Goal: Task Accomplishment & Management: Use online tool/utility

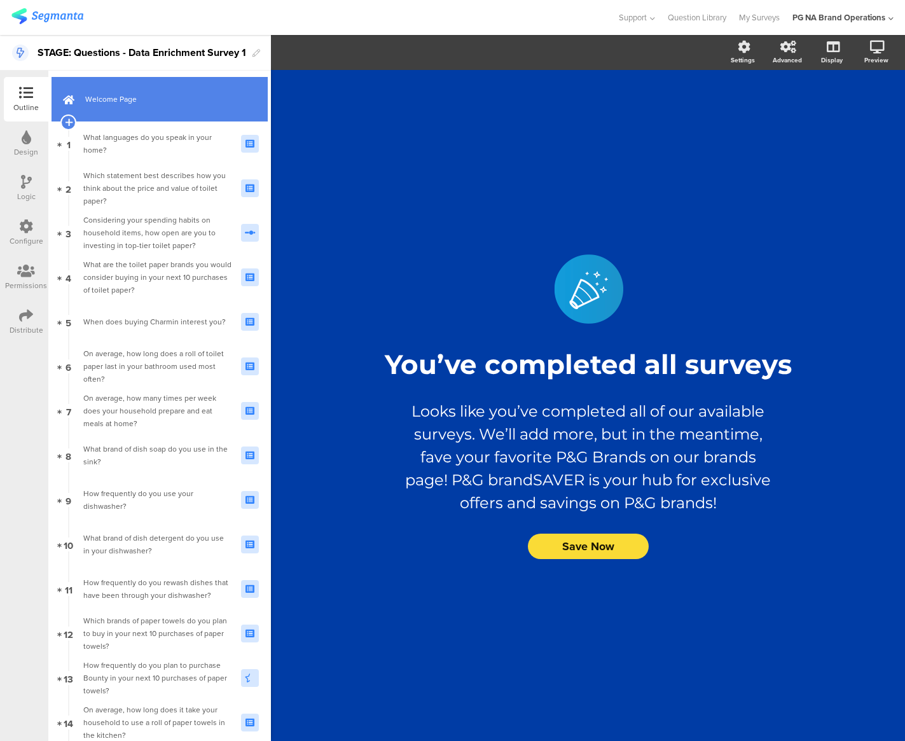
click at [147, 105] on span "Welcome Page" at bounding box center [166, 99] width 163 height 13
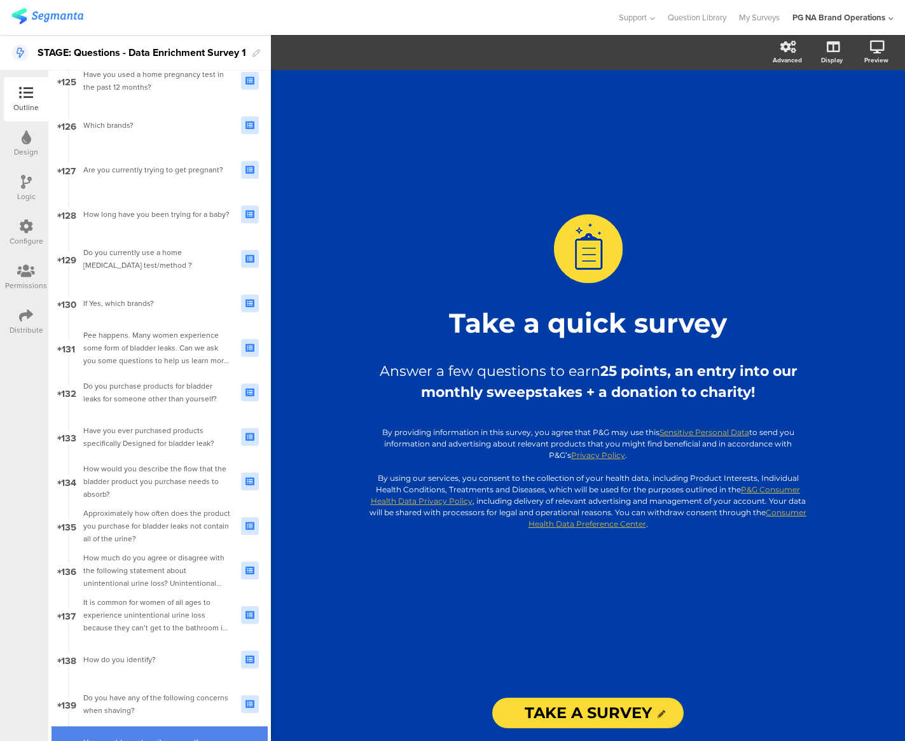
scroll to position [6223, 0]
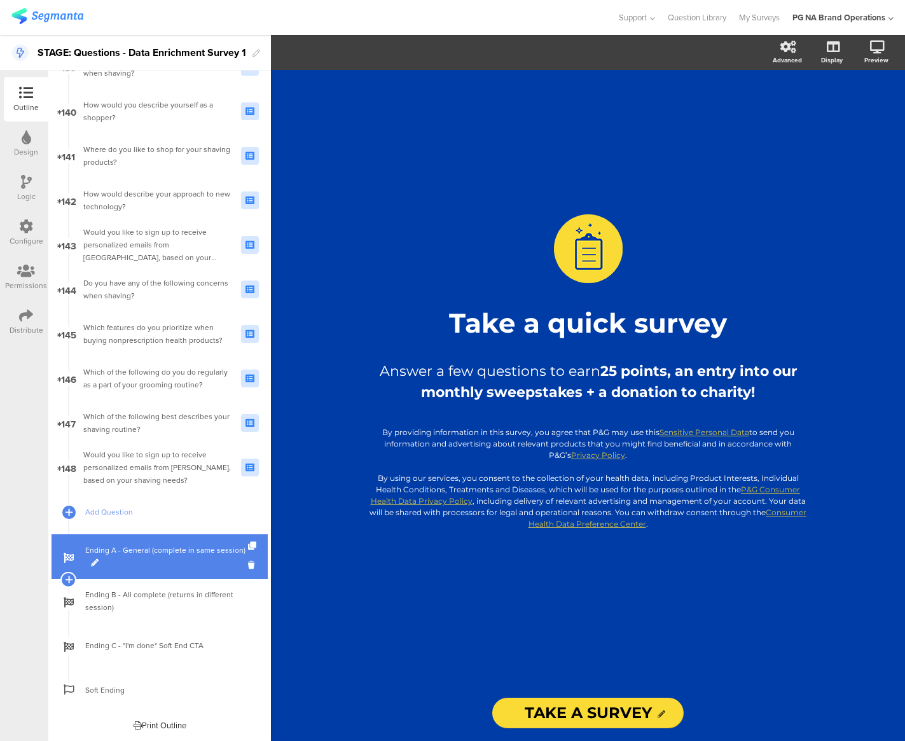
click at [178, 555] on span "Ending A - General (complete in same session)" at bounding box center [166, 556] width 163 height 25
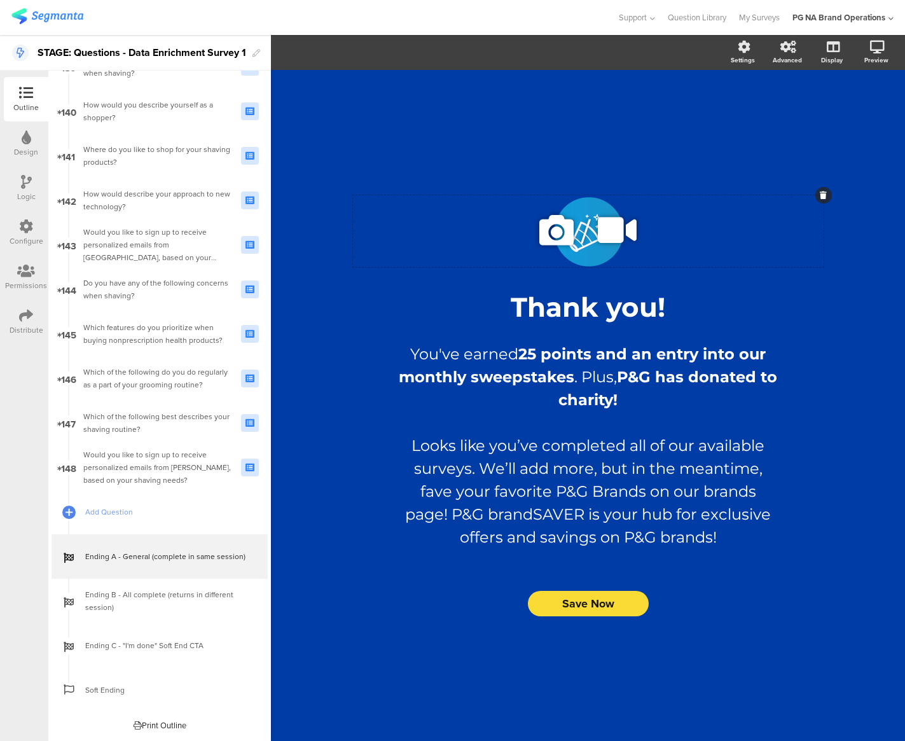
click at [556, 227] on icon at bounding box center [556, 230] width 43 height 43
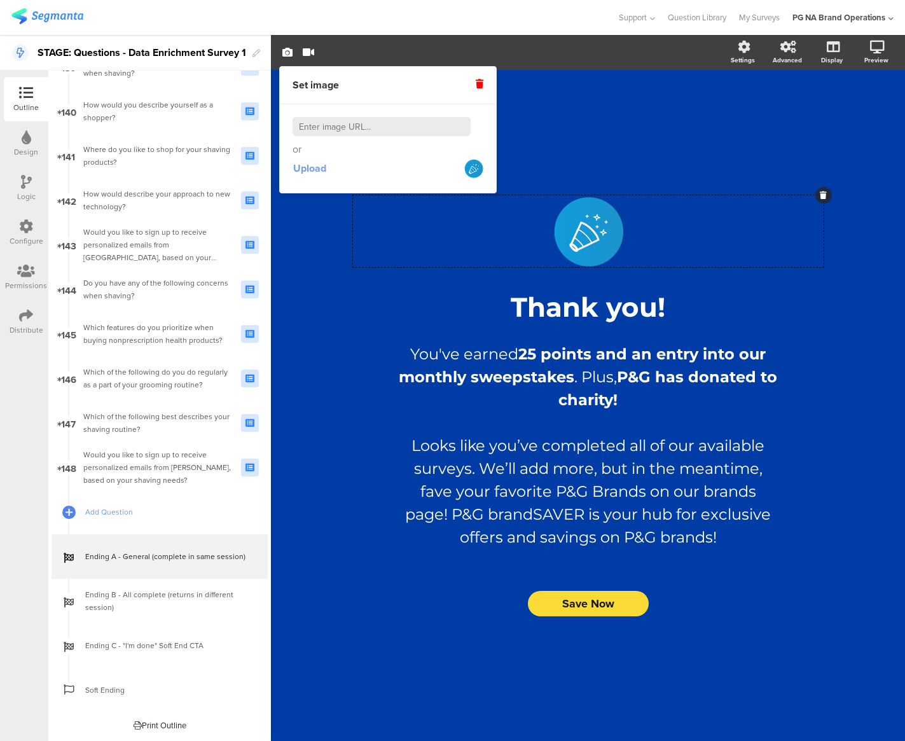
click at [300, 167] on span "Upload" at bounding box center [309, 168] width 33 height 15
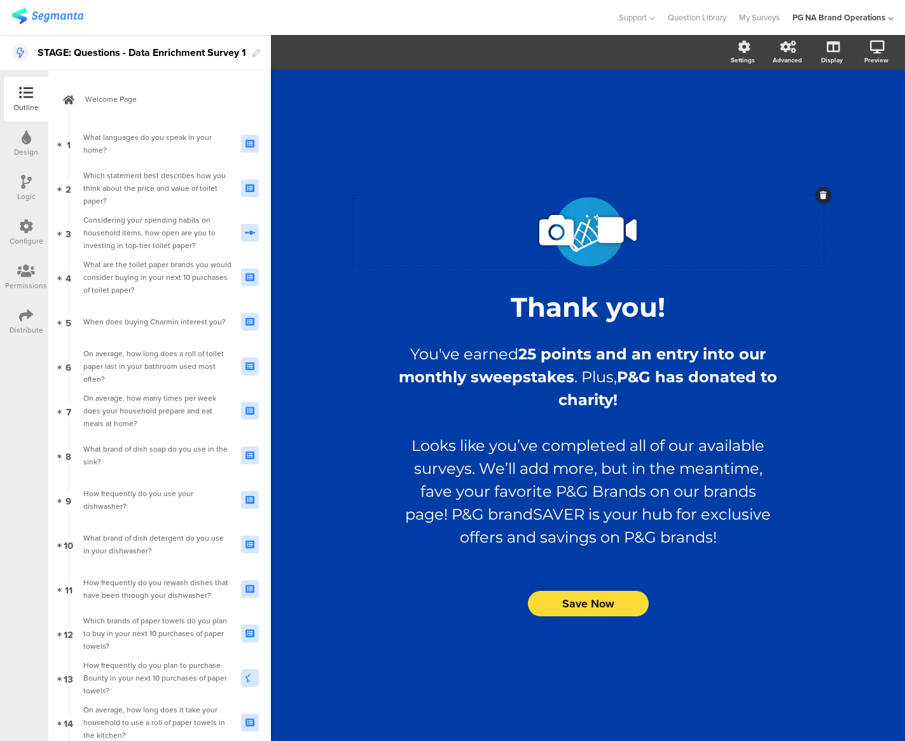
click at [546, 228] on icon at bounding box center [556, 230] width 43 height 43
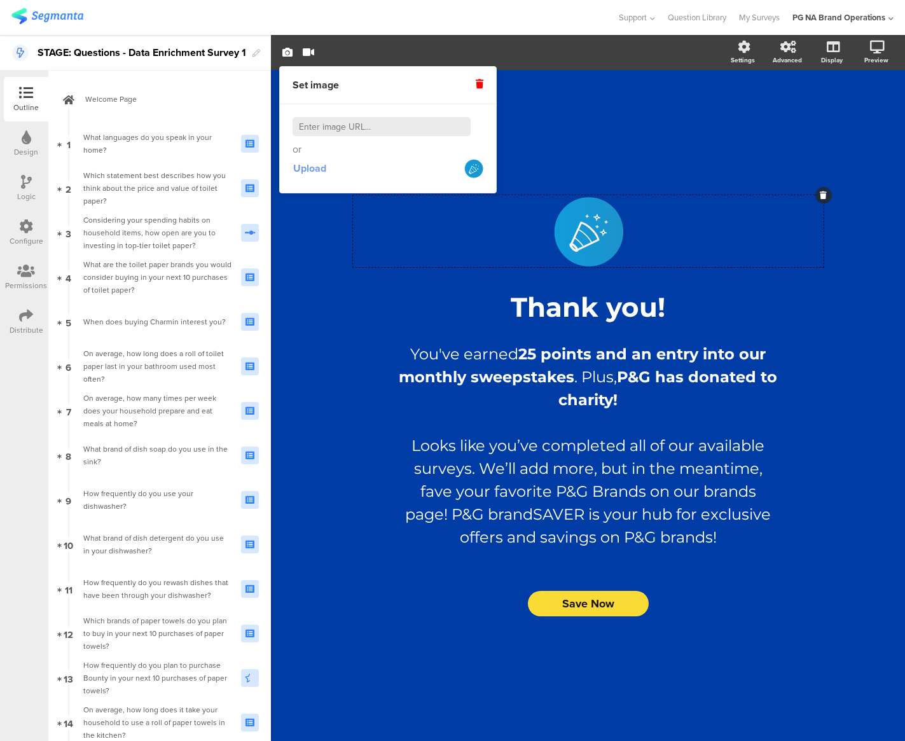
click at [316, 172] on span "Upload" at bounding box center [309, 168] width 33 height 15
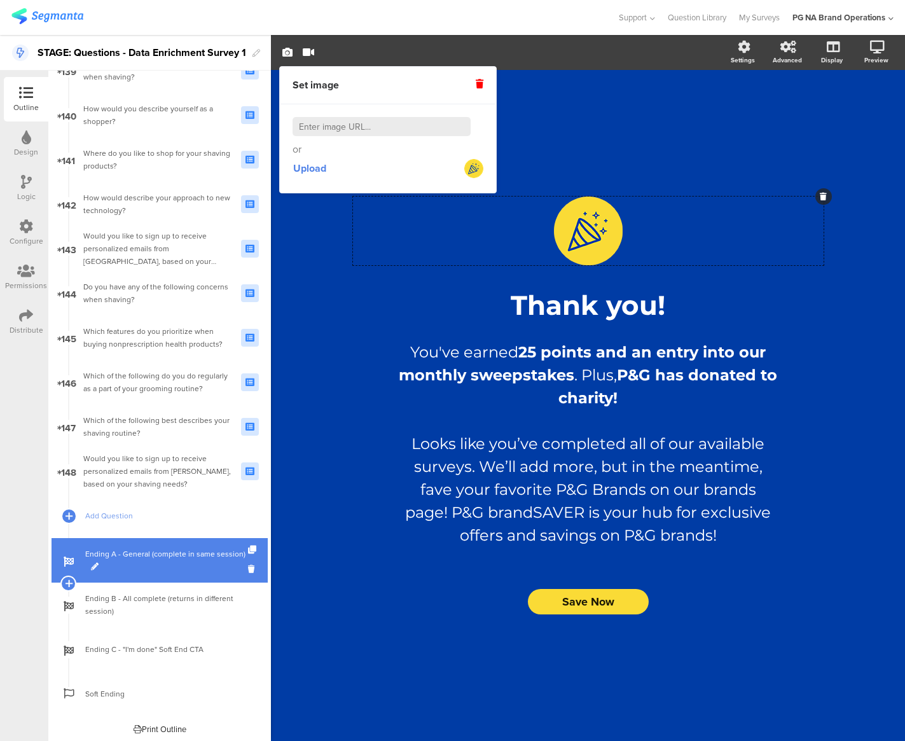
scroll to position [6223, 0]
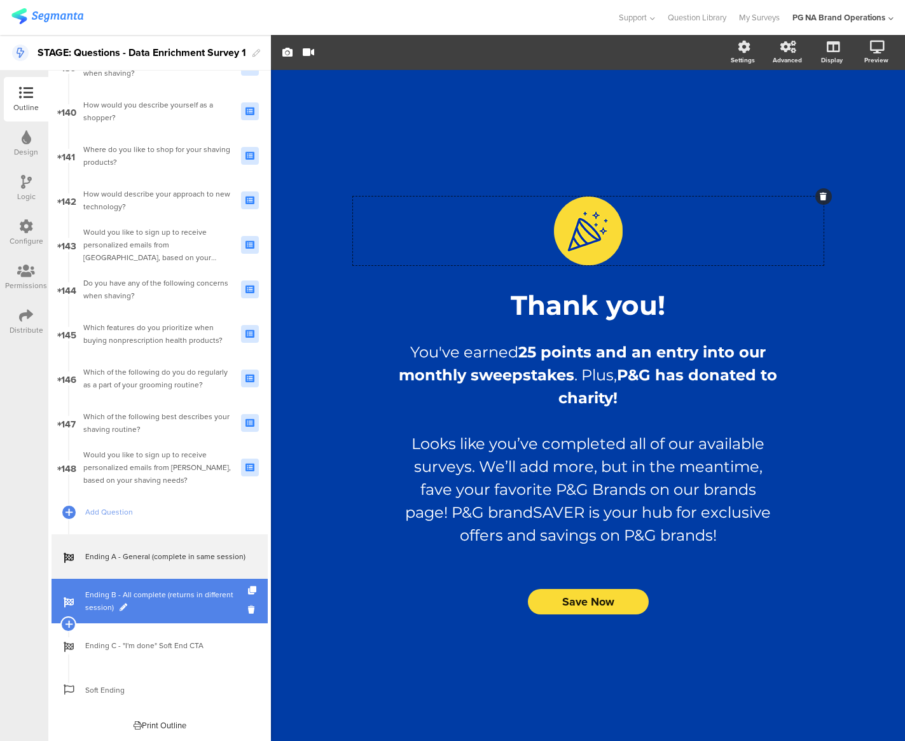
click at [176, 608] on span "Ending B - All complete (returns in different session)" at bounding box center [166, 601] width 163 height 25
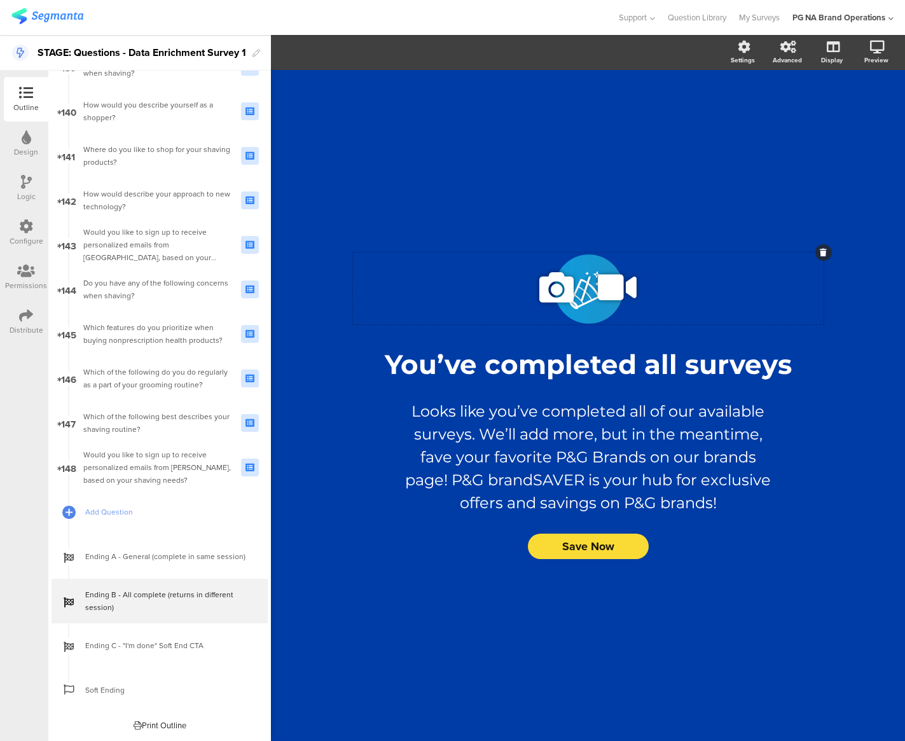
click at [553, 285] on icon at bounding box center [556, 287] width 43 height 43
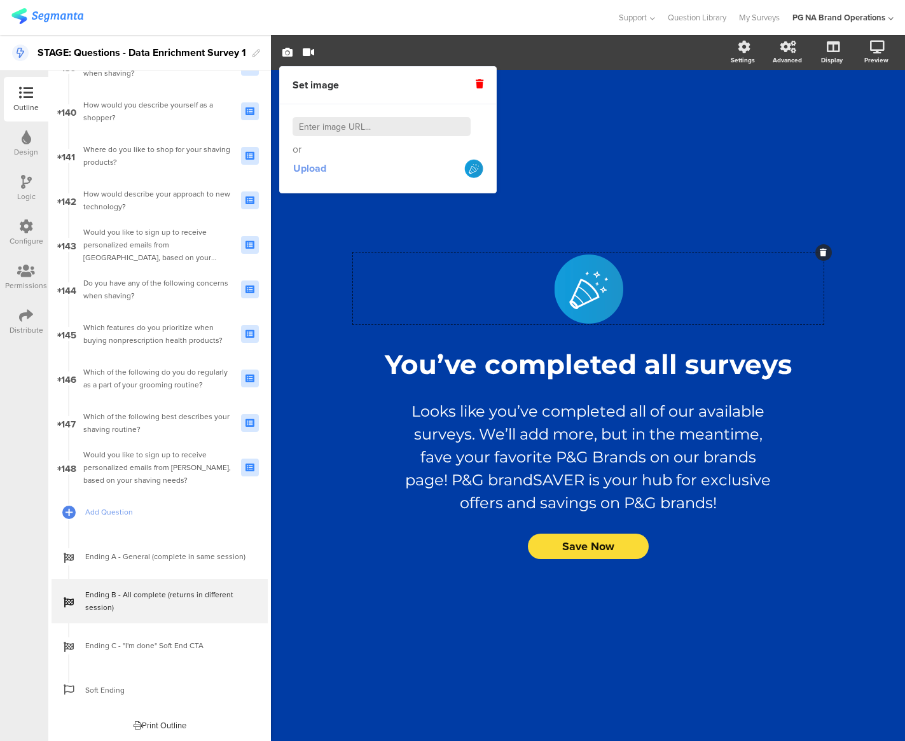
click at [317, 171] on span "Upload" at bounding box center [309, 168] width 33 height 15
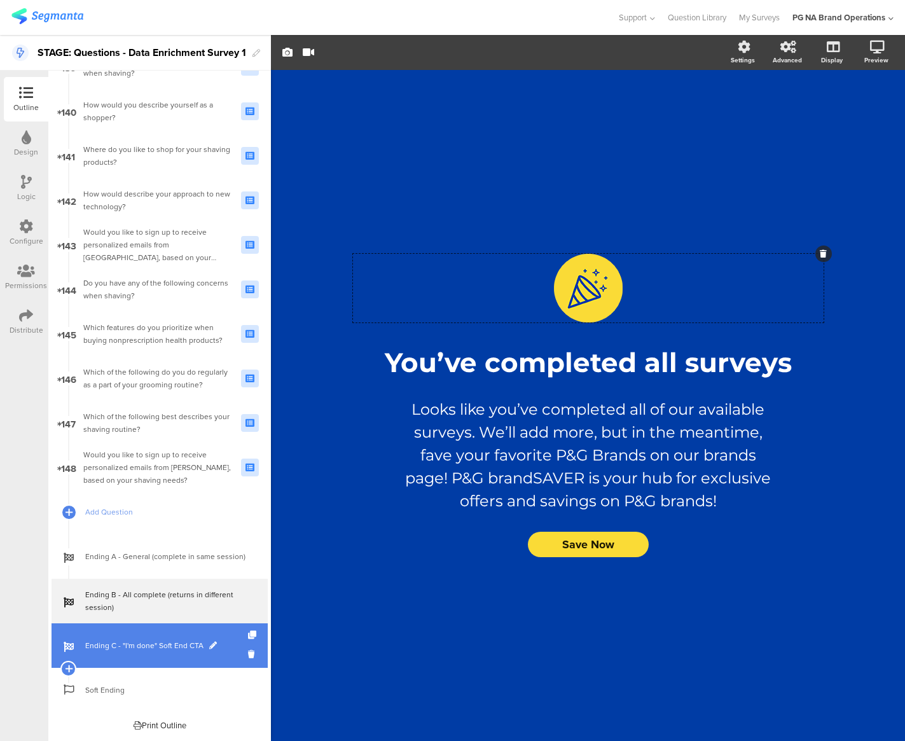
click at [141, 653] on link "Ending C - "I'm done" Soft End CTA" at bounding box center [160, 646] width 216 height 45
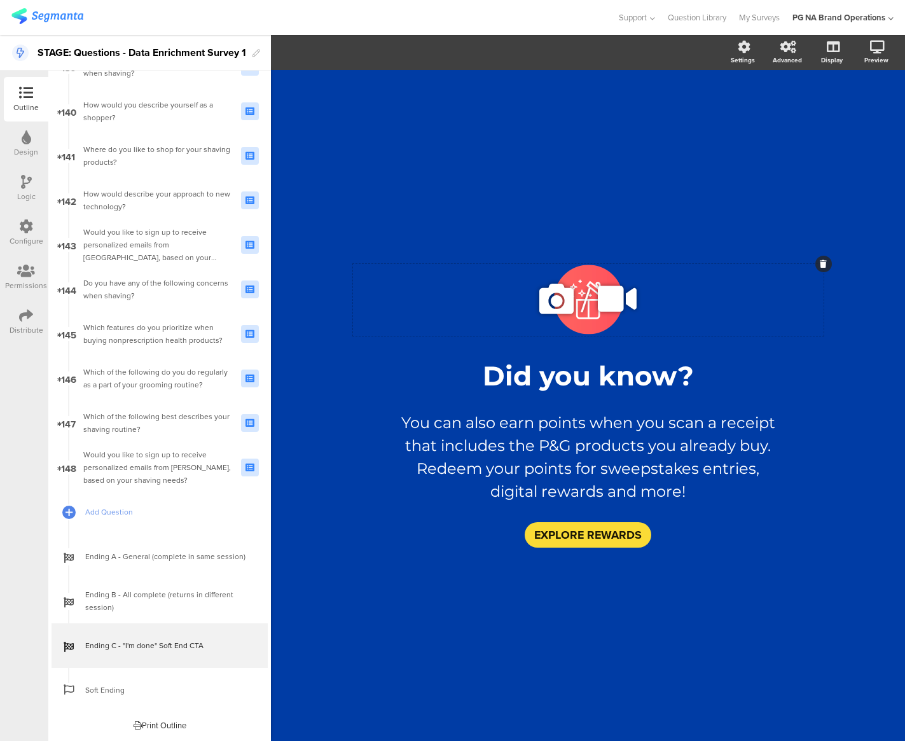
click at [559, 302] on icon at bounding box center [556, 298] width 43 height 43
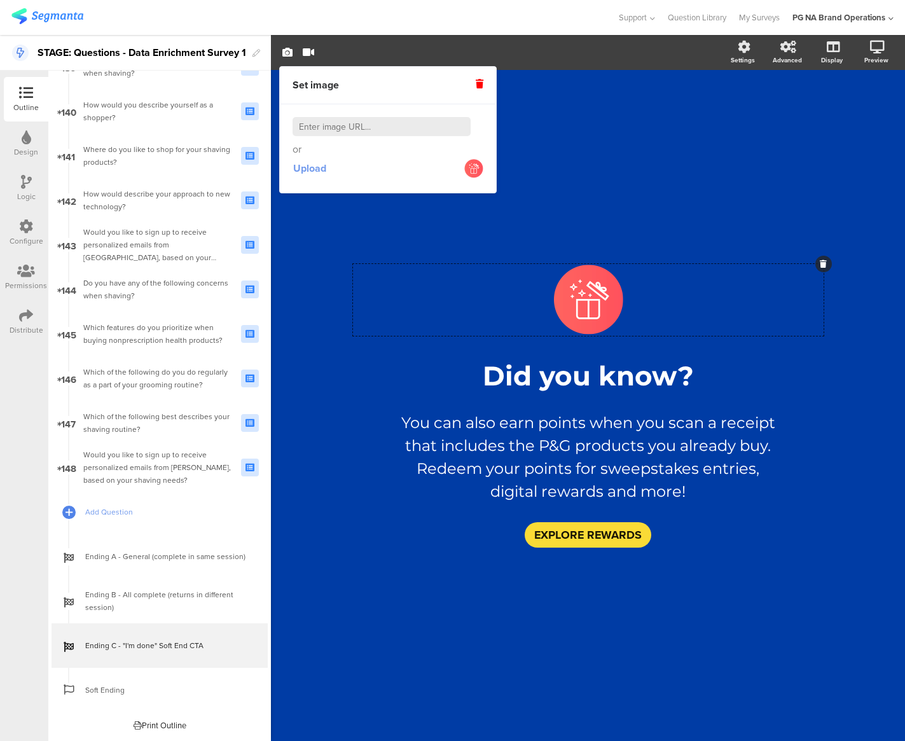
click at [323, 171] on span "Upload" at bounding box center [309, 168] width 33 height 15
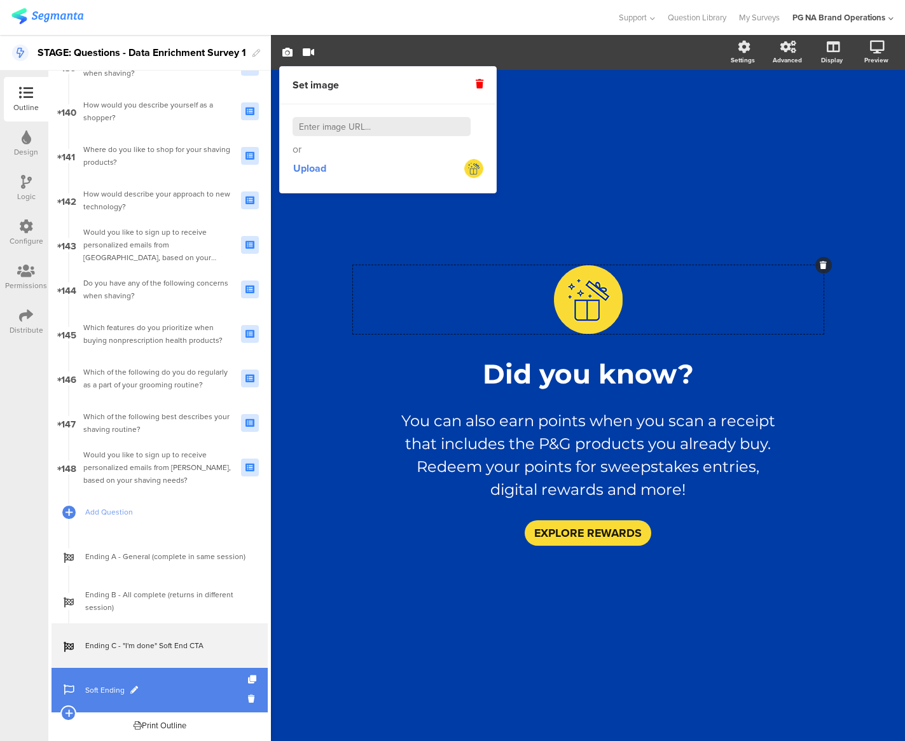
click at [174, 690] on span "Soft Ending" at bounding box center [166, 690] width 163 height 13
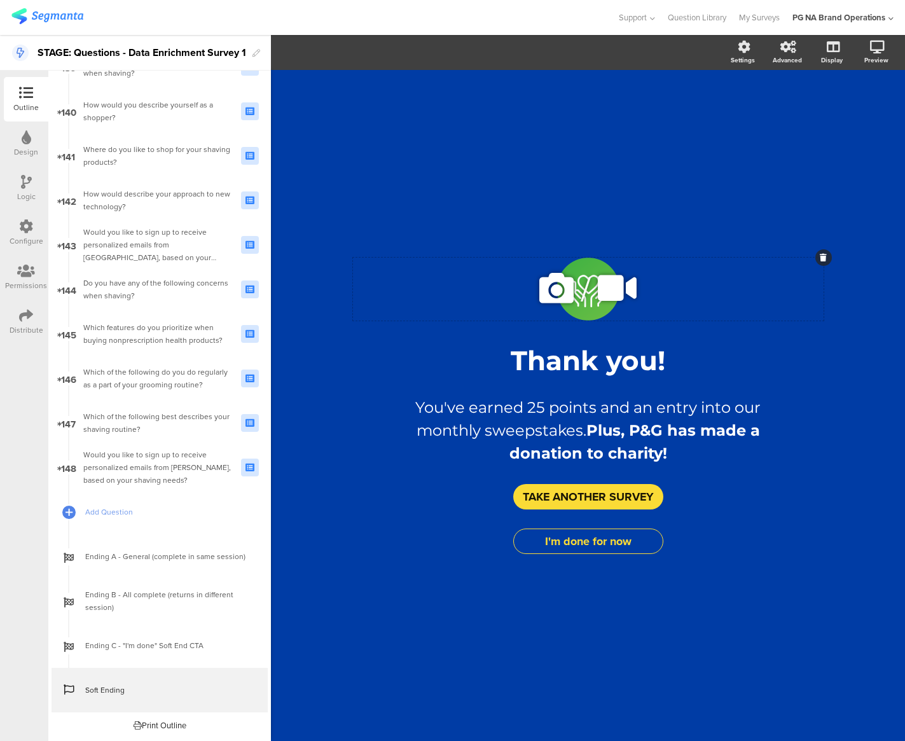
click at [550, 290] on icon at bounding box center [556, 288] width 43 height 43
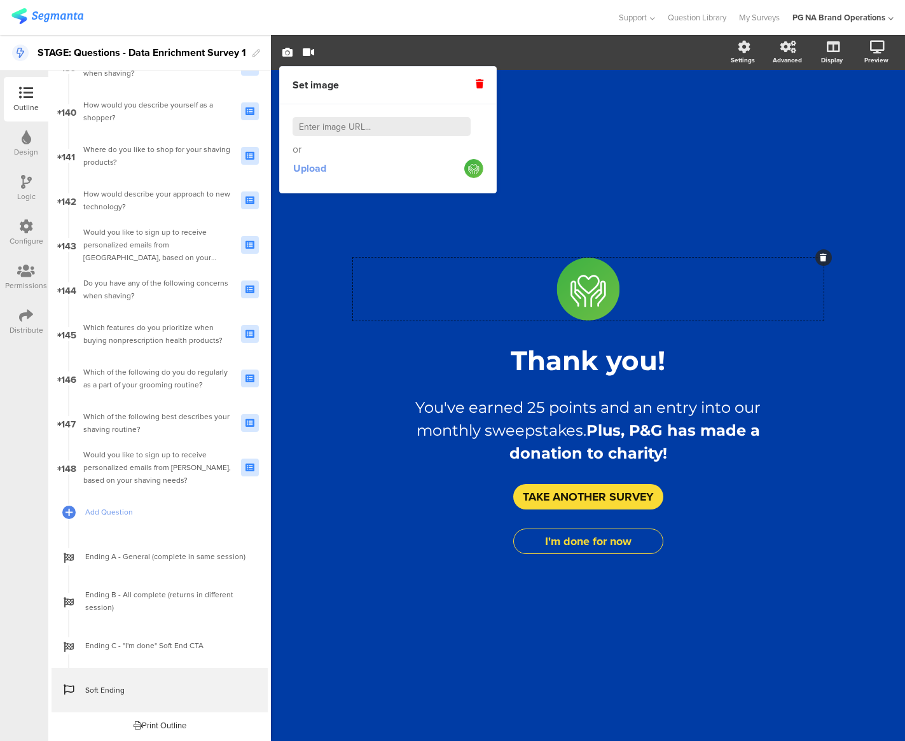
click at [316, 171] on span "Upload" at bounding box center [309, 168] width 33 height 15
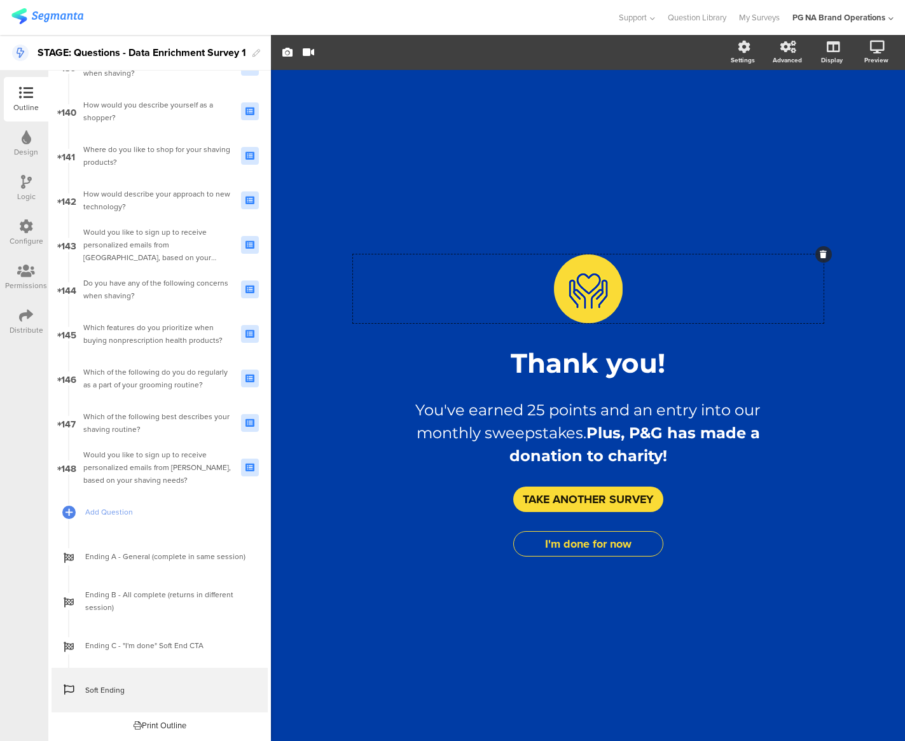
click at [418, 587] on div "/ Thank you! Thank you! You've earned 25 points and an entry into our monthly s…" at bounding box center [588, 399] width 534 height 659
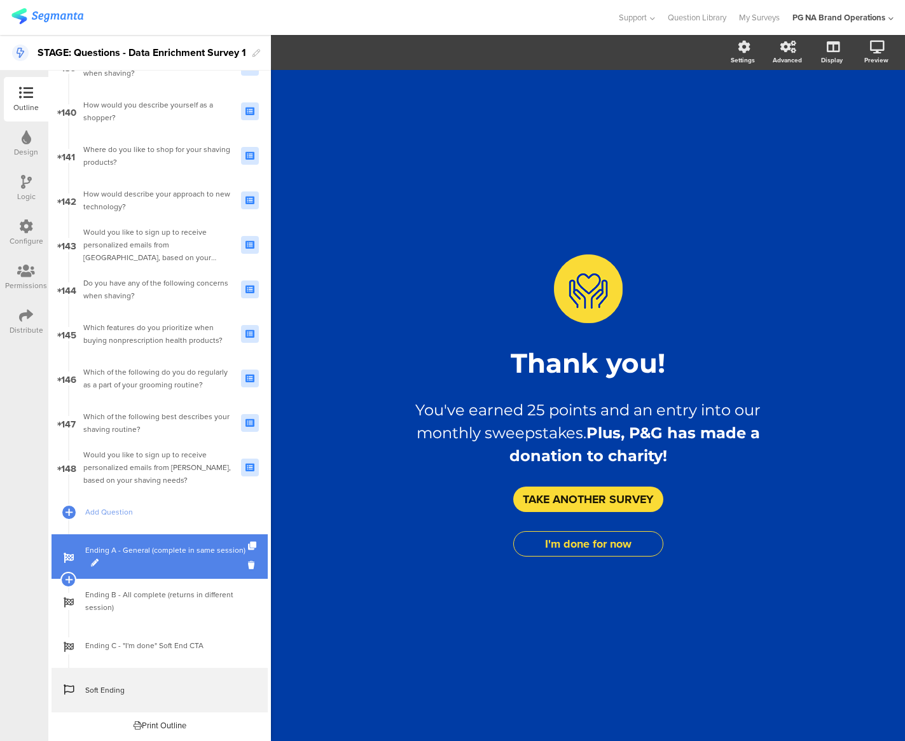
click at [204, 561] on span "Ending A - General (complete in same session)" at bounding box center [166, 556] width 163 height 25
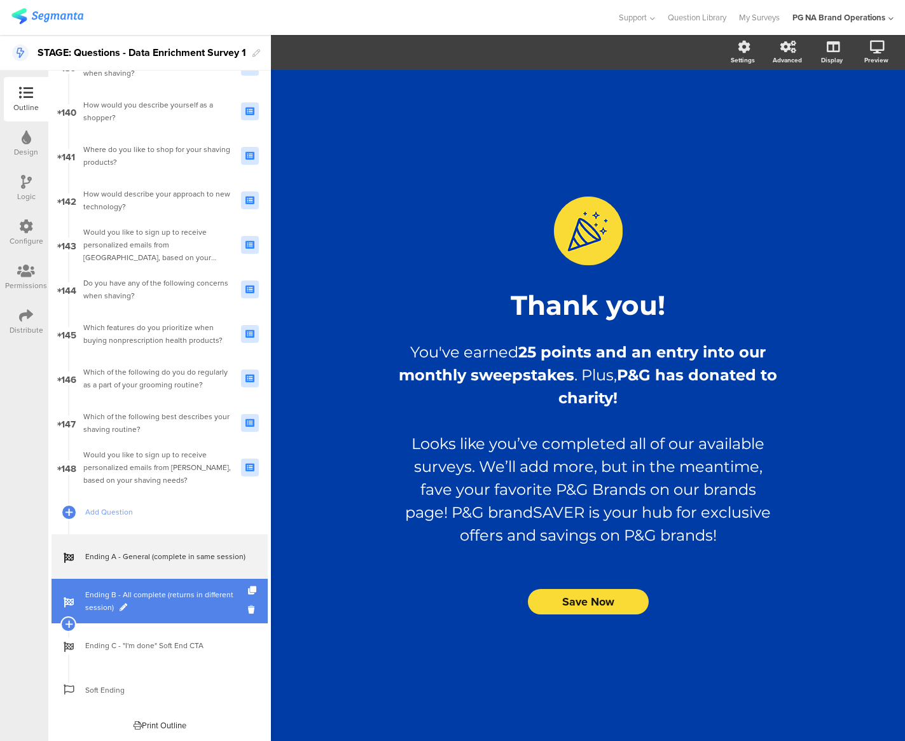
click at [192, 604] on span "Ending B - All complete (returns in different session)" at bounding box center [166, 601] width 163 height 25
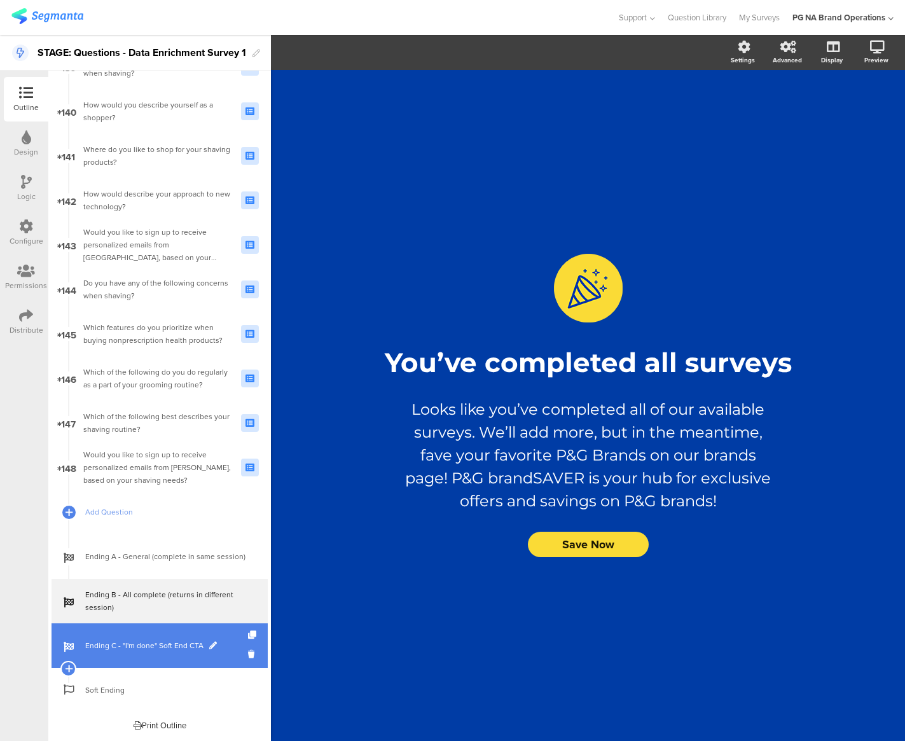
click at [200, 643] on span "Ending C - "I'm done" Soft End CTA" at bounding box center [166, 645] width 163 height 13
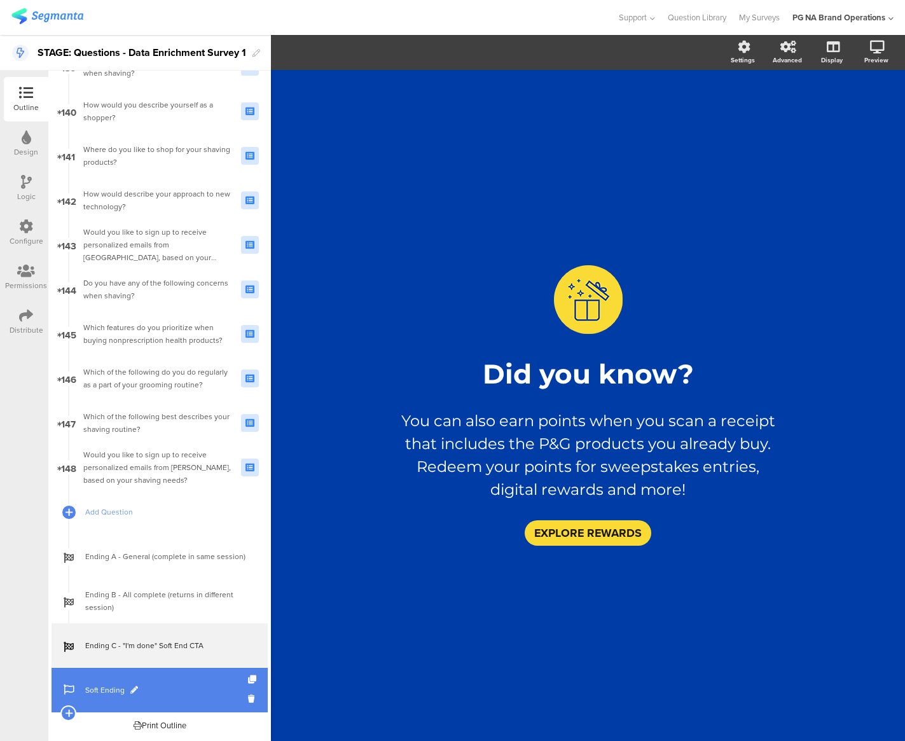
click at [179, 685] on span "Soft Ending" at bounding box center [166, 690] width 163 height 13
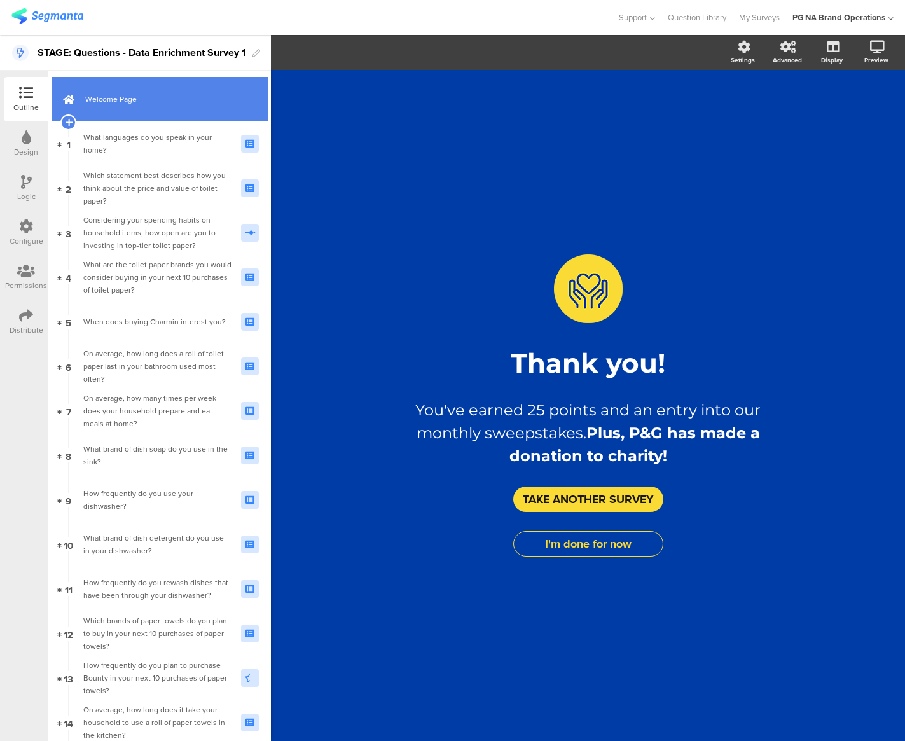
click at [182, 106] on link "Welcome Page" at bounding box center [160, 99] width 216 height 45
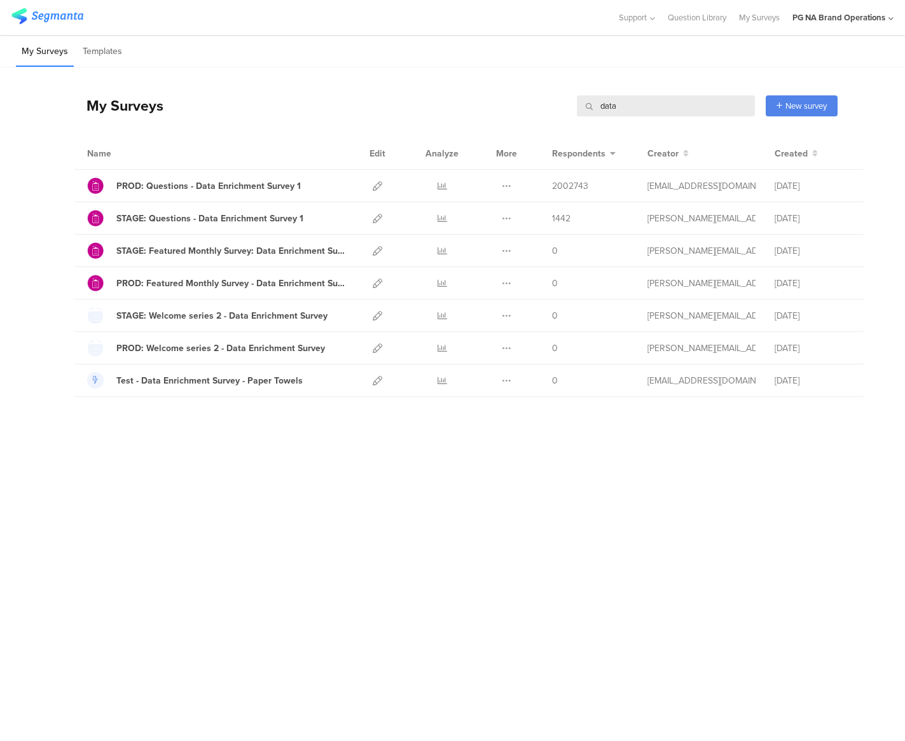
click at [682, 108] on input "data" at bounding box center [666, 105] width 178 height 21
type input "nps"
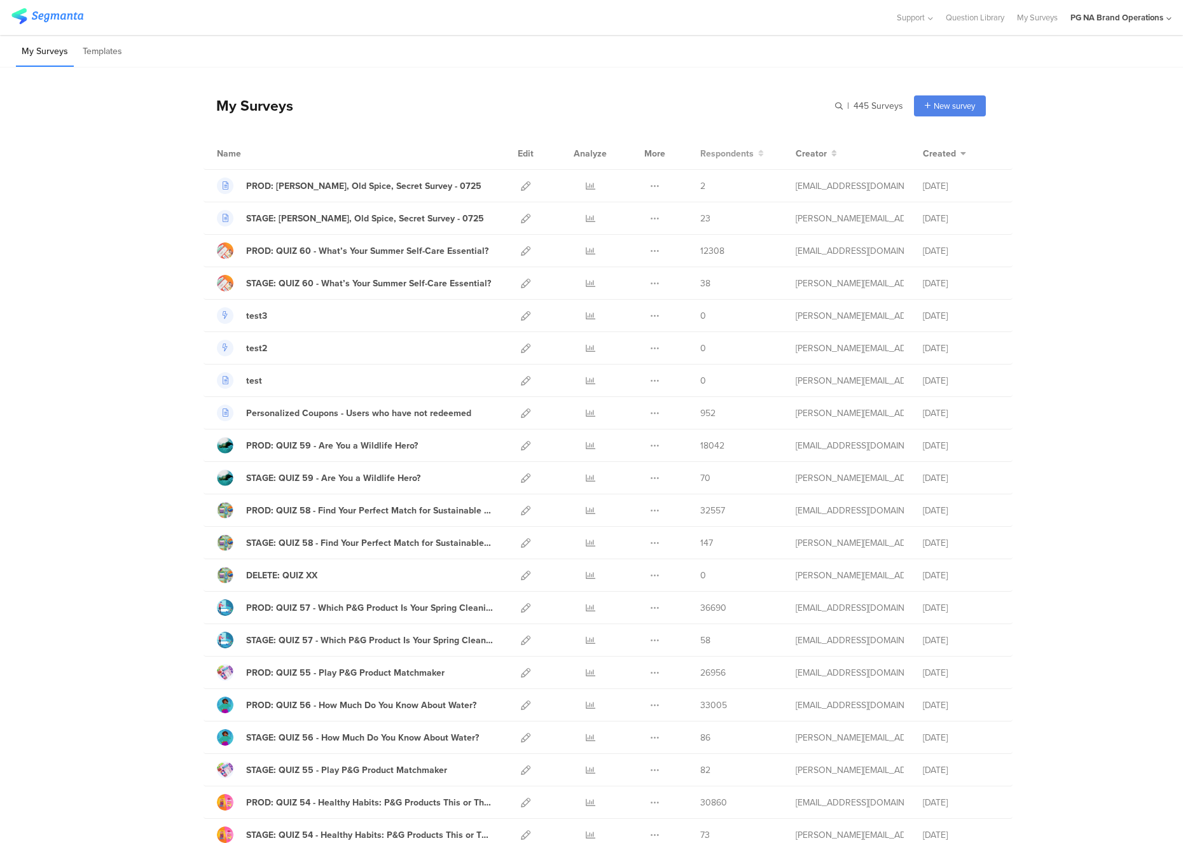
click at [750, 153] on span "Respondents" at bounding box center [727, 153] width 53 height 13
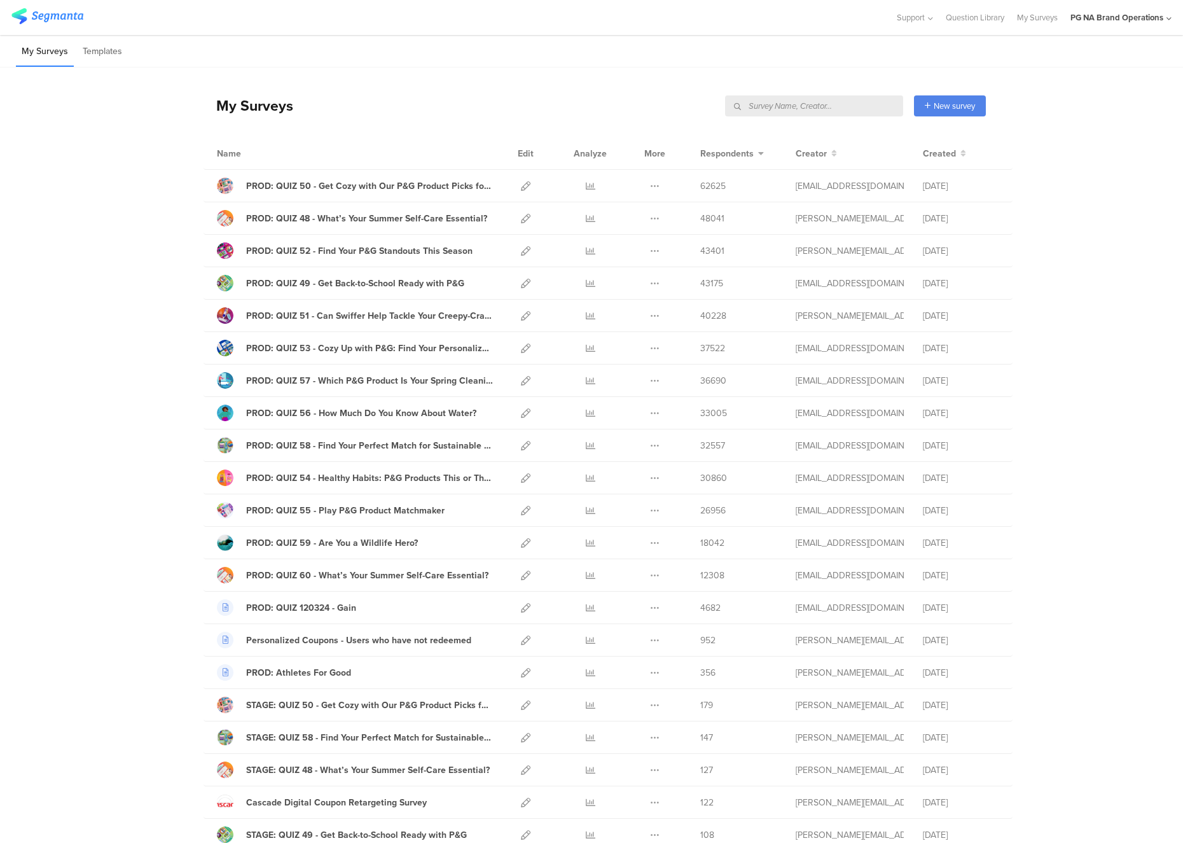
click at [841, 108] on input "text" at bounding box center [814, 105] width 178 height 21
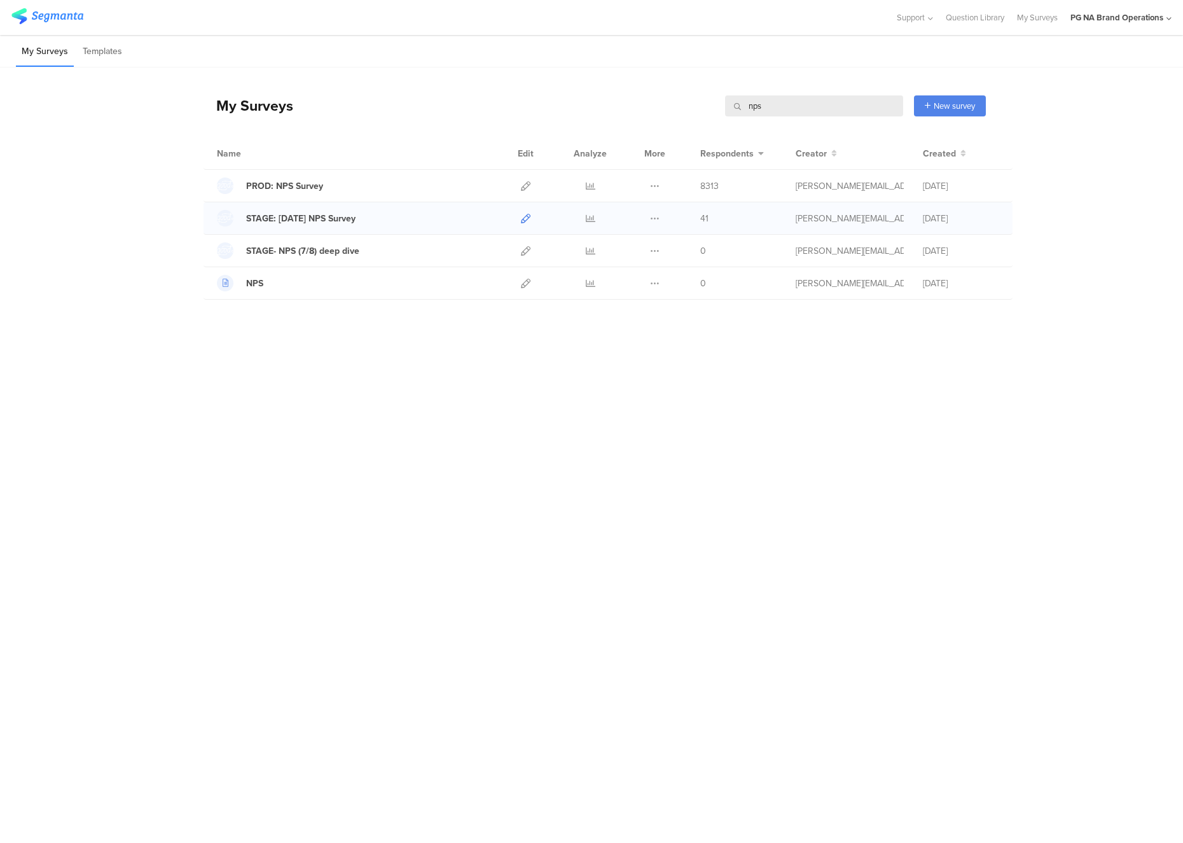
click at [525, 221] on icon at bounding box center [526, 219] width 10 height 10
click at [524, 185] on icon at bounding box center [526, 186] width 10 height 10
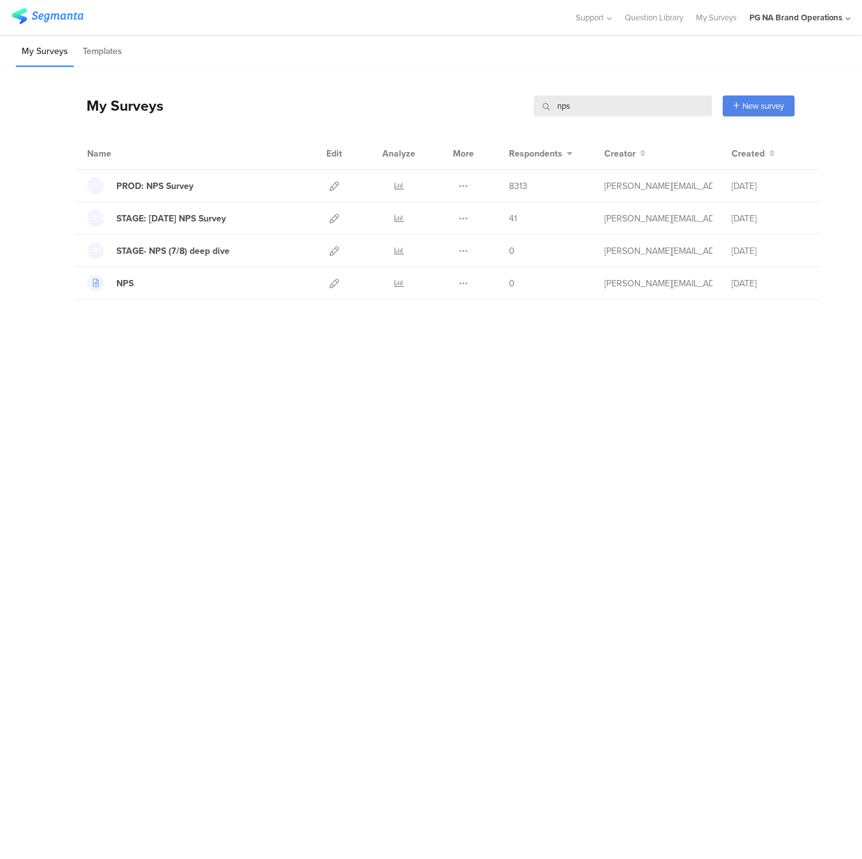
click at [593, 107] on input "nps" at bounding box center [623, 105] width 178 height 21
click at [335, 218] on icon at bounding box center [335, 219] width 10 height 10
click at [596, 104] on input "monthly" at bounding box center [623, 105] width 178 height 21
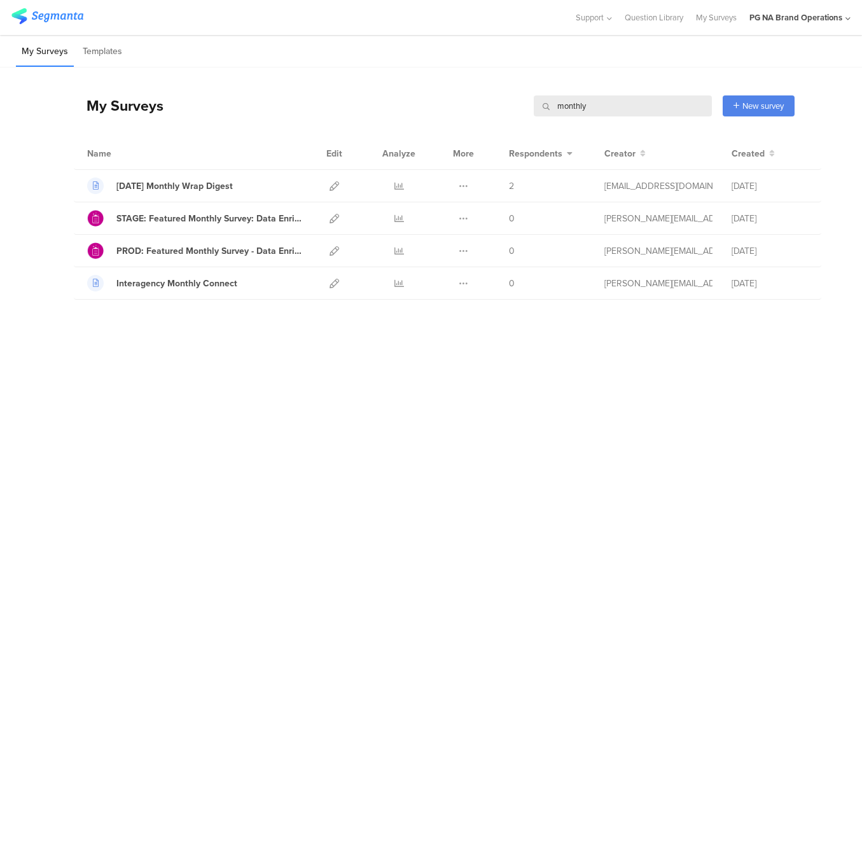
click at [596, 104] on input "monthly" at bounding box center [623, 105] width 178 height 21
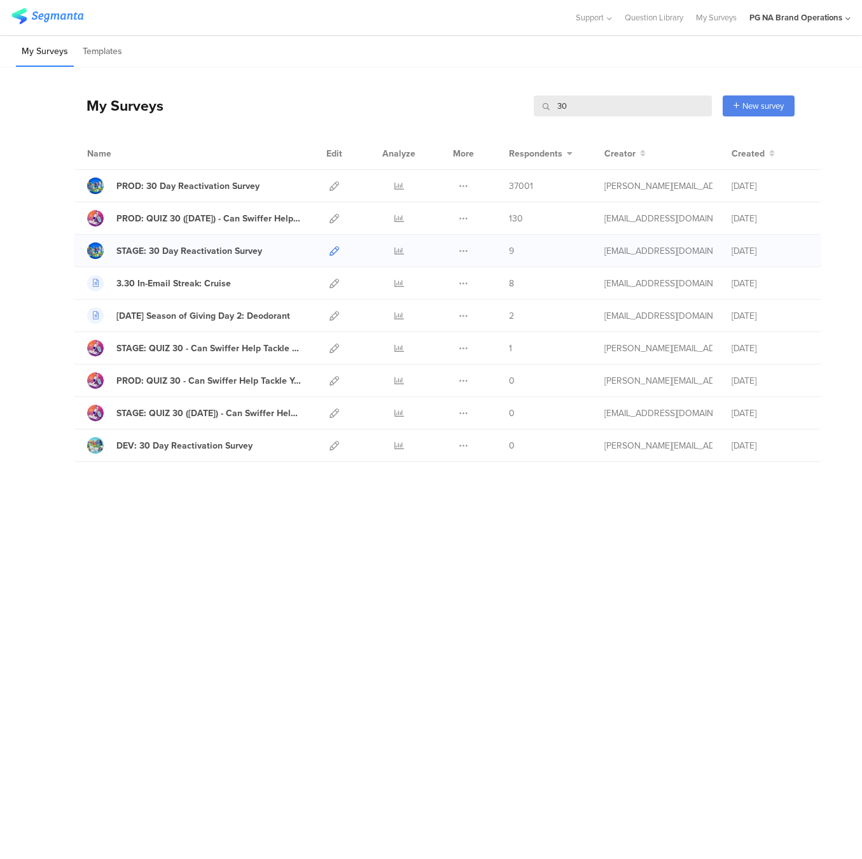
click at [333, 251] on icon at bounding box center [335, 251] width 10 height 10
click at [333, 186] on icon at bounding box center [335, 186] width 10 height 10
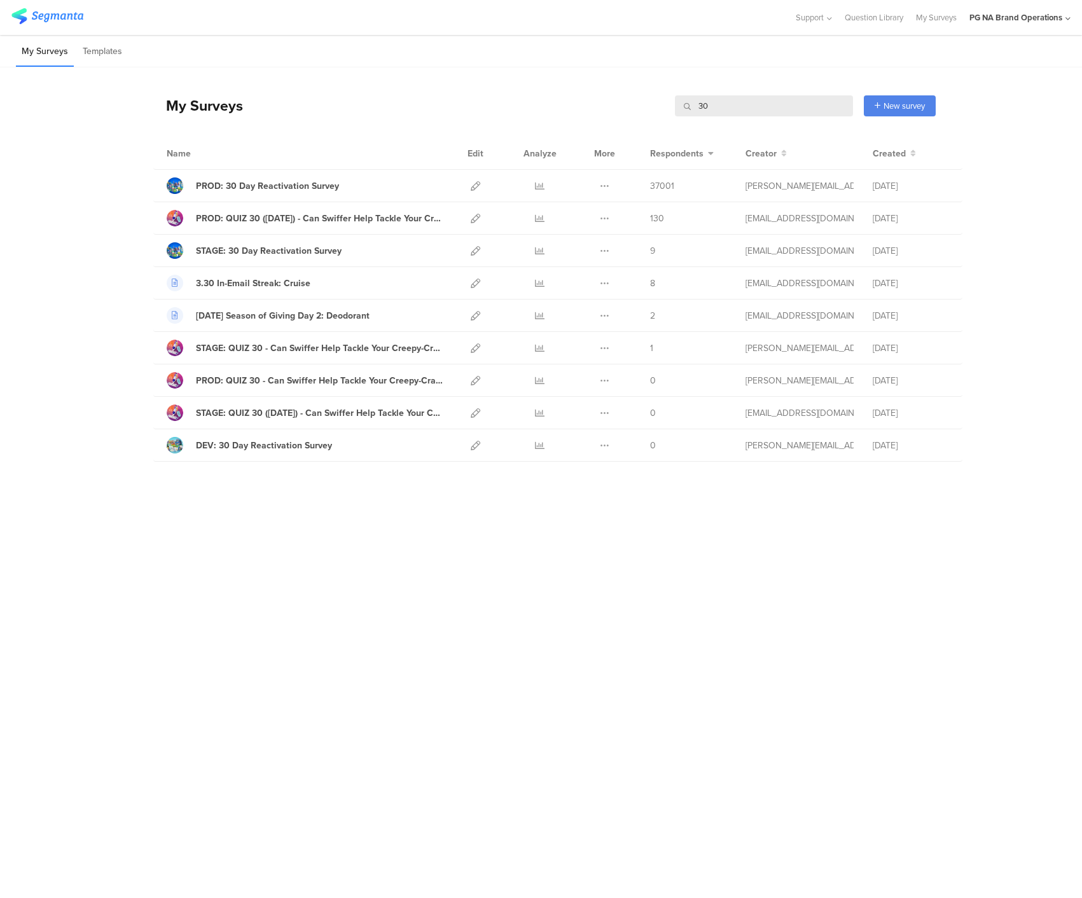
click at [746, 106] on input "30" at bounding box center [764, 105] width 178 height 21
type input "complete"
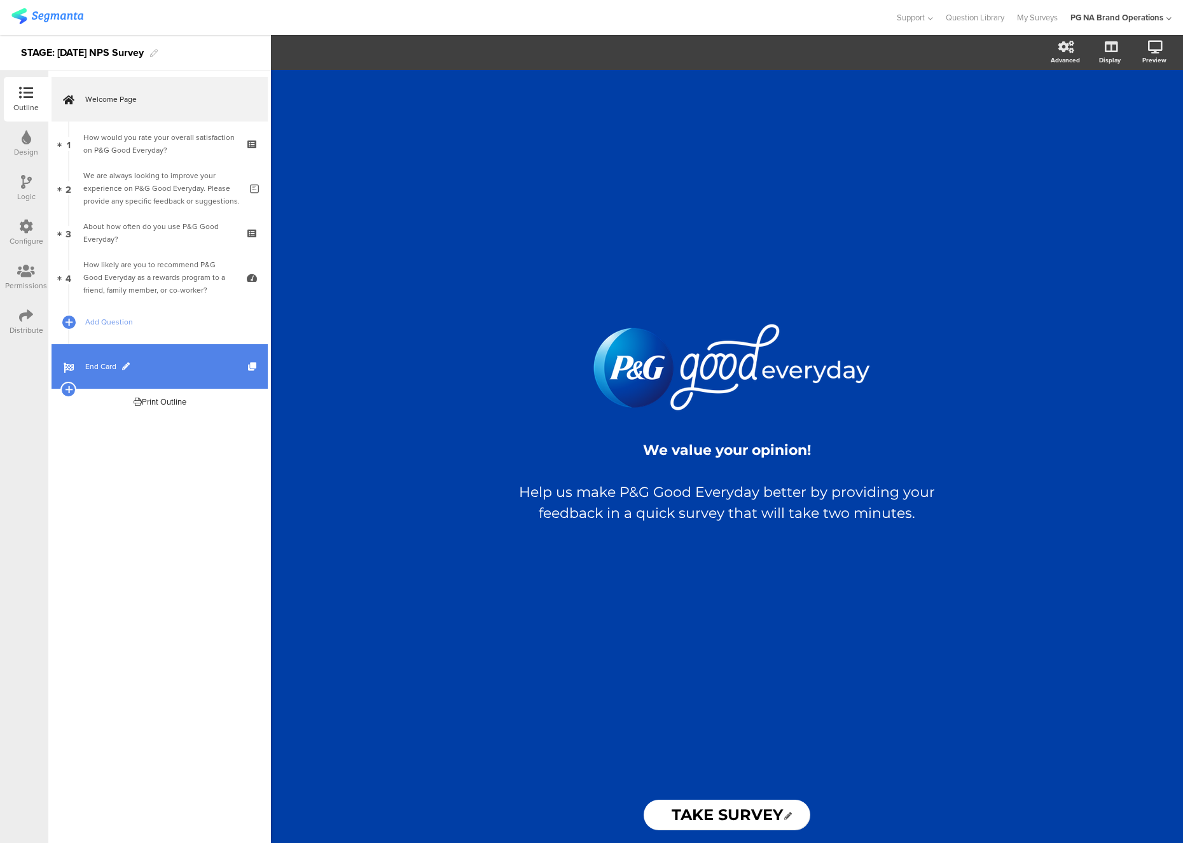
click at [179, 368] on span "End Card" at bounding box center [166, 366] width 163 height 13
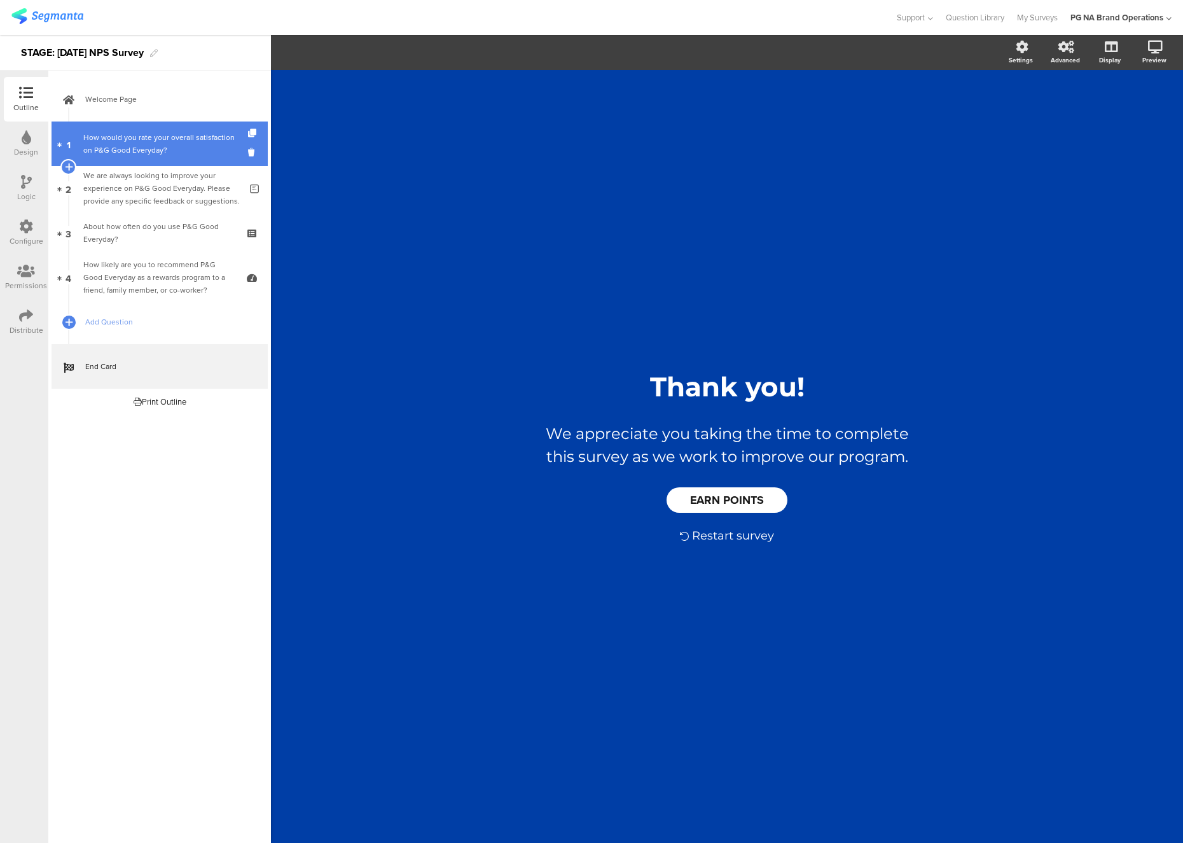
click at [180, 139] on div "How would you rate your overall satisfaction on P&G Good Everyday?" at bounding box center [159, 143] width 152 height 25
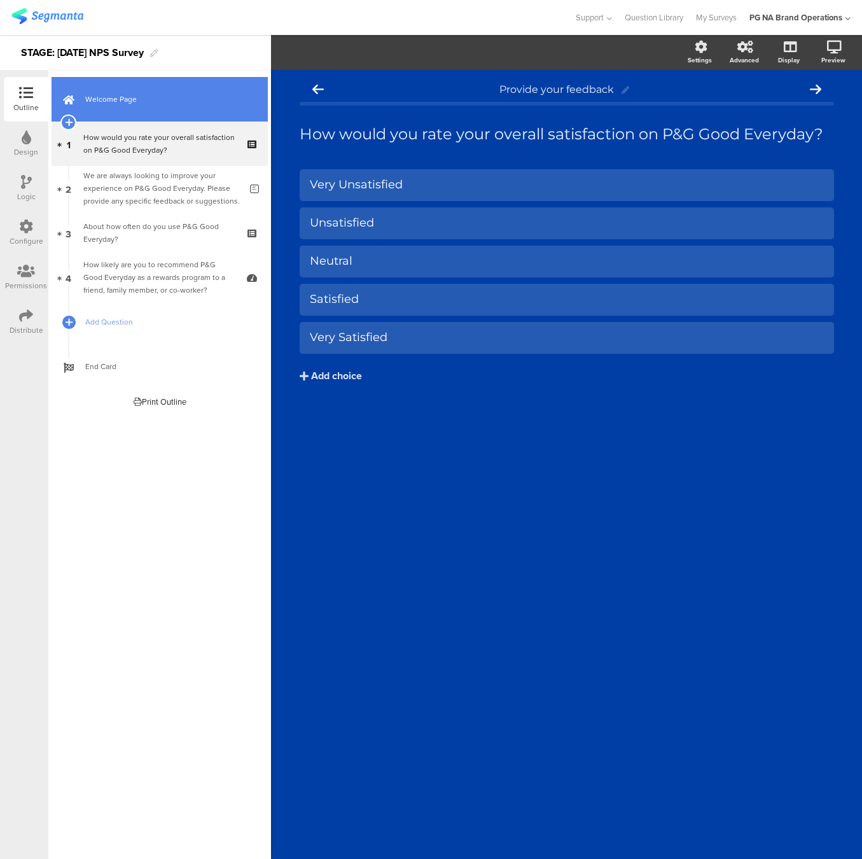
click at [186, 112] on link "Welcome Page" at bounding box center [160, 99] width 216 height 45
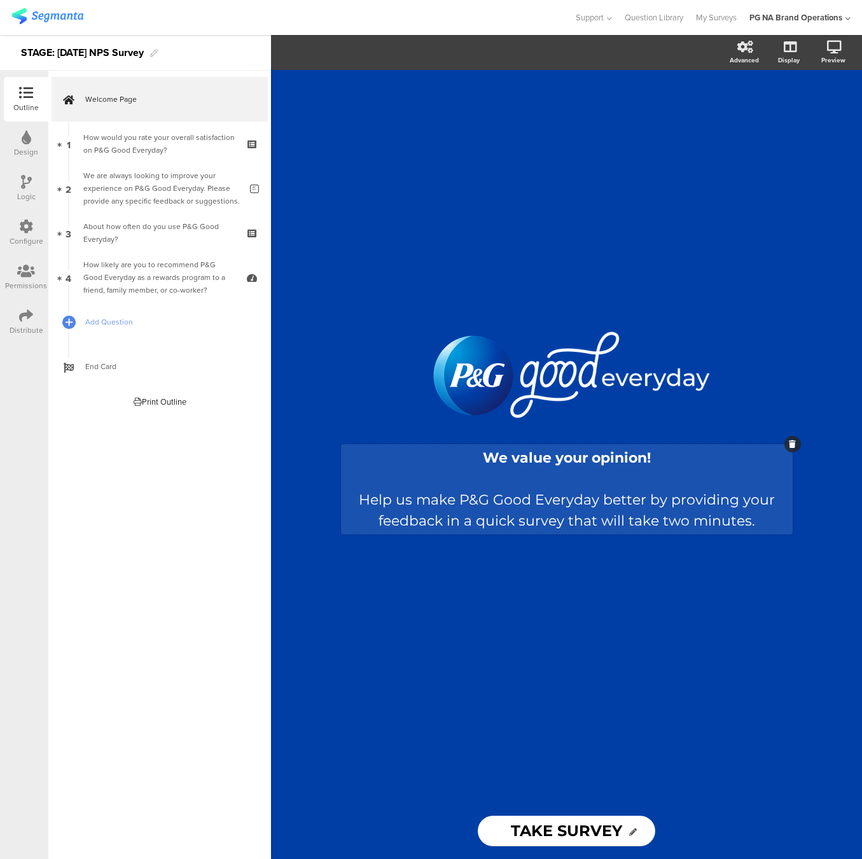
click at [662, 515] on div "We value your opinion! Help us make P&G Good Everyday better by providing your …" at bounding box center [567, 489] width 452 height 90
click at [759, 520] on p "Help us make P&G Good Everyday better by providing your feedback in a quick sur…" at bounding box center [566, 510] width 445 height 42
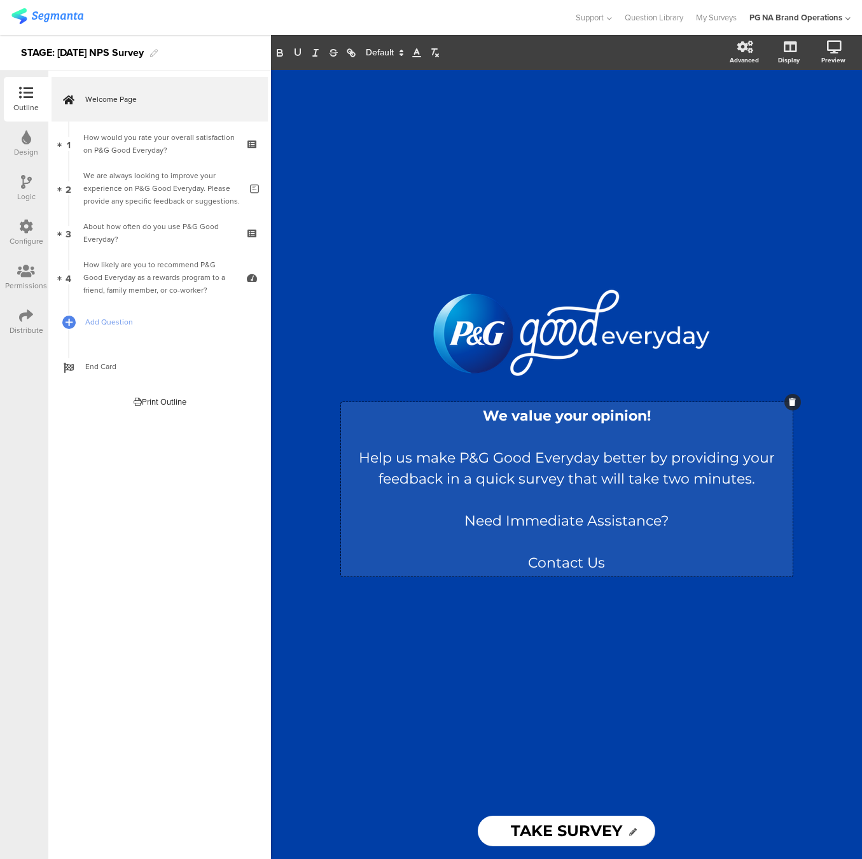
click at [562, 523] on p "Need Immediate Assistance?" at bounding box center [566, 520] width 445 height 21
drag, startPoint x: 562, startPoint y: 523, endPoint x: 520, endPoint y: 383, distance: 146.1
click at [562, 523] on p "Need Immediate Assistance?" at bounding box center [566, 520] width 445 height 21
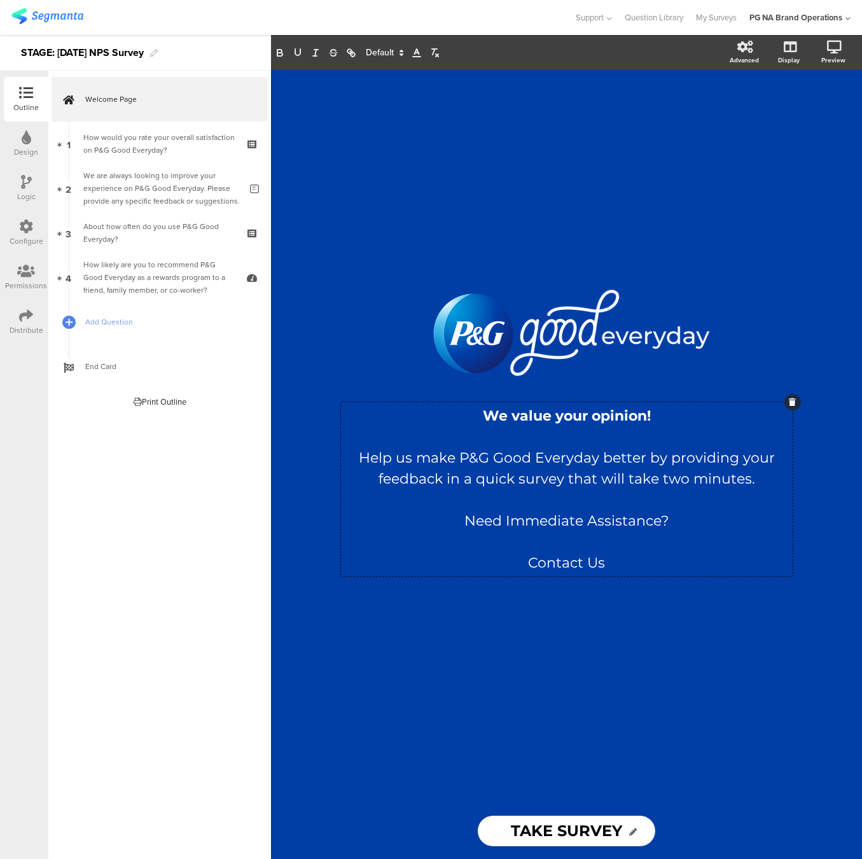
click at [380, 51] on span at bounding box center [384, 52] width 48 height 15
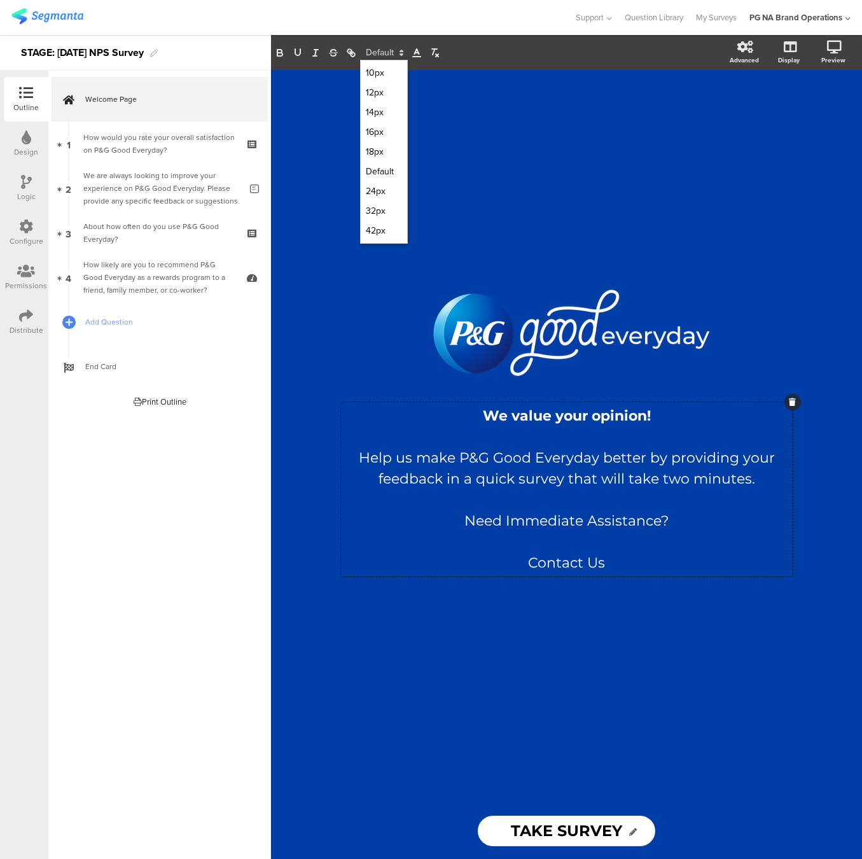
click at [385, 130] on span at bounding box center [384, 132] width 36 height 20
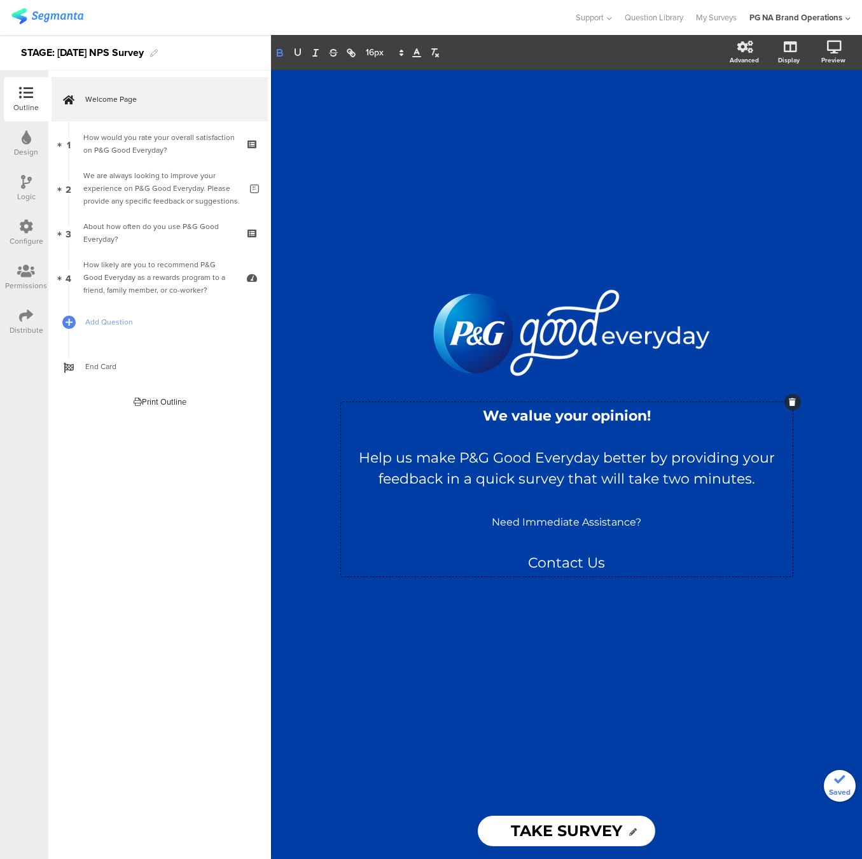
click at [277, 53] on icon "button" at bounding box center [279, 54] width 5 height 3
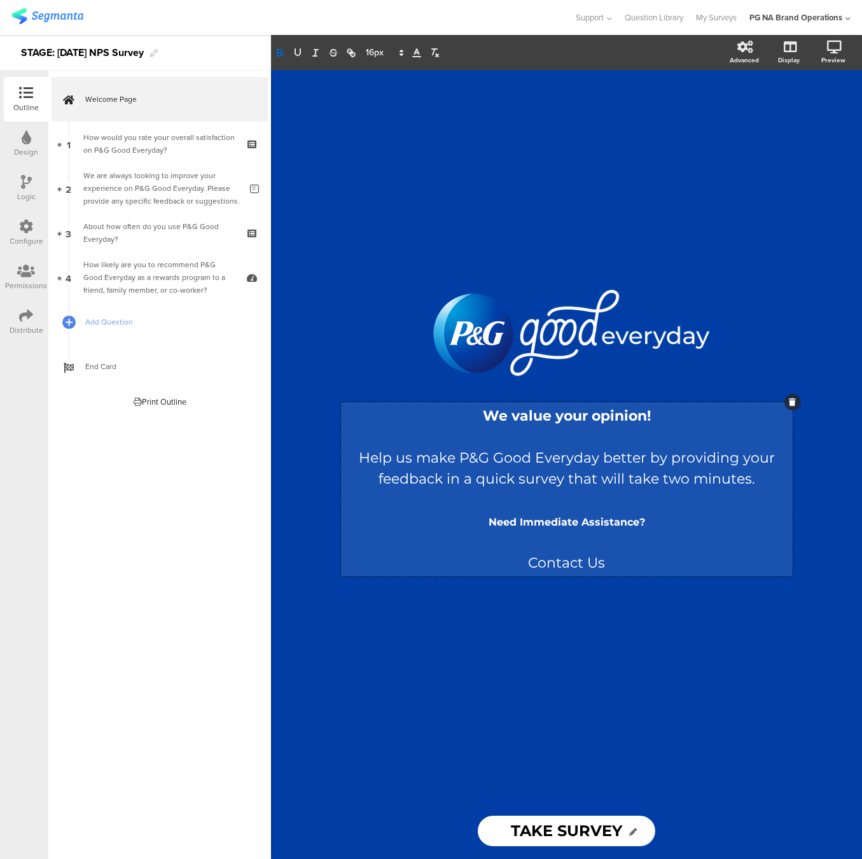
click at [593, 545] on p at bounding box center [566, 541] width 445 height 21
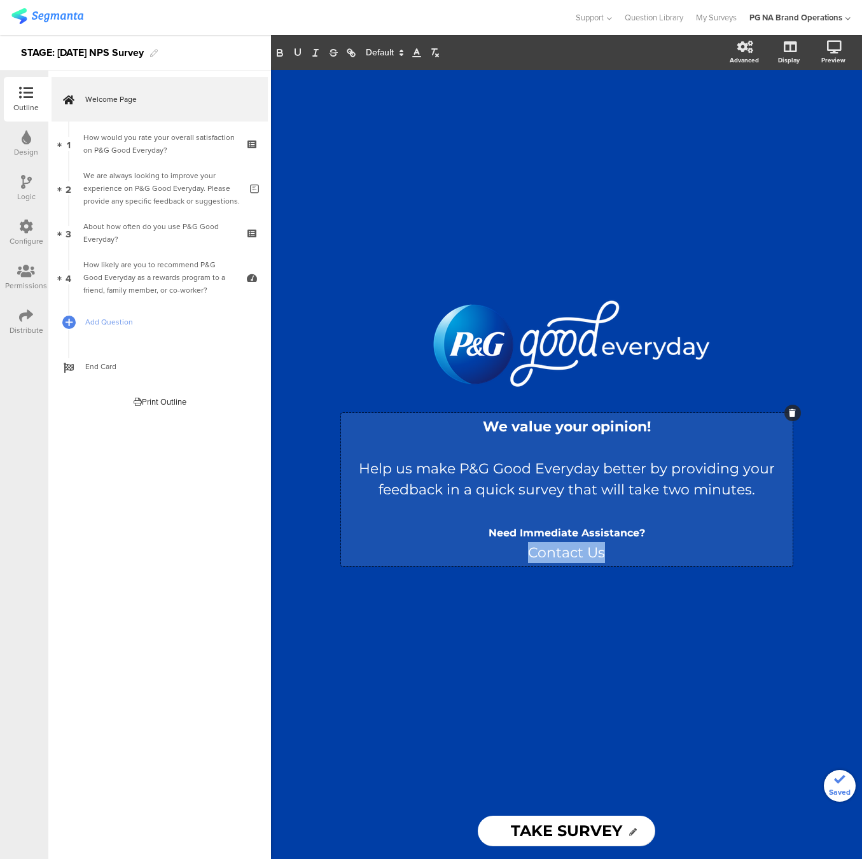
drag, startPoint x: 620, startPoint y: 555, endPoint x: 493, endPoint y: 552, distance: 127.3
click at [496, 552] on p "Contact Us" at bounding box center [566, 552] width 445 height 21
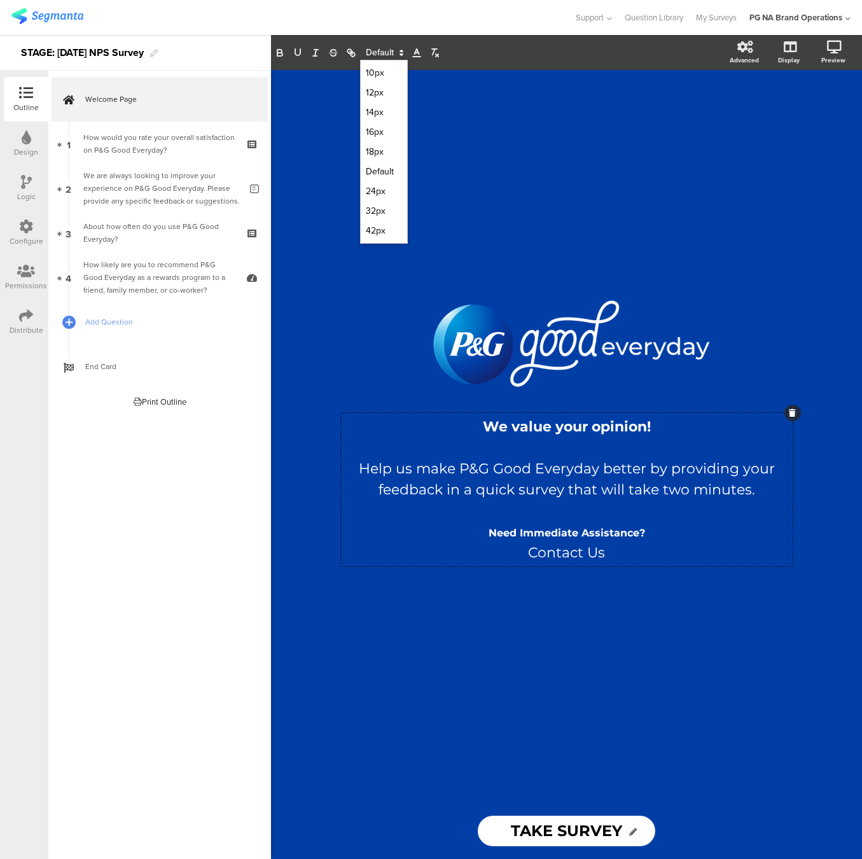
click at [391, 48] on span at bounding box center [384, 52] width 48 height 15
click at [381, 134] on span at bounding box center [384, 132] width 36 height 20
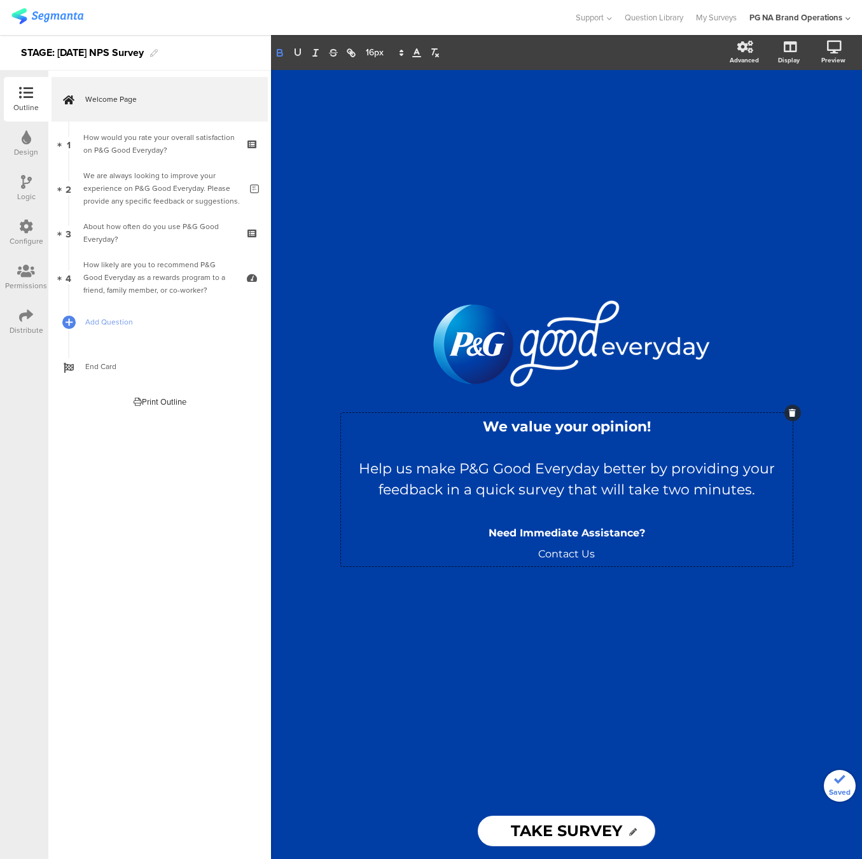
click at [281, 53] on icon "button" at bounding box center [279, 54] width 5 height 3
click at [417, 241] on div "/ We value your opinion! Help us make P&G Good Everyday better by providing you…" at bounding box center [566, 436] width 509 height 733
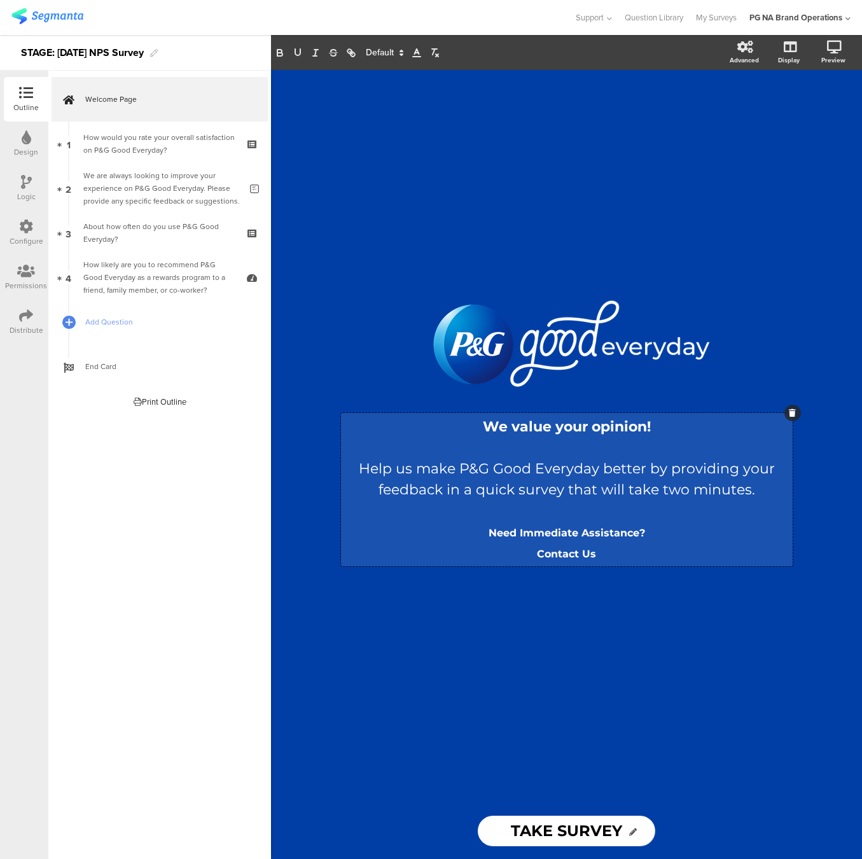
drag, startPoint x: 606, startPoint y: 553, endPoint x: 507, endPoint y: 555, distance: 99.3
click at [507, 555] on div "We value your opinion! Help us make P&G Good Everyday better by providing your …" at bounding box center [567, 489] width 452 height 153
click at [555, 555] on strong "Contact Us" at bounding box center [566, 554] width 59 height 12
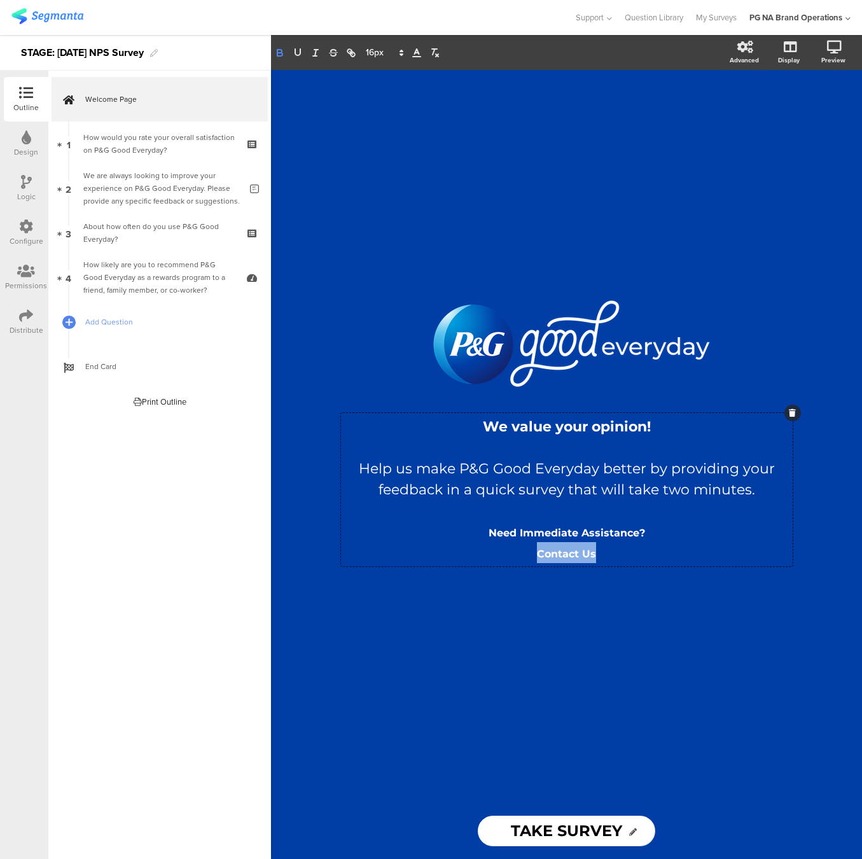
click at [282, 53] on icon "button" at bounding box center [279, 54] width 5 height 3
click at [300, 50] on icon "button" at bounding box center [297, 52] width 5 height 6
click at [377, 155] on div "/ We value your opinion! Help us make P&G Good Everyday better by providing you…" at bounding box center [566, 436] width 509 height 733
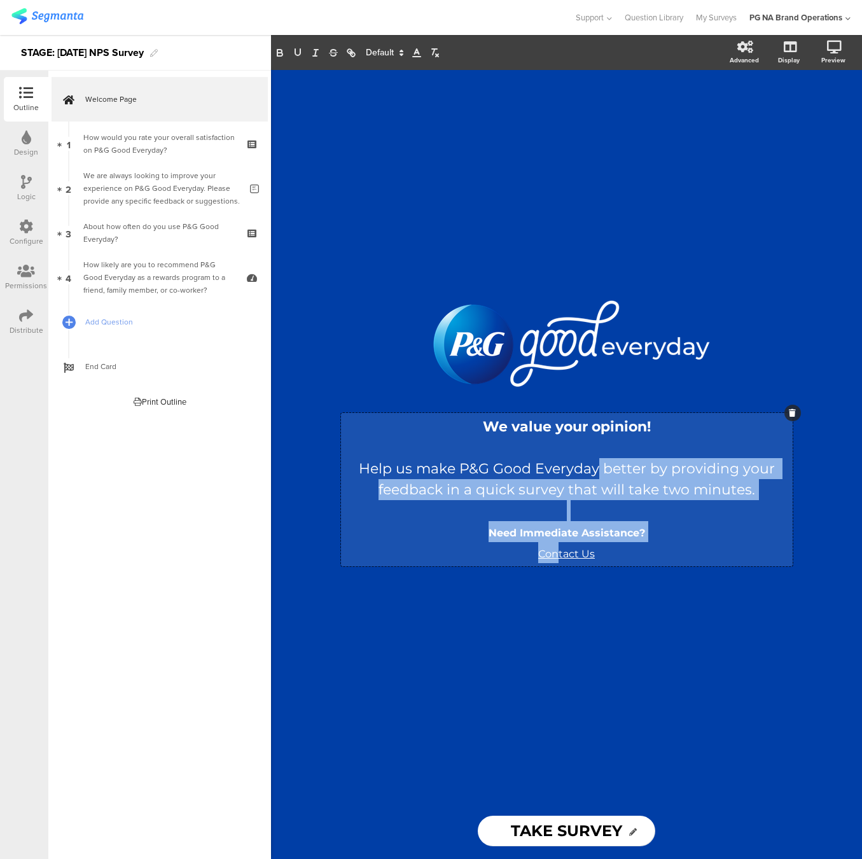
drag, startPoint x: 599, startPoint y: 551, endPoint x: 557, endPoint y: 552, distance: 42.6
click at [557, 552] on div "We value your opinion! Help us make P&G Good Everyday better by providing your …" at bounding box center [567, 489] width 452 height 153
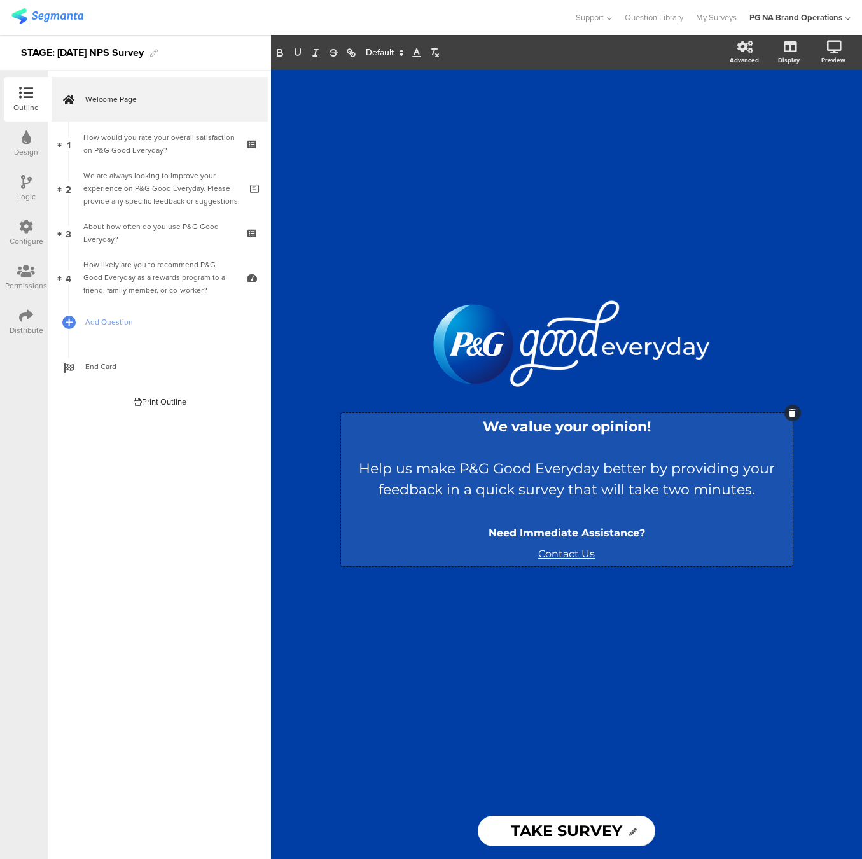
click at [569, 554] on u "Contact Us" at bounding box center [566, 554] width 57 height 12
drag, startPoint x: 588, startPoint y: 555, endPoint x: 541, endPoint y: 555, distance: 47.1
click at [541, 555] on p "Contact Us" at bounding box center [566, 552] width 445 height 21
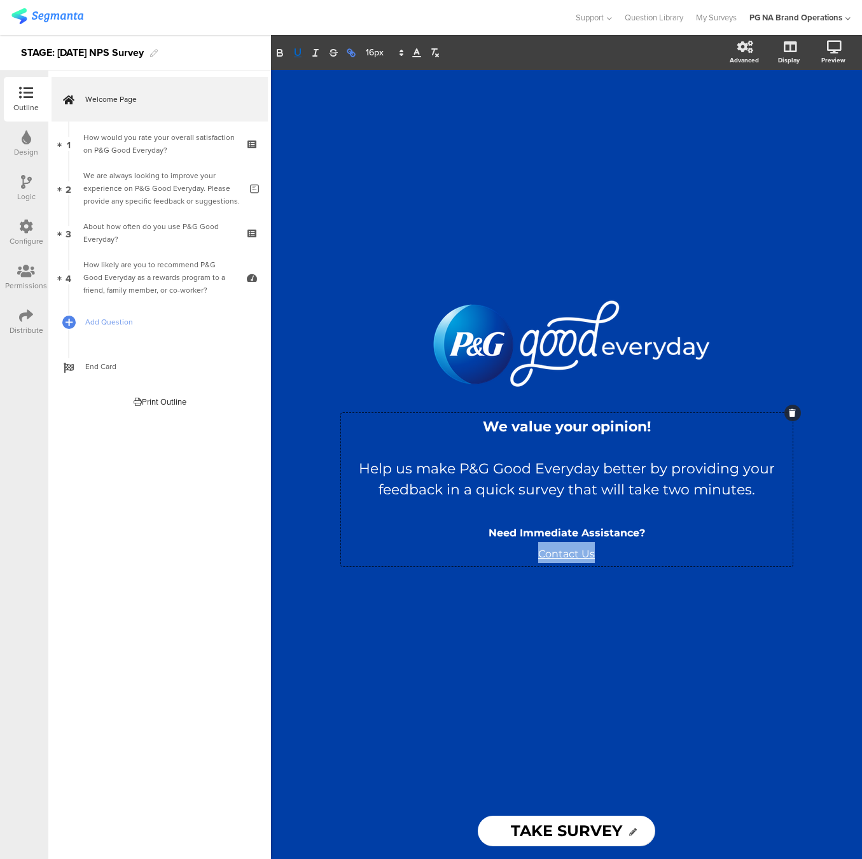
click at [348, 49] on icon "button" at bounding box center [349, 51] width 4 height 4
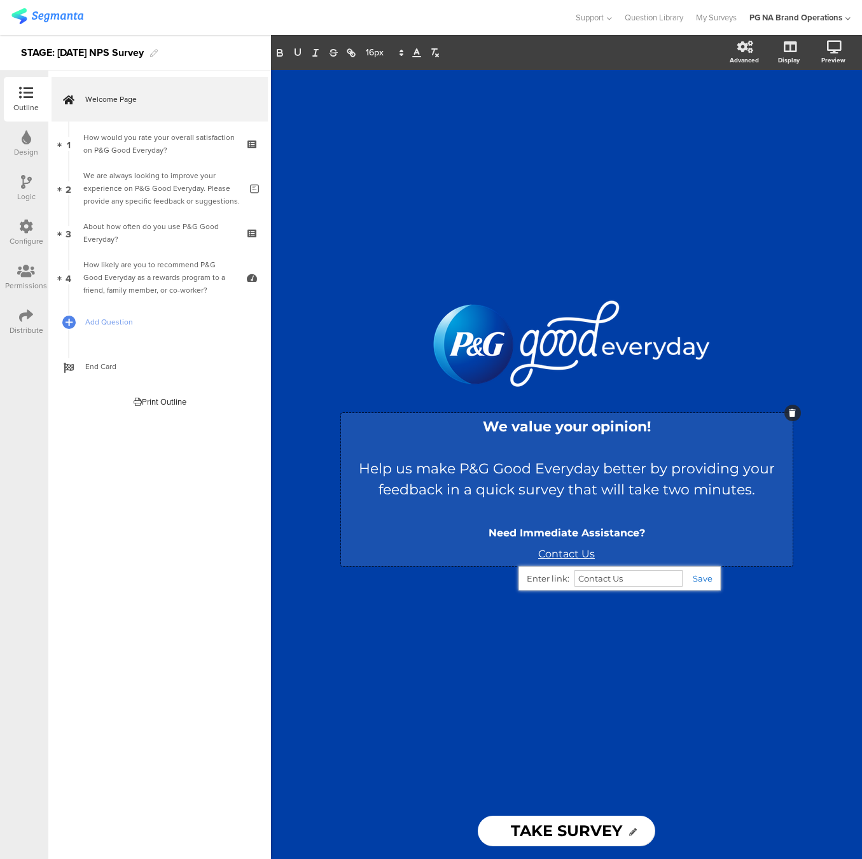
paste input "https://www.pggoodeveryday.com/help/"
type input "https://www.pggoodeveryday.com/help/"
click at [705, 578] on link at bounding box center [698, 578] width 30 height 10
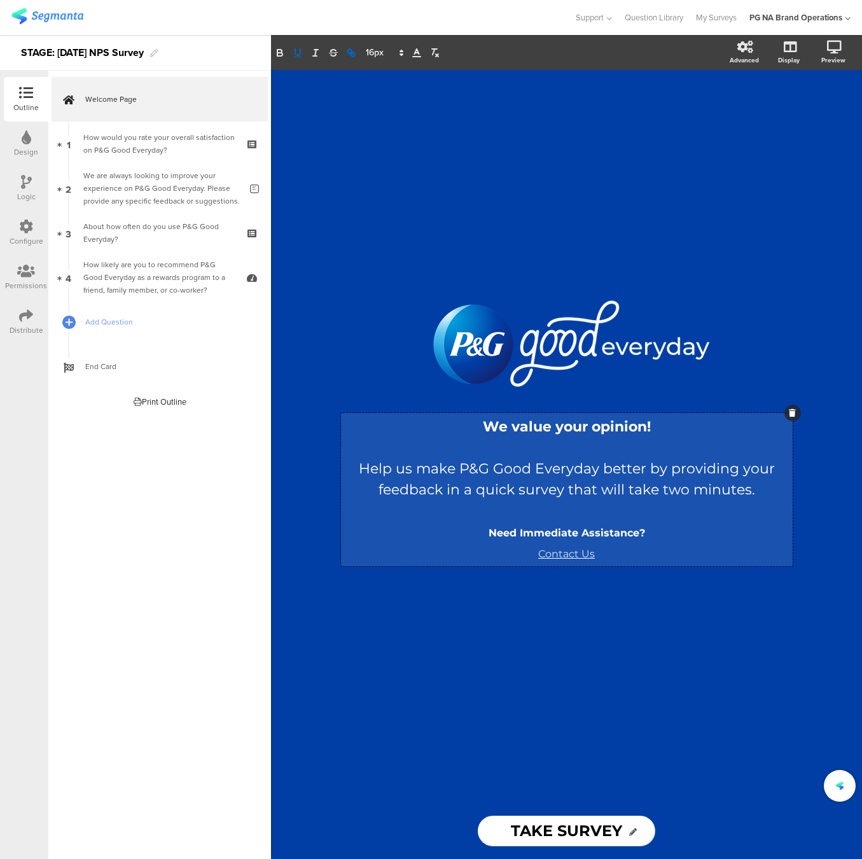
drag, startPoint x: 662, startPoint y: 637, endPoint x: 562, endPoint y: 459, distance: 203.7
click at [662, 637] on div "/ We value your opinion! Help us make P&G Good Everyday better by providing you…" at bounding box center [566, 436] width 509 height 733
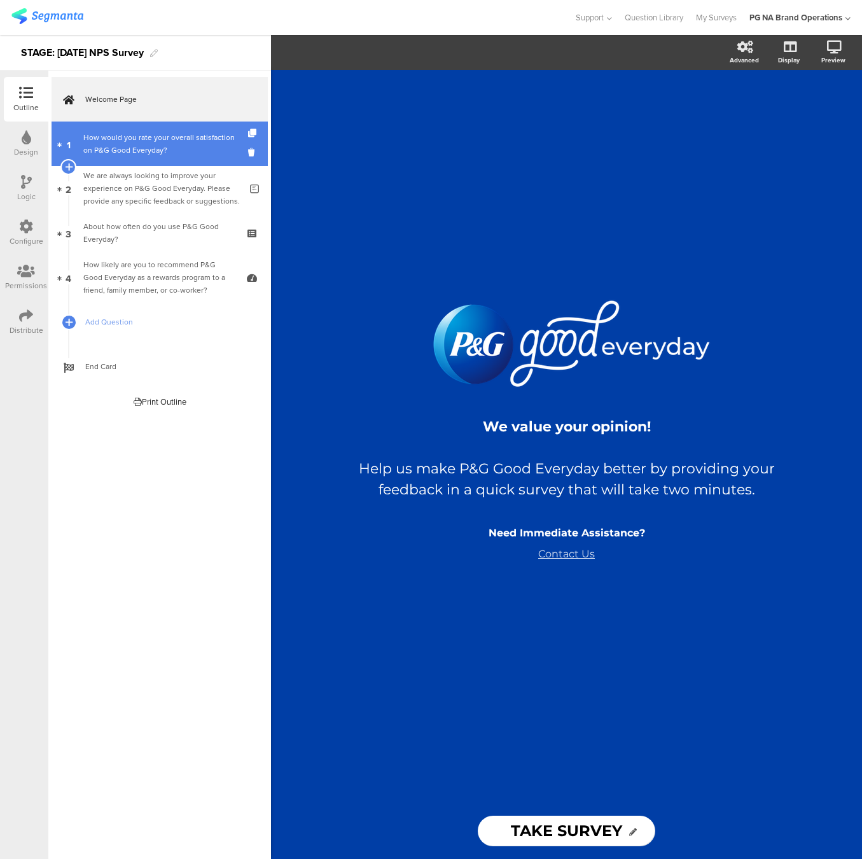
click at [160, 143] on div "How would you rate your overall satisfaction on P&G Good Everyday?" at bounding box center [159, 143] width 152 height 25
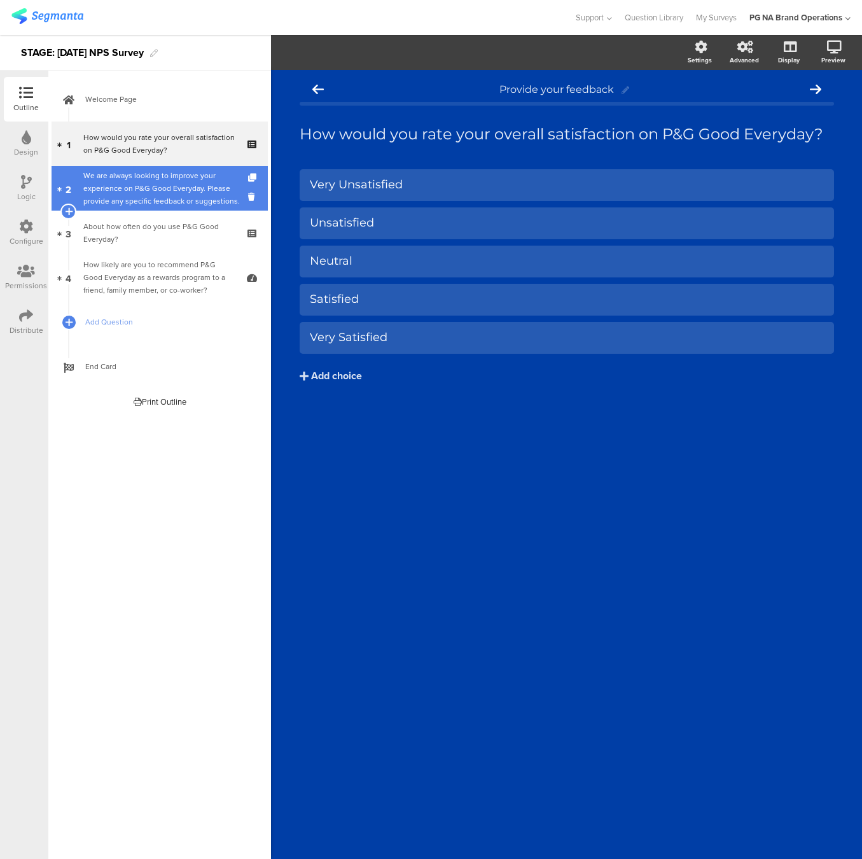
click at [164, 179] on div "We are always looking to improve your experience on P&G Good Everyday. Please p…" at bounding box center [161, 188] width 157 height 38
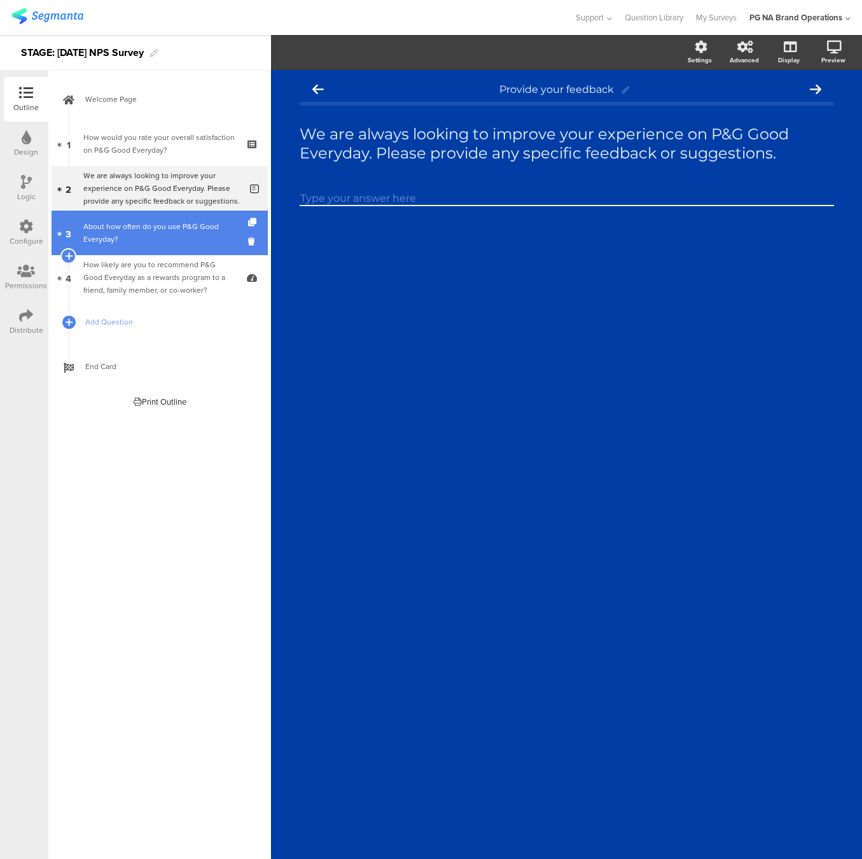
click at [200, 223] on div "About how often do you use P&G Good Everyday?" at bounding box center [159, 232] width 152 height 25
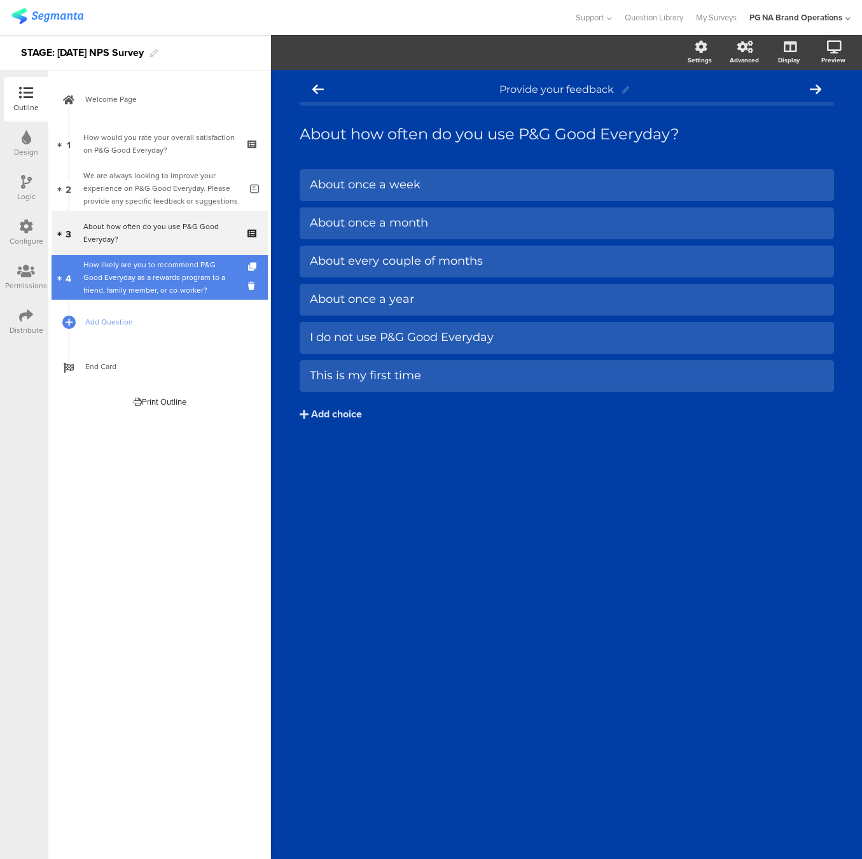
click at [162, 276] on div "How likely are you to recommend P&G Good Everyday as a rewards program to a fri…" at bounding box center [159, 277] width 152 height 38
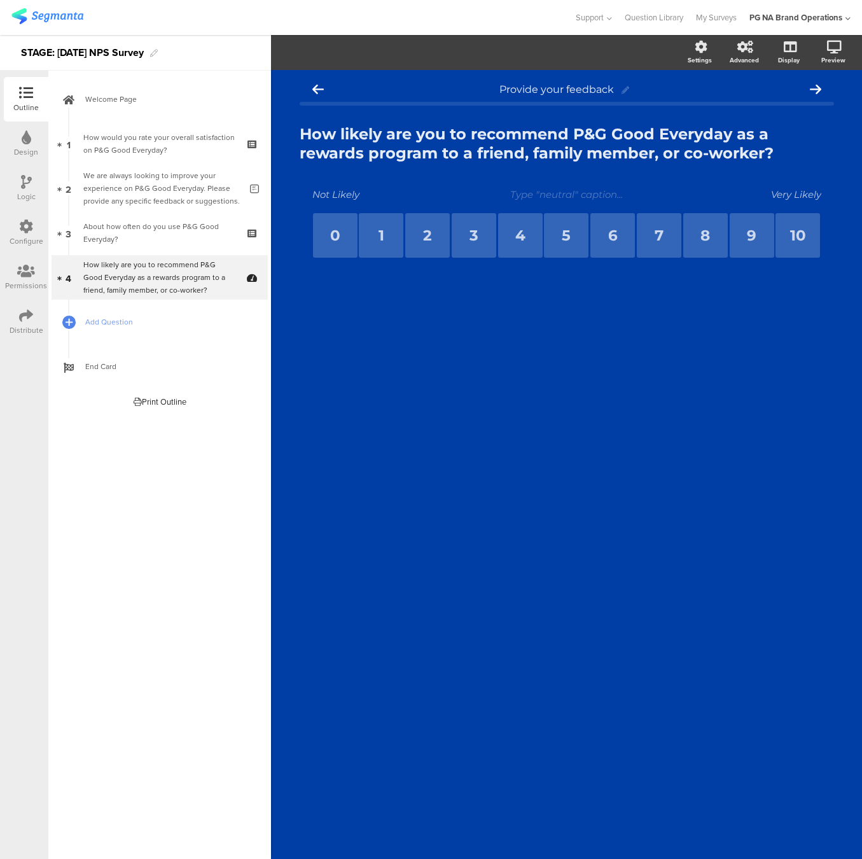
click at [342, 195] on textarea "Not Likely" at bounding box center [375, 194] width 127 height 12
paste textarea "Very"
type textarea "Not Very Likely"
click at [457, 429] on div "Provide your feedback How likely are you to recommend P&G Good Everyday as a re…" at bounding box center [566, 464] width 591 height 789
click at [430, 410] on div "Provide your feedback How likely are you to recommend P&G Good Everyday as a re…" at bounding box center [566, 464] width 591 height 789
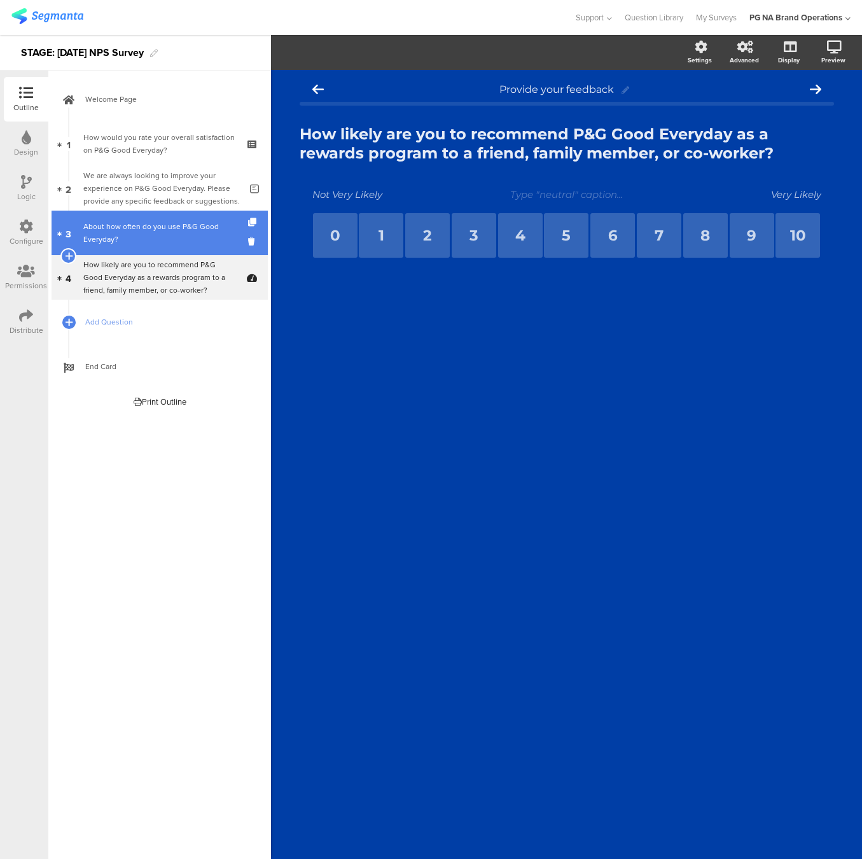
click at [134, 232] on div "About how often do you use P&G Good Everyday?" at bounding box center [159, 232] width 152 height 25
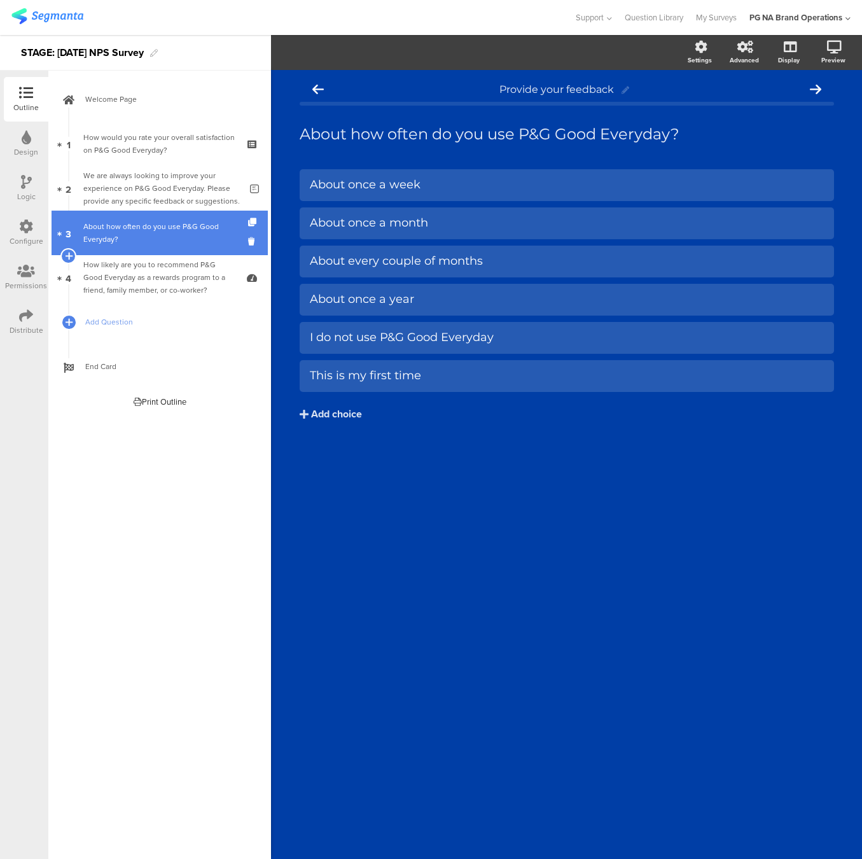
drag, startPoint x: 163, startPoint y: 269, endPoint x: 245, endPoint y: 230, distance: 90.8
click at [163, 269] on div "How likely are you to recommend P&G Good Everyday as a rewards program to a fri…" at bounding box center [159, 277] width 152 height 38
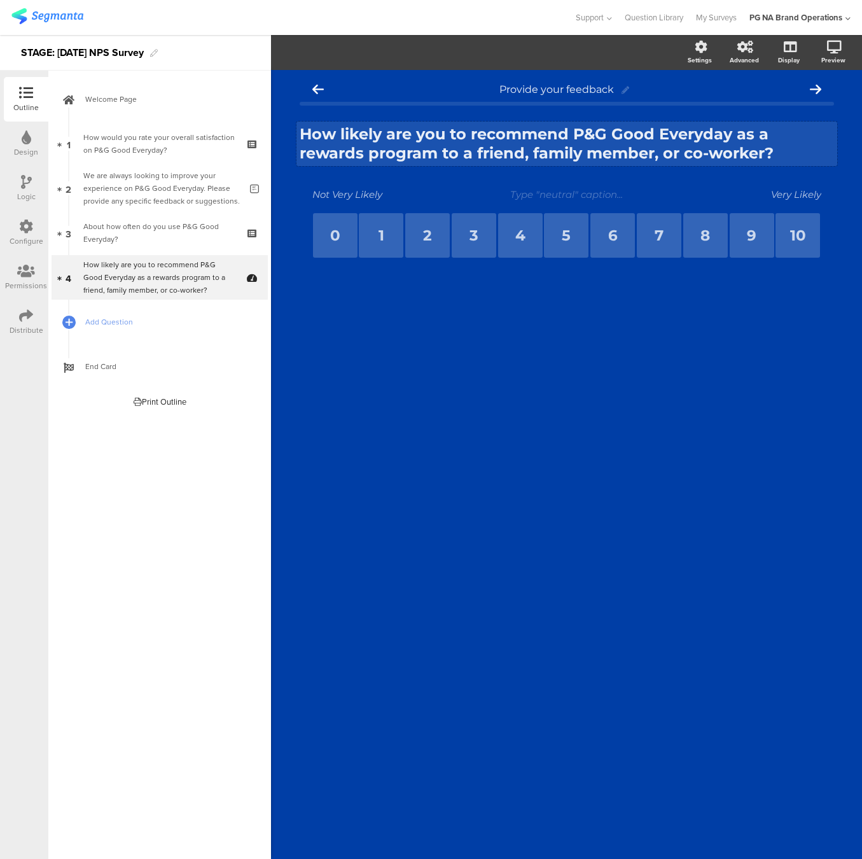
click at [378, 139] on strong "How likely are you to recommend P&G Good Everyday as a rewards program to a fri…" at bounding box center [537, 144] width 474 height 38
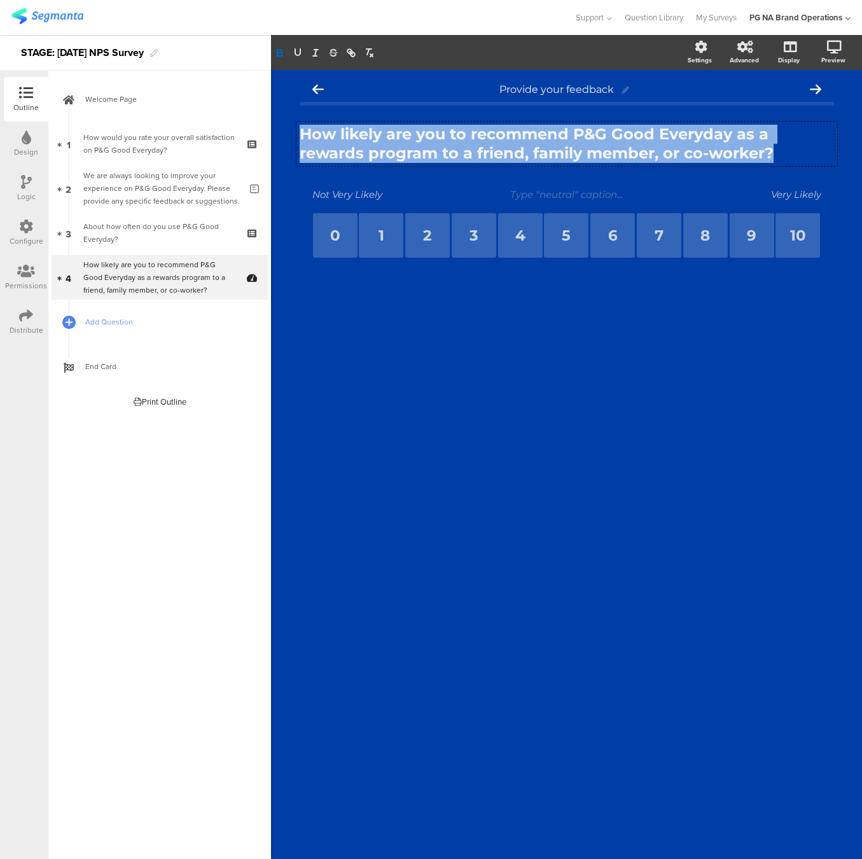
click at [282, 53] on icon "button" at bounding box center [279, 54] width 5 height 3
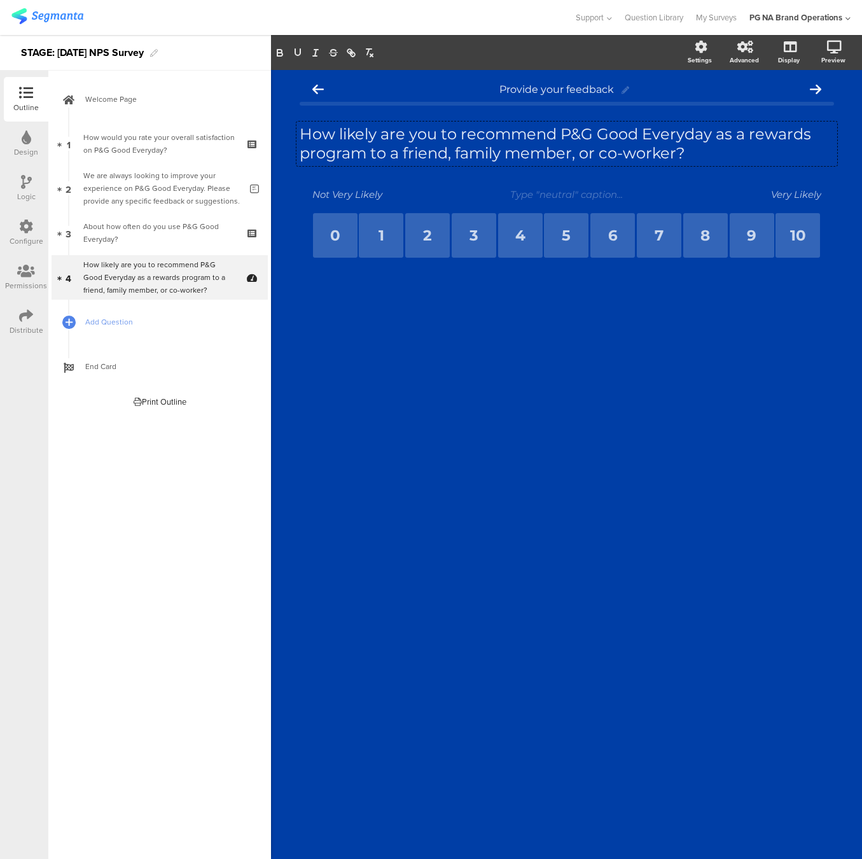
click at [436, 399] on div "Provide your feedback How likely are you to recommend P&G Good Everyday as a re…" at bounding box center [566, 464] width 591 height 789
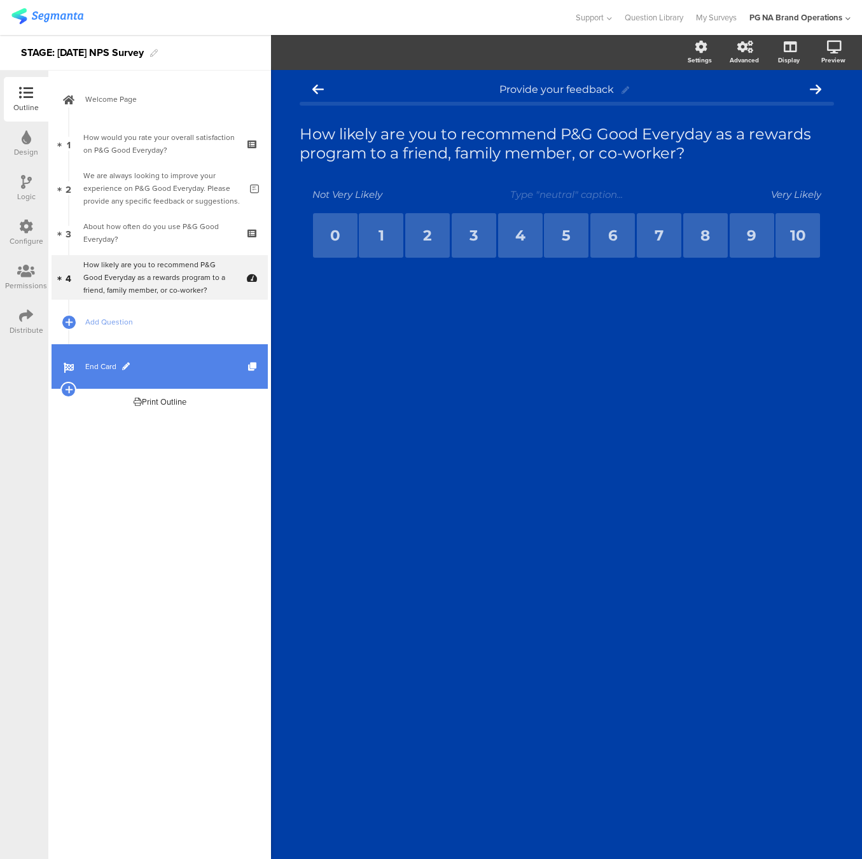
click at [176, 360] on span "End Card" at bounding box center [166, 366] width 163 height 13
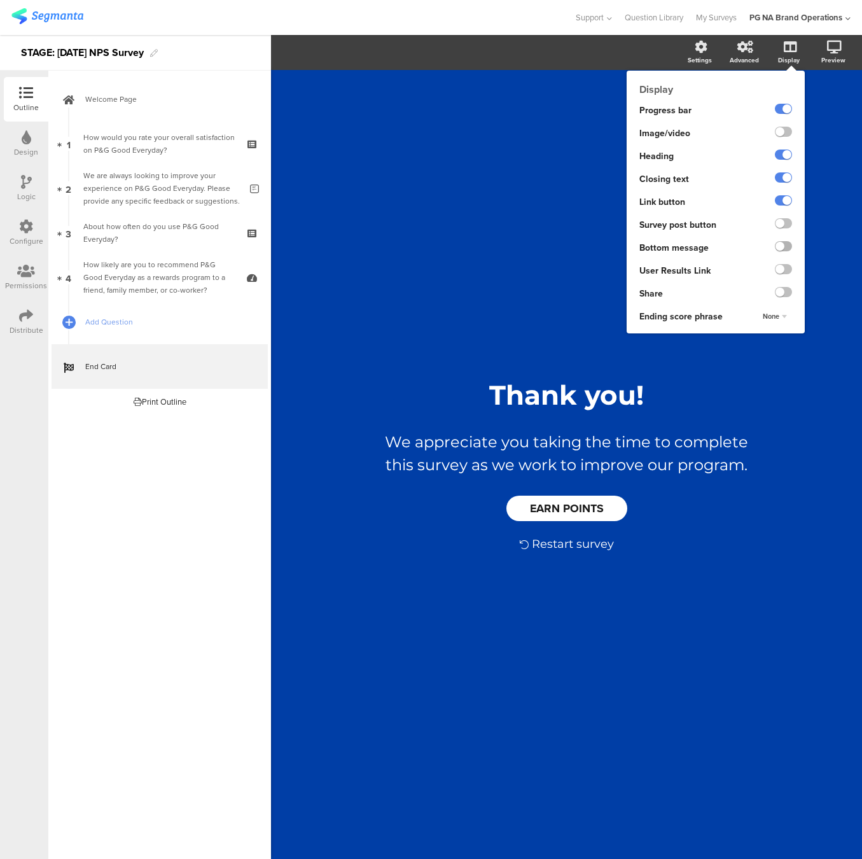
click at [783, 242] on label at bounding box center [783, 246] width 17 height 10
click at [0, 0] on input "checkbox" at bounding box center [0, 0] width 0 height 0
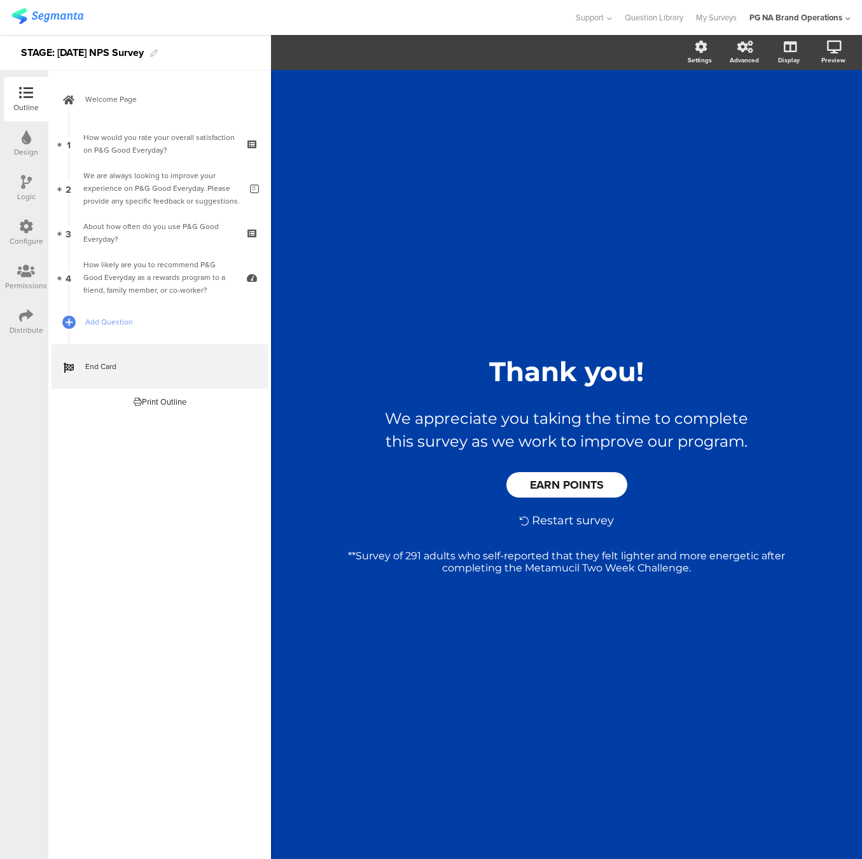
click at [428, 189] on div "/ Thank you! Thank you! We appreciate you taking the time to complete this surv…" at bounding box center [567, 458] width 534 height 776
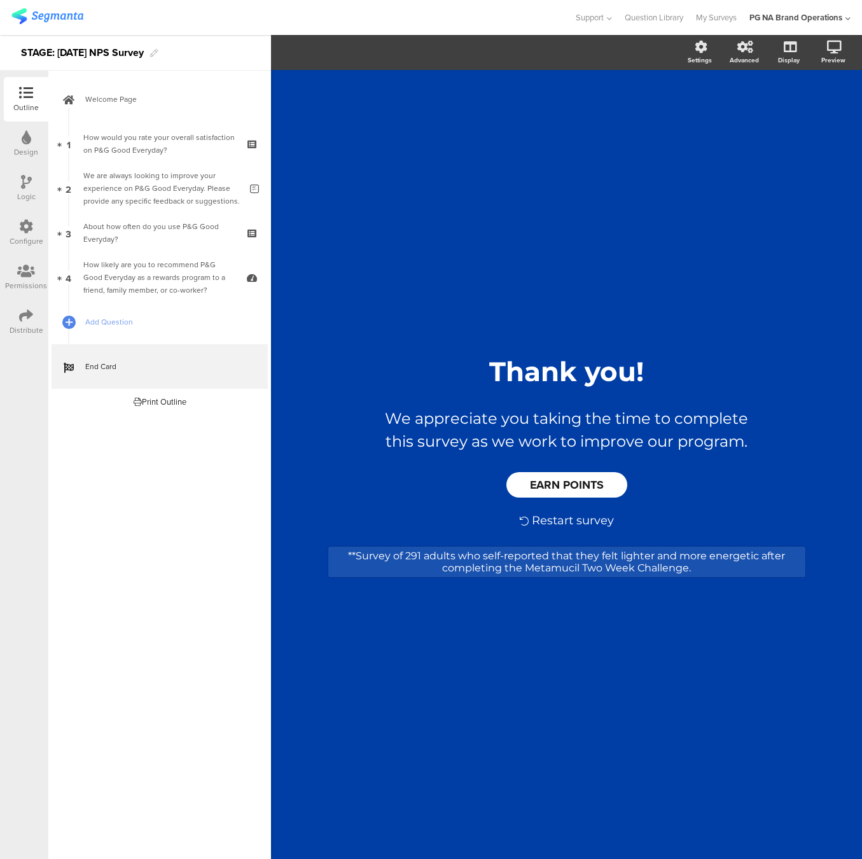
click at [464, 559] on div "**Survey of 291 adults who self-reported that they felt lighter and more energe…" at bounding box center [566, 562] width 477 height 31
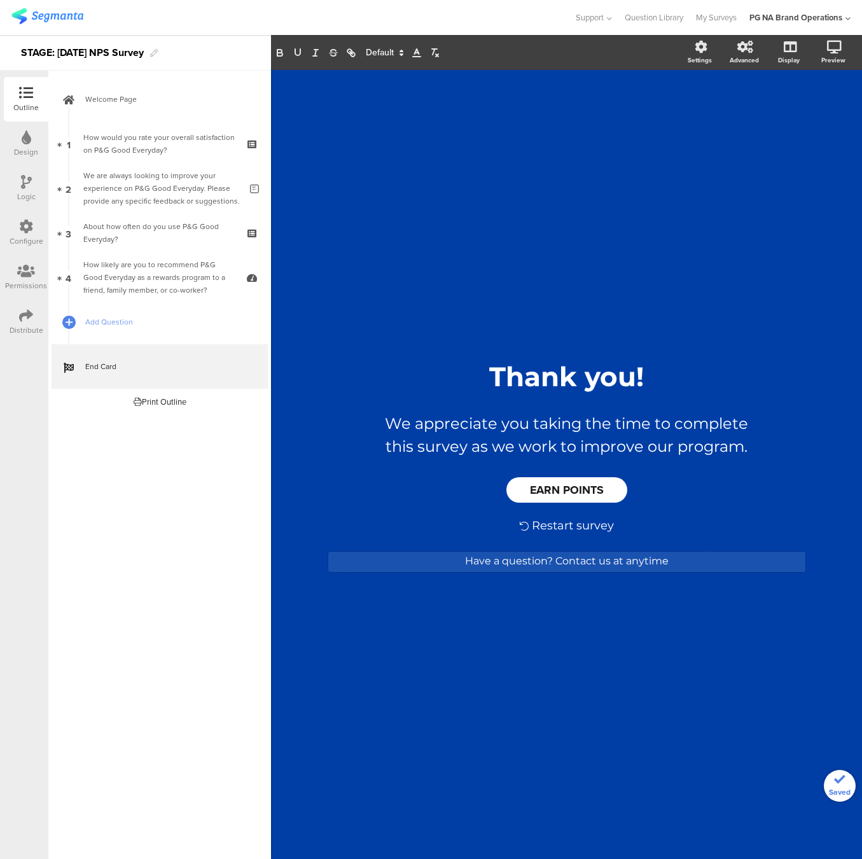
click at [366, 303] on div "/ Thank you! Thank you! We appreciate you taking the time to complete this surv…" at bounding box center [567, 458] width 534 height 776
drag, startPoint x: 555, startPoint y: 560, endPoint x: 597, endPoint y: 559, distance: 41.4
click at [594, 558] on div "Have a question? Contact us at anytime Have a question? Contact us at anytime H…" at bounding box center [566, 562] width 477 height 20
click at [597, 559] on p "Have a question? Contact us at anytime" at bounding box center [566, 561] width 471 height 12
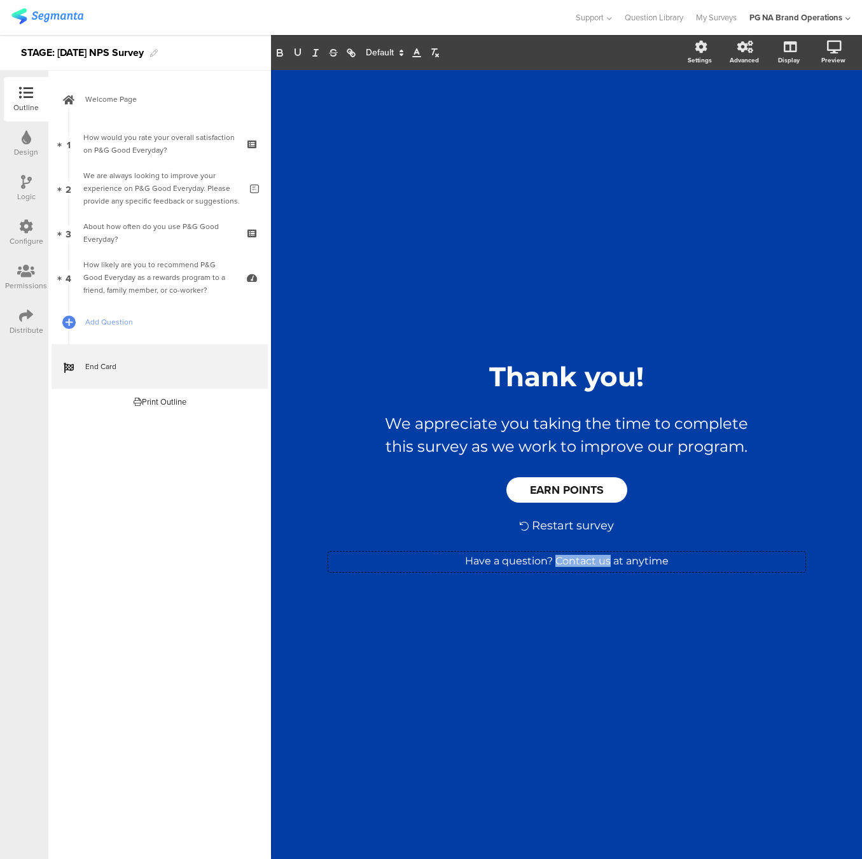
drag, startPoint x: 558, startPoint y: 561, endPoint x: 606, endPoint y: 538, distance: 53.5
click at [610, 561] on p "Have a question? Contact us at anytime" at bounding box center [566, 561] width 471 height 12
click at [345, 52] on icon "button" at bounding box center [350, 52] width 11 height 11
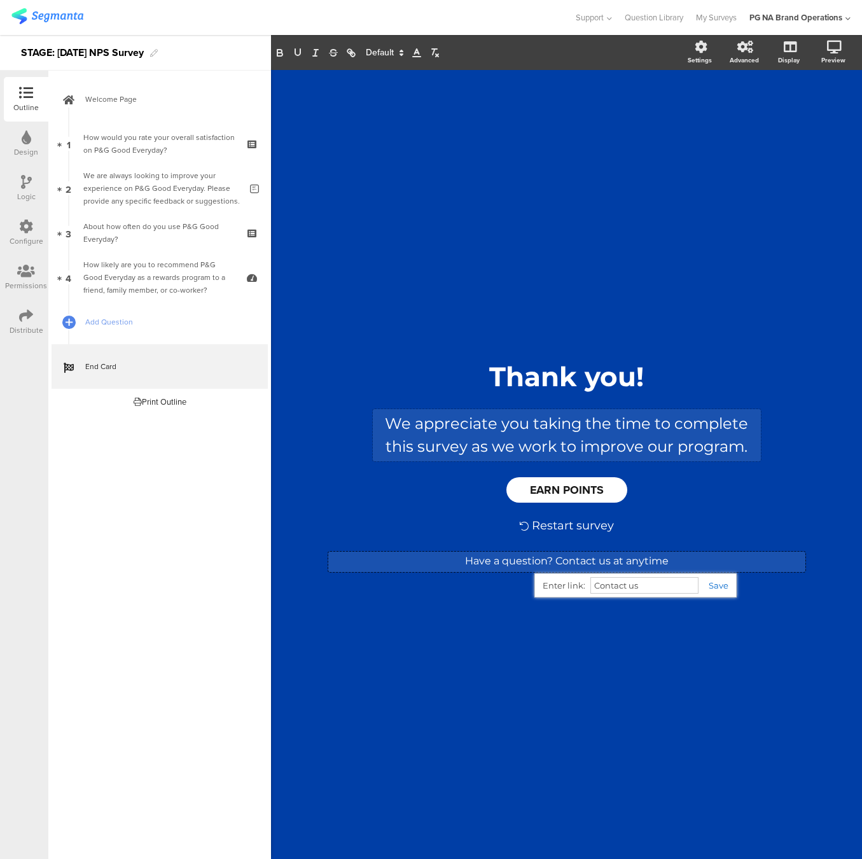
paste input "https://www.pggoodeveryday.com/help/"
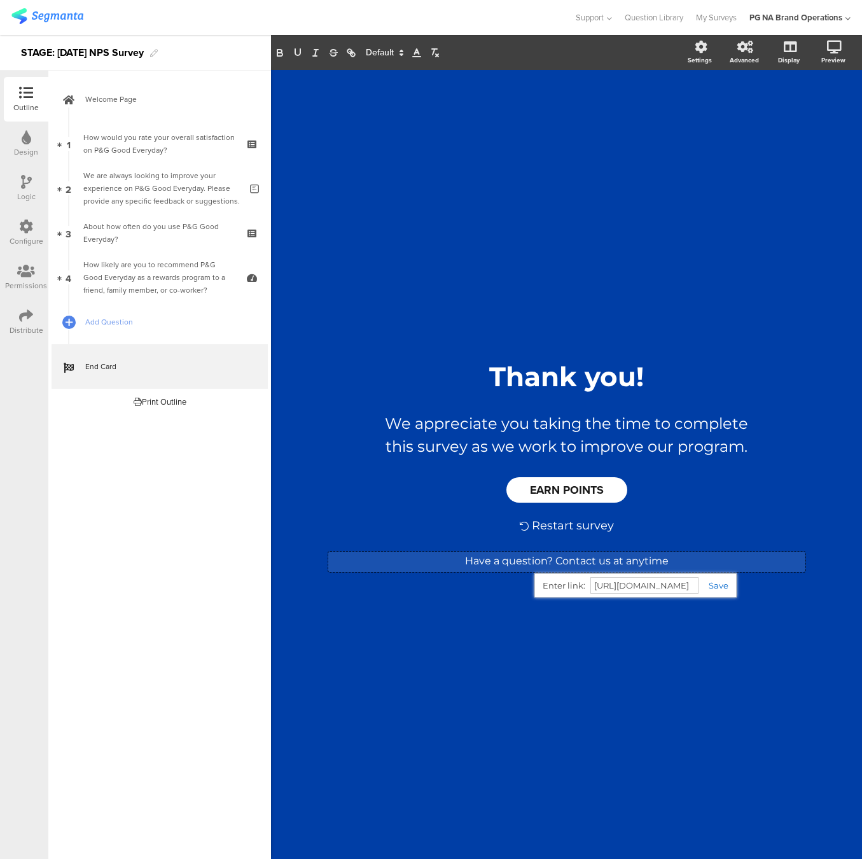
scroll to position [0, 65]
type input "https://www.pggoodeveryday.com/help/"
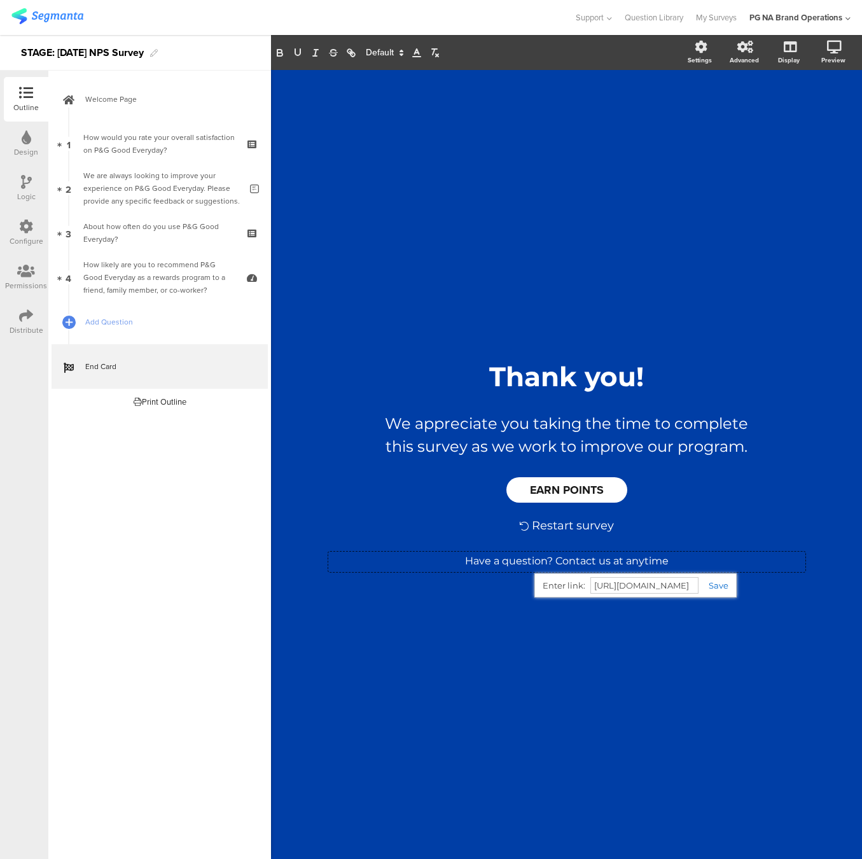
drag, startPoint x: 720, startPoint y: 585, endPoint x: 710, endPoint y: 618, distance: 34.6
click at [720, 585] on link at bounding box center [714, 585] width 30 height 10
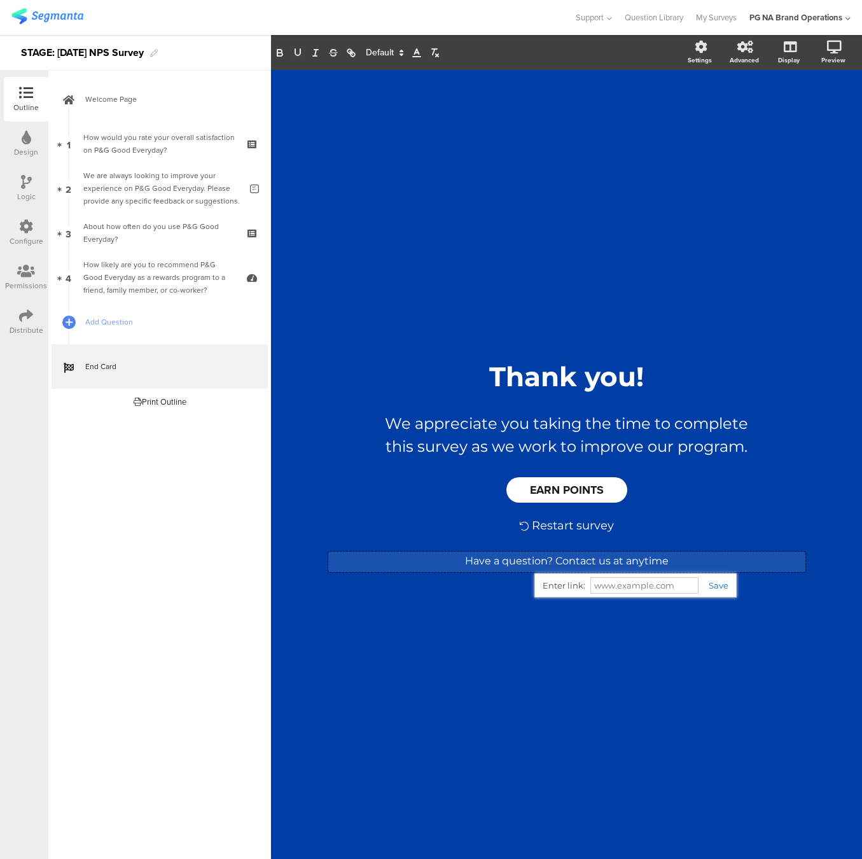
scroll to position [0, 0]
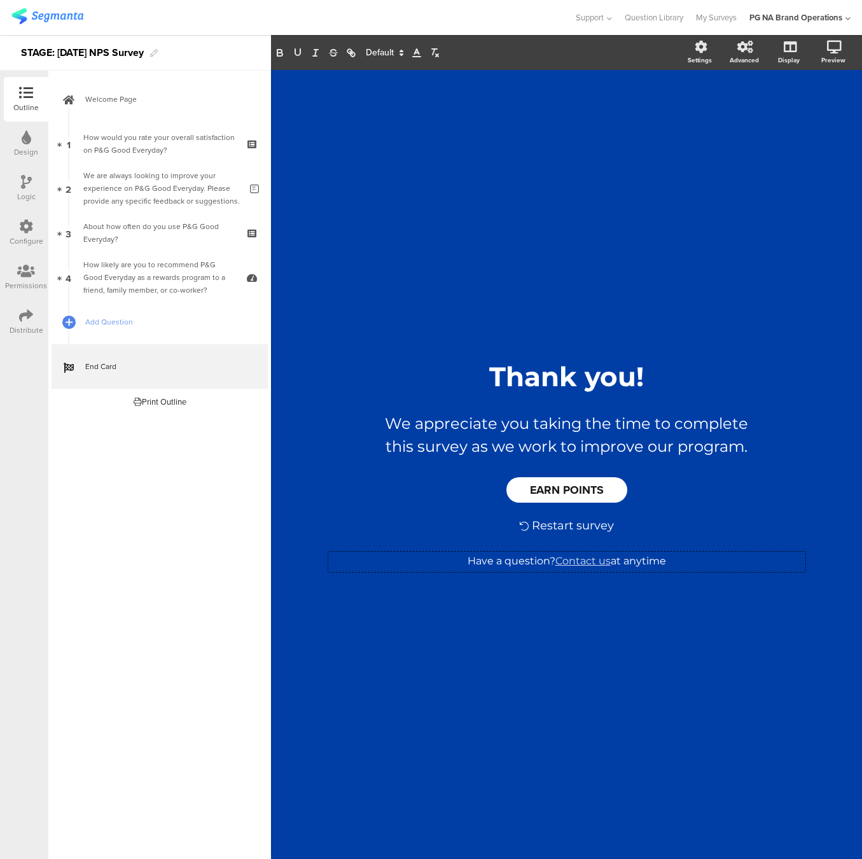
click at [698, 647] on div "/ Thank you! Thank you! We appreciate you taking the time to complete this surv…" at bounding box center [567, 458] width 534 height 776
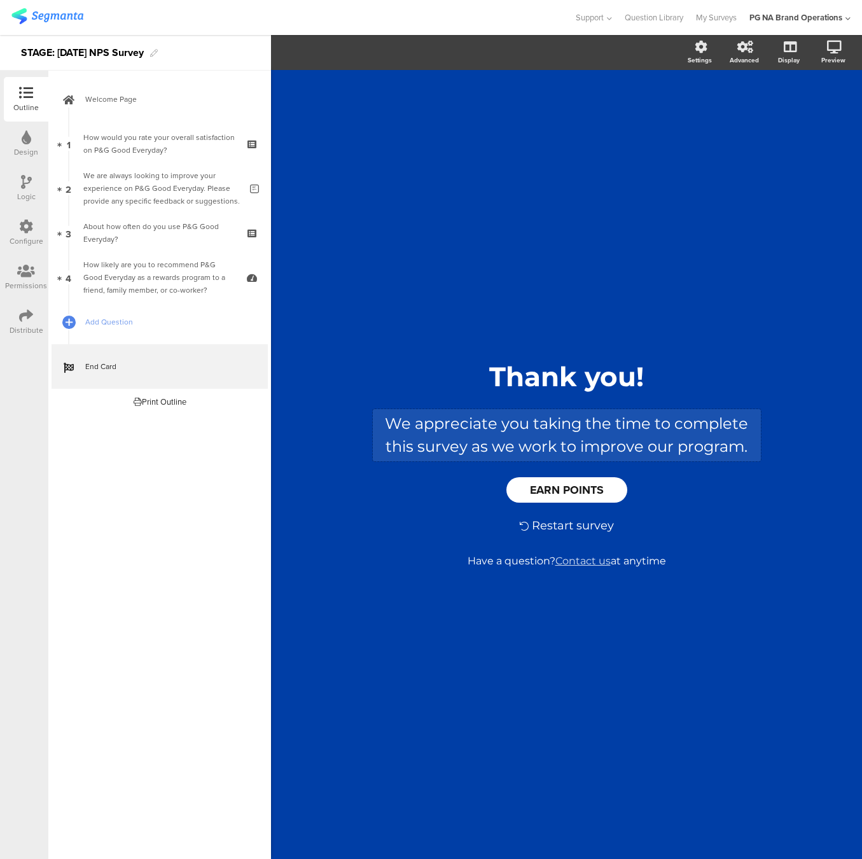
click at [507, 439] on div "We appreciate you taking the time to complete this survey as we work to improve…" at bounding box center [567, 435] width 388 height 52
click at [576, 742] on div "/ Thank you! Thank you! We appreciate you taking the time to complete this surv…" at bounding box center [567, 458] width 534 height 776
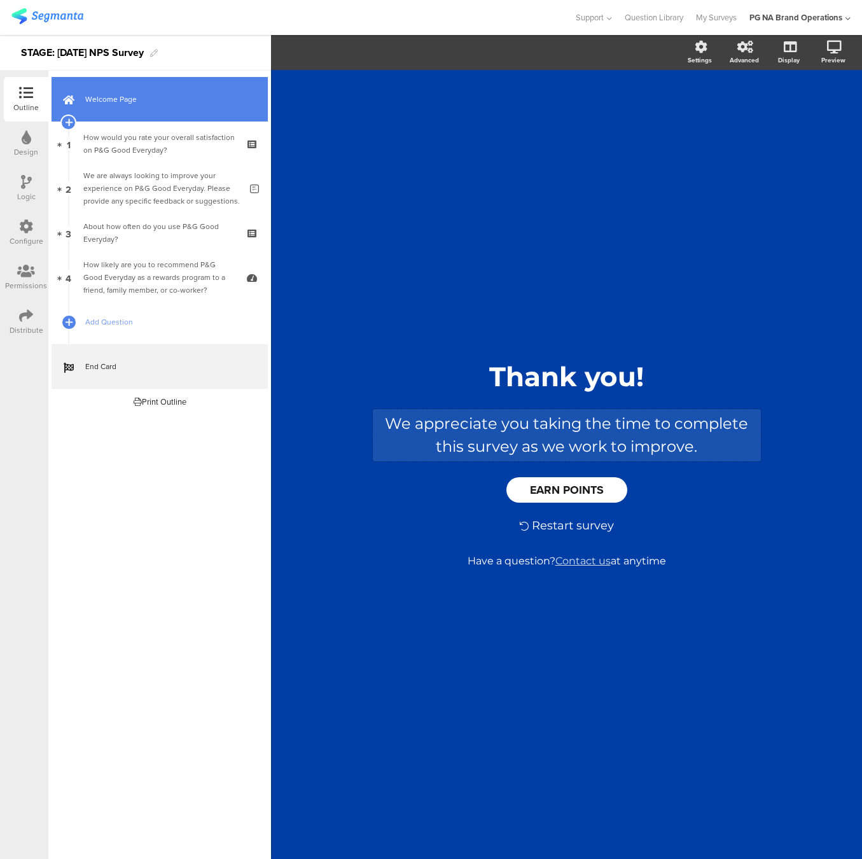
click at [170, 104] on span "Welcome Page" at bounding box center [166, 99] width 163 height 13
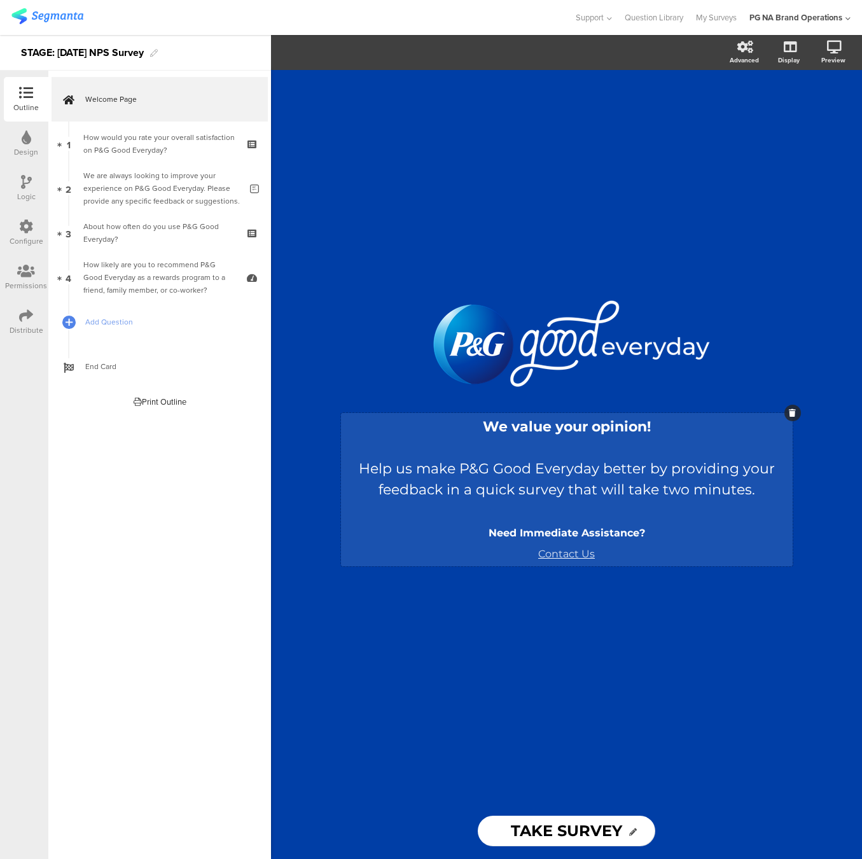
click at [504, 470] on div "We value your opinion! Help us make P&G Good Everyday better by providing your …" at bounding box center [566, 489] width 445 height 147
drag, startPoint x: 495, startPoint y: 468, endPoint x: 596, endPoint y: 468, distance: 101.2
click at [596, 468] on p "Help us make P&G Good Everyday better by providing your feedback in a quick sur…" at bounding box center [566, 479] width 445 height 42
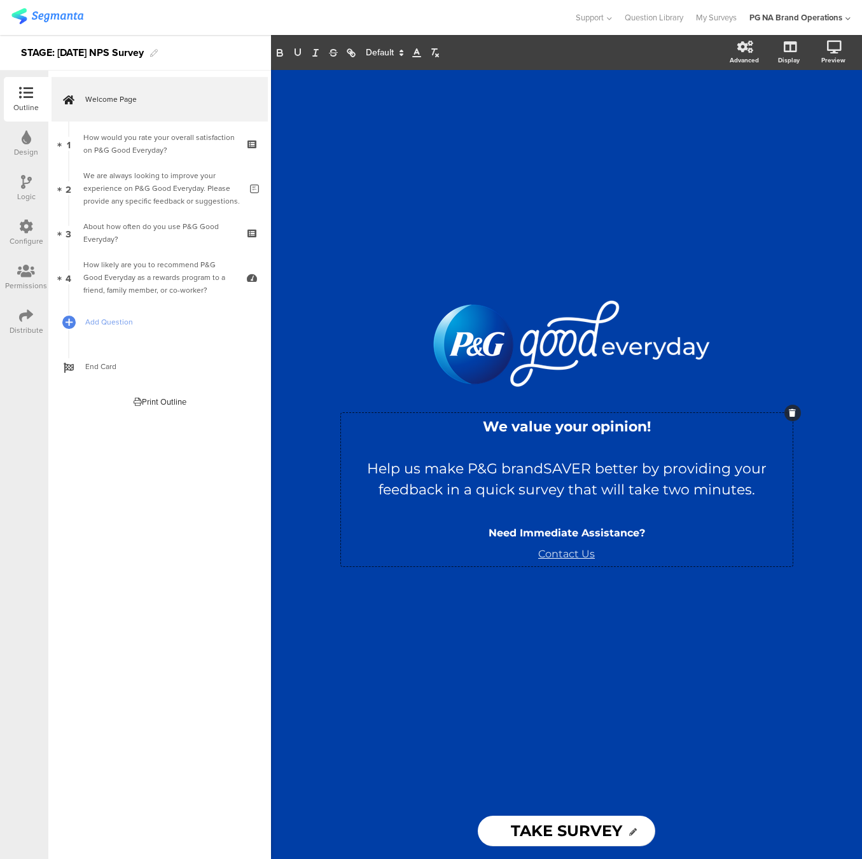
click at [688, 649] on div "/ We value your opinion! Help us make P&G brandSAVER better by providing your f…" at bounding box center [566, 436] width 509 height 733
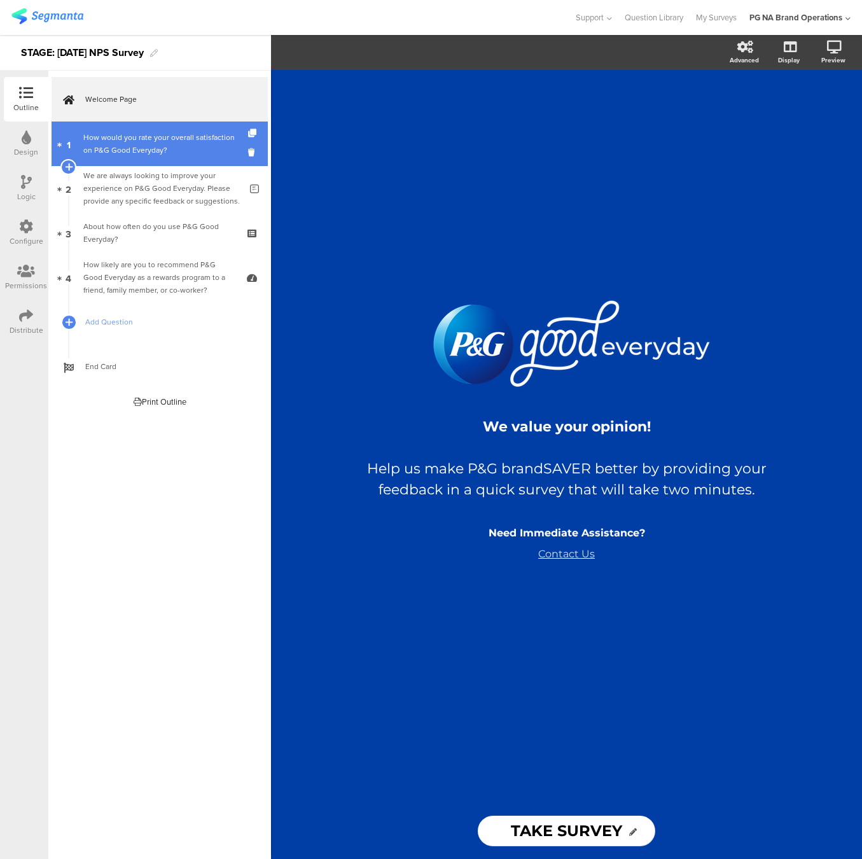
click at [147, 150] on div "How would you rate your overall satisfaction on P&G Good Everyday?" at bounding box center [159, 143] width 152 height 25
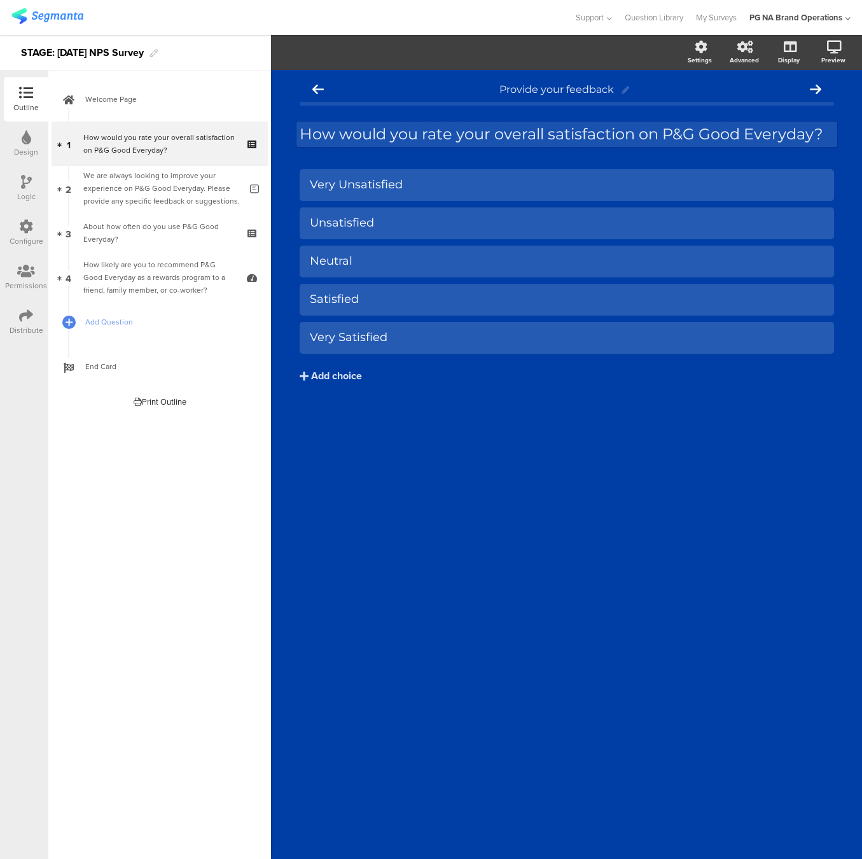
click at [669, 137] on div "How would you rate your overall satisfaction on P&G Good Everyday? How would yo…" at bounding box center [566, 134] width 541 height 25
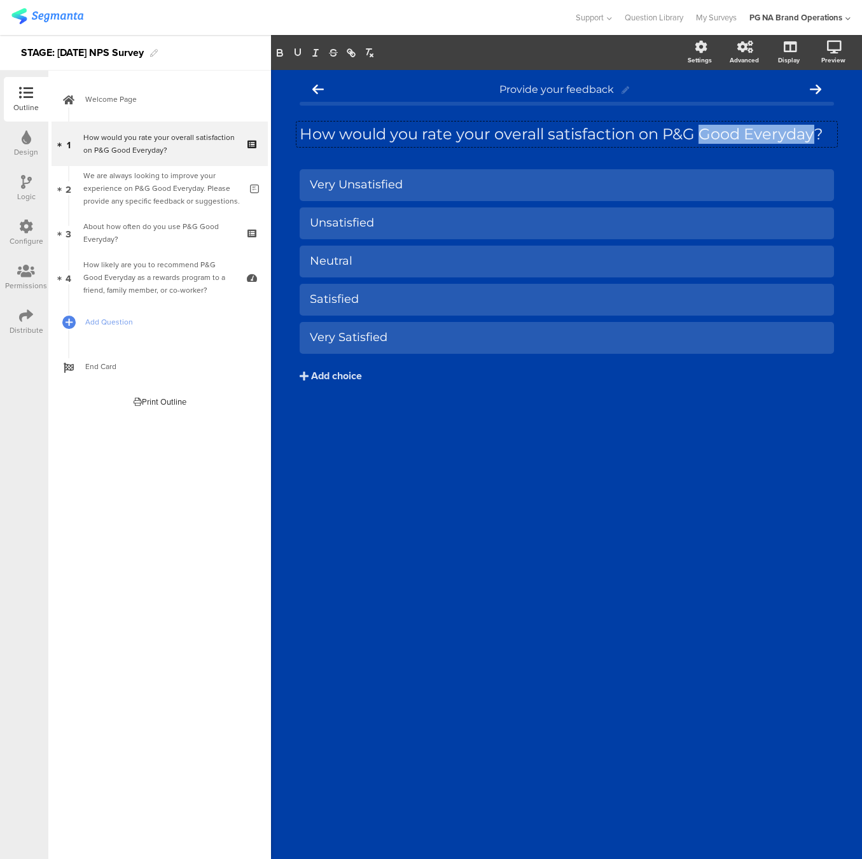
drag, startPoint x: 701, startPoint y: 134, endPoint x: 802, endPoint y: 158, distance: 103.5
click at [809, 130] on p "How would you rate your overall satisfaction on P&G Good Everyday?" at bounding box center [567, 134] width 534 height 19
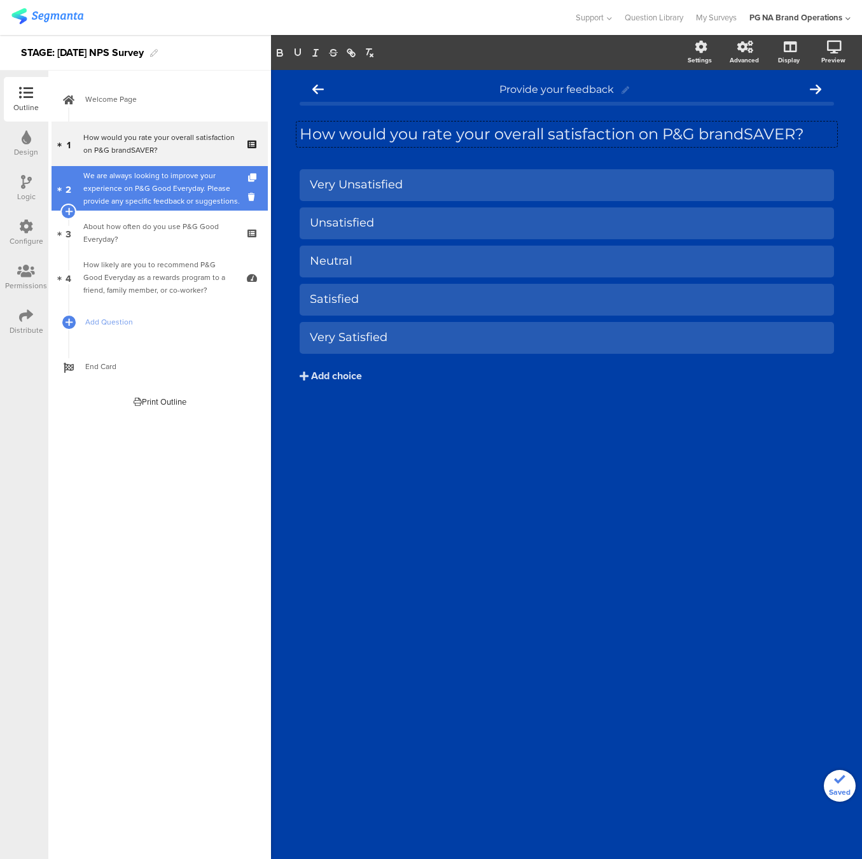
click at [183, 198] on div "We are always looking to improve your experience on P&G Good Everyday. Please p…" at bounding box center [161, 188] width 157 height 38
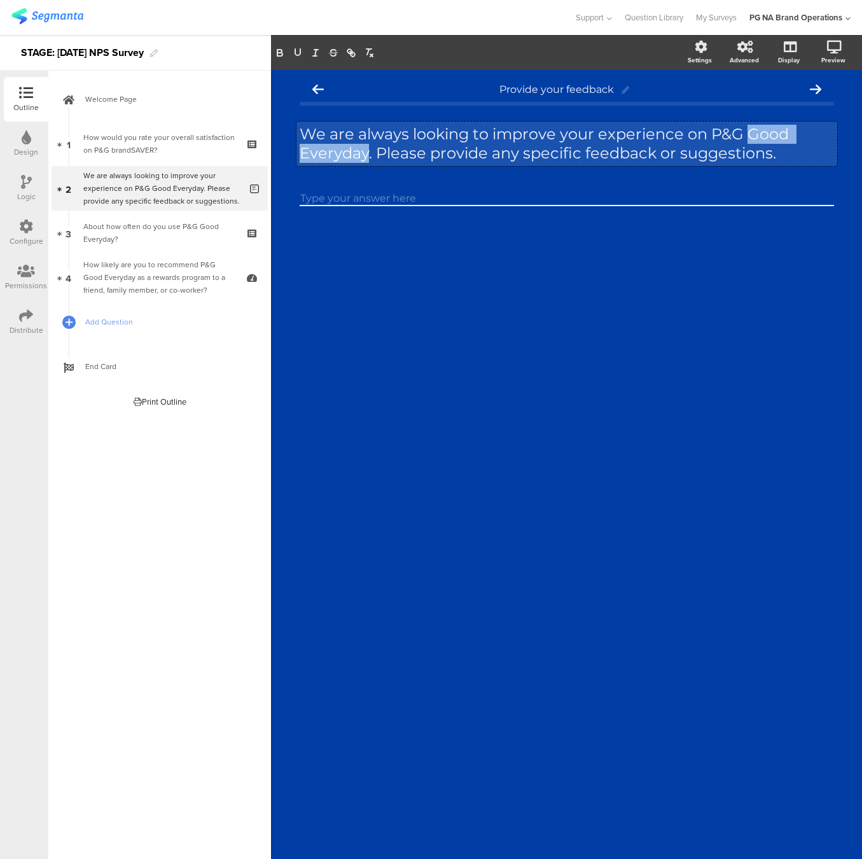
drag, startPoint x: 750, startPoint y: 134, endPoint x: 366, endPoint y: 152, distance: 384.1
click at [366, 152] on div "We are always looking to improve your experience on P&G Good Everyday. Please p…" at bounding box center [566, 144] width 541 height 45
click at [743, 143] on p "We are always looking to improve your experience on P&G Good Everyday. Please p…" at bounding box center [567, 144] width 534 height 38
drag, startPoint x: 748, startPoint y: 134, endPoint x: 366, endPoint y: 152, distance: 381.5
click at [366, 152] on p "We are always looking to improve your experience on P&G Good Everyday. Please p…" at bounding box center [567, 144] width 534 height 38
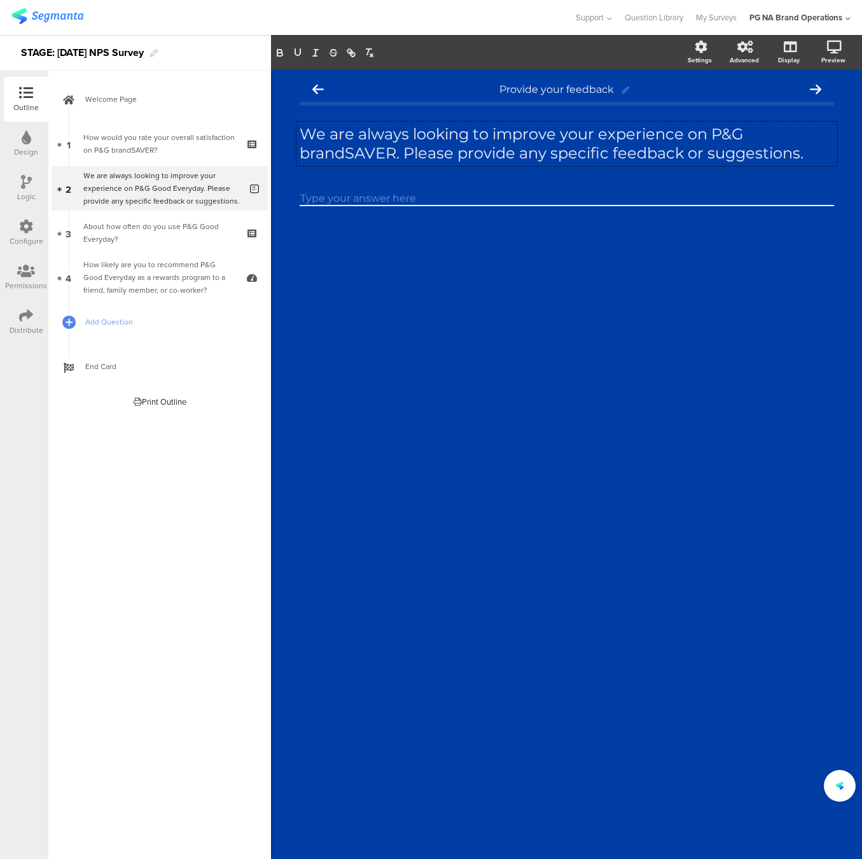
drag, startPoint x: 457, startPoint y: 340, endPoint x: 406, endPoint y: 334, distance: 51.9
click at [457, 340] on div "Provide your feedback We are always looking to improve your experience on P&G b…" at bounding box center [566, 464] width 591 height 789
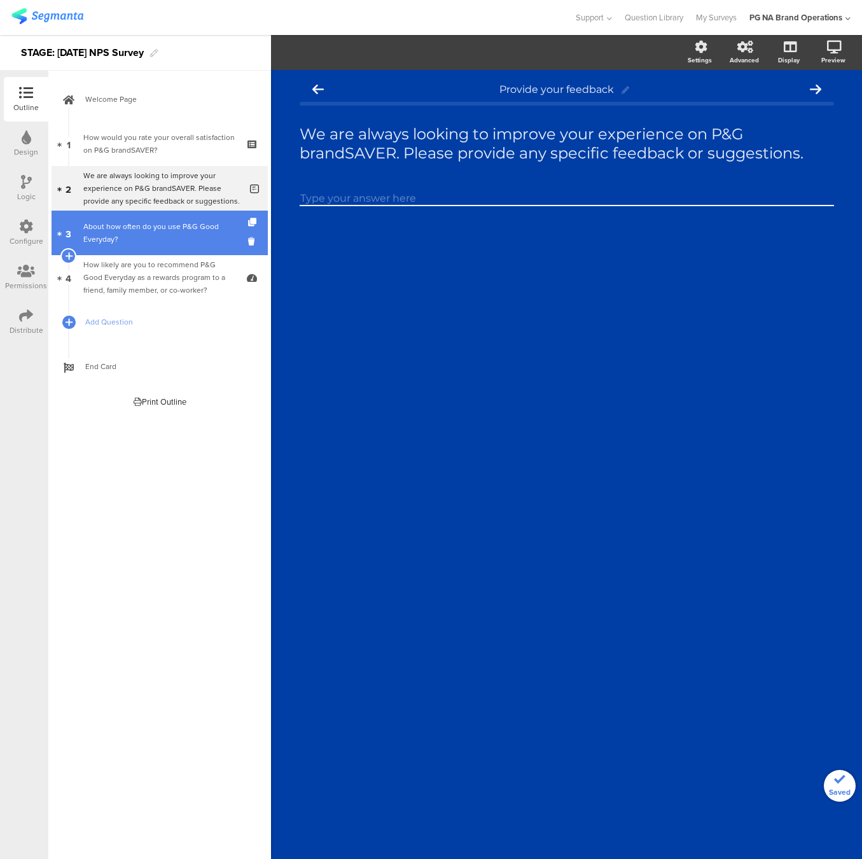
click at [155, 231] on div "About how often do you use P&G Good Everyday?" at bounding box center [159, 232] width 152 height 25
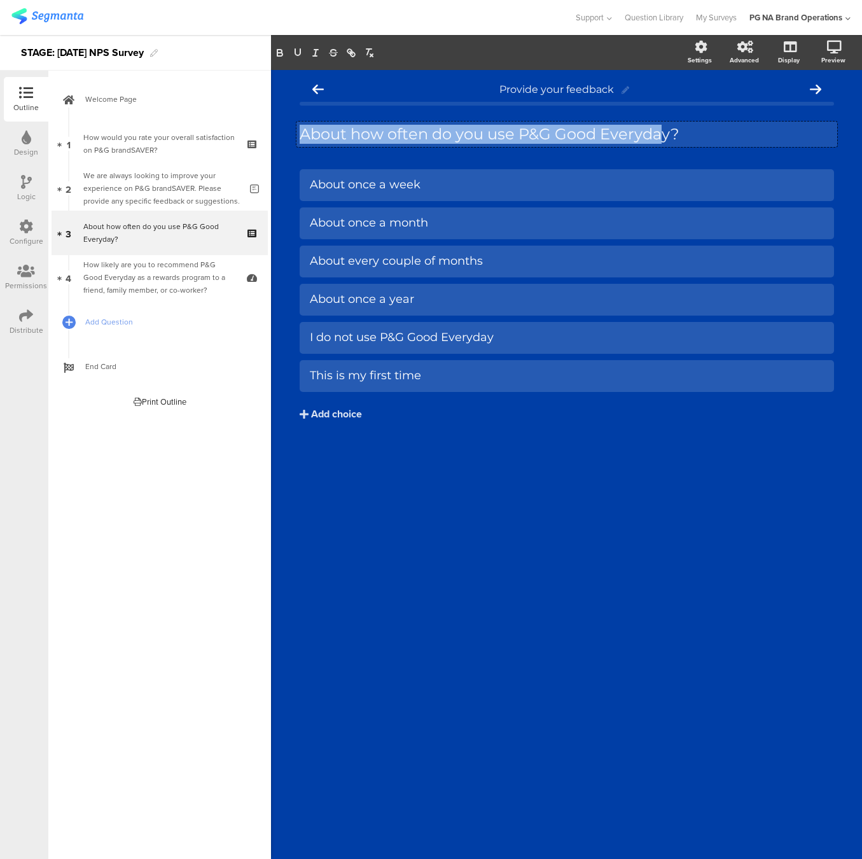
drag, startPoint x: 558, startPoint y: 134, endPoint x: 664, endPoint y: 129, distance: 105.8
click at [664, 129] on div "About how often do you use P&G Good Everyday? About how often do you use P&G Go…" at bounding box center [566, 134] width 541 height 25
drag, startPoint x: 647, startPoint y: 132, endPoint x: 608, endPoint y: 132, distance: 38.8
click at [647, 132] on p "About how often do you use P&G Good Everyday?" at bounding box center [567, 134] width 534 height 19
drag, startPoint x: 557, startPoint y: 135, endPoint x: 667, endPoint y: 132, distance: 110.8
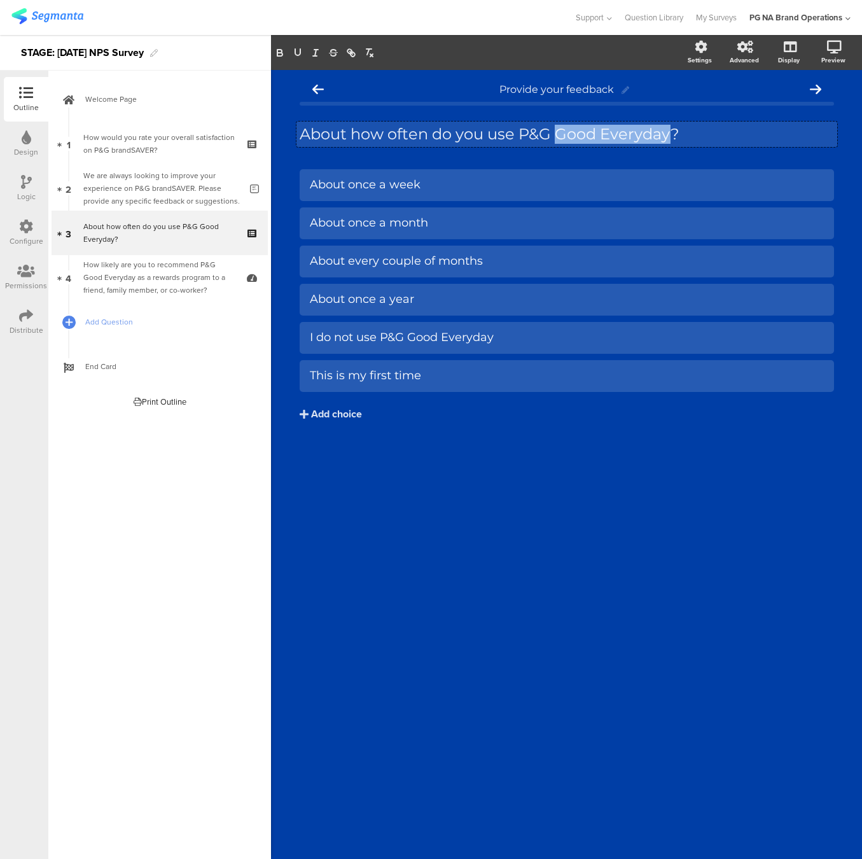
click at [667, 132] on p "About how often do you use P&G Good Everyday?" at bounding box center [567, 134] width 534 height 19
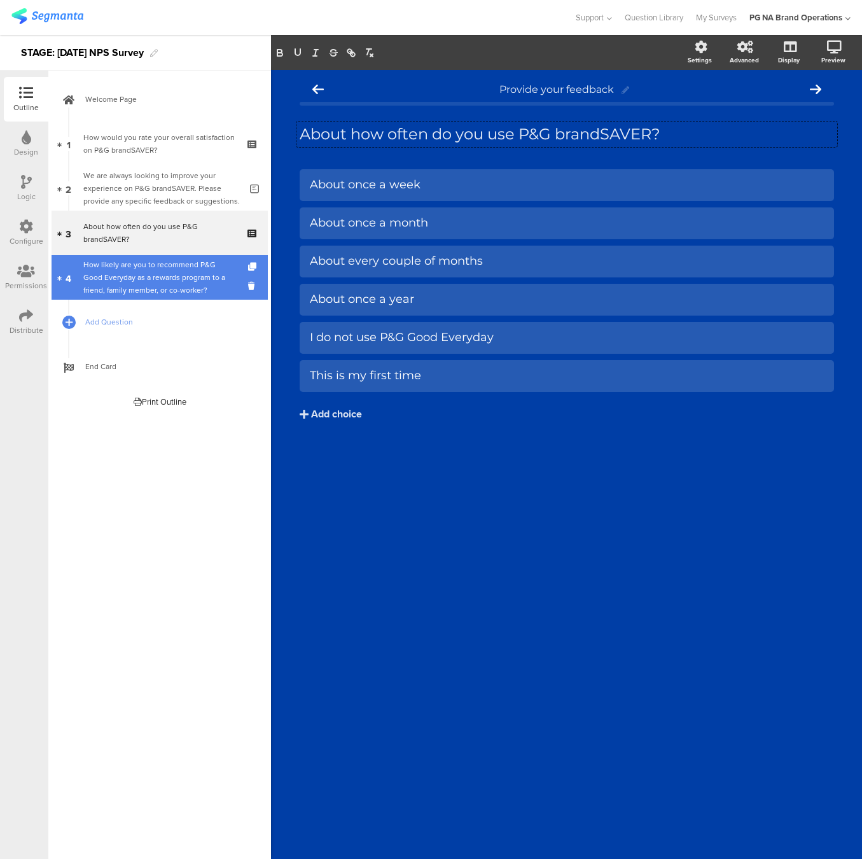
click at [154, 274] on div "How likely are you to recommend P&G Good Everyday as a rewards program to a fri…" at bounding box center [159, 277] width 152 height 38
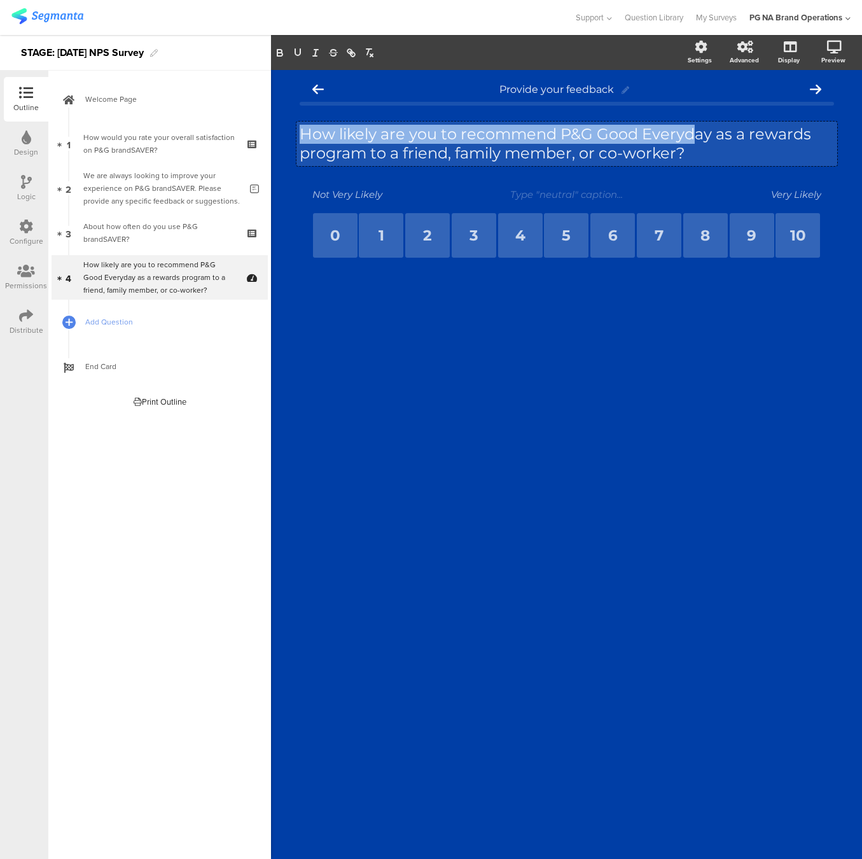
drag, startPoint x: 599, startPoint y: 136, endPoint x: 687, endPoint y: 134, distance: 87.8
click at [694, 134] on div "How likely are you to recommend P&G Good Everyday as a rewards program to a fri…" at bounding box center [566, 144] width 541 height 45
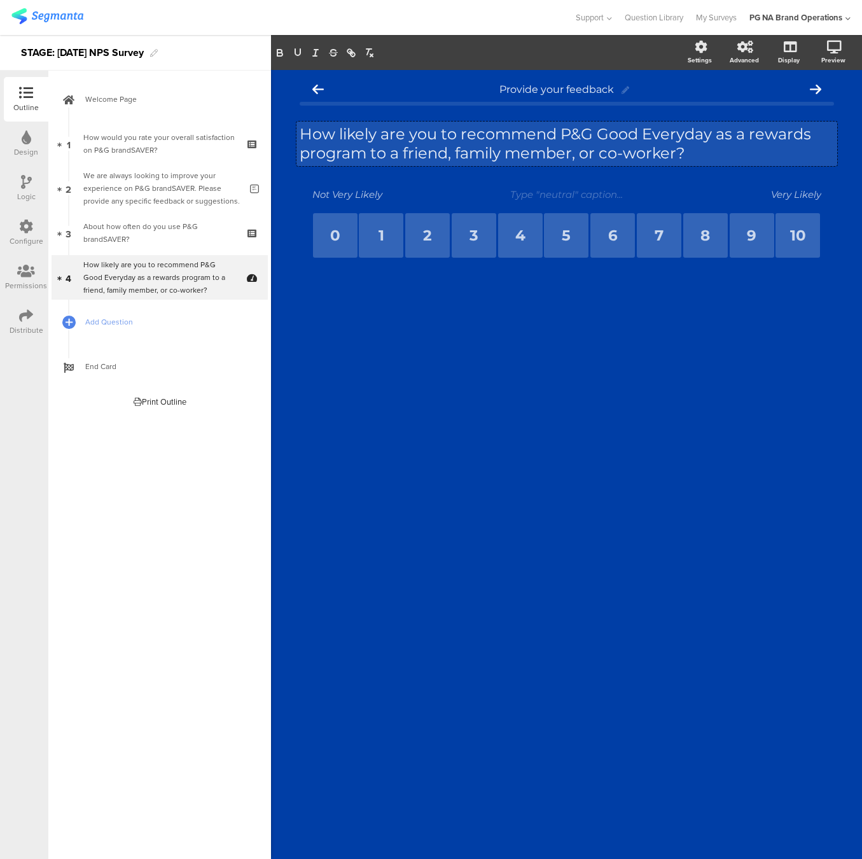
drag, startPoint x: 678, startPoint y: 134, endPoint x: 634, endPoint y: 134, distance: 43.9
click at [678, 134] on p "How likely are you to recommend P&G Good Everyday as a rewards program to a fri…" at bounding box center [567, 144] width 534 height 38
drag, startPoint x: 604, startPoint y: 134, endPoint x: 707, endPoint y: 132, distance: 102.4
click at [707, 132] on p "How likely are you to recommend P&G Good Everyday as a rewards program to a fri…" at bounding box center [567, 144] width 534 height 38
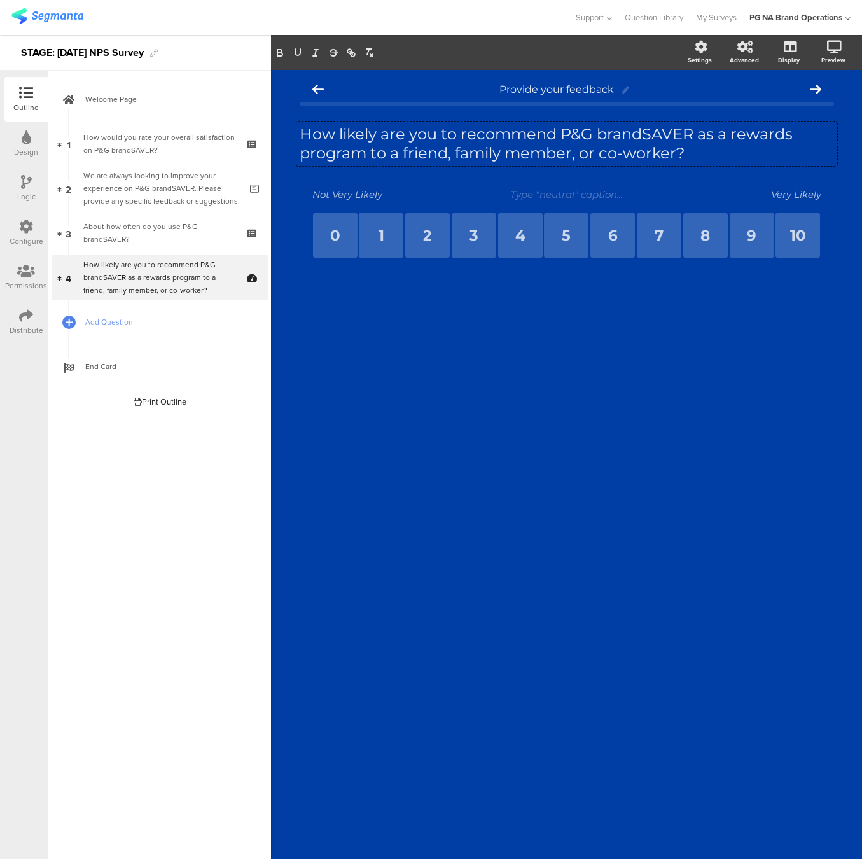
click at [528, 466] on div "Provide your feedback How likely are you to recommend P&G brandSAVER as a rewar…" at bounding box center [566, 464] width 591 height 789
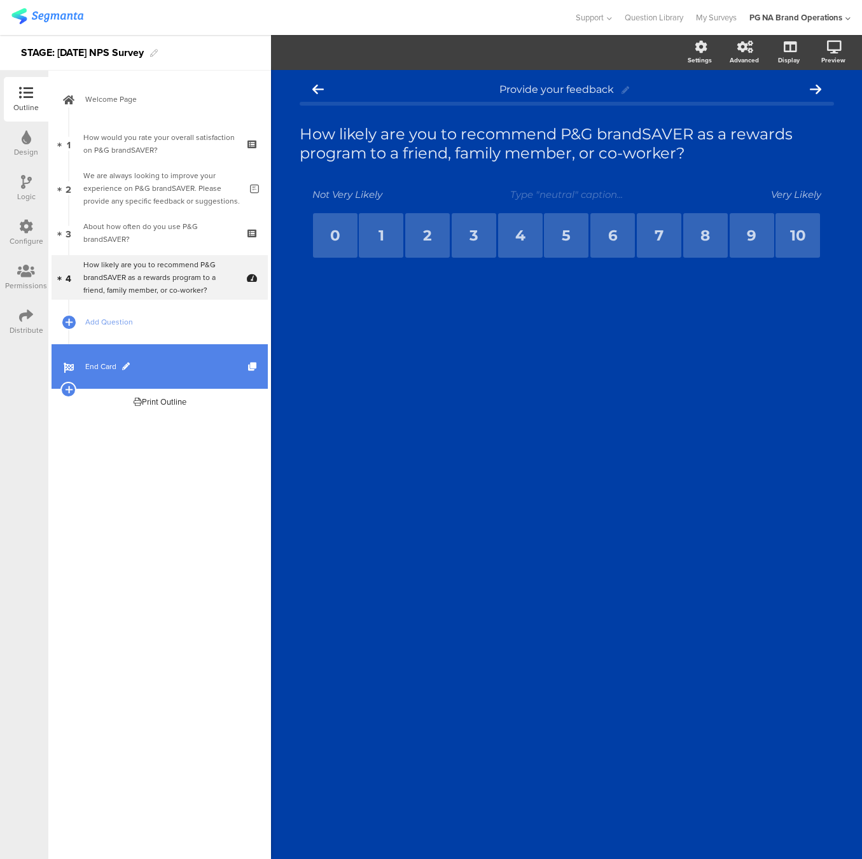
click at [174, 374] on link "End Card" at bounding box center [160, 366] width 216 height 45
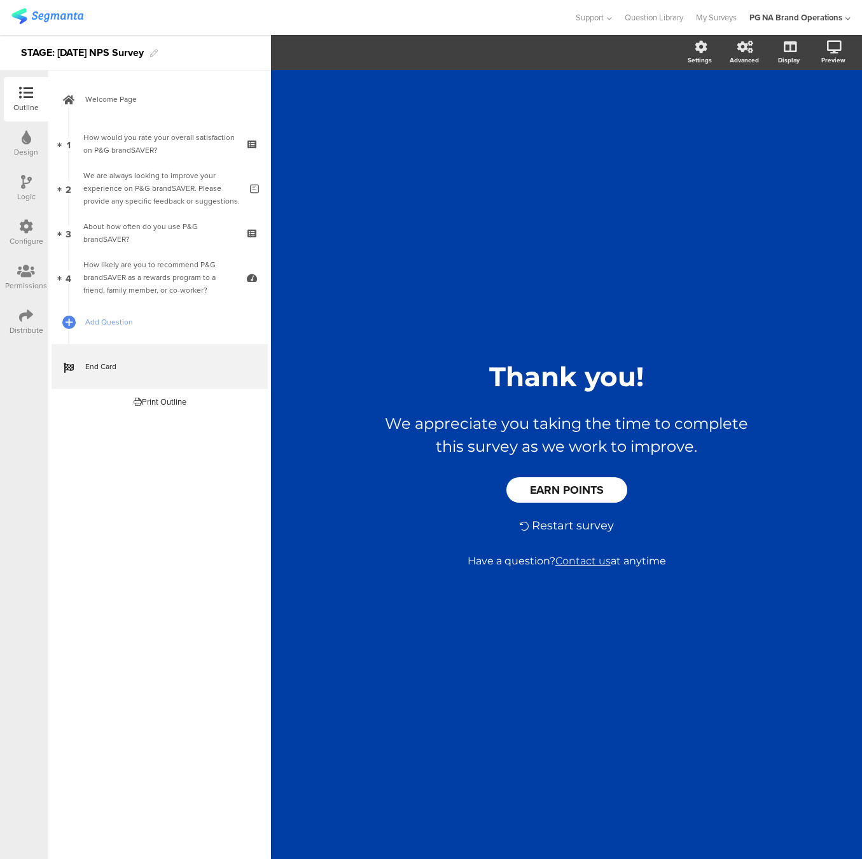
click at [22, 150] on div "Design" at bounding box center [26, 151] width 24 height 11
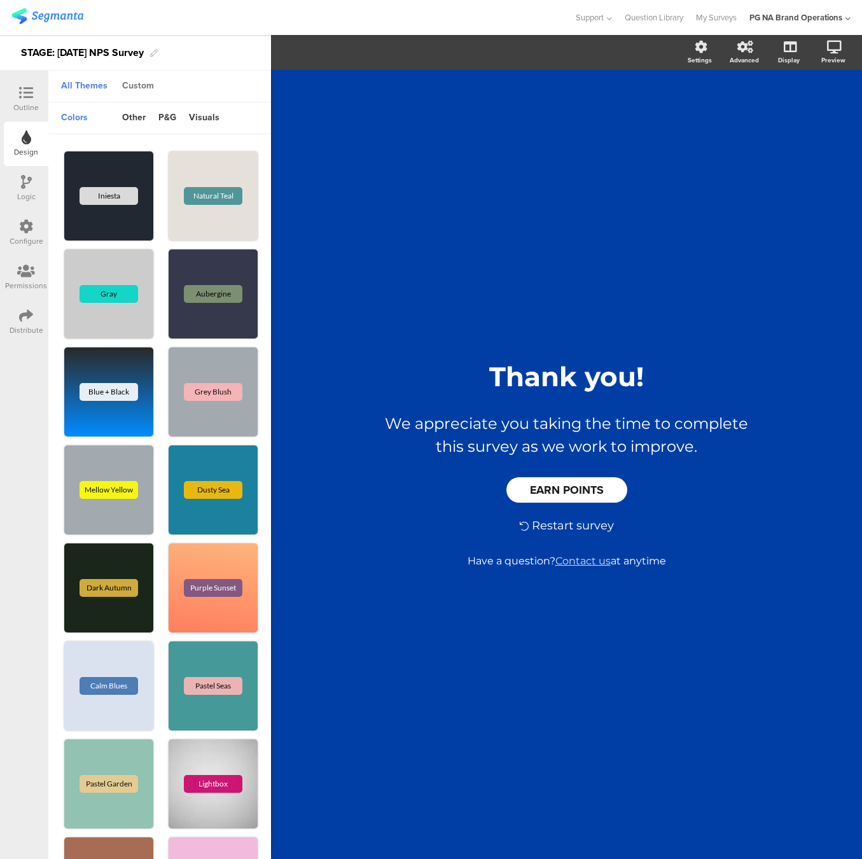
click at [143, 87] on div "Custom" at bounding box center [138, 87] width 45 height 22
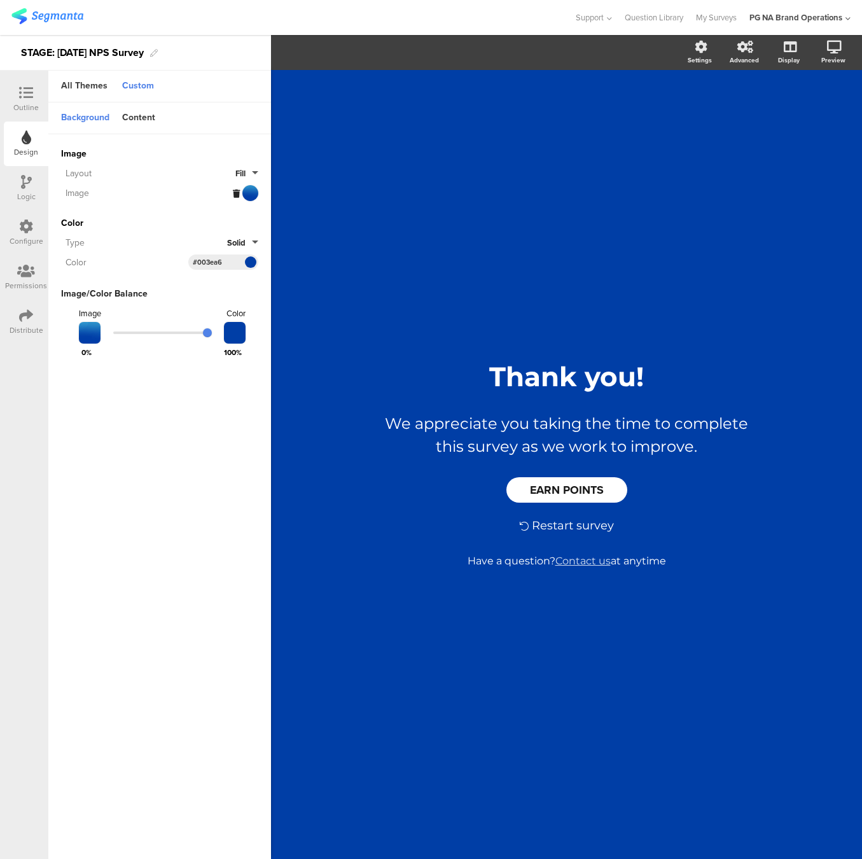
click at [234, 193] on icon at bounding box center [236, 194] width 7 height 8
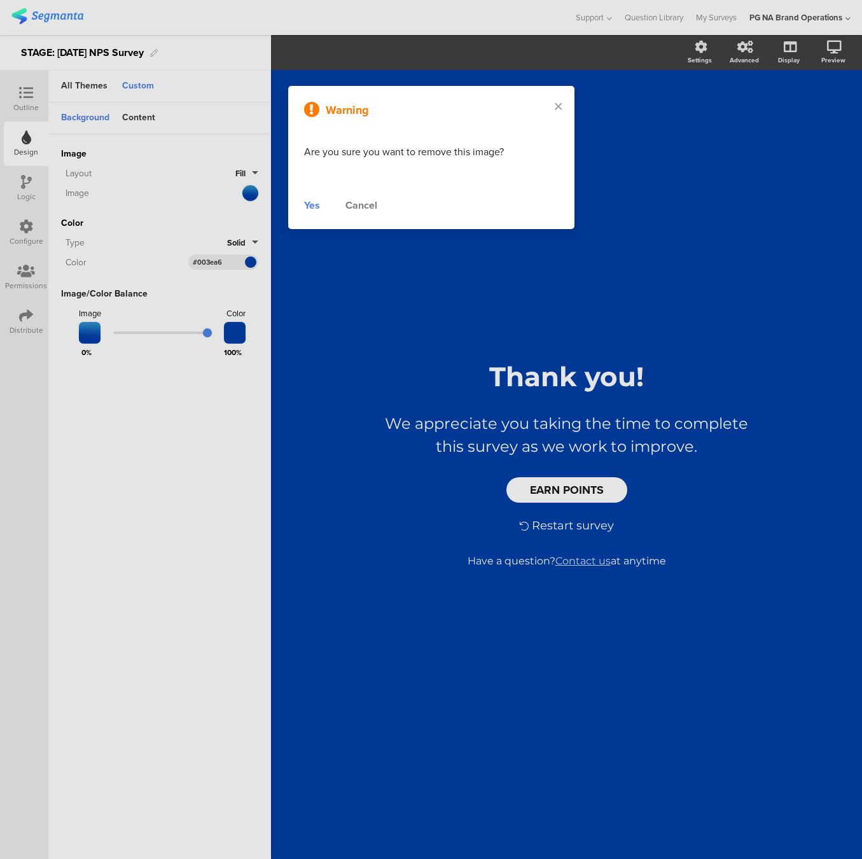
click at [307, 202] on div "Yes" at bounding box center [312, 205] width 16 height 15
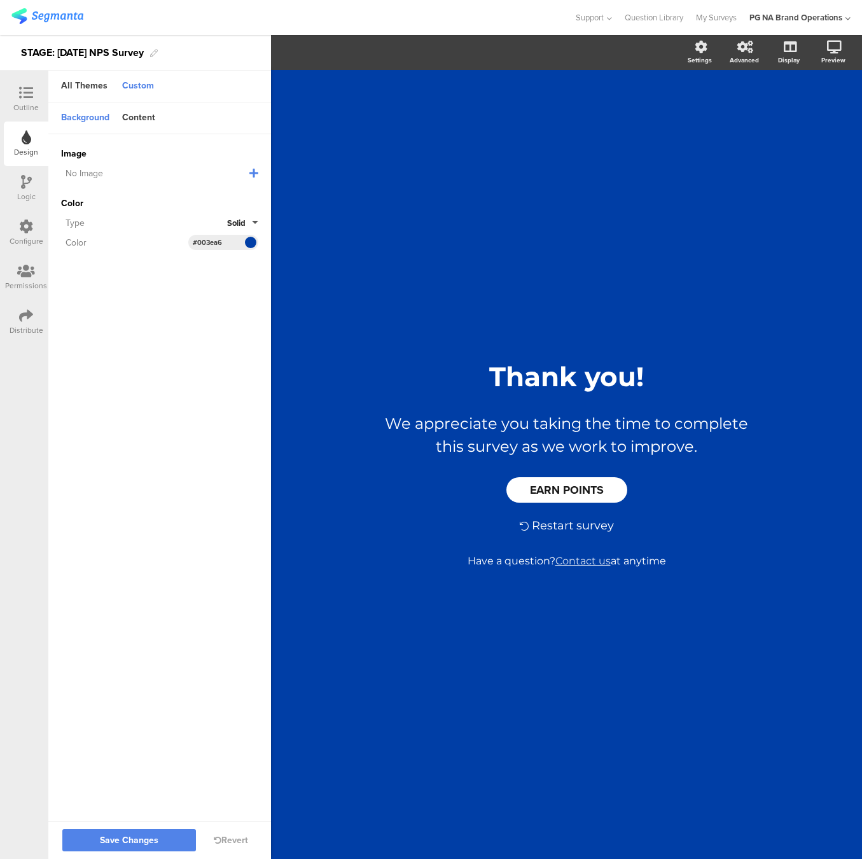
click at [213, 241] on input "#003ea6" at bounding box center [212, 242] width 38 height 10
paste input "ca5"
type input "#003ca5"
click at [226, 339] on sg-customize-design "Background Content Image No Image Invalid URL or Upload File Color Type Solid C…" at bounding box center [159, 462] width 223 height 720
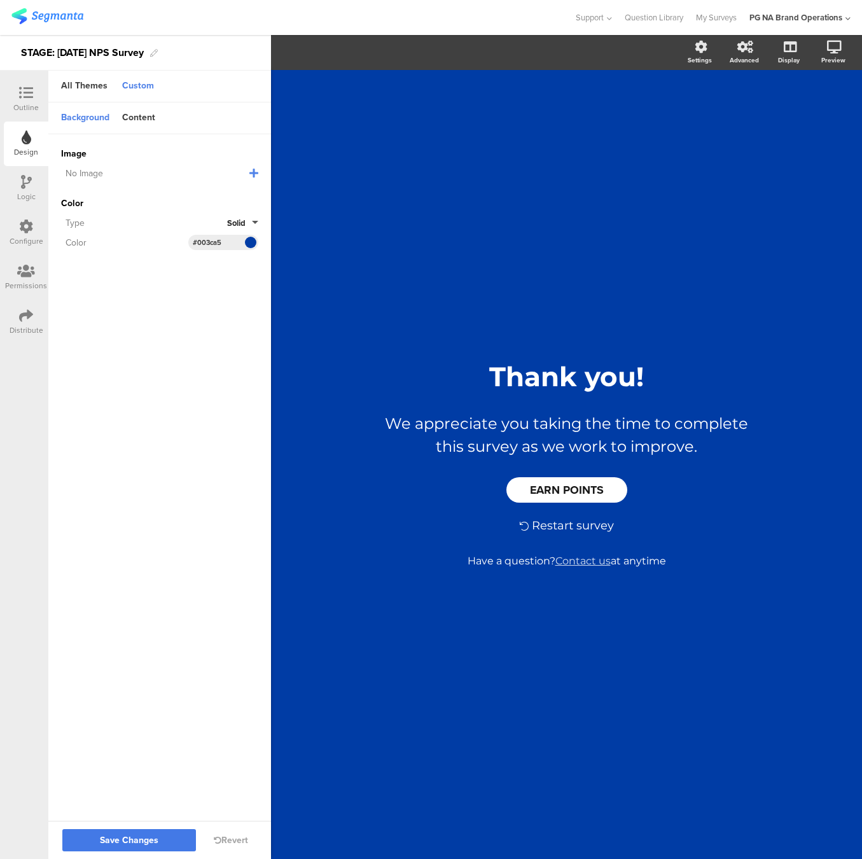
click at [134, 840] on span "Save Changes" at bounding box center [129, 840] width 59 height 0
click at [149, 120] on div "Content" at bounding box center [139, 119] width 46 height 22
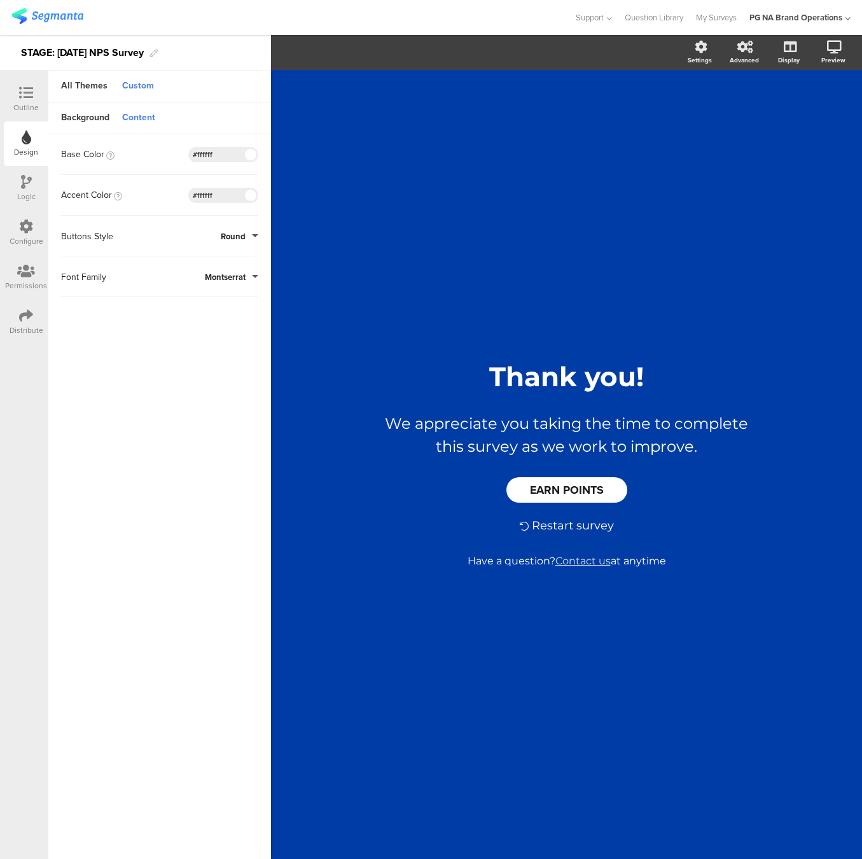
click at [206, 196] on input "#ffffff" at bounding box center [212, 195] width 38 height 10
paste input "adb36"
type input "#fadb36"
click at [199, 448] on sg-customize-design "Background Content Image No Image Invalid URL or Upload File Color Type Solid C…" at bounding box center [159, 481] width 223 height 758
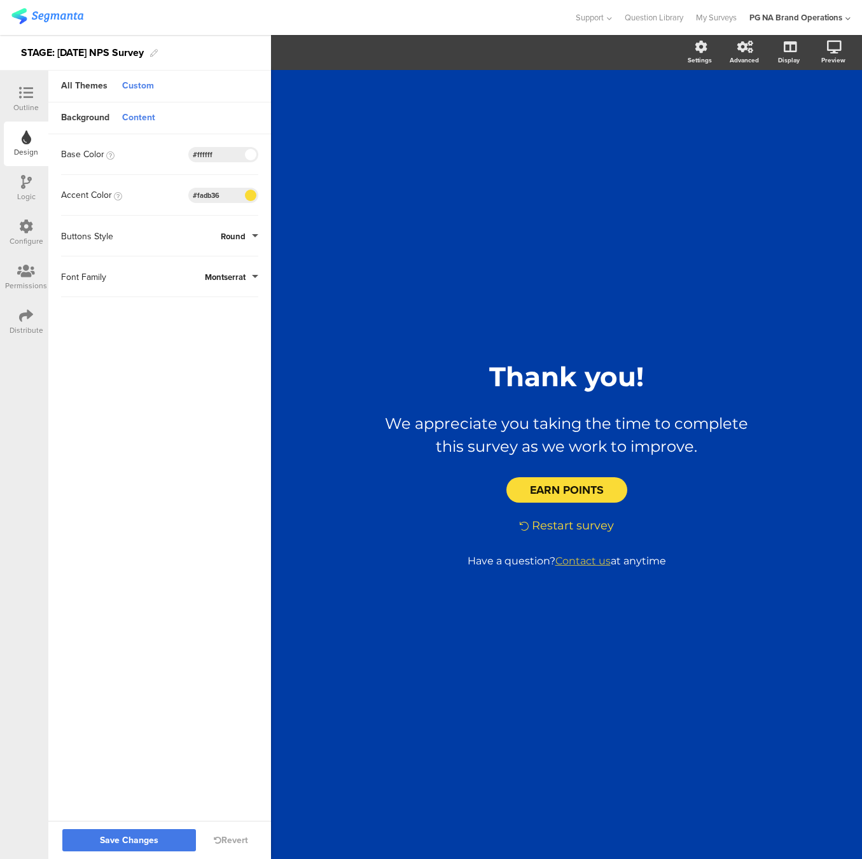
click at [129, 840] on span "Save Changes" at bounding box center [129, 840] width 59 height 0
click at [29, 95] on icon at bounding box center [26, 93] width 14 height 14
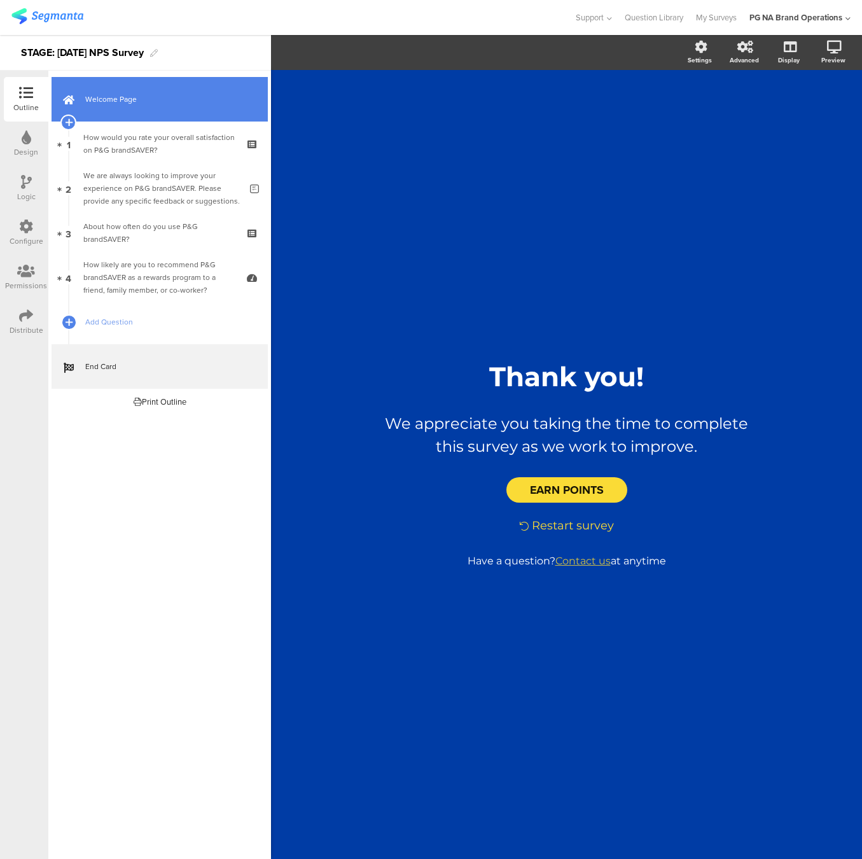
drag, startPoint x: 143, startPoint y: 100, endPoint x: 137, endPoint y: 101, distance: 6.5
click at [143, 100] on span "Welcome Page" at bounding box center [166, 99] width 163 height 13
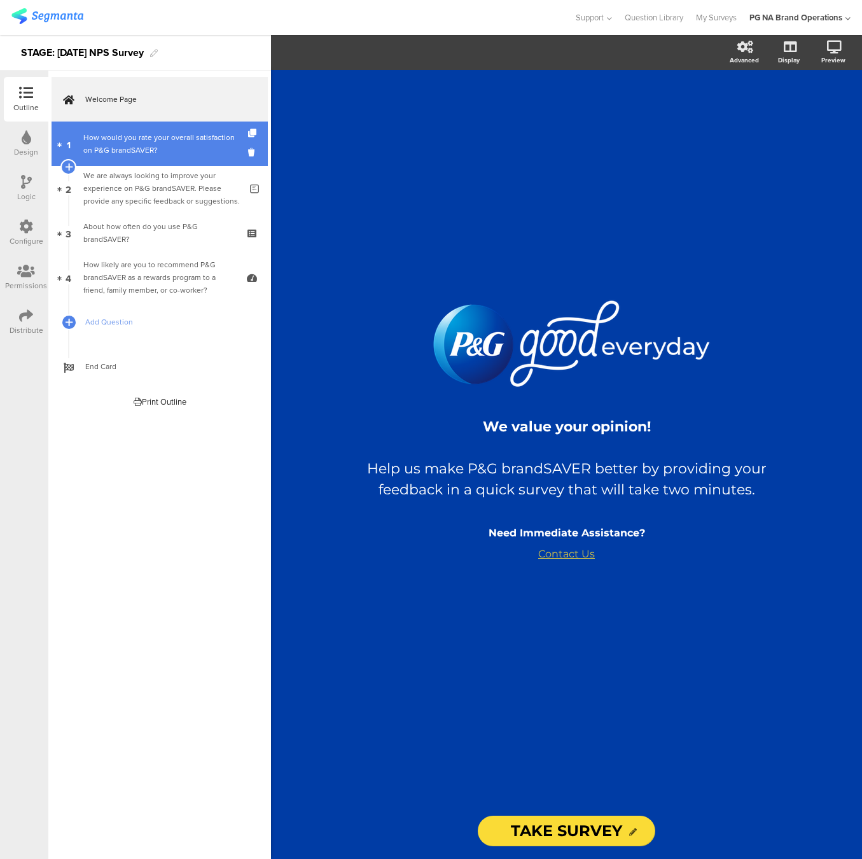
click at [193, 146] on div "How would you rate your overall satisfaction on P&G brandSAVER?" at bounding box center [159, 143] width 152 height 25
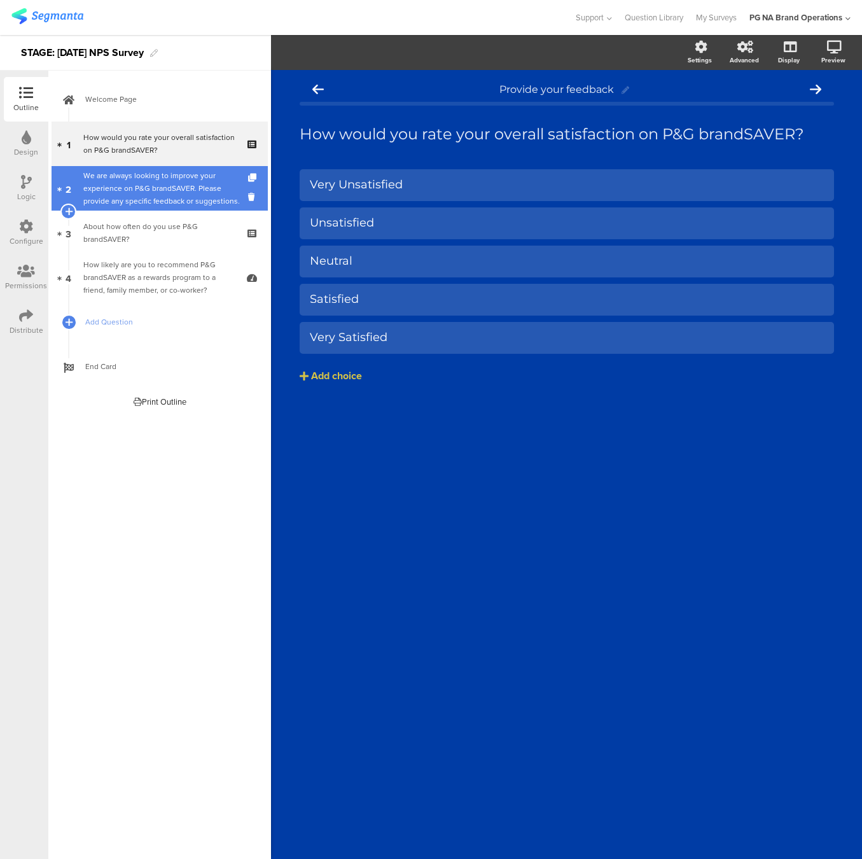
click at [186, 183] on div "We are always looking to improve your experience on P&G brandSAVER. Please prov…" at bounding box center [161, 188] width 157 height 38
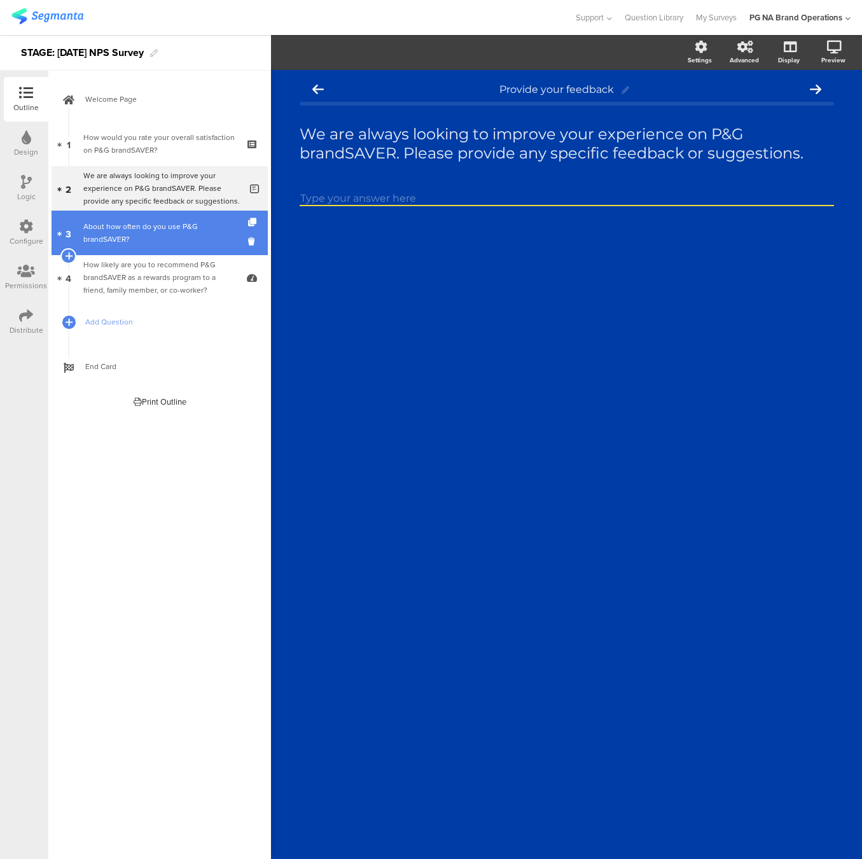
click at [178, 227] on div "About how often do you use P&G brandSAVER?" at bounding box center [159, 232] width 152 height 25
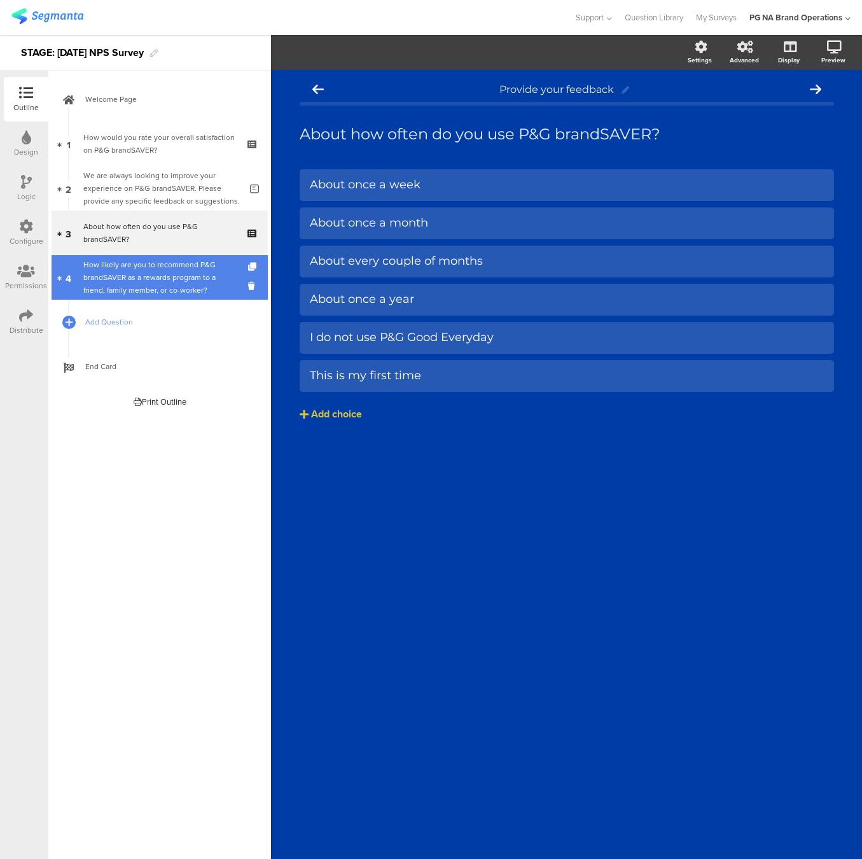
click at [169, 277] on div "How likely are you to recommend P&G brandSAVER as a rewards program to a friend…" at bounding box center [159, 277] width 152 height 38
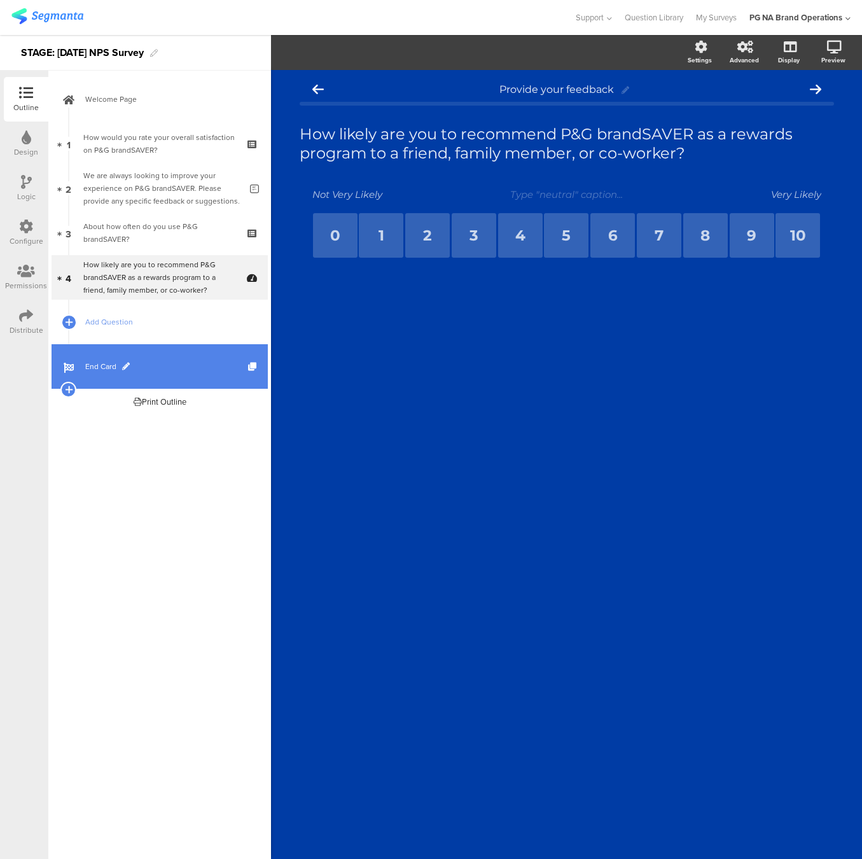
click at [162, 368] on span "End Card" at bounding box center [166, 366] width 163 height 13
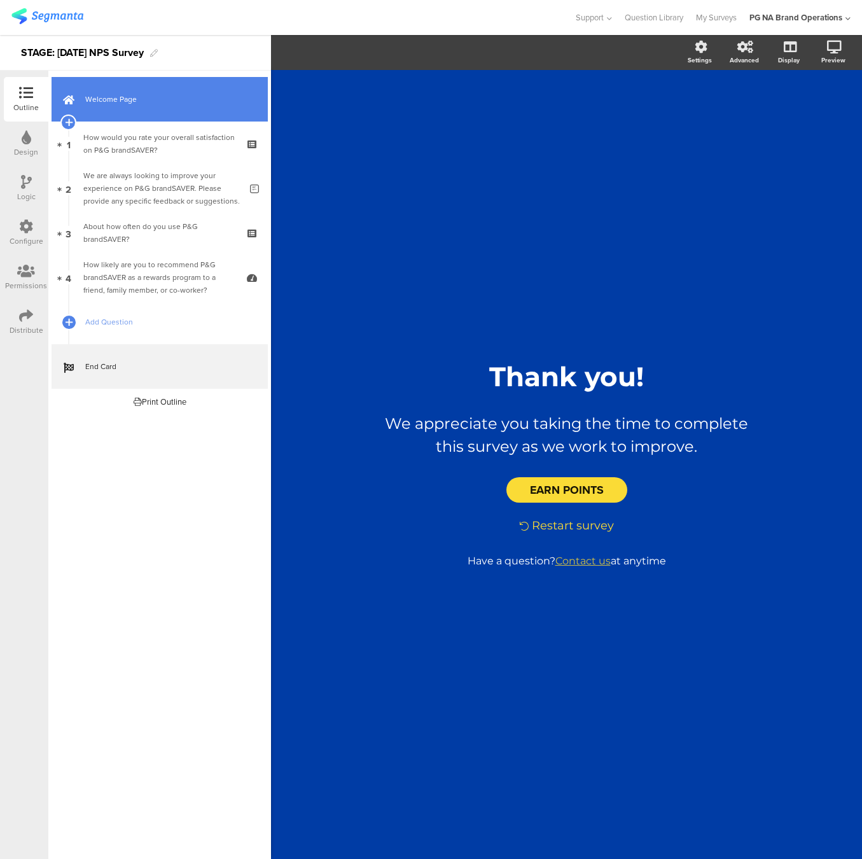
click at [161, 105] on span "Welcome Page" at bounding box center [166, 99] width 163 height 13
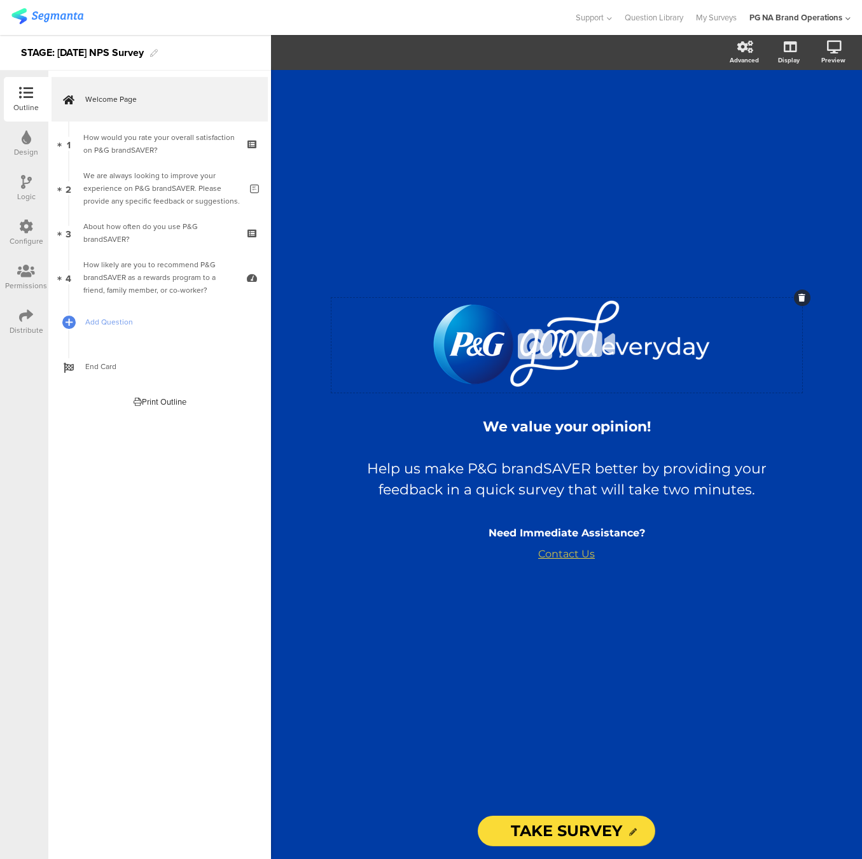
click at [529, 355] on icon at bounding box center [534, 344] width 43 height 43
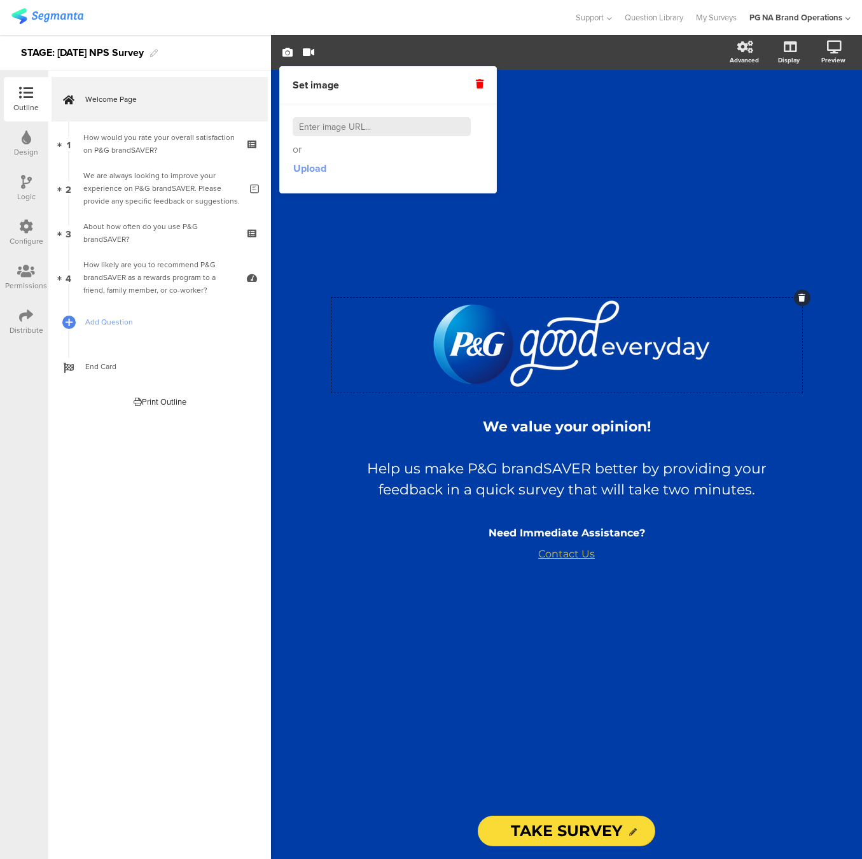
click at [319, 172] on span "Upload" at bounding box center [309, 168] width 33 height 15
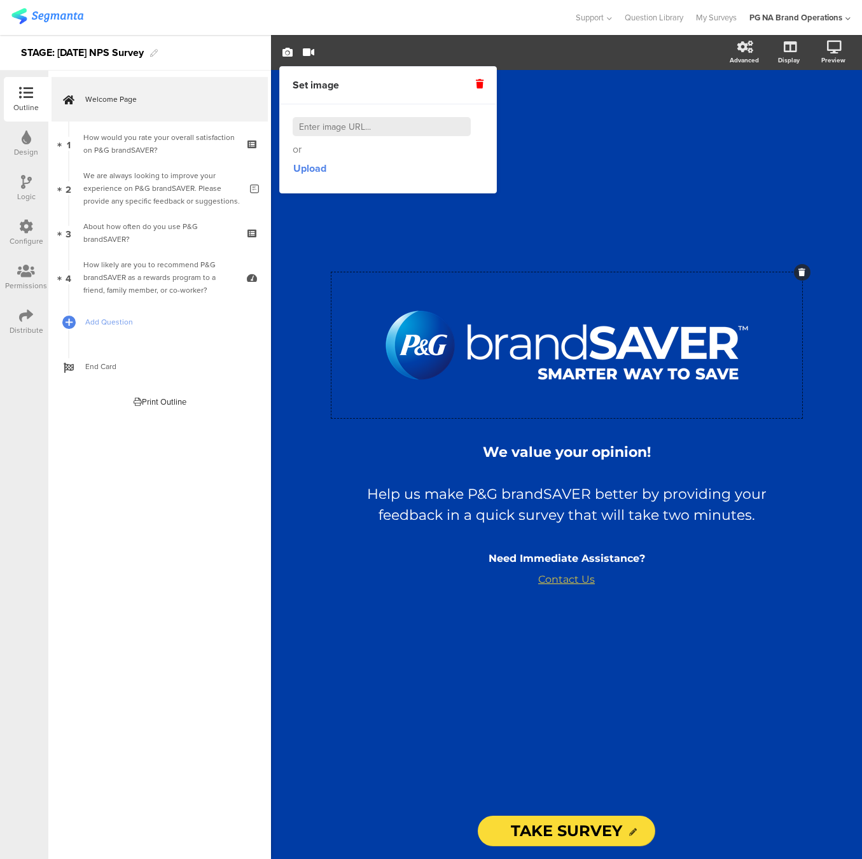
click at [461, 656] on div "/ We value your opinion! Help us make P&G brandSAVER better by providing your f…" at bounding box center [566, 436] width 509 height 733
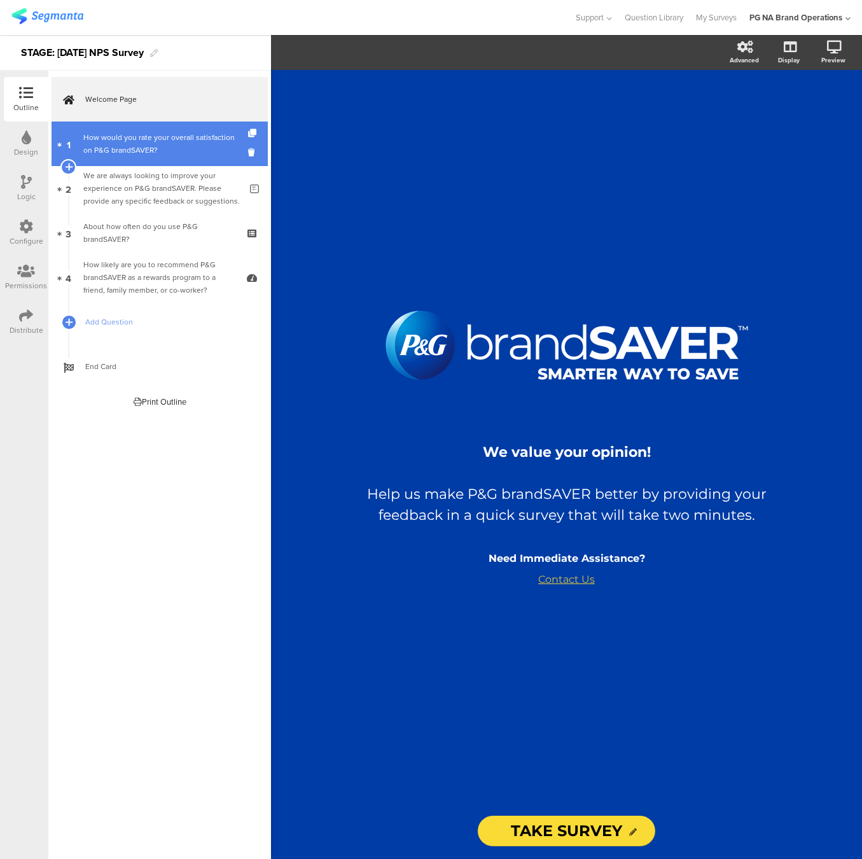
click at [164, 141] on div "How would you rate your overall satisfaction on P&G brandSAVER?" at bounding box center [159, 143] width 152 height 25
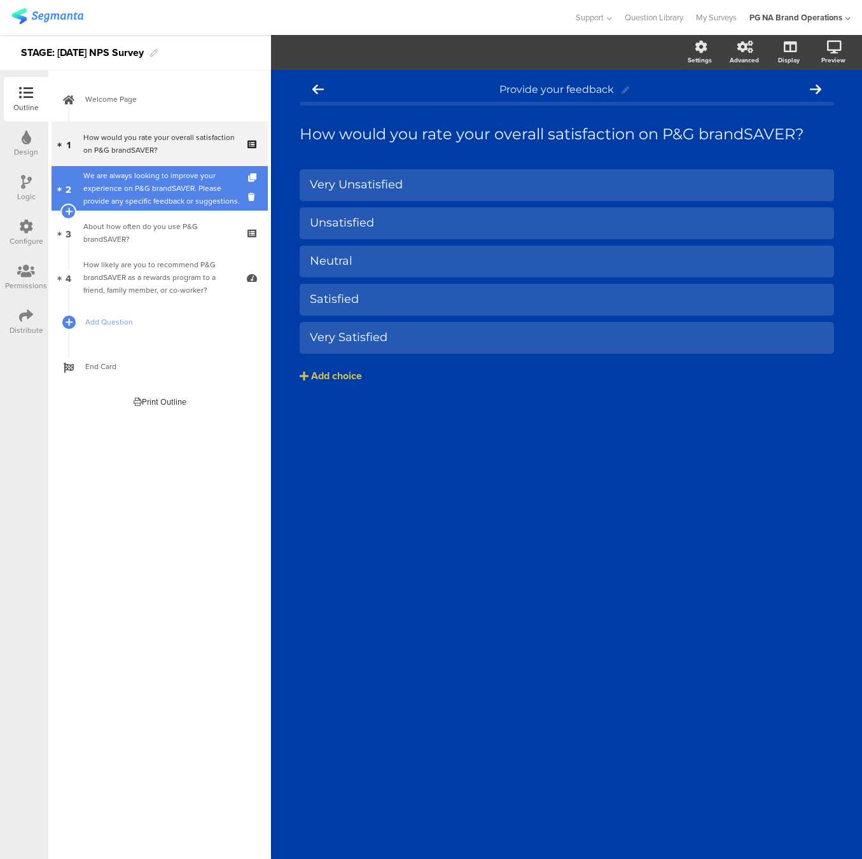
click at [166, 185] on div "We are always looking to improve your experience on P&G brandSAVER. Please prov…" at bounding box center [161, 188] width 157 height 38
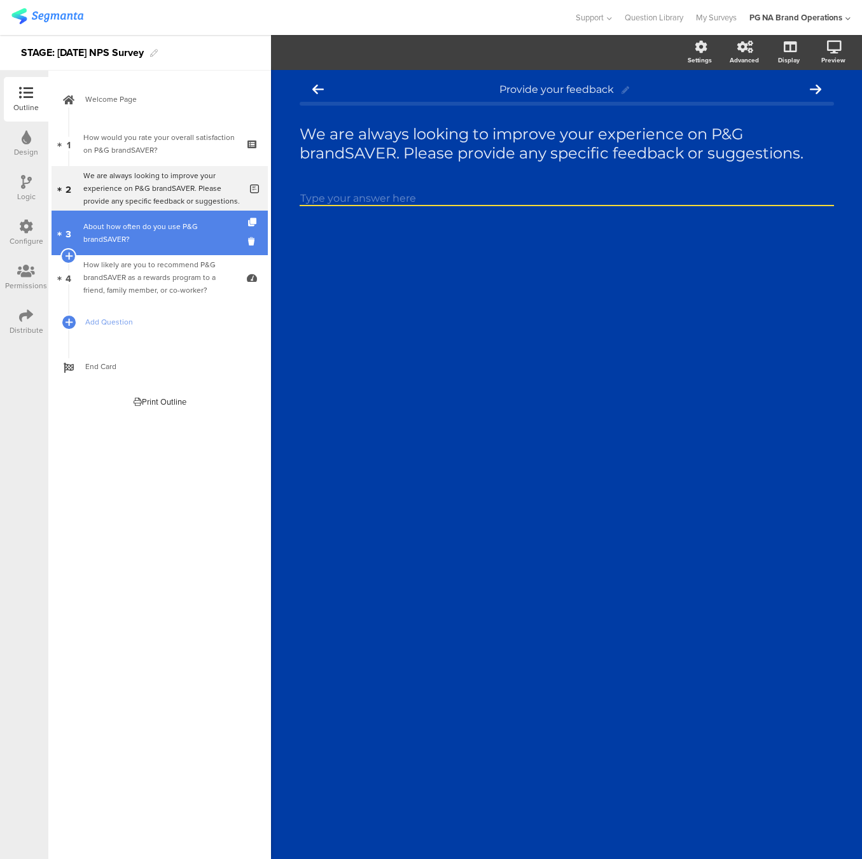
click at [163, 226] on div "About how often do you use P&G brandSAVER?" at bounding box center [159, 232] width 152 height 25
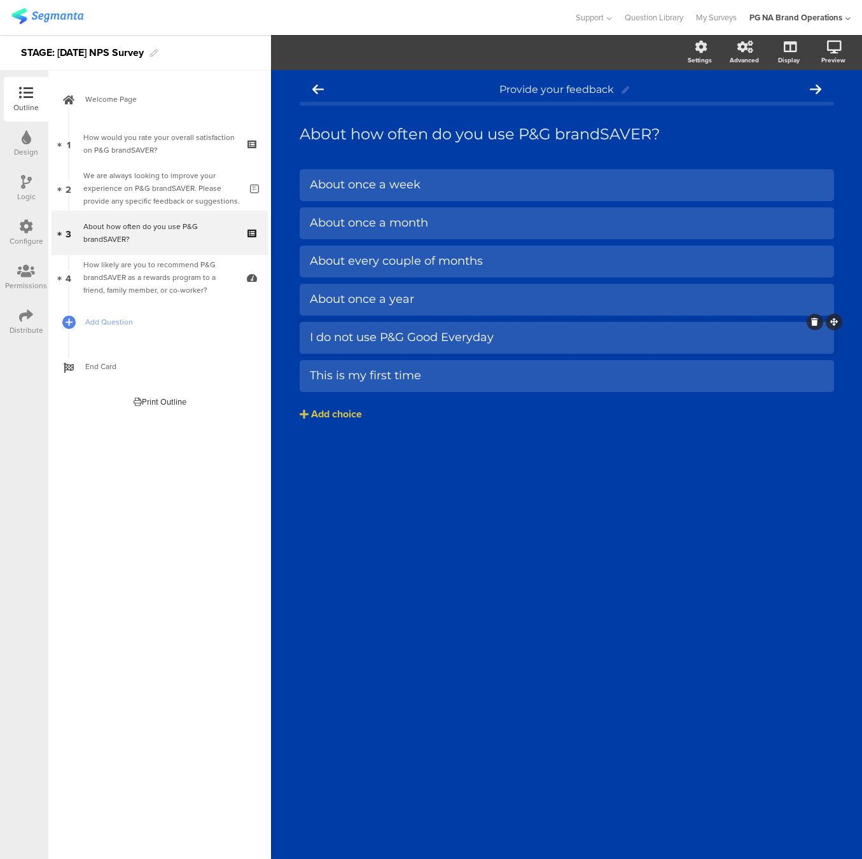
click at [445, 337] on div "I do not use P&G Good Everyday" at bounding box center [567, 337] width 514 height 15
drag, startPoint x: 408, startPoint y: 337, endPoint x: 511, endPoint y: 338, distance: 102.4
click at [511, 338] on div "I do not use P&G Good Everyday" at bounding box center [567, 337] width 514 height 15
click at [498, 511] on div "Provide your feedback About how often do you use P&G brandSAVER? About how ofte…" at bounding box center [566, 464] width 591 height 789
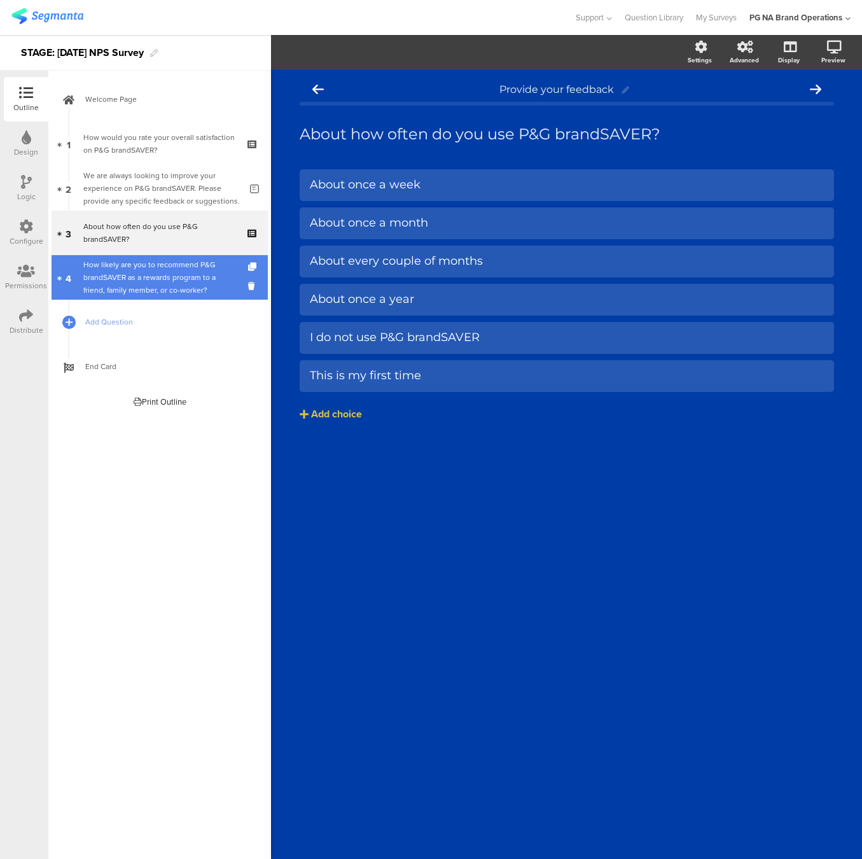
click at [156, 270] on div "How likely are you to recommend P&G brandSAVER as a rewards program to a friend…" at bounding box center [159, 277] width 152 height 38
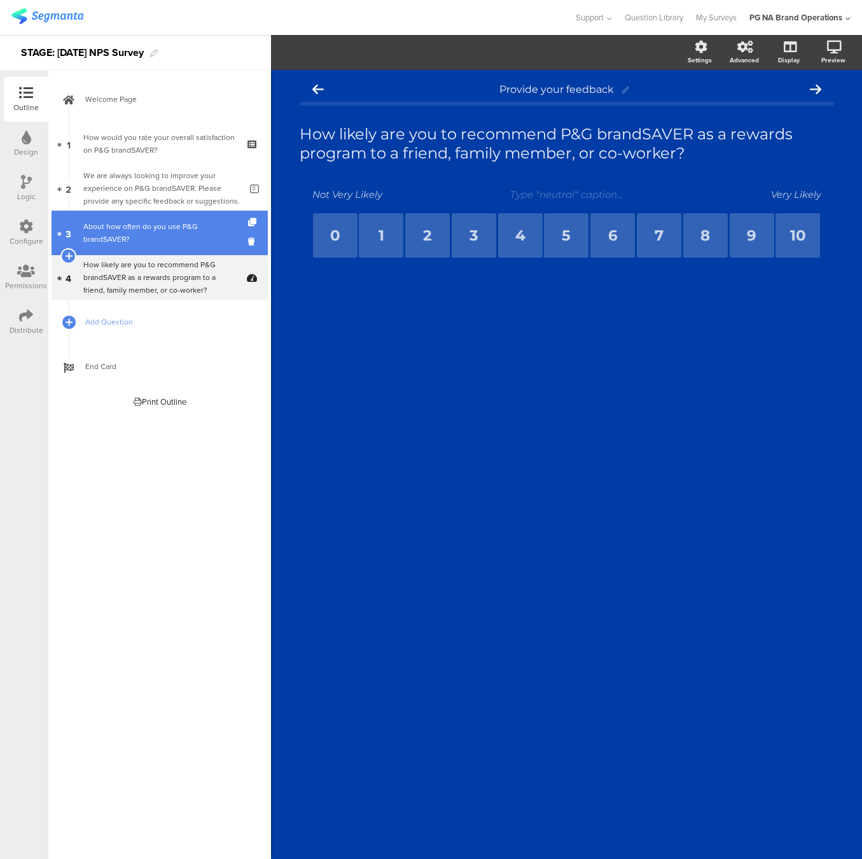
click at [176, 234] on div "About how often do you use P&G brandSAVER?" at bounding box center [159, 232] width 152 height 25
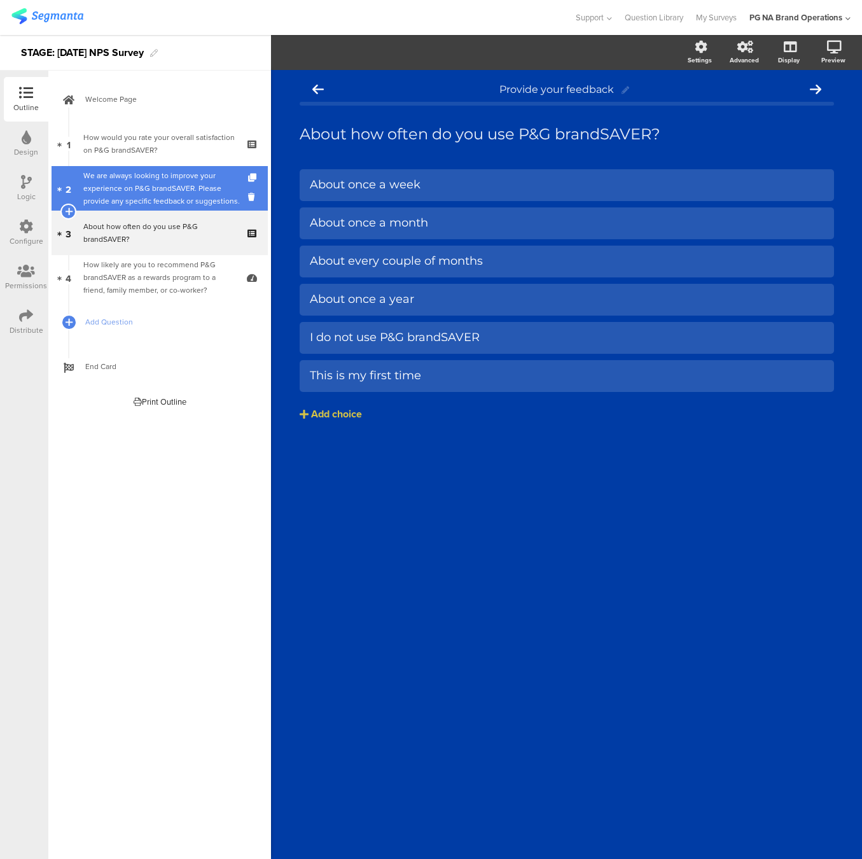
click at [174, 196] on div "We are always looking to improve your experience on P&G brandSAVER. Please prov…" at bounding box center [161, 188] width 157 height 38
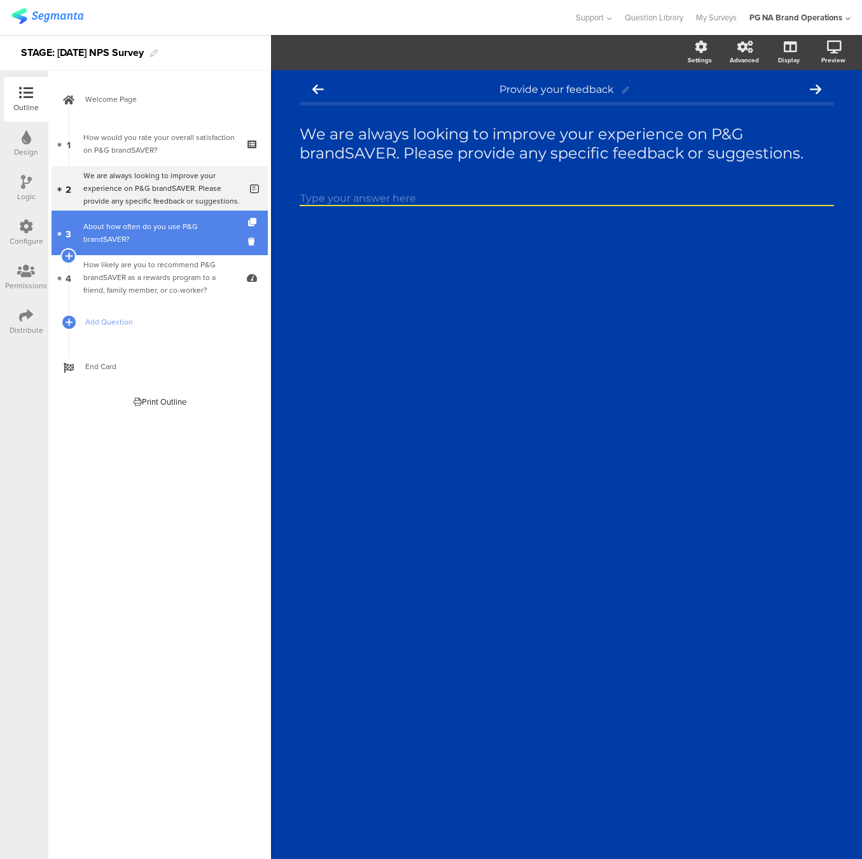
click at [164, 241] on div "About how often do you use P&G brandSAVER?" at bounding box center [159, 232] width 152 height 25
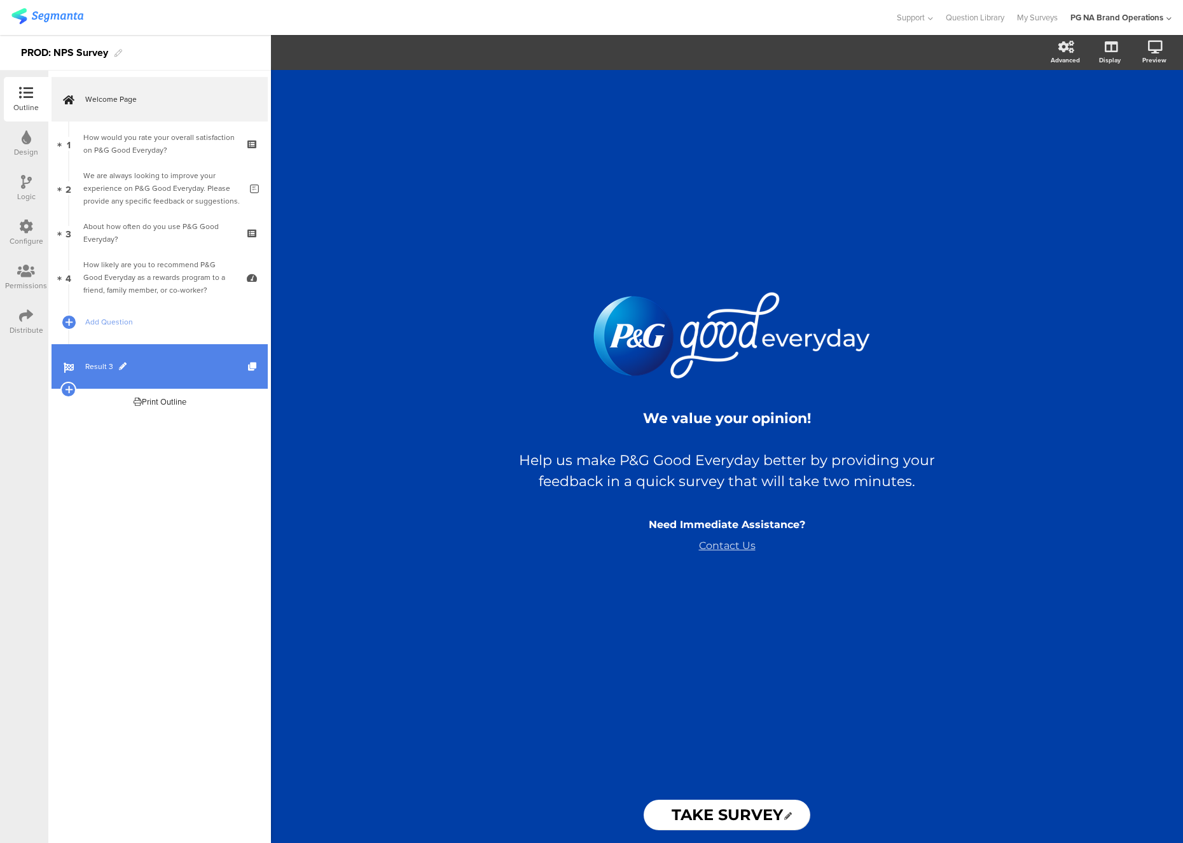
click at [187, 368] on span "Result 3" at bounding box center [166, 366] width 163 height 13
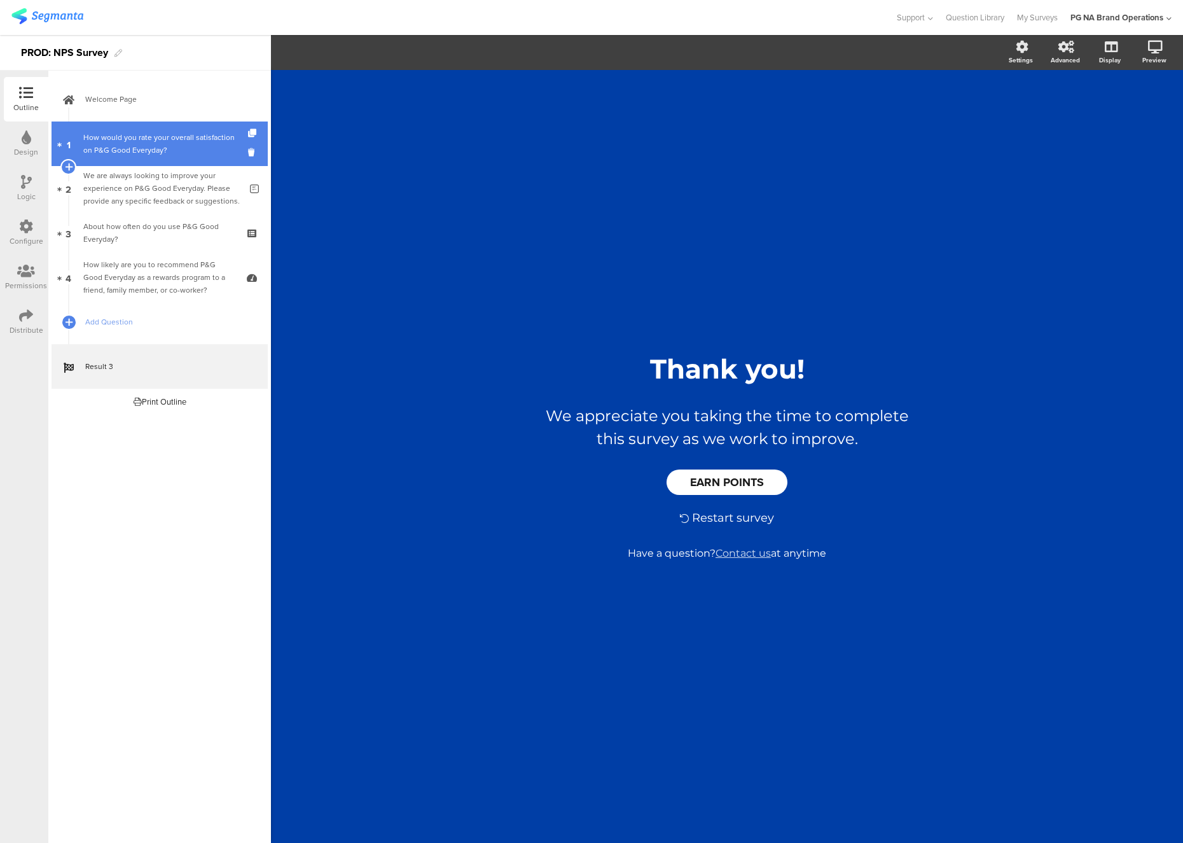
drag, startPoint x: 134, startPoint y: 144, endPoint x: 163, endPoint y: 124, distance: 35.3
click at [149, 131] on div "How would you rate your overall satisfaction on P&G Good Everyday?" at bounding box center [159, 143] width 152 height 25
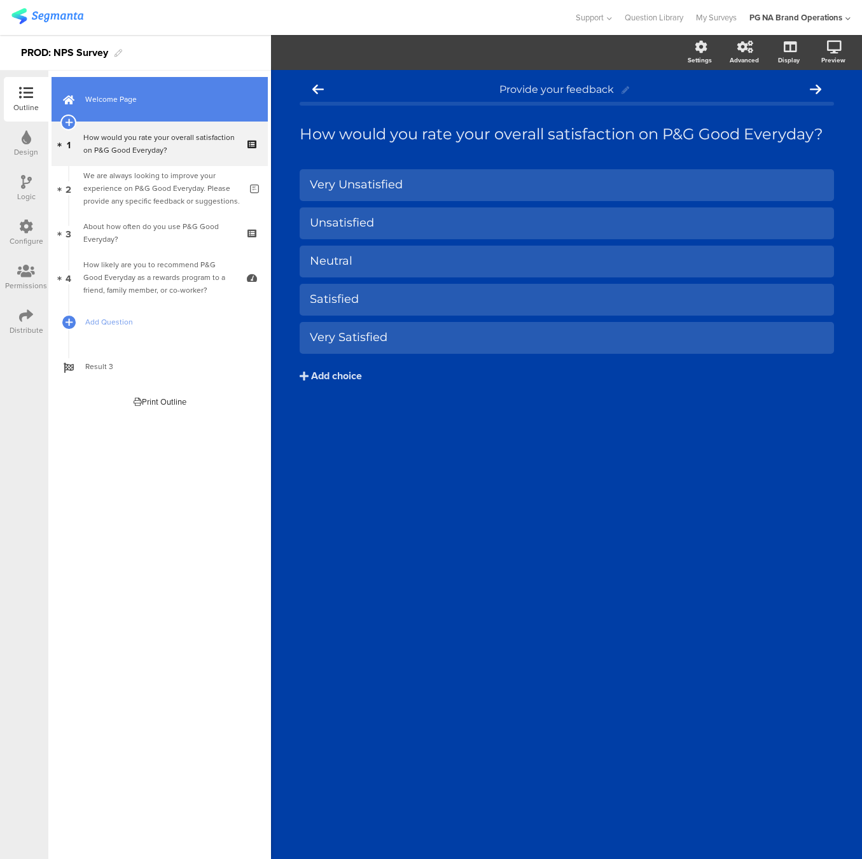
click at [182, 99] on span "Welcome Page" at bounding box center [166, 99] width 163 height 13
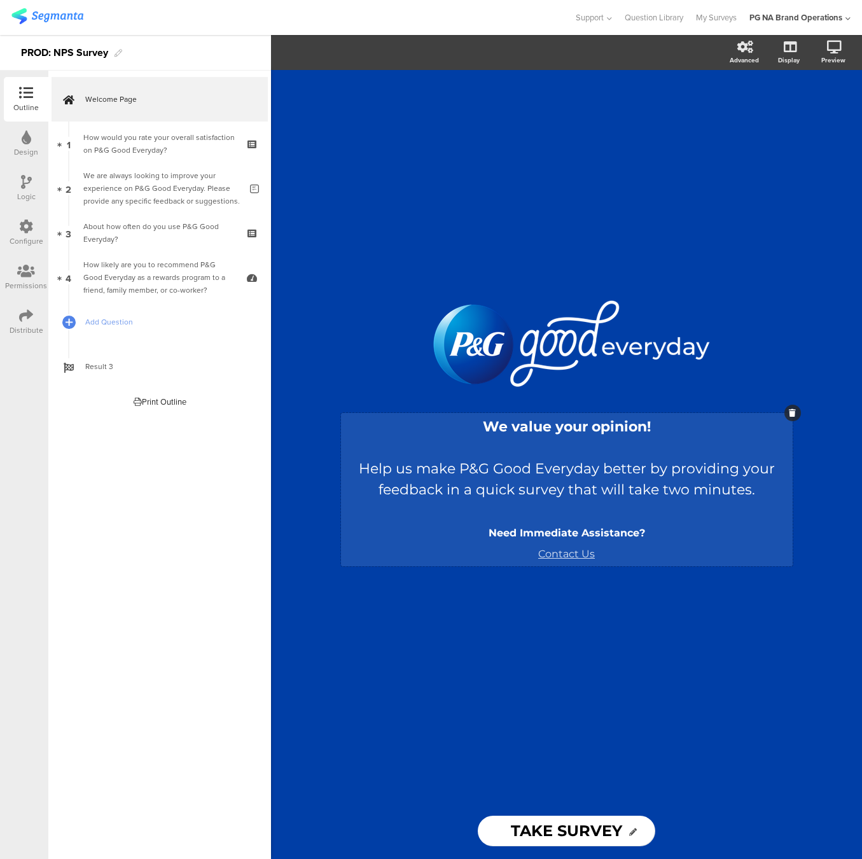
click at [524, 487] on div "We value your opinion! Help us make P&G Good Everyday better by providing your …" at bounding box center [566, 489] width 445 height 147
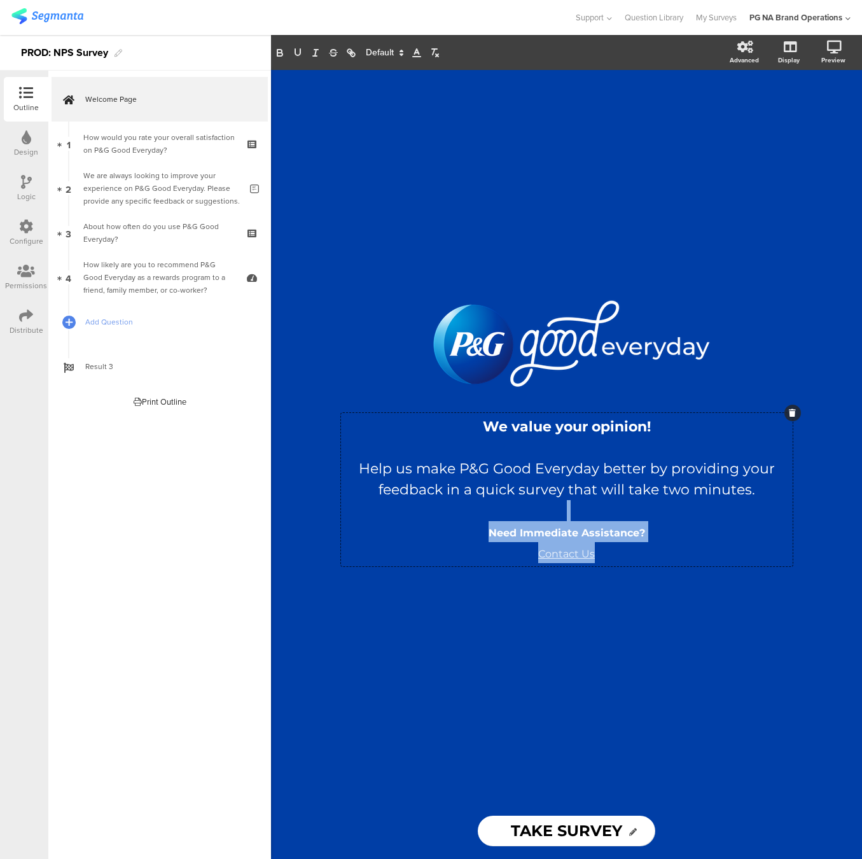
drag, startPoint x: 520, startPoint y: 515, endPoint x: 661, endPoint y: 566, distance: 149.9
click at [661, 566] on sg-rich-text-input "We value your opinion! Help us make P&G Good Everyday better by providing your …" at bounding box center [566, 494] width 471 height 163
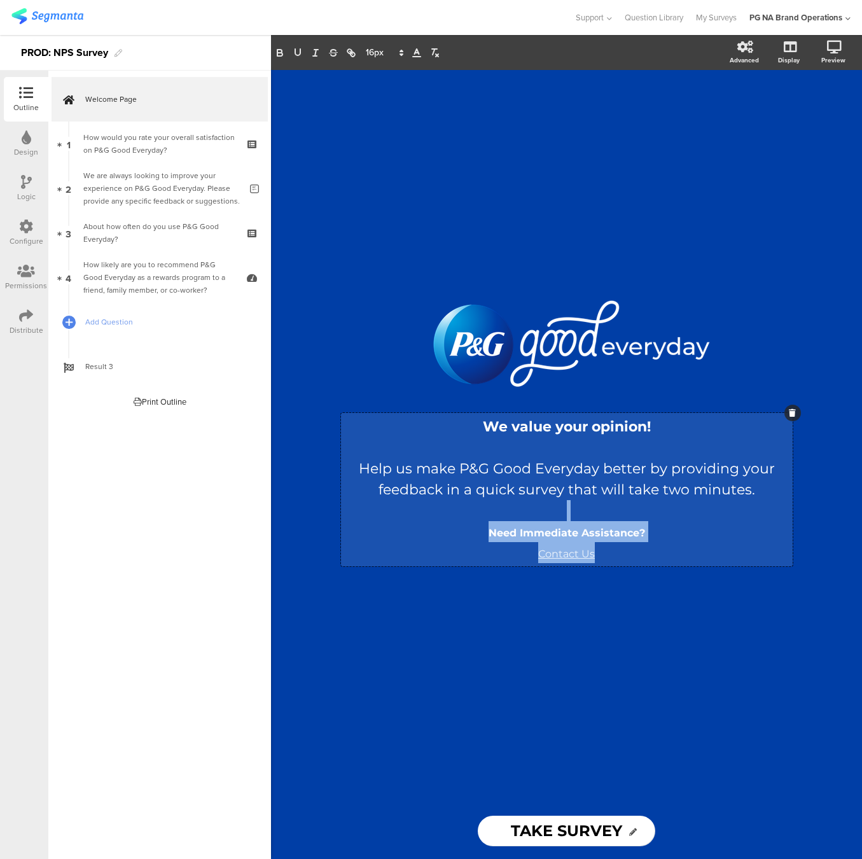
copy div "Need Immediate Assistance? Contact Us"
click at [522, 512] on p at bounding box center [566, 510] width 445 height 21
click at [543, 531] on strong "Need Immediate Assistance?" at bounding box center [567, 533] width 157 height 12
click at [613, 552] on p "Contact Us" at bounding box center [566, 552] width 445 height 21
drag, startPoint x: 612, startPoint y: 554, endPoint x: 521, endPoint y: 555, distance: 91.0
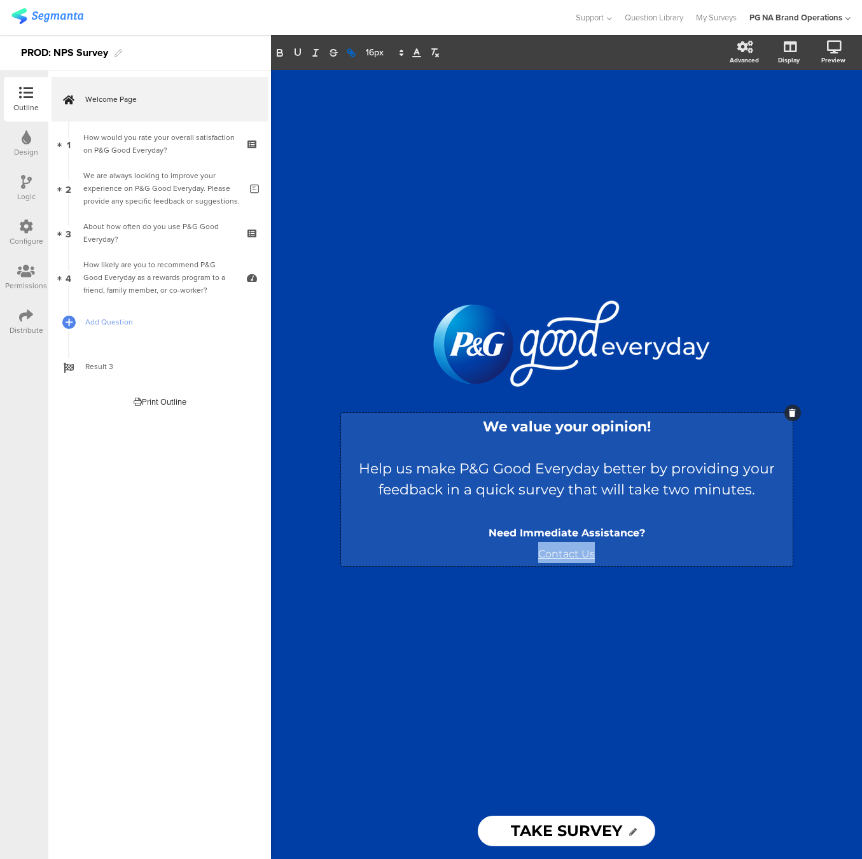
click at [522, 555] on p "Contact Us" at bounding box center [566, 552] width 445 height 21
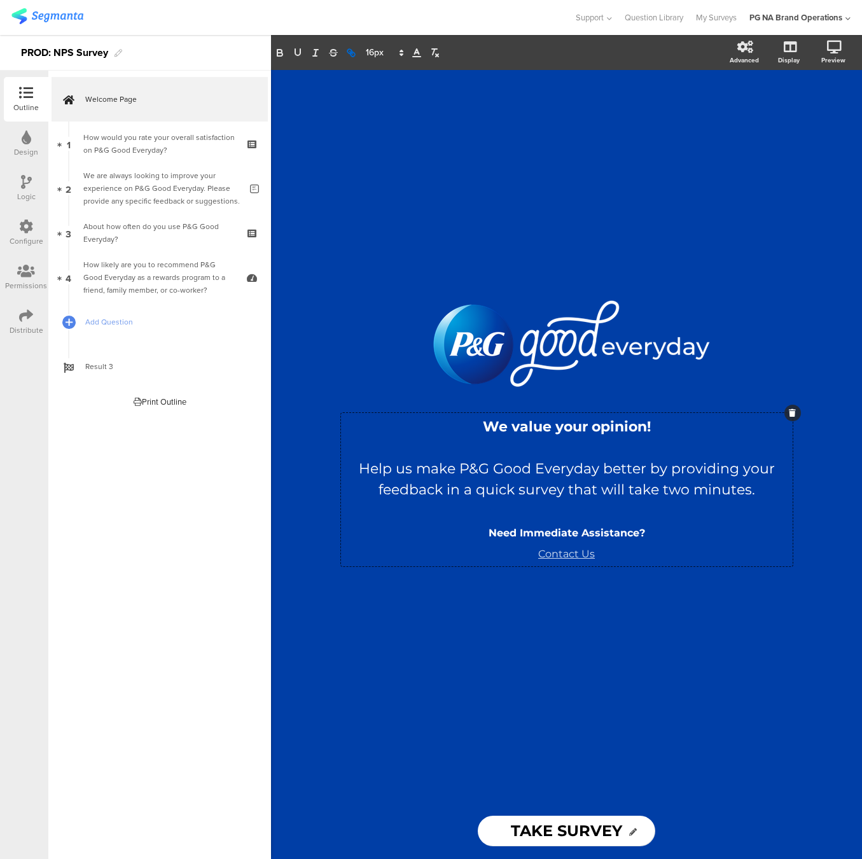
drag, startPoint x: 446, startPoint y: 297, endPoint x: 440, endPoint y: 291, distance: 8.1
click at [446, 298] on div "/" at bounding box center [566, 345] width 471 height 95
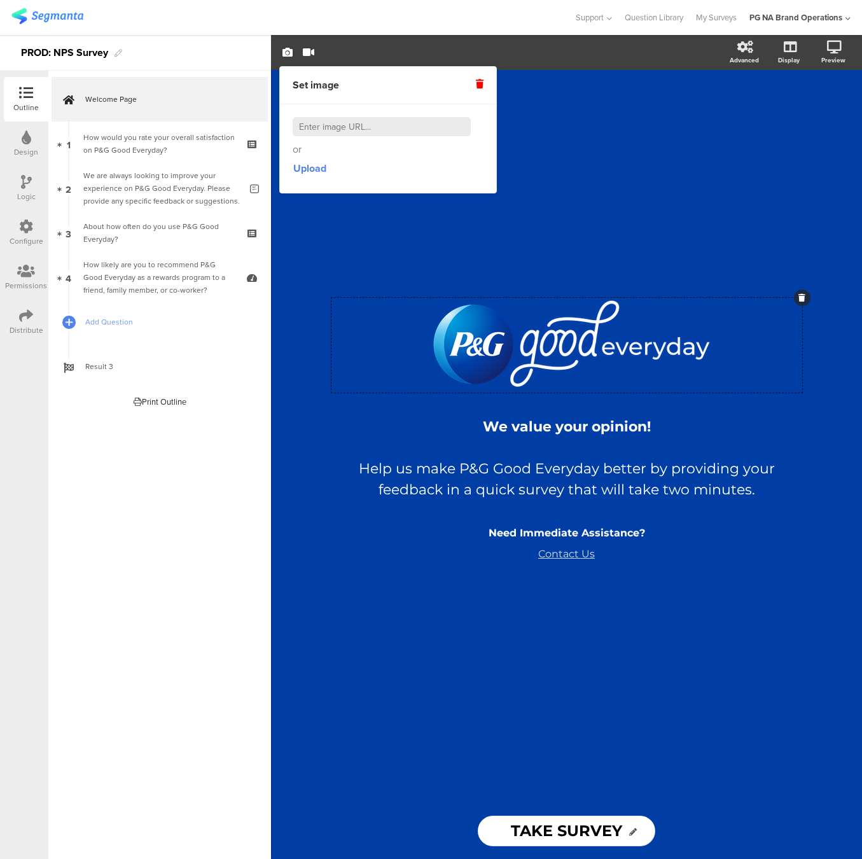
click at [660, 115] on div "/ We value your opinion! Help us make P&G Good Everyday better by providing you…" at bounding box center [566, 436] width 509 height 733
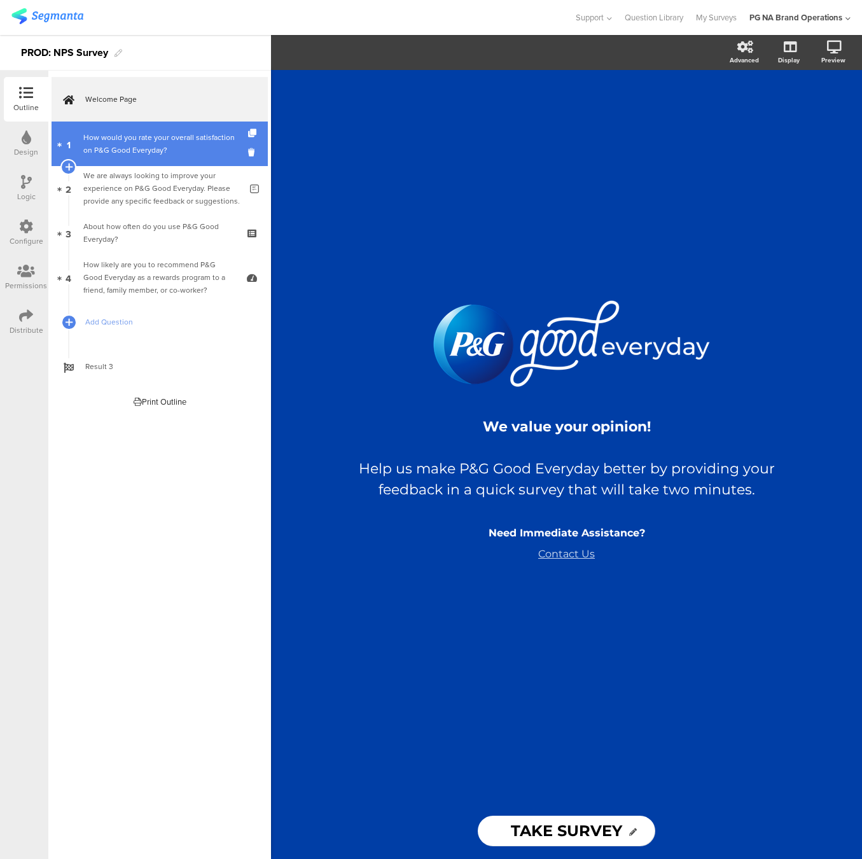
click at [112, 151] on div "How would you rate your overall satisfaction on P&G Good Everyday?" at bounding box center [159, 143] width 152 height 25
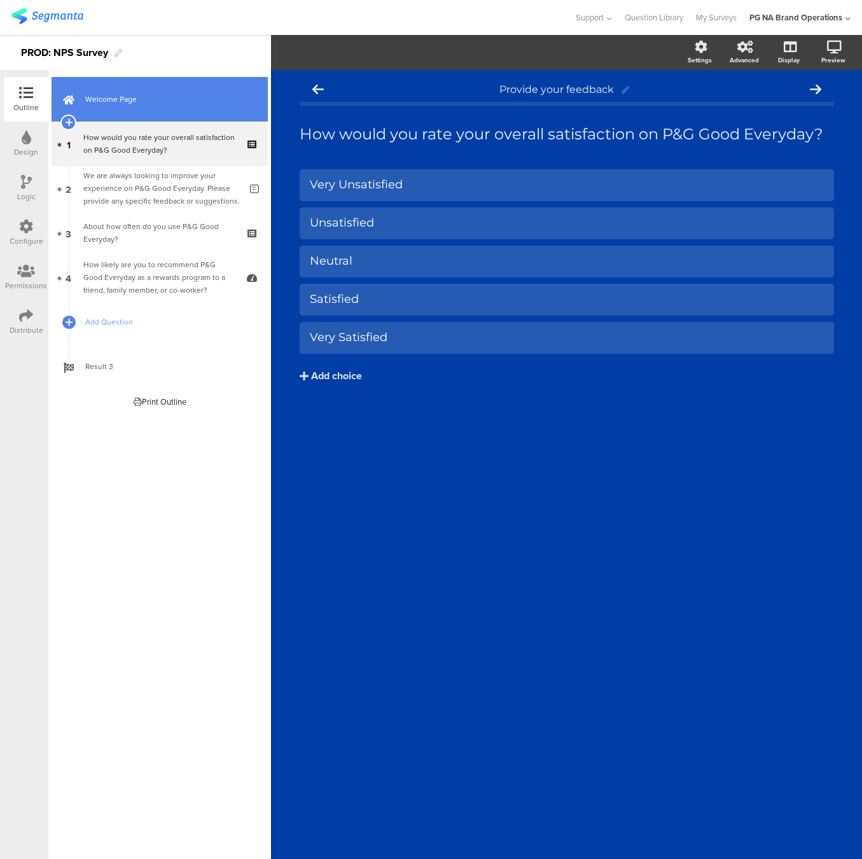
click at [166, 95] on span "Welcome Page" at bounding box center [166, 99] width 163 height 13
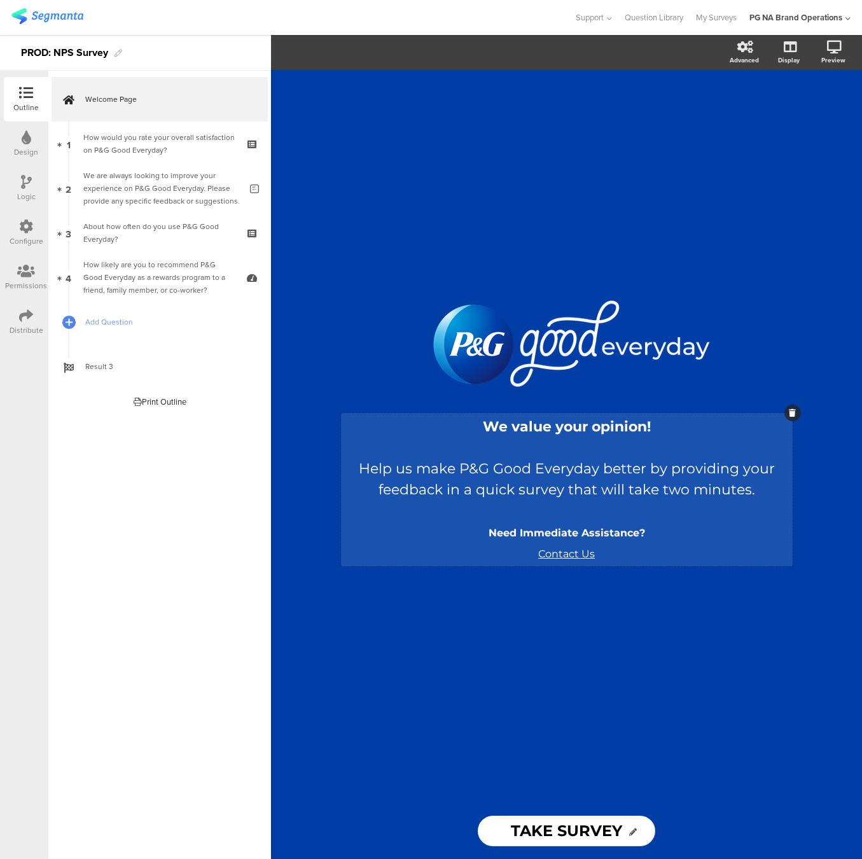
click at [580, 557] on div "We value your opinion! Help us make P&G Good Everyday better by providing your …" at bounding box center [567, 489] width 452 height 153
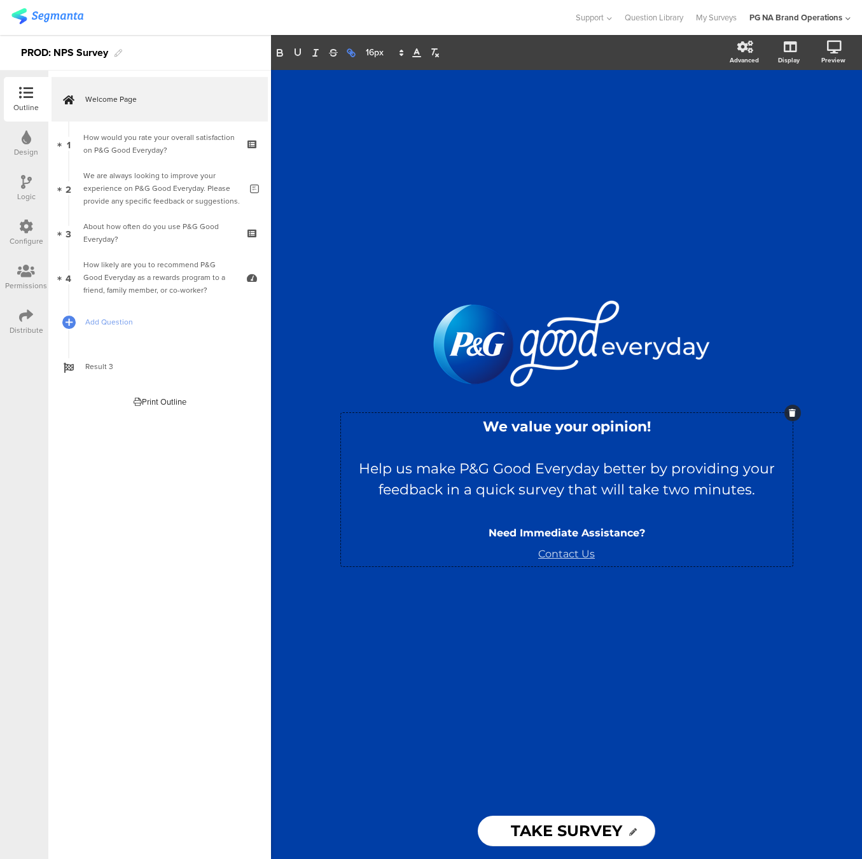
click at [351, 54] on icon "button" at bounding box center [353, 54] width 4 height 4
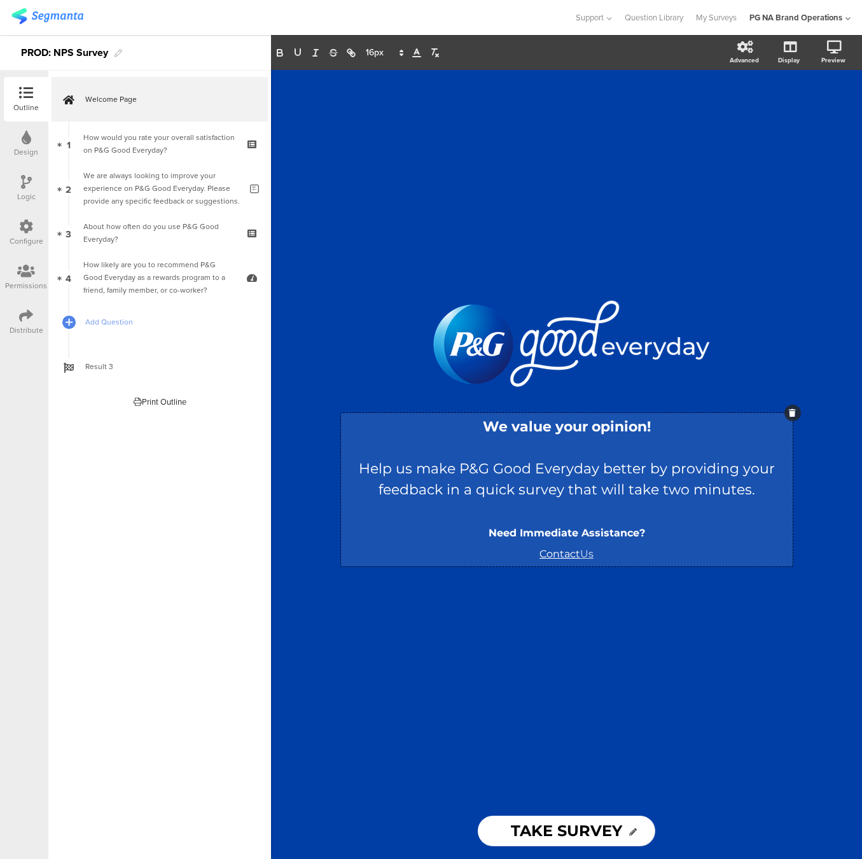
click at [554, 554] on link "Contact" at bounding box center [560, 554] width 41 height 12
click at [575, 583] on link at bounding box center [558, 581] width 33 height 10
type input "https://www.pggoodeveryday.com/help/"
click at [597, 581] on input "https://www.pggoodeveryday.com/help/" at bounding box center [614, 578] width 108 height 17
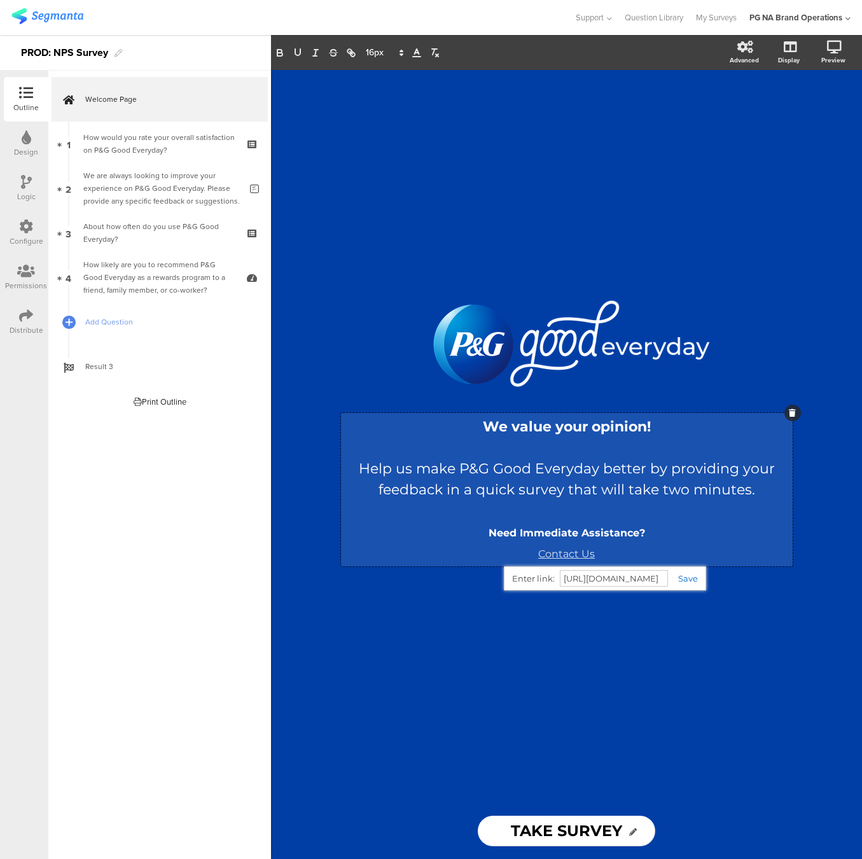
click at [597, 581] on input "https://www.pggoodeveryday.com/help/" at bounding box center [614, 578] width 108 height 17
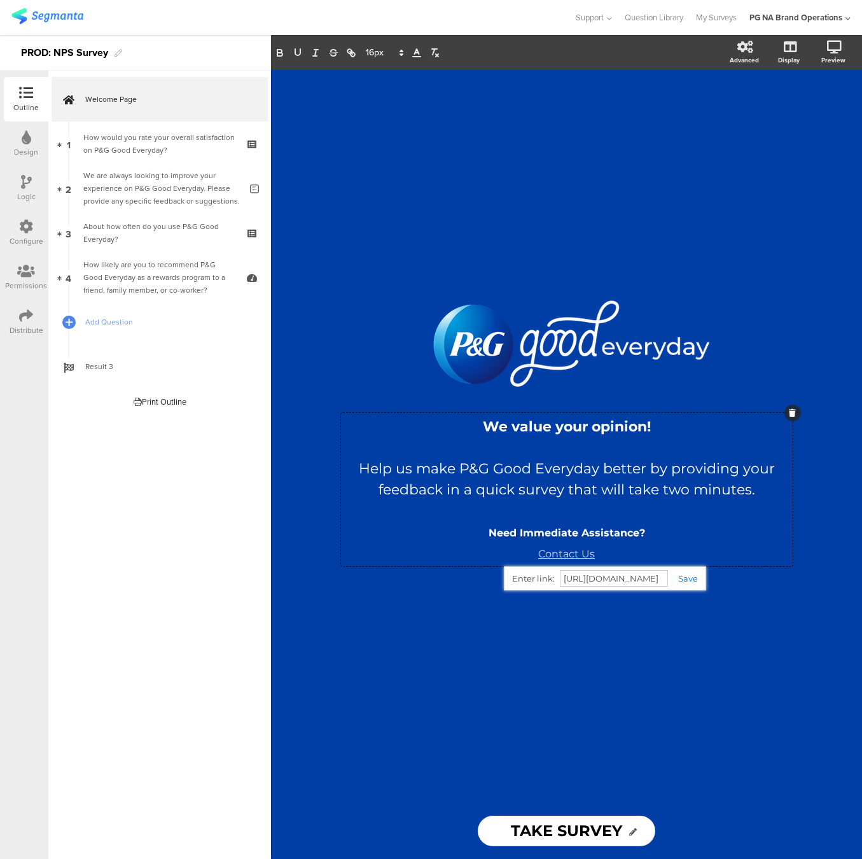
drag, startPoint x: 570, startPoint y: 658, endPoint x: 576, endPoint y: 648, distance: 12.0
click at [571, 656] on div "/ We value your opinion! Help us make P&G Good Everyday better by providing you…" at bounding box center [566, 436] width 509 height 733
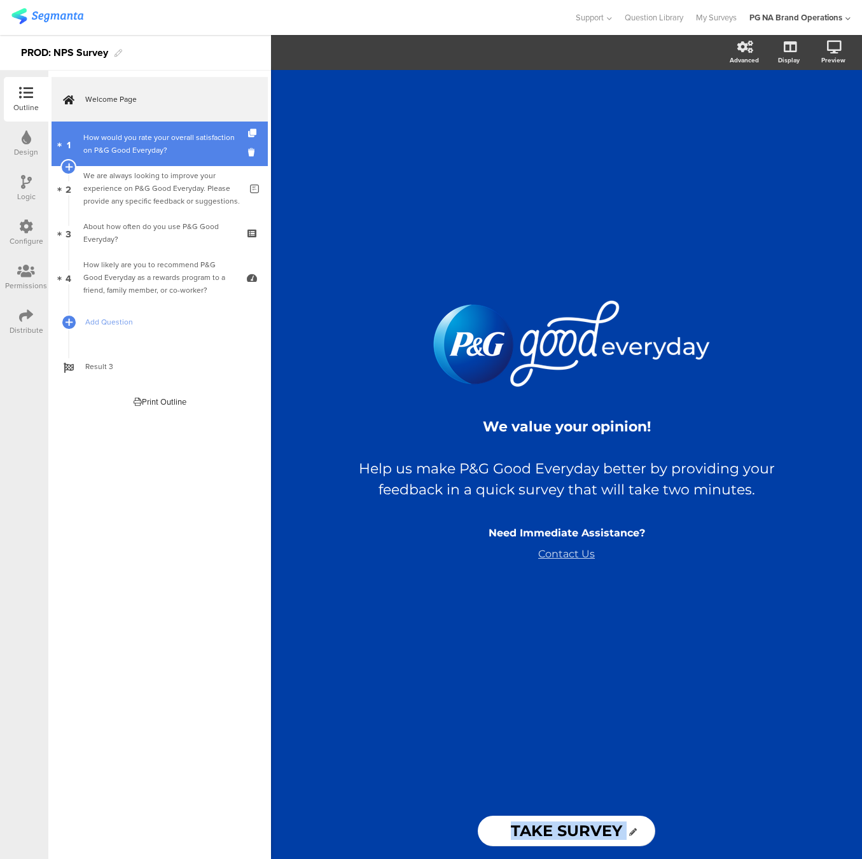
click at [141, 151] on div "How would you rate your overall satisfaction on P&G Good Everyday?" at bounding box center [159, 143] width 152 height 25
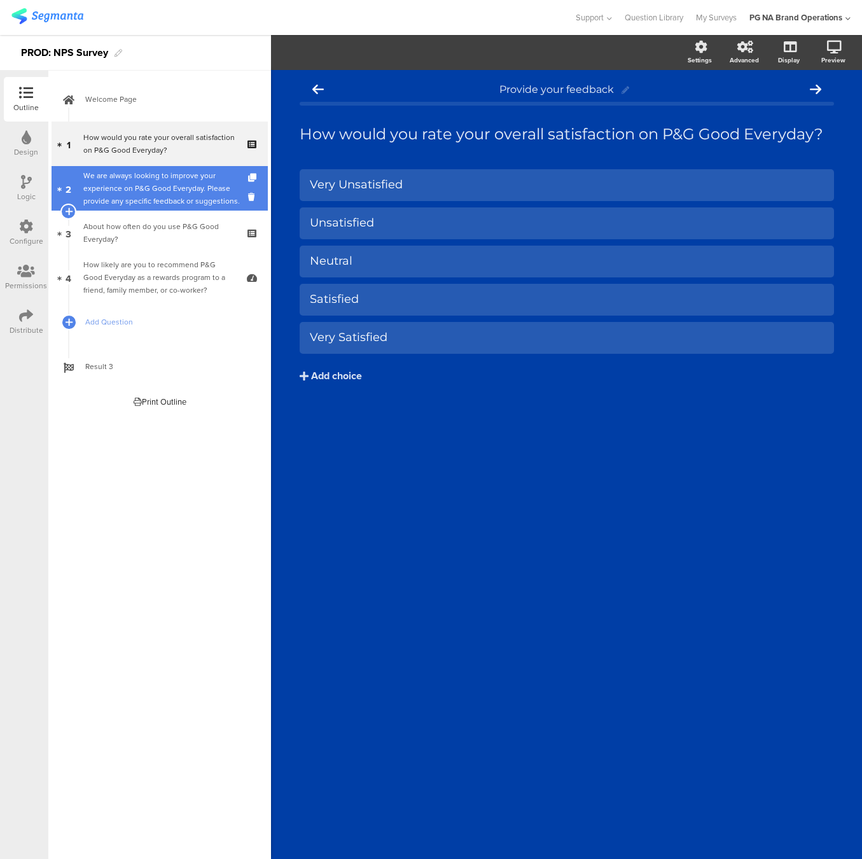
click at [175, 188] on div "We are always looking to improve your experience on P&G Good Everyday. Please p…" at bounding box center [161, 188] width 157 height 38
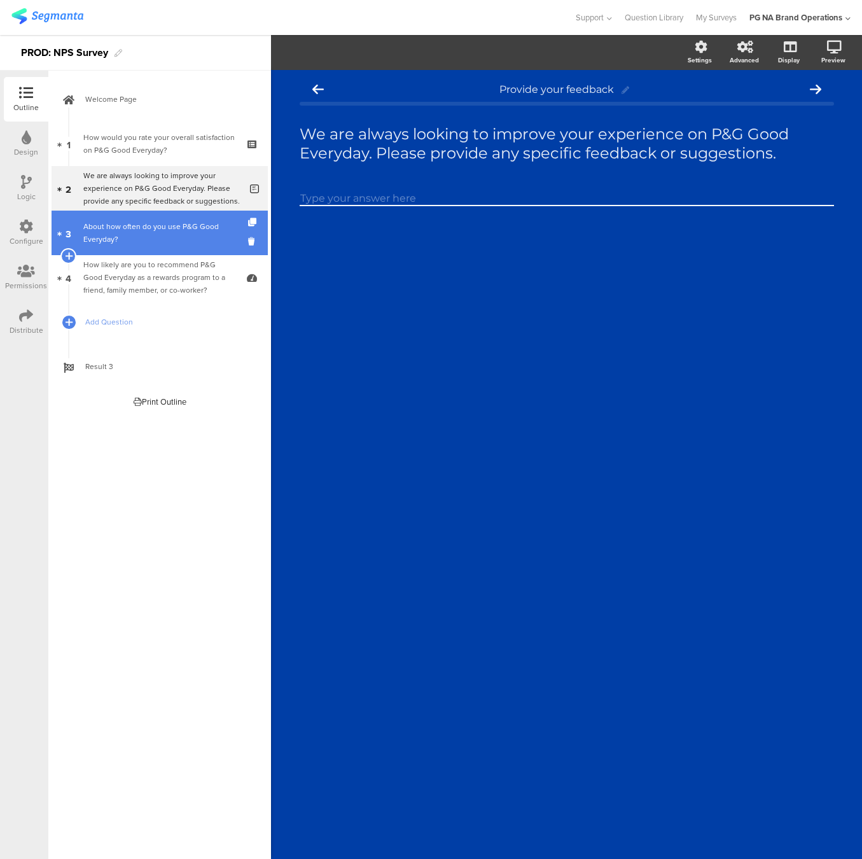
click at [178, 240] on div "About how often do you use P&G Good Everyday?" at bounding box center [159, 232] width 152 height 25
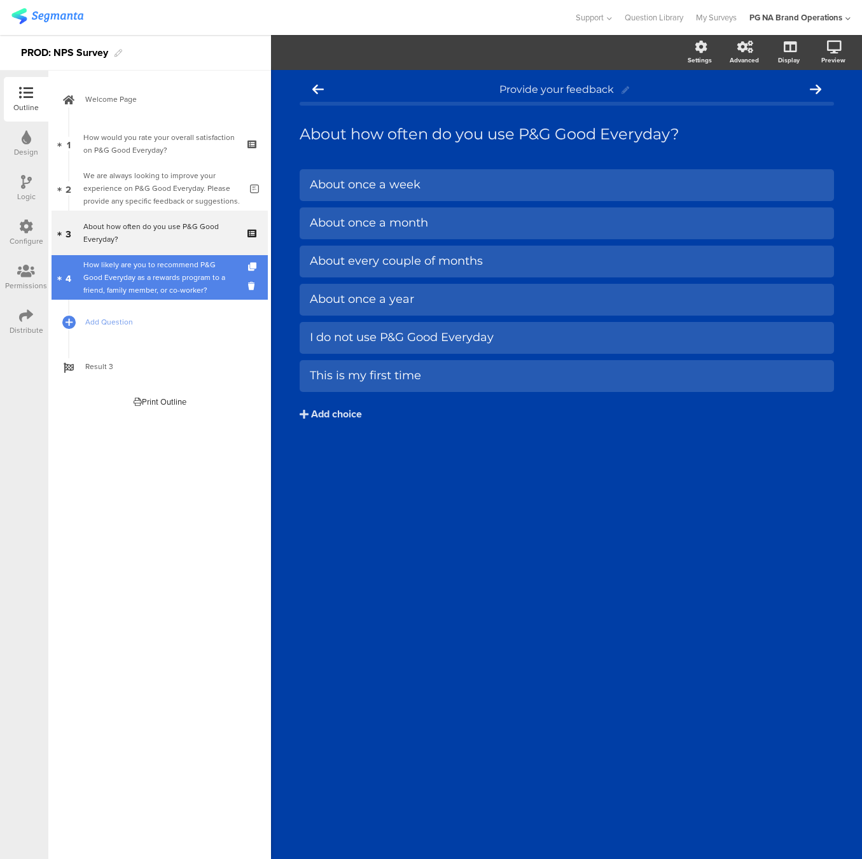
click at [185, 272] on div "How likely are you to recommend P&G Good Everyday as a rewards program to a fri…" at bounding box center [159, 277] width 152 height 38
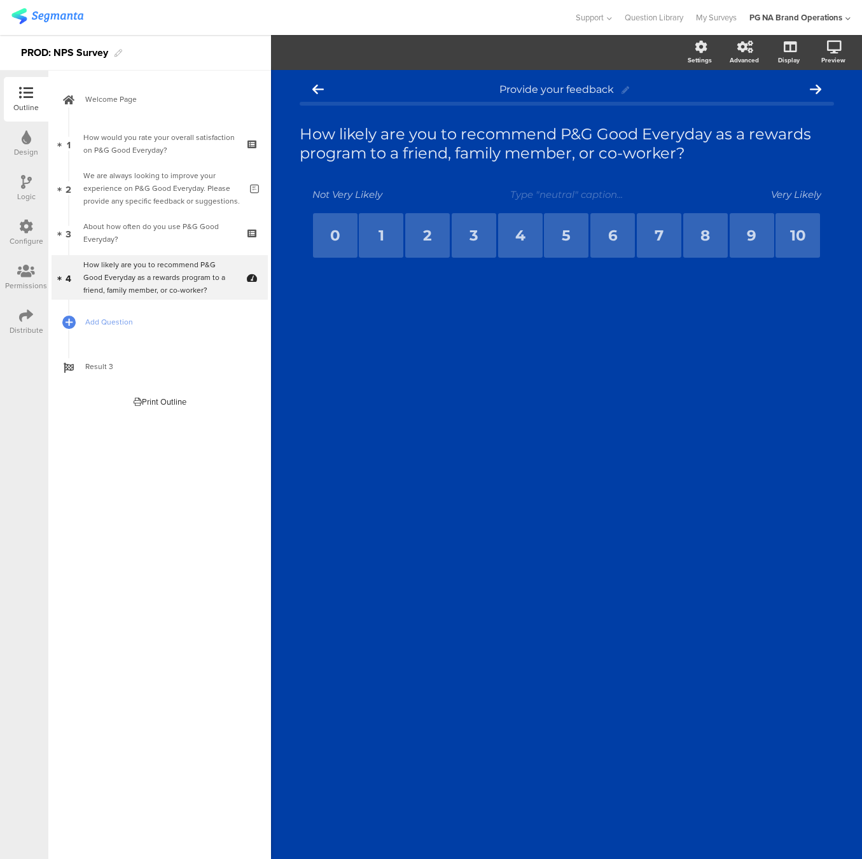
click at [355, 196] on textarea "Not Very Likely" at bounding box center [375, 194] width 127 height 12
drag, startPoint x: 491, startPoint y: 525, endPoint x: 491, endPoint y: 360, distance: 164.8
click at [491, 523] on div "Provide your feedback How likely are you to recommend P&G Good Everyday as a re…" at bounding box center [566, 464] width 591 height 789
drag, startPoint x: 154, startPoint y: 348, endPoint x: 192, endPoint y: 308, distance: 54.9
click at [154, 348] on link "Result 3" at bounding box center [160, 366] width 216 height 45
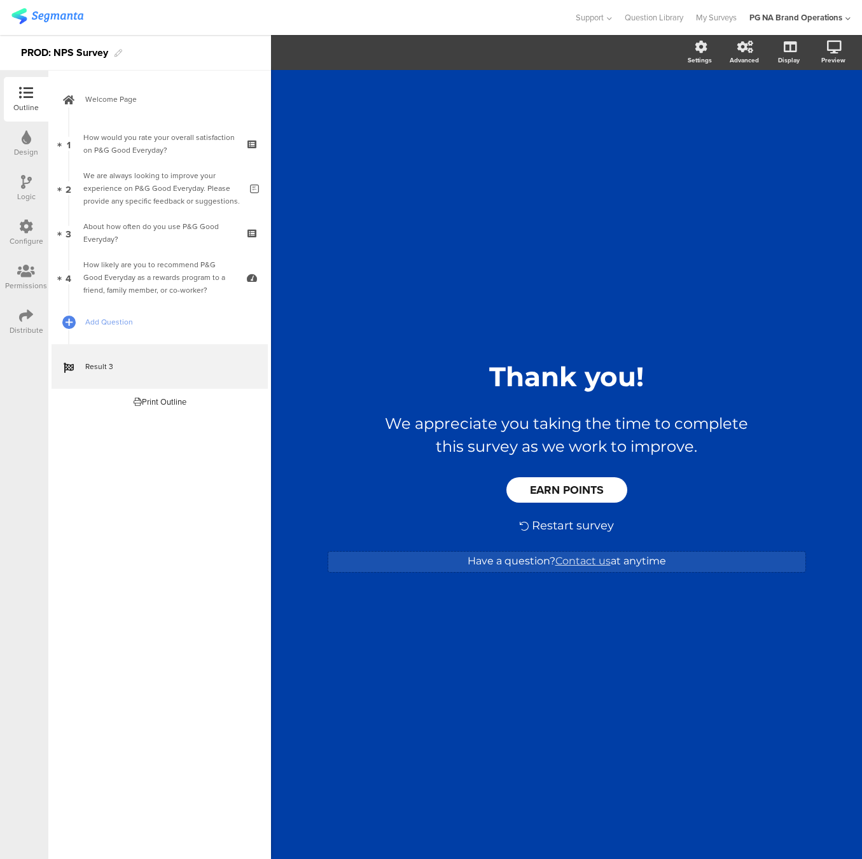
click at [440, 563] on div "Have a question? Contact us at anytime Have a question? Contact us at anytime" at bounding box center [566, 562] width 477 height 20
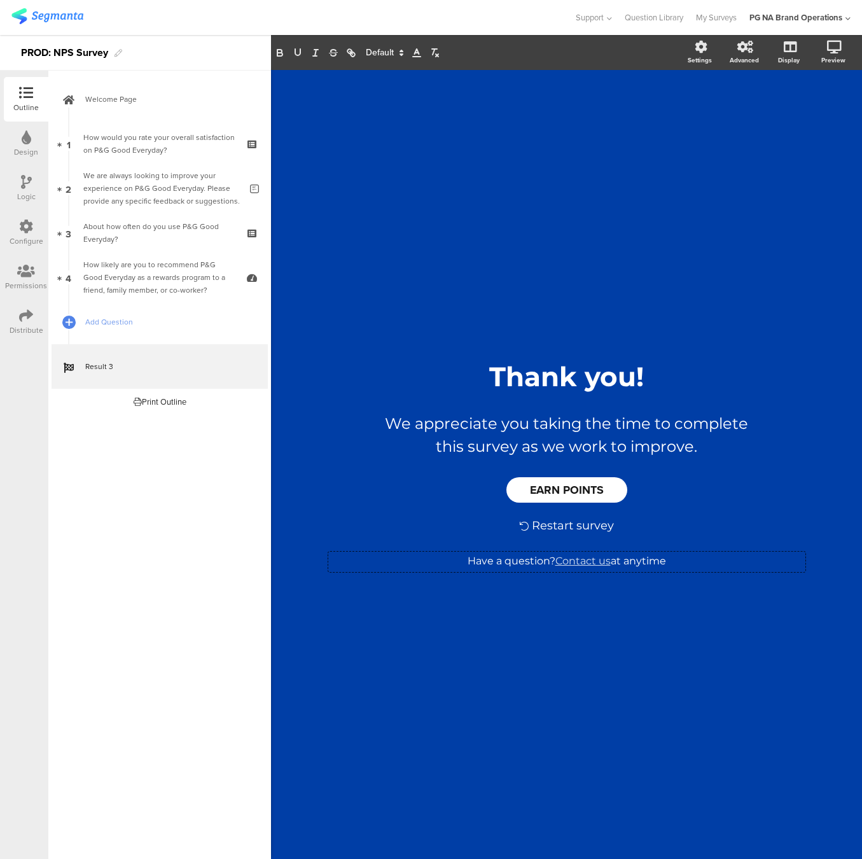
drag, startPoint x: 403, startPoint y: 175, endPoint x: 406, endPoint y: 164, distance: 11.7
click at [403, 175] on div "/ Thank you! Thank you! We appreciate you taking the time to complete this surv…" at bounding box center [567, 458] width 534 height 776
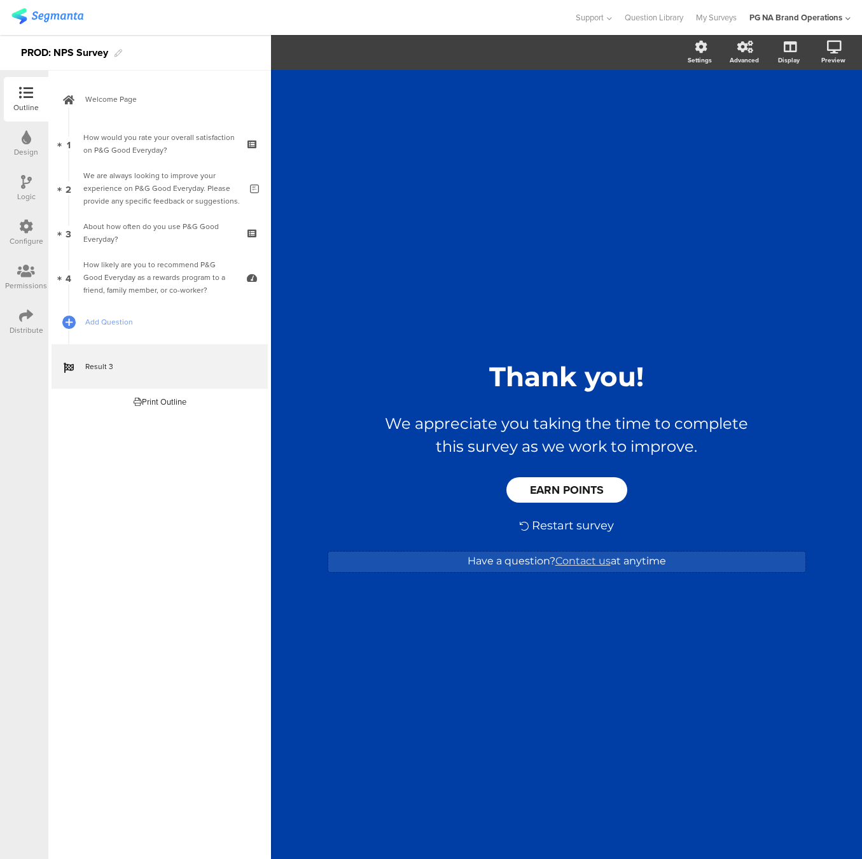
click at [520, 564] on div "Have a question? Contact us at anytime Have a question? Contact us at anytime" at bounding box center [566, 562] width 477 height 20
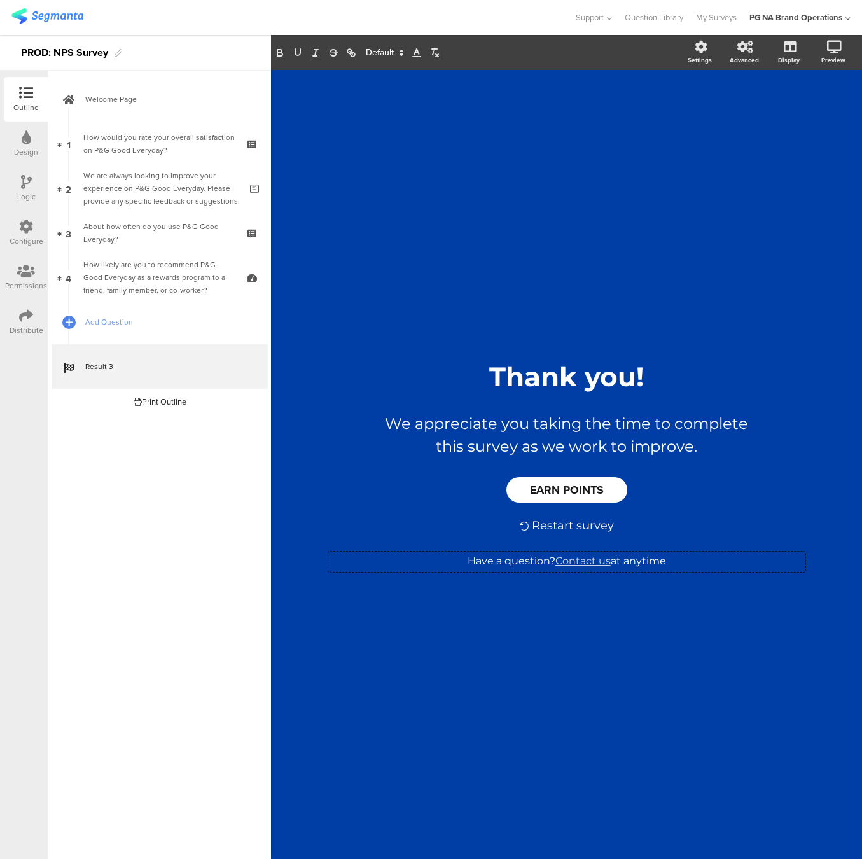
click at [516, 272] on div "/ Thank you! Thank you! We appreciate you taking the time to complete this surv…" at bounding box center [567, 458] width 534 height 776
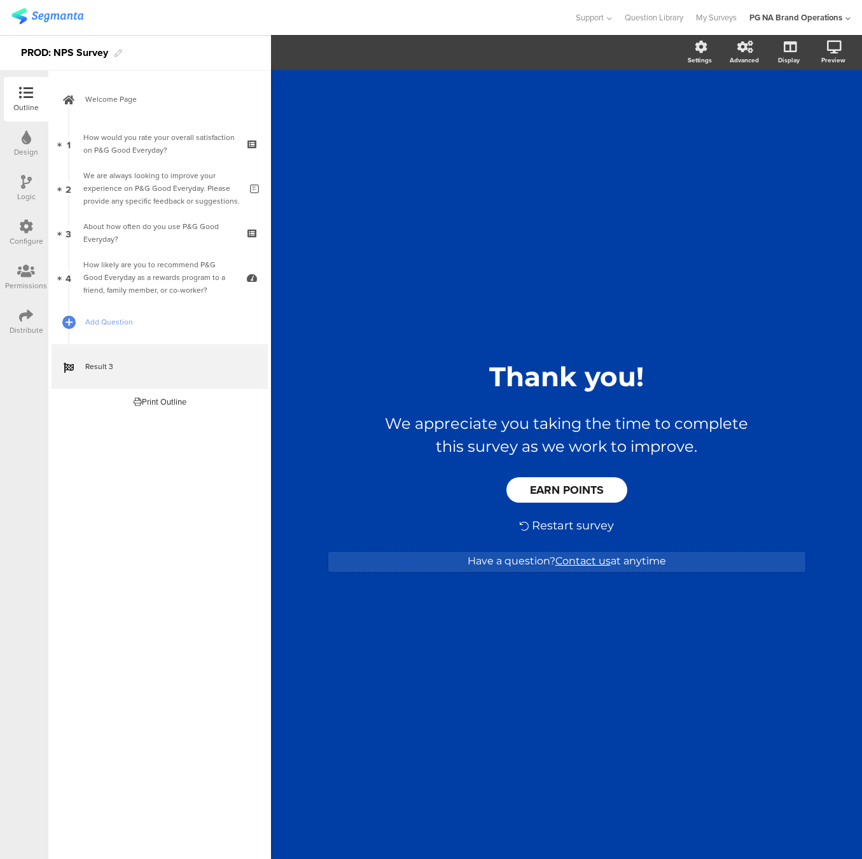
click at [587, 560] on div "Have a question? Contact us at anytime Have a question? Contact us at anytime" at bounding box center [566, 562] width 477 height 20
click at [571, 563] on link "Contact us" at bounding box center [582, 561] width 55 height 12
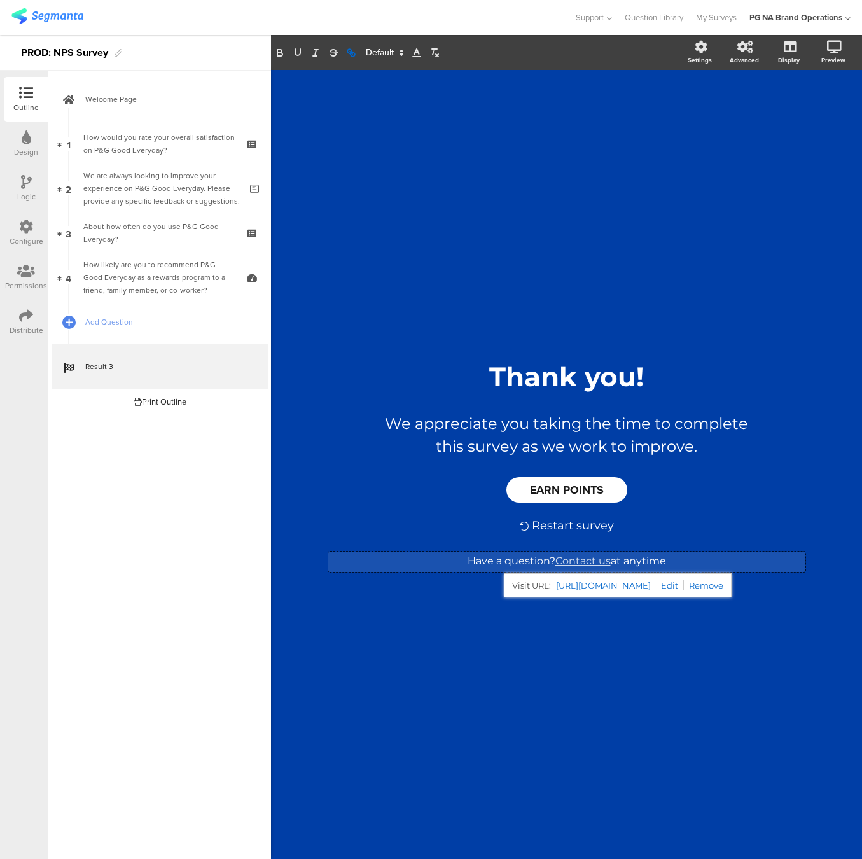
click at [684, 587] on link at bounding box center [667, 585] width 33 height 10
type input "https://www.pggoodeveryday.com/help/"
click at [655, 584] on input "https://www.pggoodeveryday.com/help/" at bounding box center [631, 585] width 108 height 17
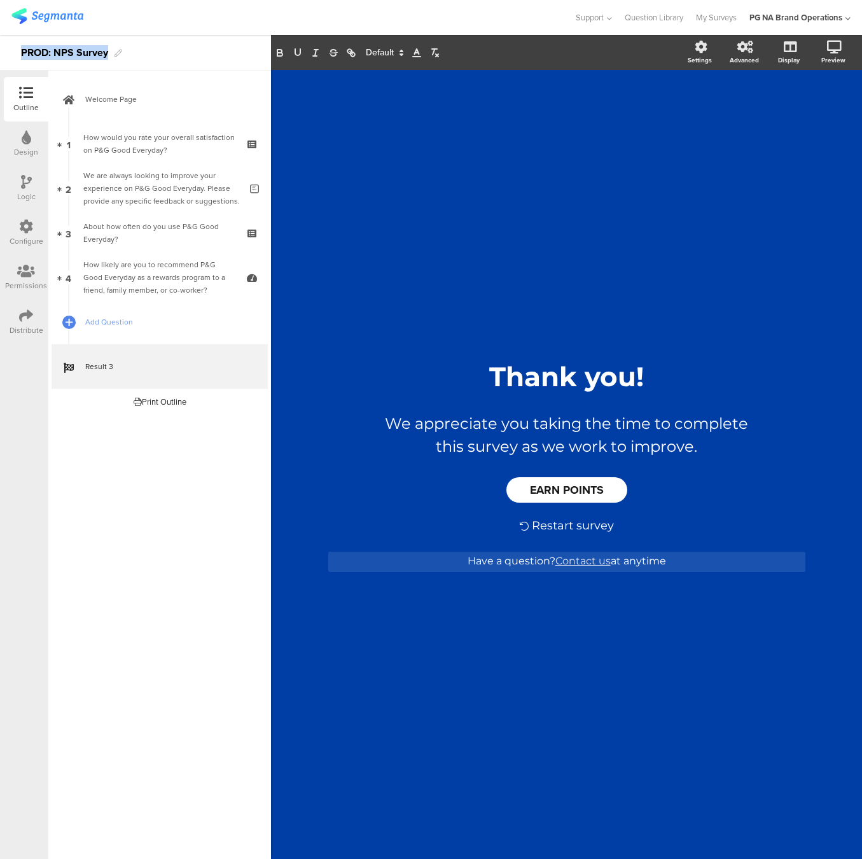
click at [644, 702] on div "/ Thank you! Thank you! We appreciate you taking the time to complete this surv…" at bounding box center [567, 458] width 534 height 776
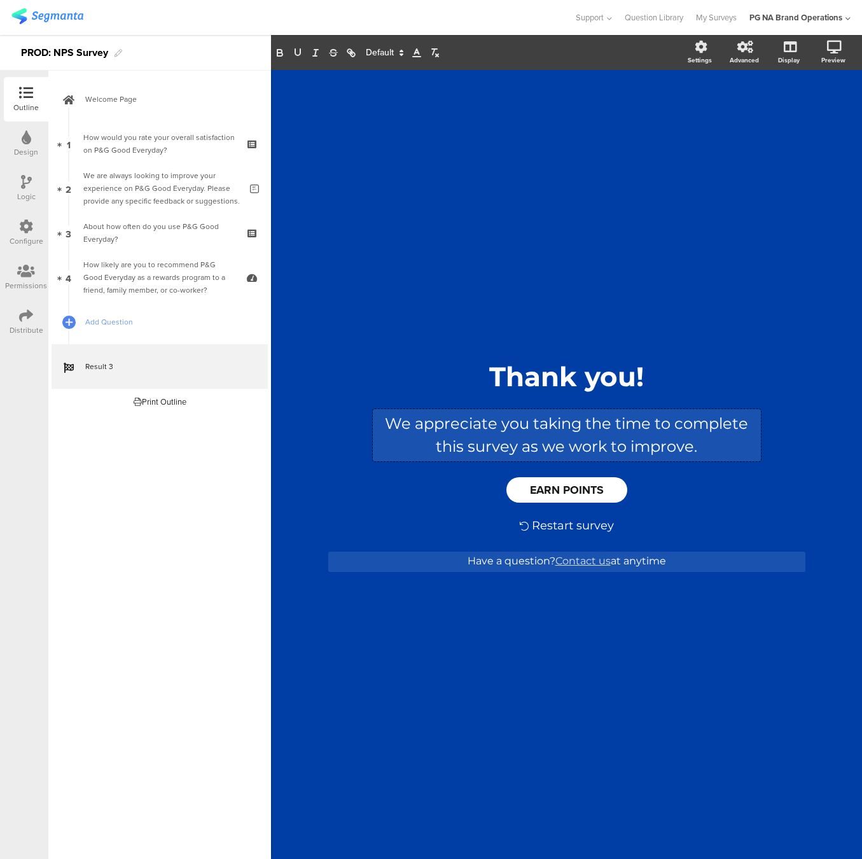
click at [558, 430] on div "We appreciate you taking the time to complete this survey as we work to improve…" at bounding box center [567, 435] width 388 height 52
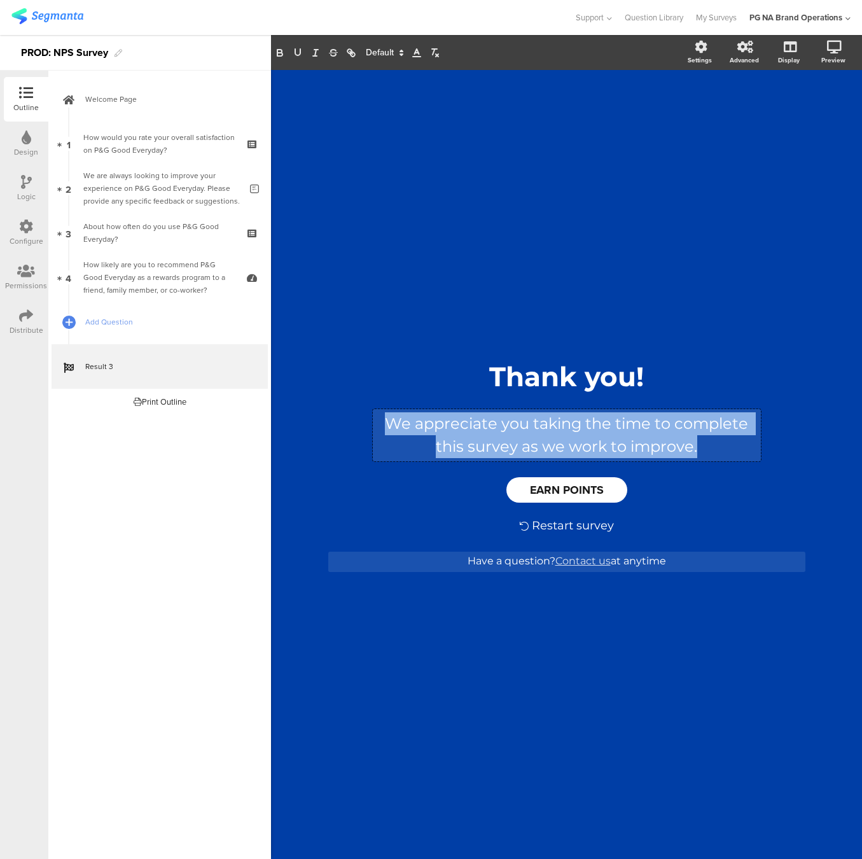
copy p "We appreciate you taking the time to complete this survey as we work to improve."
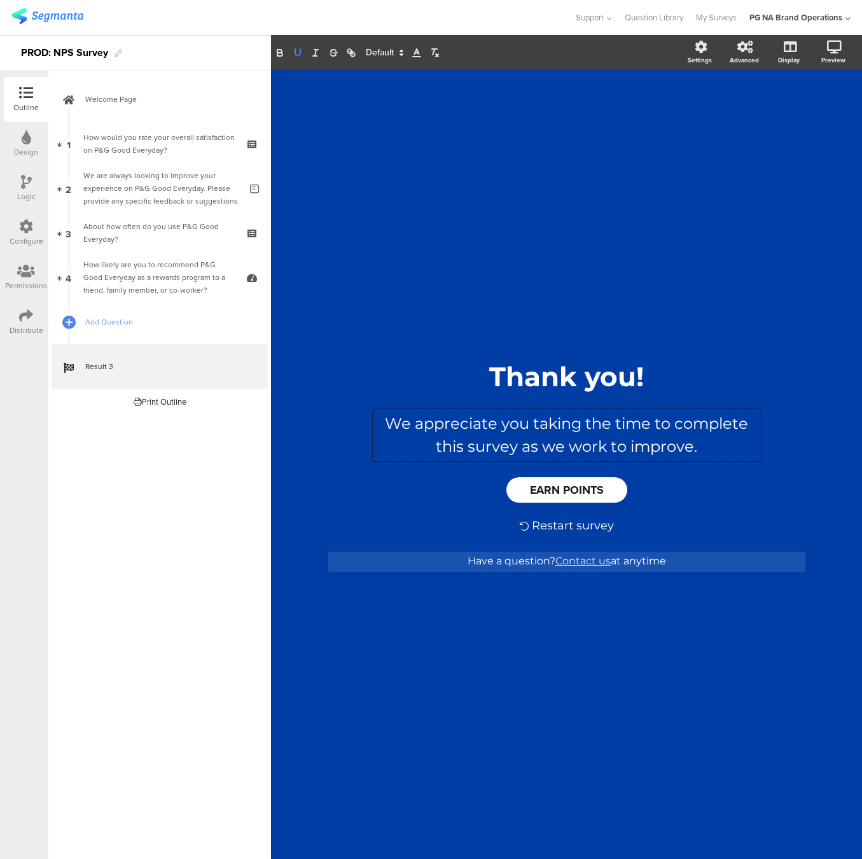
drag, startPoint x: 391, startPoint y: 43, endPoint x: 393, endPoint y: 57, distance: 14.2
click at [391, 43] on section "Settings Advanced Display Preview" at bounding box center [566, 52] width 591 height 35
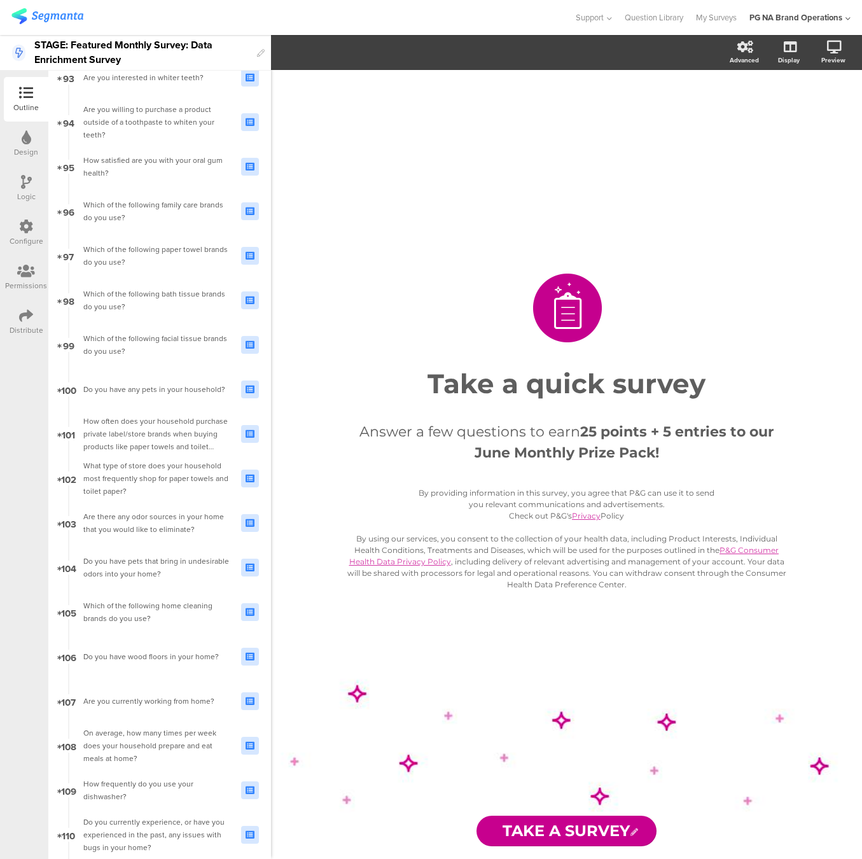
scroll to position [4769, 0]
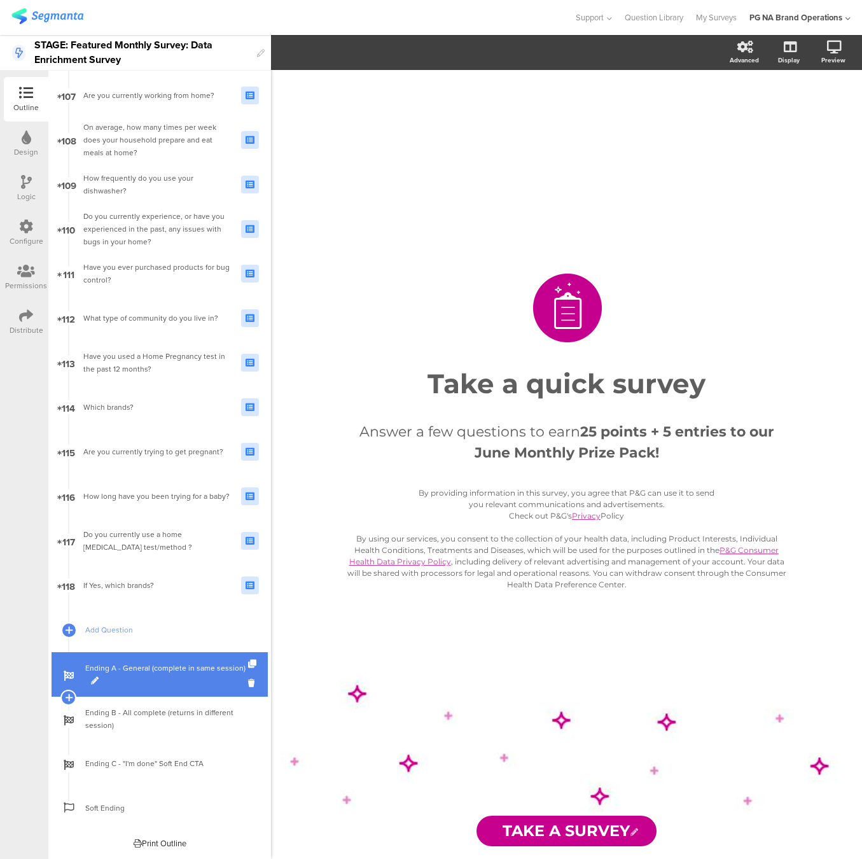
click at [176, 673] on span "Ending A - General (complete in same session)" at bounding box center [166, 674] width 163 height 25
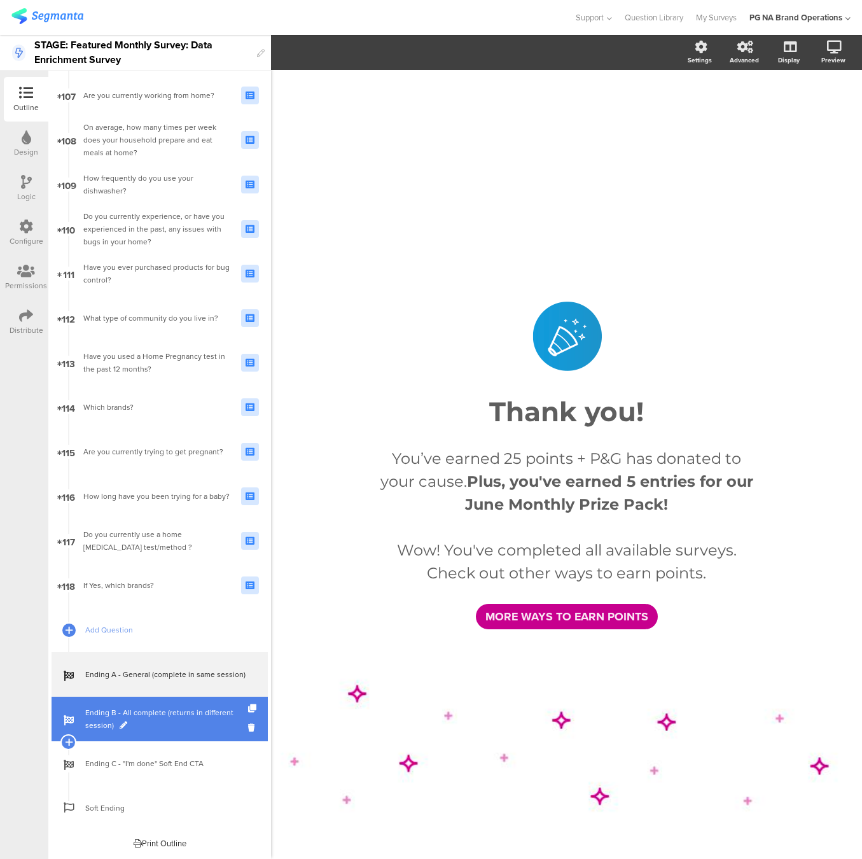
click at [174, 729] on span "Ending B - All complete (returns in different session)" at bounding box center [166, 718] width 163 height 25
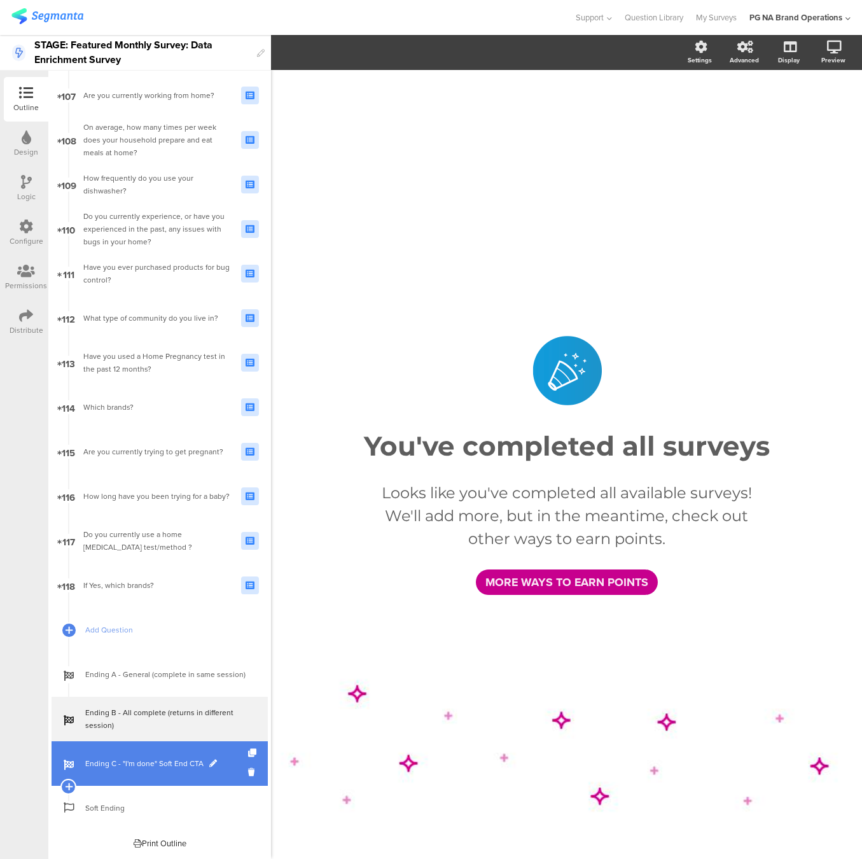
click at [174, 759] on span "Ending C - "I'm done" Soft End CTA" at bounding box center [166, 763] width 163 height 13
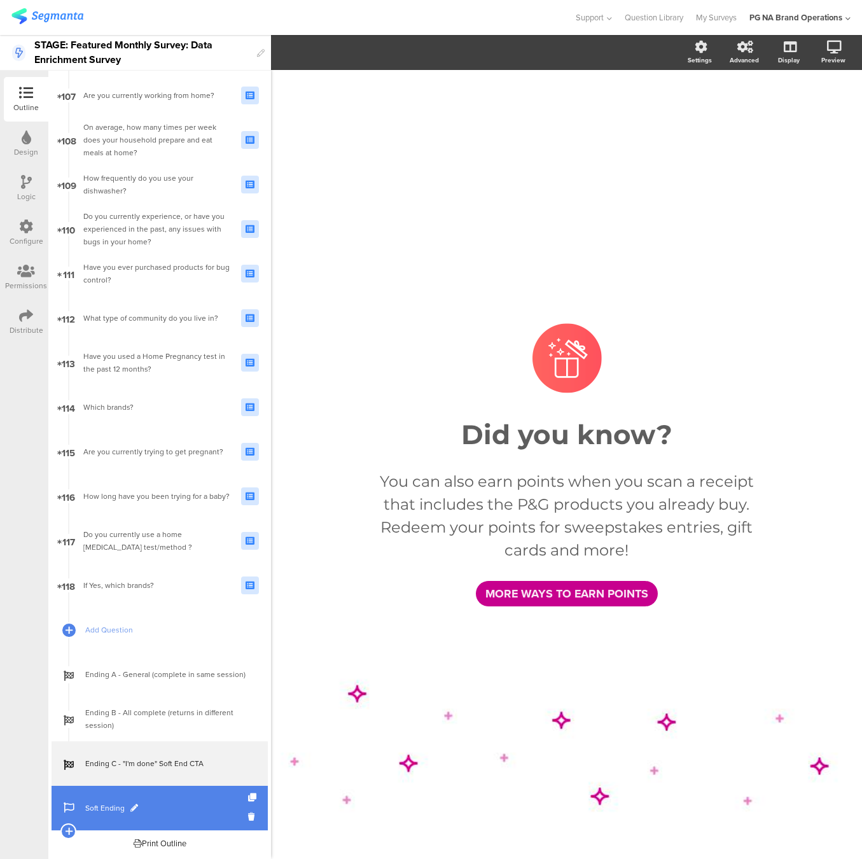
click at [174, 793] on link "Soft Ending" at bounding box center [160, 808] width 216 height 45
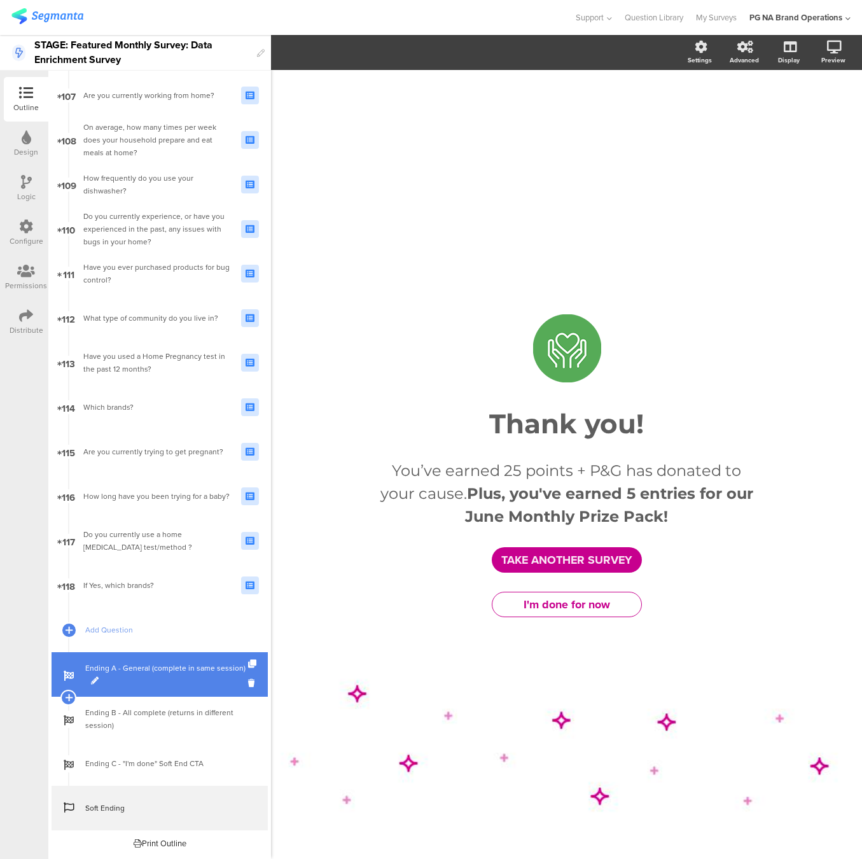
click at [183, 692] on link "Ending A - General (complete in same session)" at bounding box center [160, 674] width 216 height 45
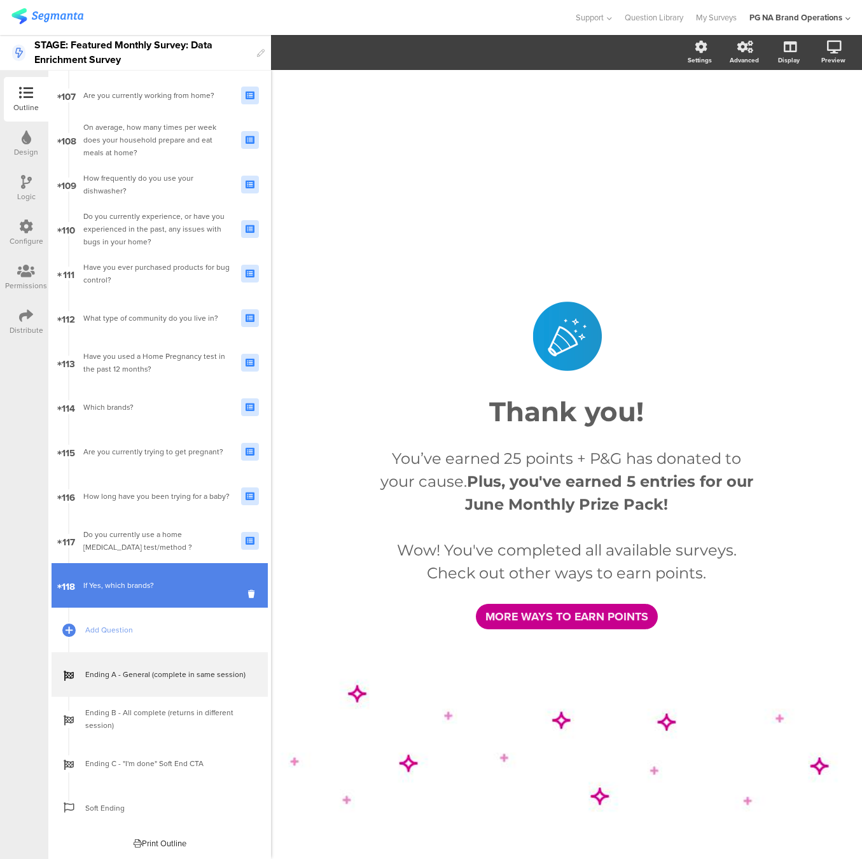
click at [170, 585] on div "If Yes, which brands?" at bounding box center [157, 585] width 148 height 13
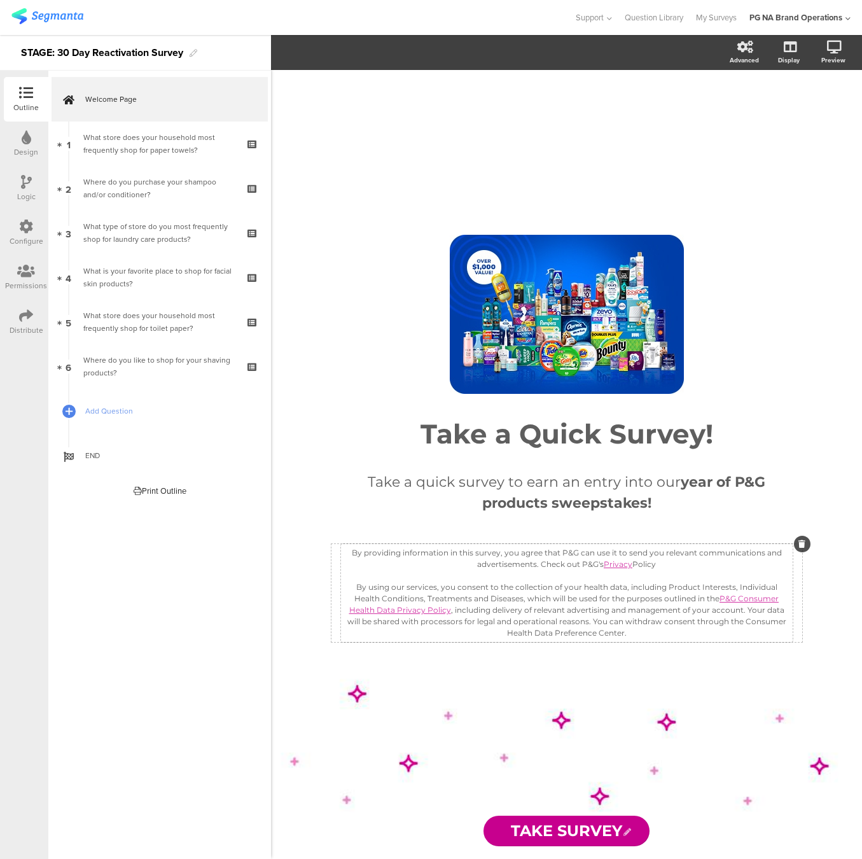
click at [427, 564] on div "By providing information in this survey, you agree that P&G can use it to send …" at bounding box center [566, 593] width 445 height 92
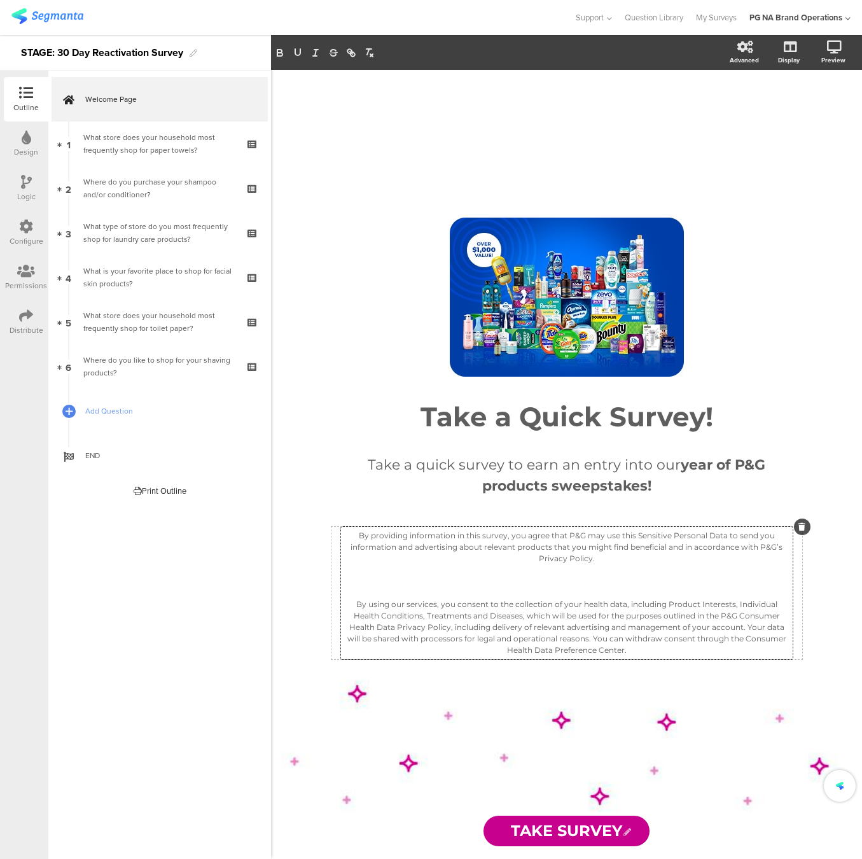
click at [443, 574] on p at bounding box center [566, 569] width 445 height 11
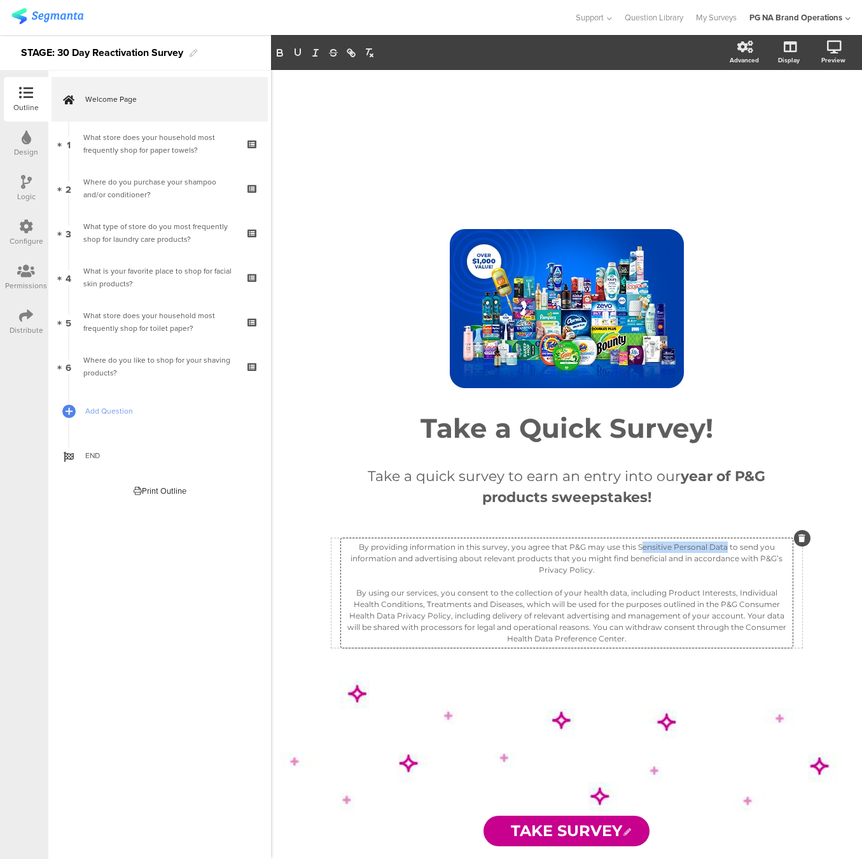
drag, startPoint x: 640, startPoint y: 545, endPoint x: 688, endPoint y: 544, distance: 48.4
click at [725, 542] on p "By providing information in this survey, you agree that P&G may use this Sensit…" at bounding box center [566, 558] width 445 height 34
click at [687, 544] on p "By providing information in this survey, you agree that P&G may use this Sensit…" at bounding box center [566, 558] width 445 height 34
drag, startPoint x: 638, startPoint y: 547, endPoint x: 735, endPoint y: 525, distance: 99.9
click at [725, 546] on p "By providing information in this survey, you agree that P&G may use this Sensit…" at bounding box center [566, 558] width 445 height 34
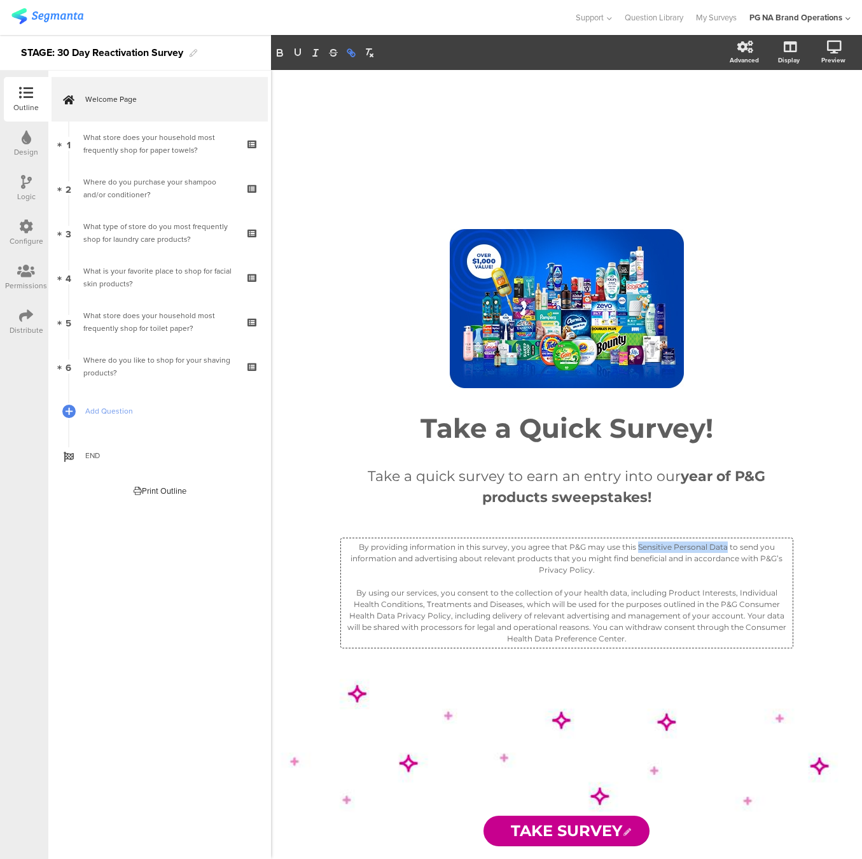
click at [350, 52] on line "button" at bounding box center [351, 53] width 3 height 3
paste input "[URL][DOMAIN_NAME]"
click at [814, 567] on link at bounding box center [813, 570] width 30 height 10
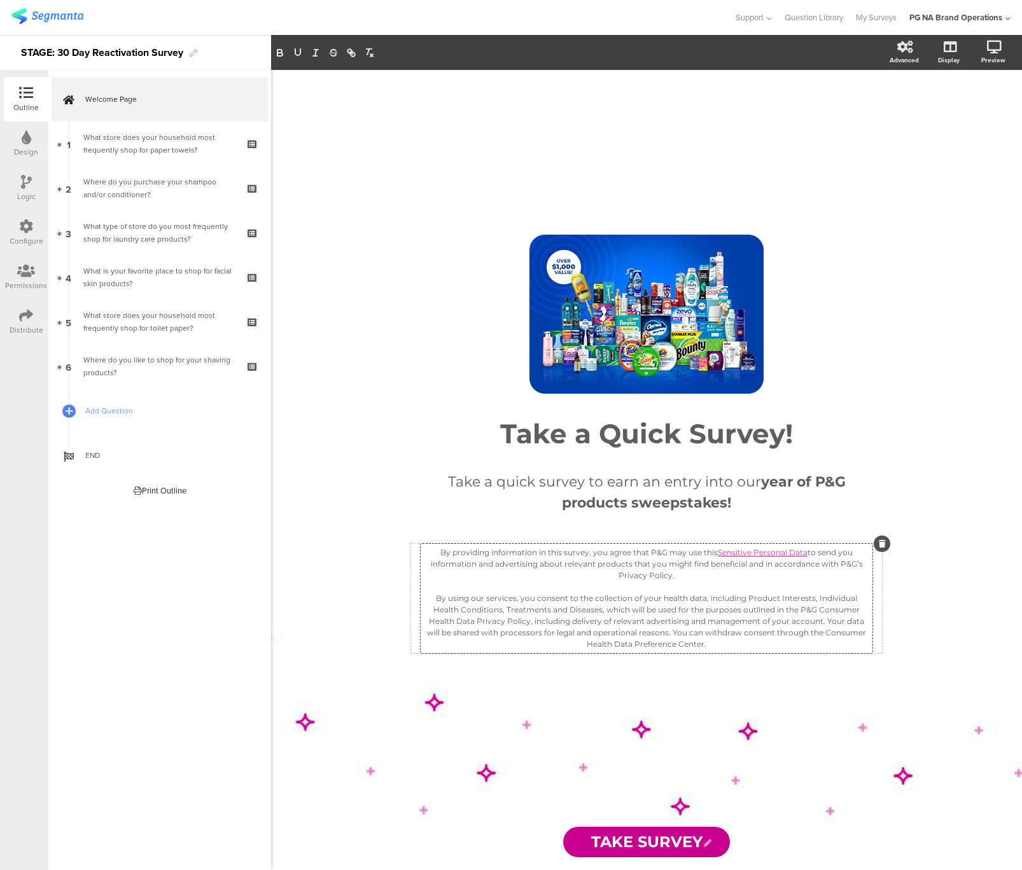
drag, startPoint x: 678, startPoint y: 573, endPoint x: 622, endPoint y: 573, distance: 56.0
click at [622, 573] on p "By providing information in this survey, you agree that P&G may use this Sensit…" at bounding box center [646, 564] width 445 height 34
click at [354, 55] on icon "button" at bounding box center [350, 52] width 11 height 11
paste input "[URL][DOMAIN_NAME]"
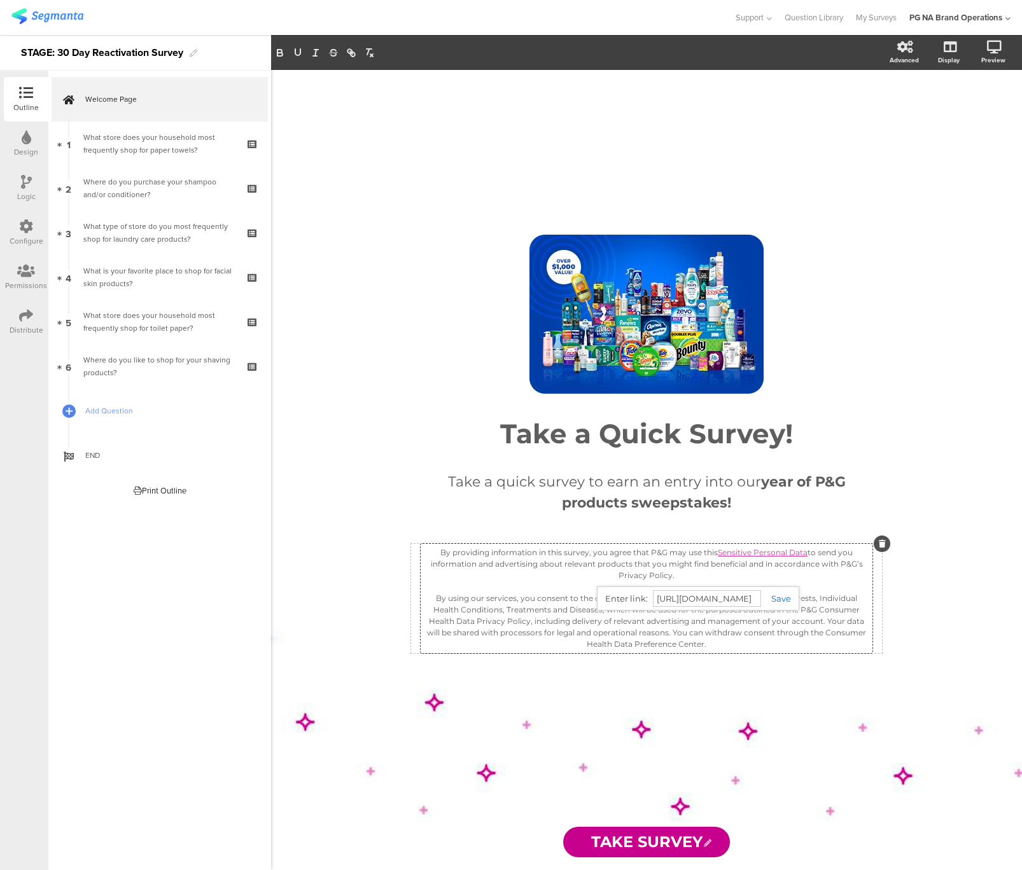
click at [779, 601] on link at bounding box center [776, 599] width 30 height 10
click at [756, 593] on p "By using our services, you consent to the collection of your health data, inclu…" at bounding box center [646, 621] width 445 height 57
drag, startPoint x: 774, startPoint y: 608, endPoint x: 503, endPoint y: 616, distance: 270.5
click at [503, 616] on p "By using our services, you consent to the collection of your health data, inclu…" at bounding box center [646, 621] width 445 height 57
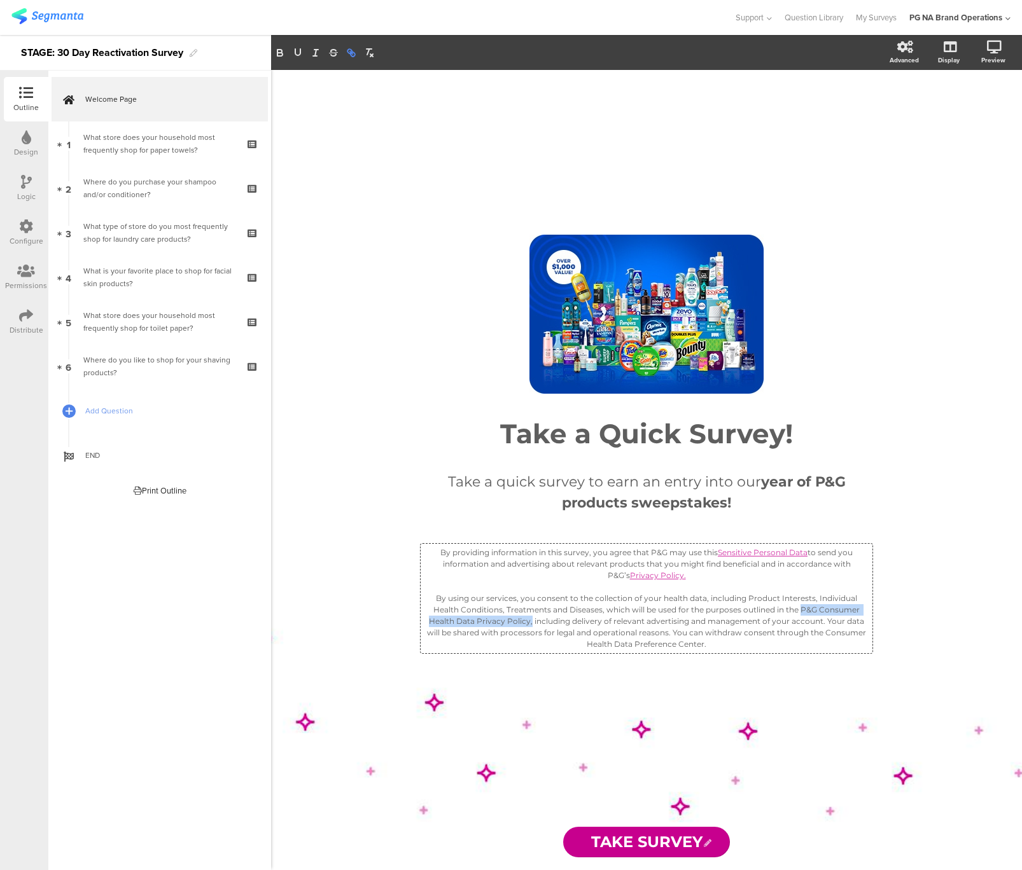
click at [354, 50] on icon "button" at bounding box center [350, 52] width 11 height 11
paste input "https://privacypolicy.pg.com/CHD-en"
click at [778, 642] on link at bounding box center [775, 644] width 30 height 10
click at [646, 624] on p "By using our services, you consent to the collection of your health data, inclu…" at bounding box center [646, 621] width 445 height 57
drag, startPoint x: 798, startPoint y: 634, endPoint x: 734, endPoint y: 643, distance: 65.5
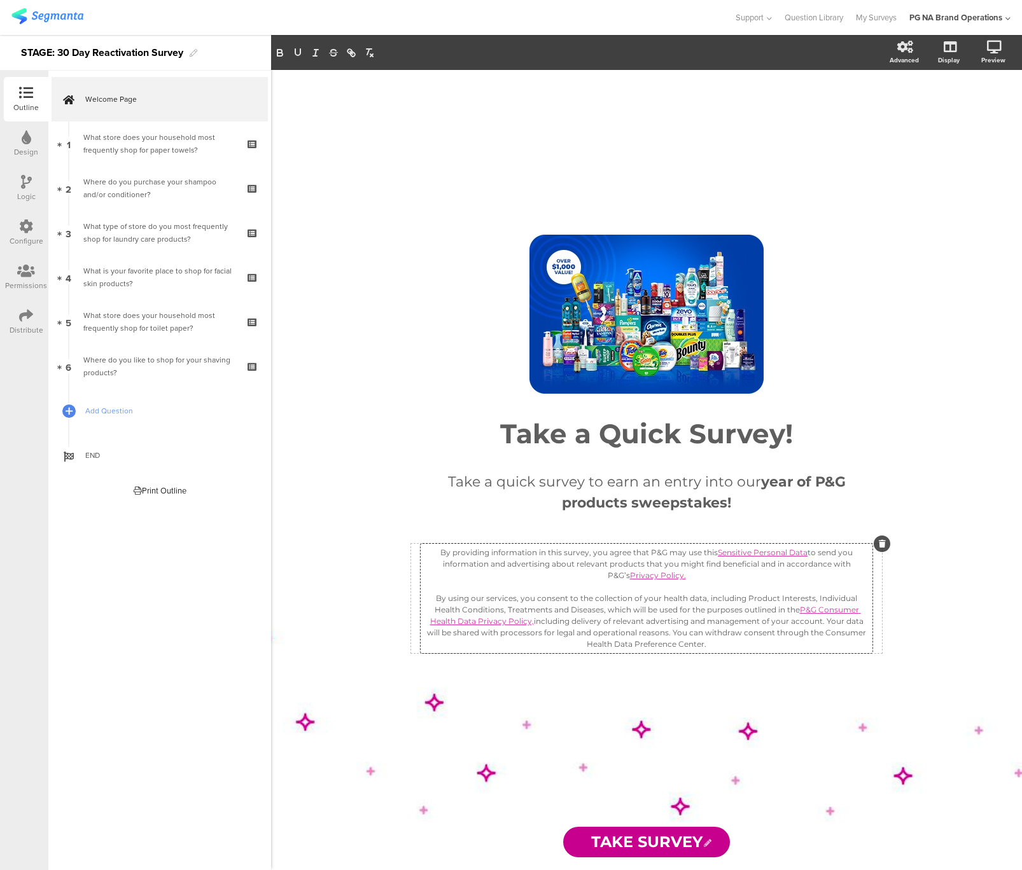
click at [743, 648] on p "By using our services, you consent to the collection of your health data, inclu…" at bounding box center [646, 621] width 445 height 57
click at [351, 52] on icon "button" at bounding box center [353, 54] width 4 height 4
paste input "https://preferencecenter.pg.com/en-us/healthdata/"
type input "https://preferencecenter.pg.com/en-us/healthdata/"
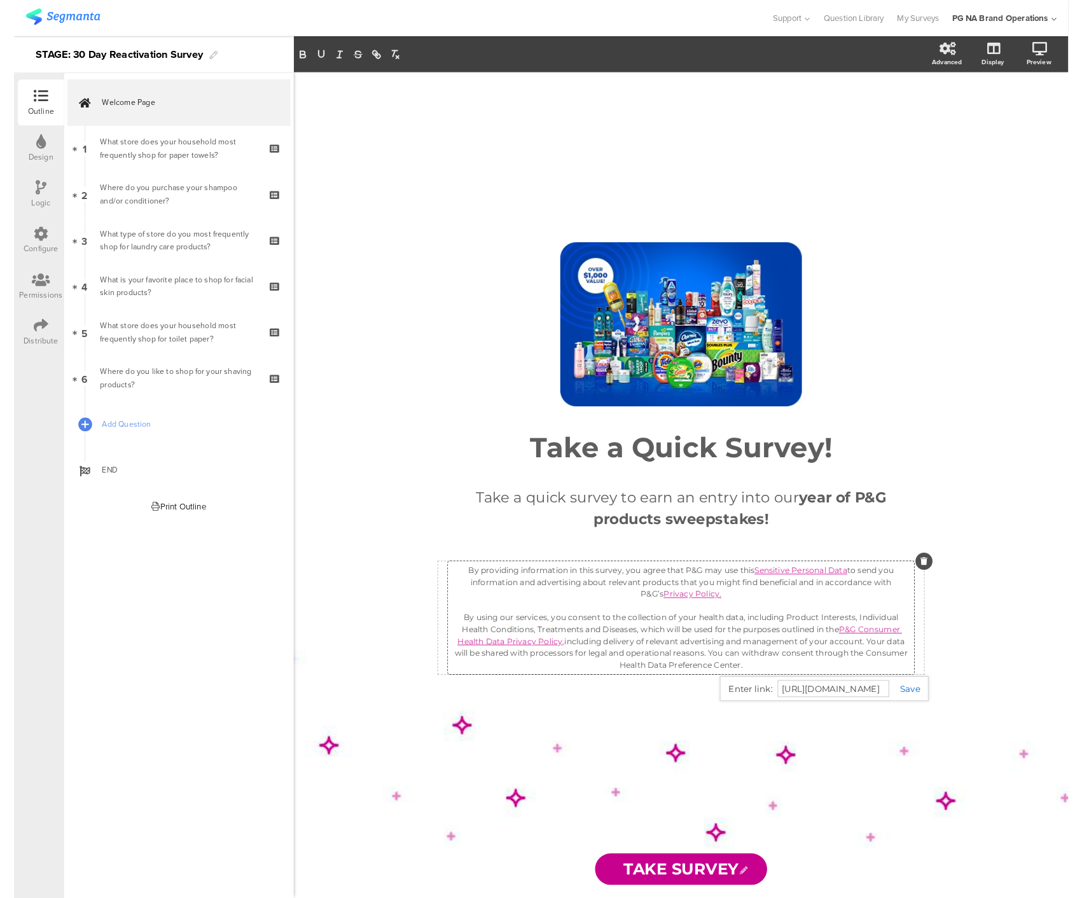
scroll to position [0, 0]
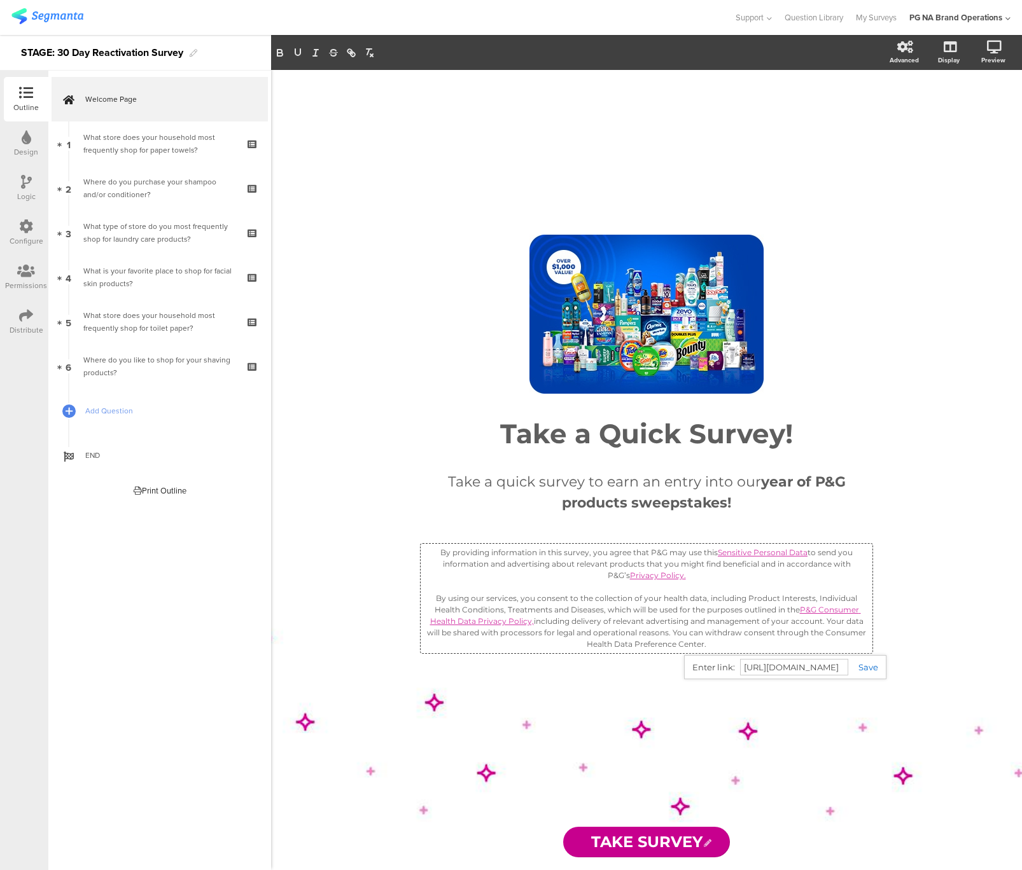
click at [861, 669] on link at bounding box center [863, 667] width 30 height 10
click at [861, 379] on div "/" at bounding box center [646, 314] width 471 height 159
drag, startPoint x: 139, startPoint y: 141, endPoint x: 200, endPoint y: 33, distance: 124.2
click at [139, 141] on div "What store does your household most frequently shop for paper towels?" at bounding box center [159, 143] width 152 height 25
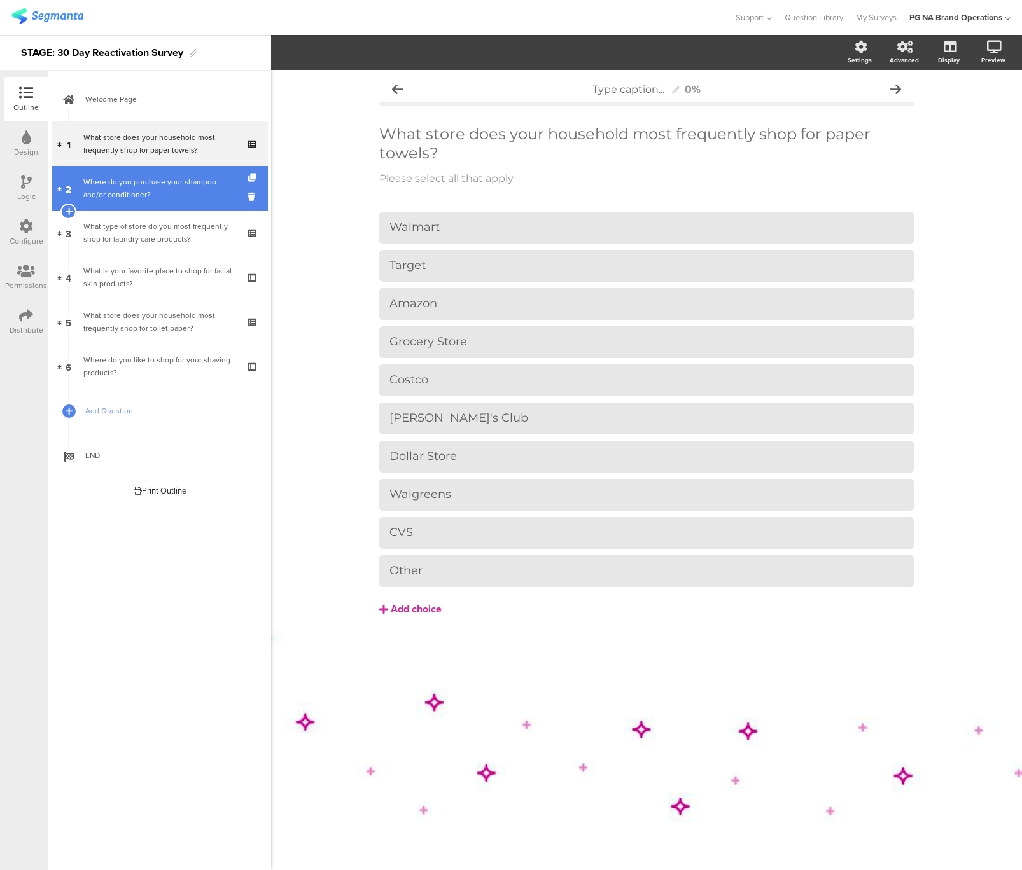
drag, startPoint x: 162, startPoint y: 186, endPoint x: 171, endPoint y: 171, distance: 18.0
click at [171, 192] on div "Where do you purchase your shampoo and/or conditioner?" at bounding box center [159, 188] width 152 height 25
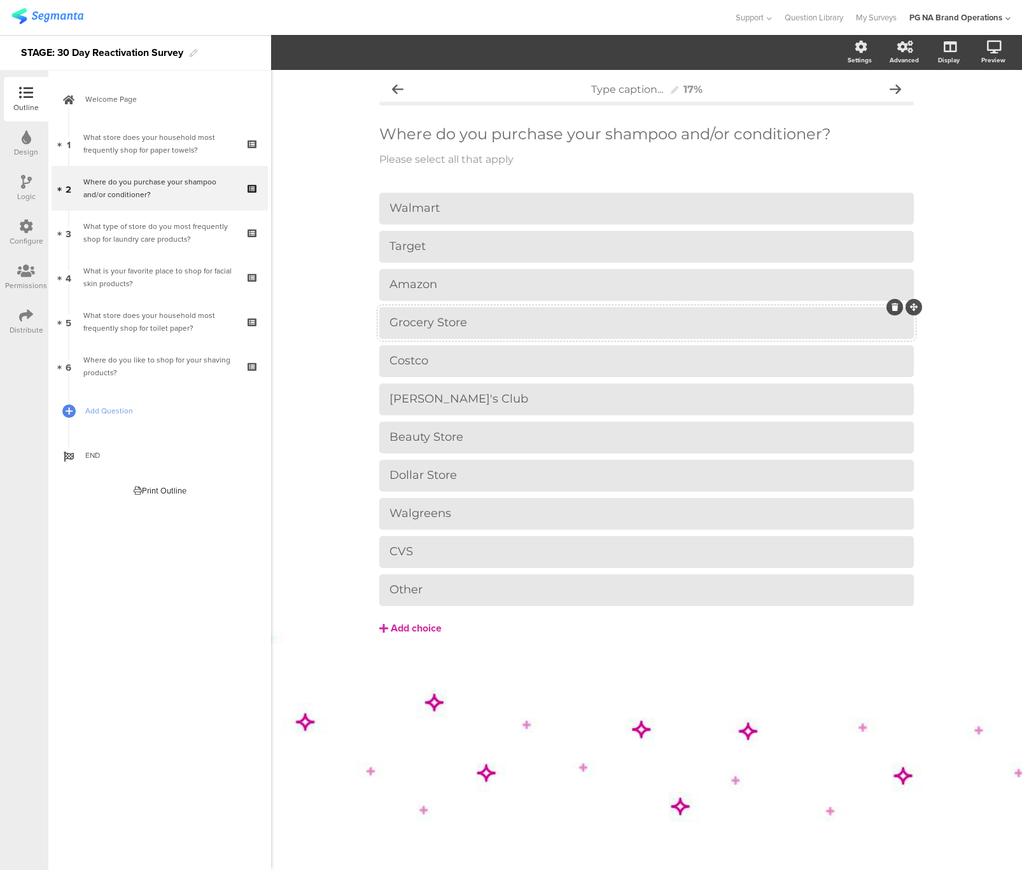
click at [439, 316] on div "Grocery Store" at bounding box center [646, 323] width 514 height 15
paste div
click at [414, 358] on div "Costco" at bounding box center [646, 361] width 514 height 15
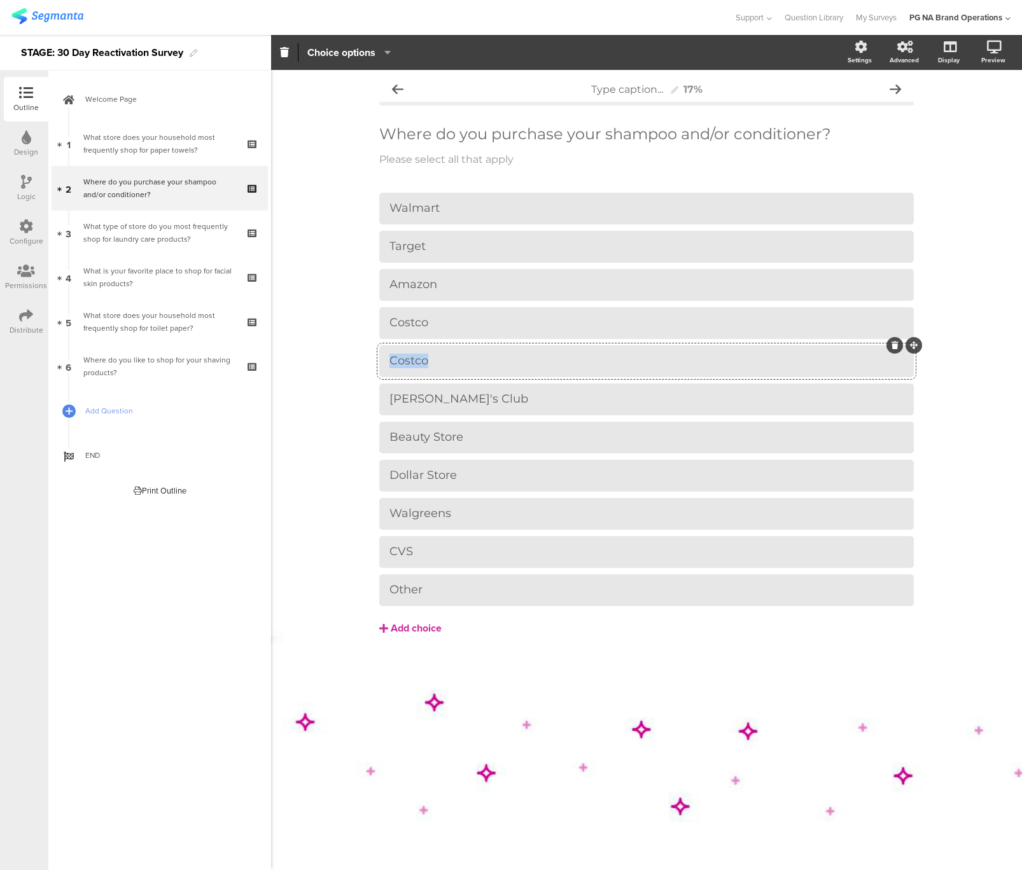
click at [414, 358] on div "Costco" at bounding box center [646, 361] width 514 height 15
paste div
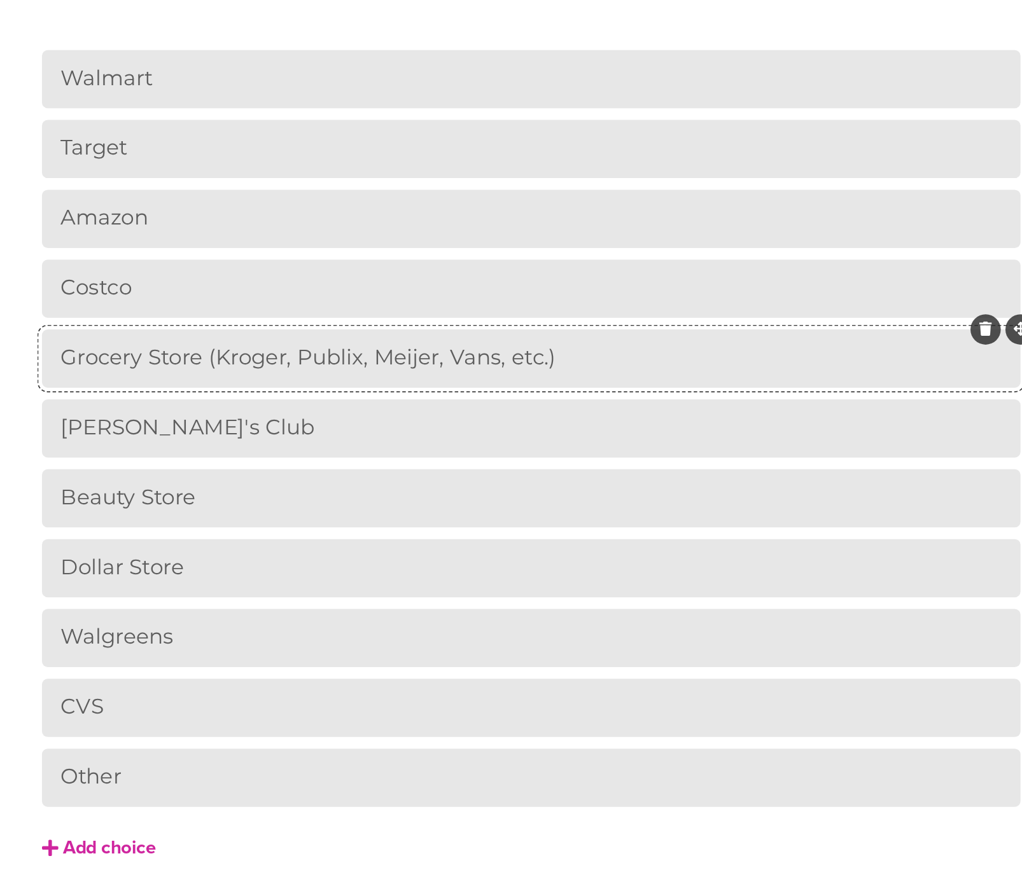
drag, startPoint x: 522, startPoint y: 387, endPoint x: 601, endPoint y: 380, distance: 79.2
click at [601, 380] on div "Walmart Target Amazon Costco" at bounding box center [646, 400] width 534 height 414
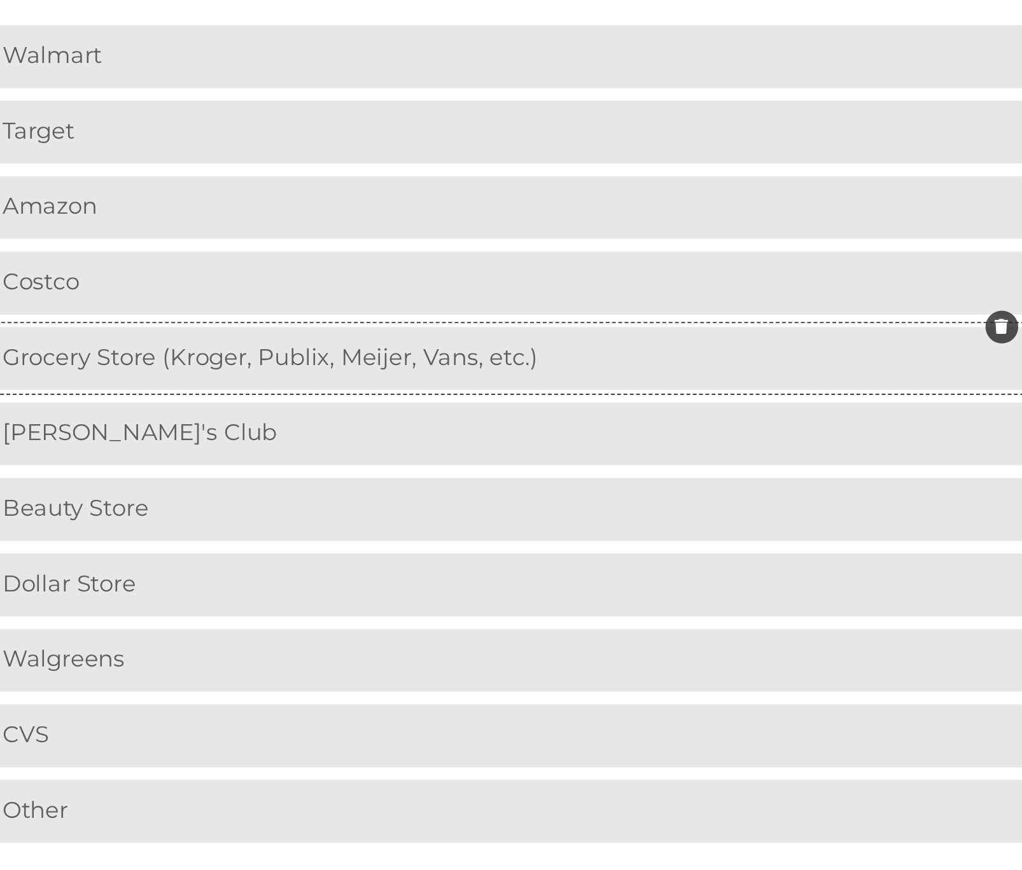
click at [604, 380] on div "Walmart Target Amazon Costco" at bounding box center [646, 400] width 534 height 414
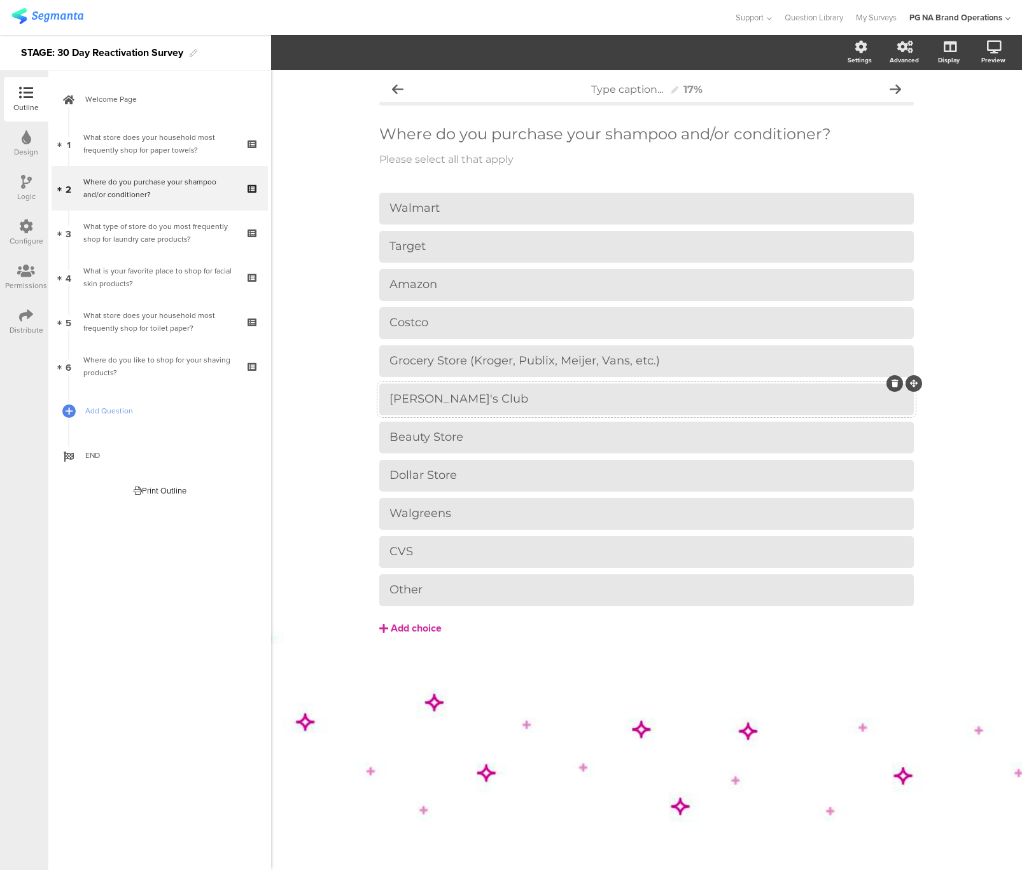
click at [398, 397] on div "Sam's Club" at bounding box center [646, 399] width 514 height 15
paste div
click at [420, 436] on div "Beauty Store" at bounding box center [646, 437] width 514 height 15
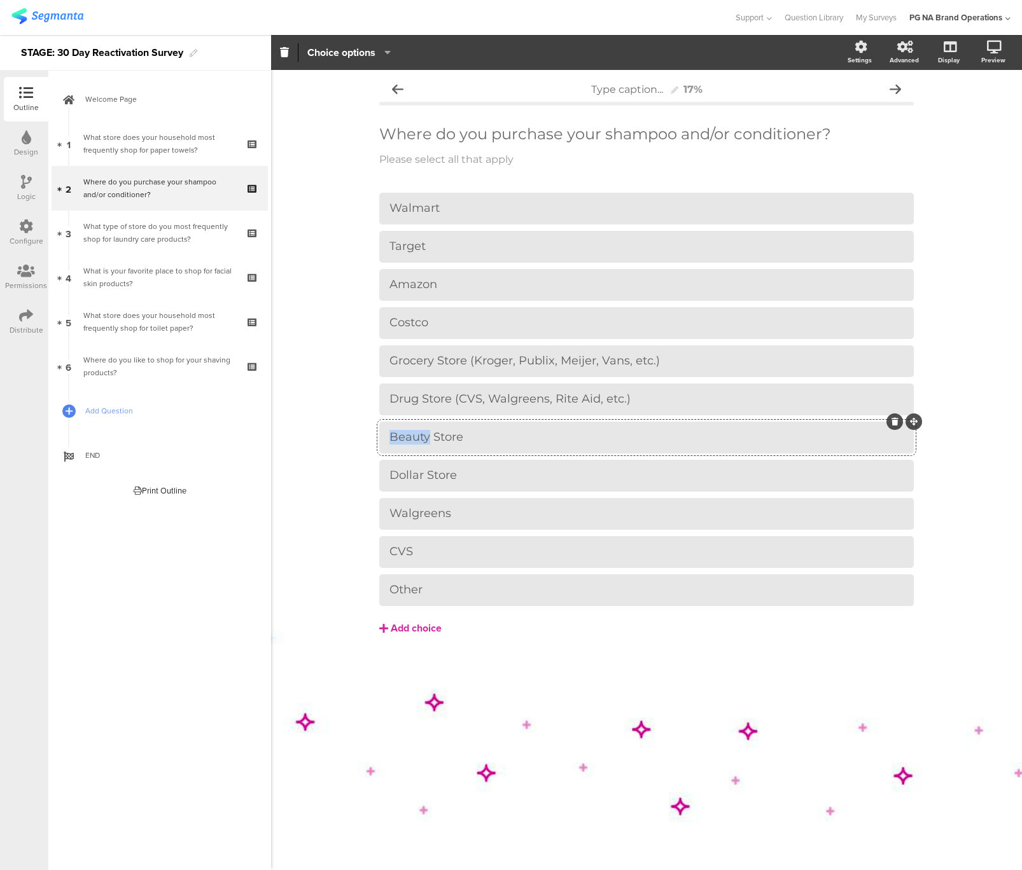
click at [420, 436] on div "Beauty Store" at bounding box center [646, 437] width 514 height 15
paste div
click at [409, 477] on div "Dollar Store" at bounding box center [646, 475] width 514 height 15
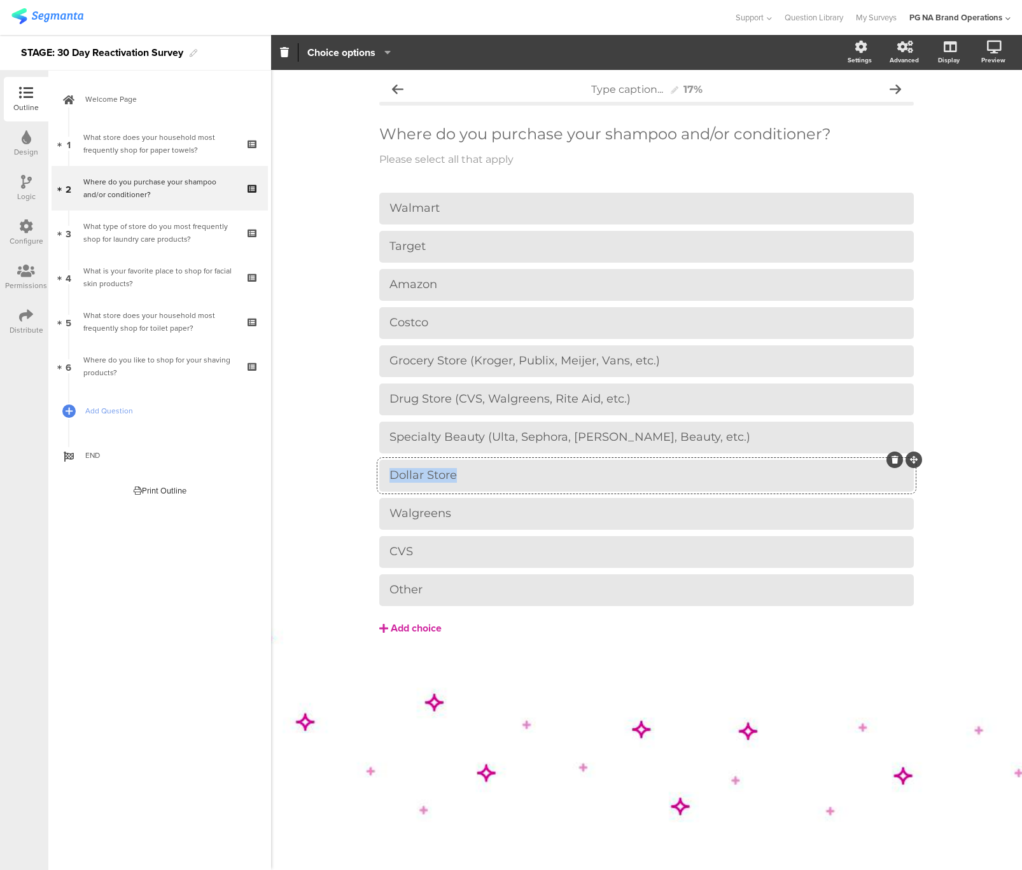
click at [409, 477] on div "Dollar Store" at bounding box center [646, 475] width 514 height 15
paste div
click at [431, 510] on div "Walgreens" at bounding box center [646, 513] width 514 height 15
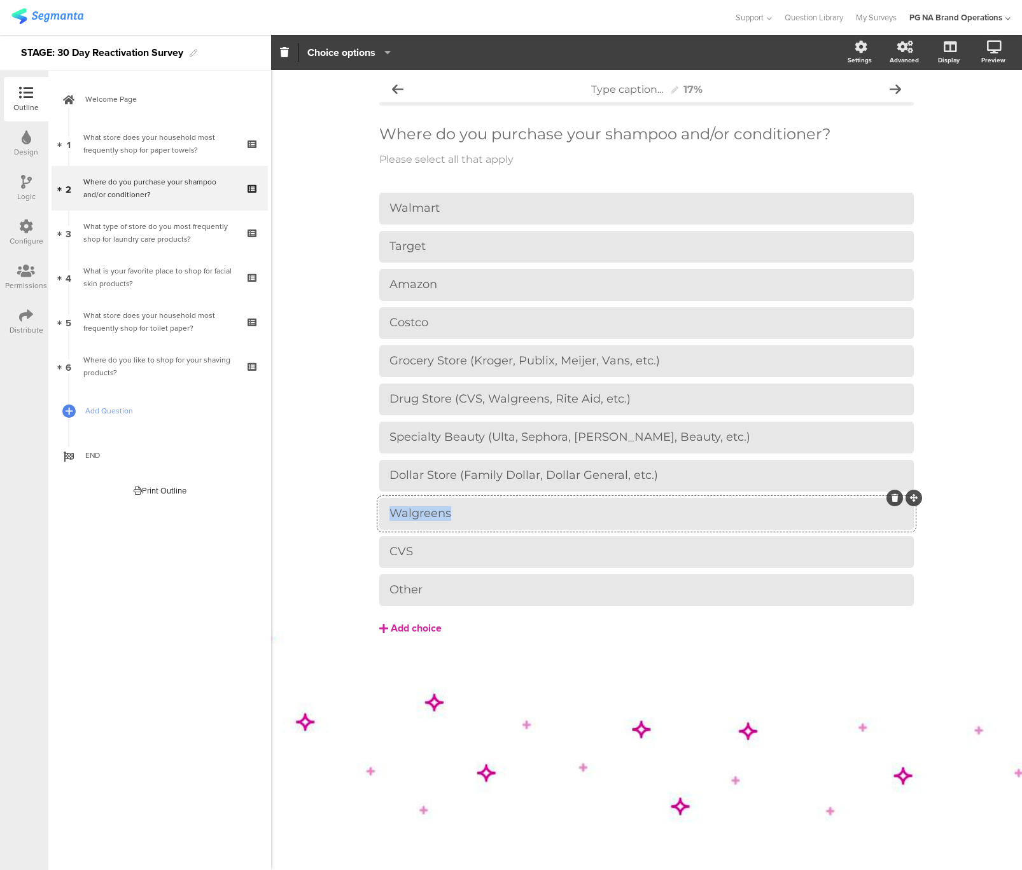
paste div
click at [398, 548] on div "CVS" at bounding box center [646, 552] width 514 height 15
paste div
click at [414, 595] on div "Other" at bounding box center [646, 590] width 514 height 15
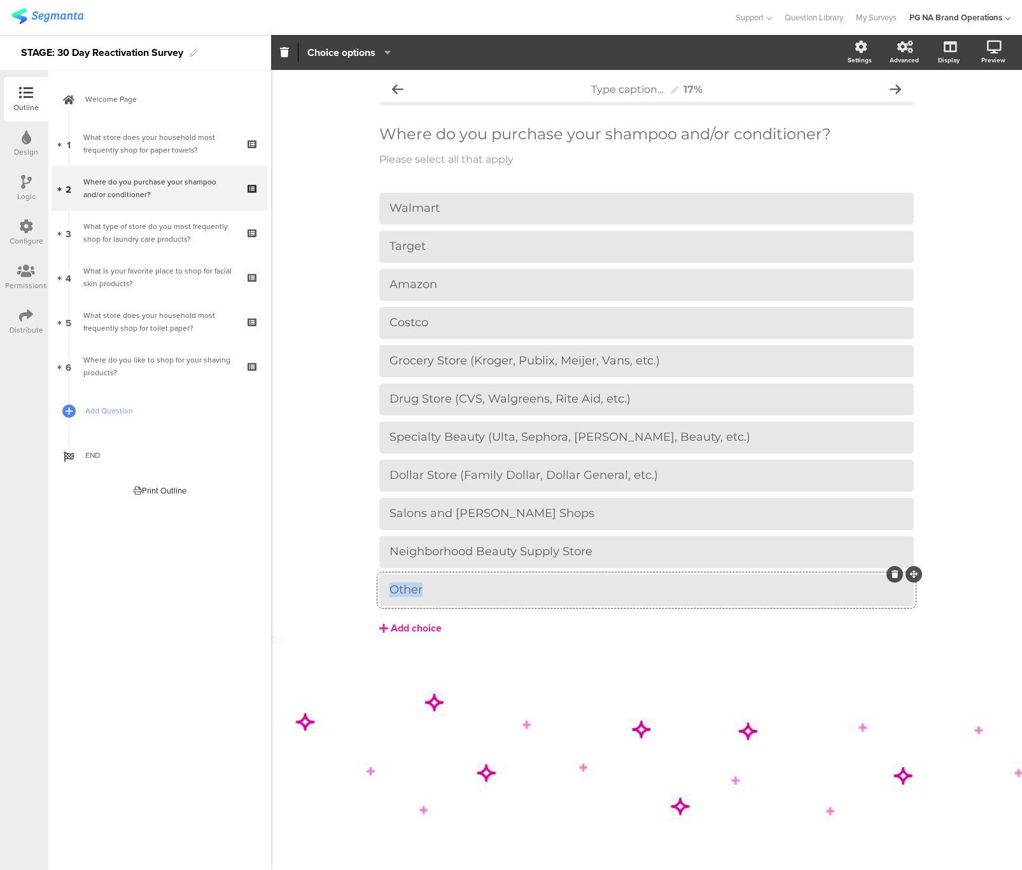
click at [414, 595] on div "Other" at bounding box center [646, 590] width 514 height 15
paste div
drag, startPoint x: 328, startPoint y: 284, endPoint x: 333, endPoint y: 178, distance: 105.7
click at [328, 284] on div "Type caption... 17% Where do you purchase your shampoo and/or conditioner? Wher…" at bounding box center [646, 470] width 751 height 800
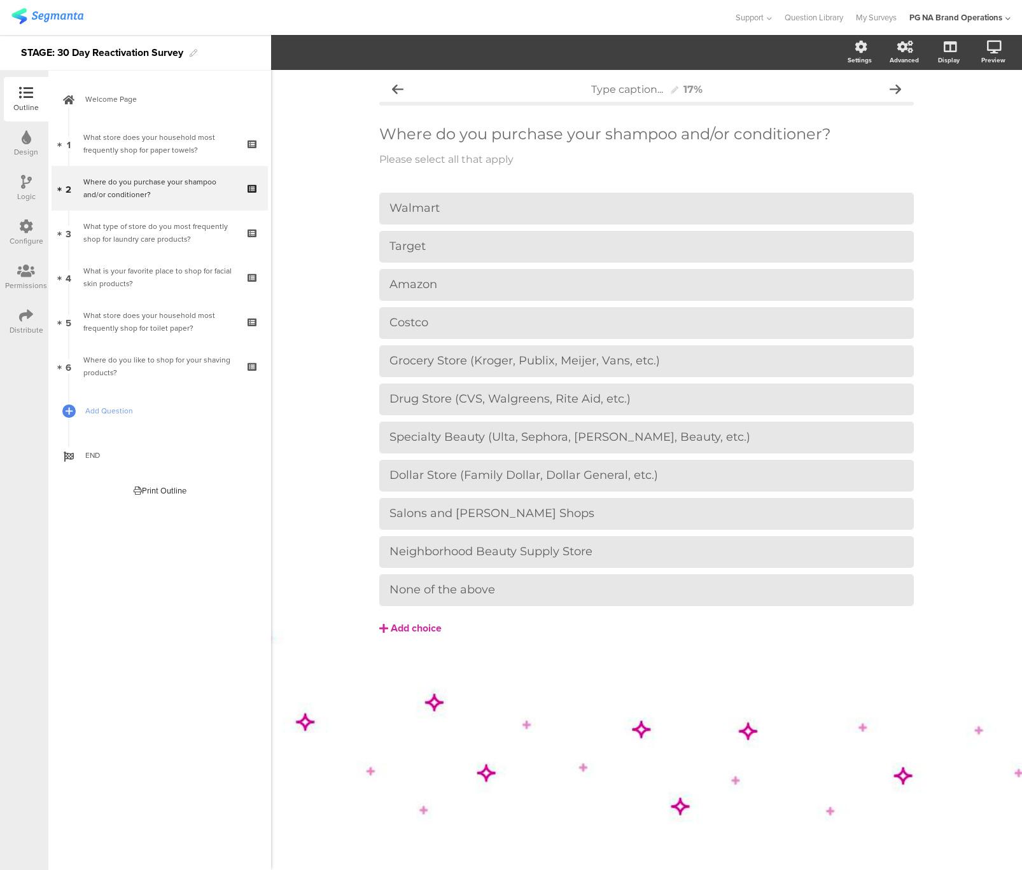
click at [320, 241] on div "Type caption... 17% Where do you purchase your shampoo and/or conditioner? Wher…" at bounding box center [646, 470] width 751 height 800
drag, startPoint x: 310, startPoint y: 269, endPoint x: 321, endPoint y: 218, distance: 52.8
click at [310, 269] on div "Type caption... 17% Where do you purchase your shampoo and/or conditioner? Wher…" at bounding box center [646, 470] width 751 height 800
click at [599, 588] on div "None of the above" at bounding box center [646, 590] width 514 height 15
click at [372, 51] on span "Choice options" at bounding box center [341, 52] width 68 height 15
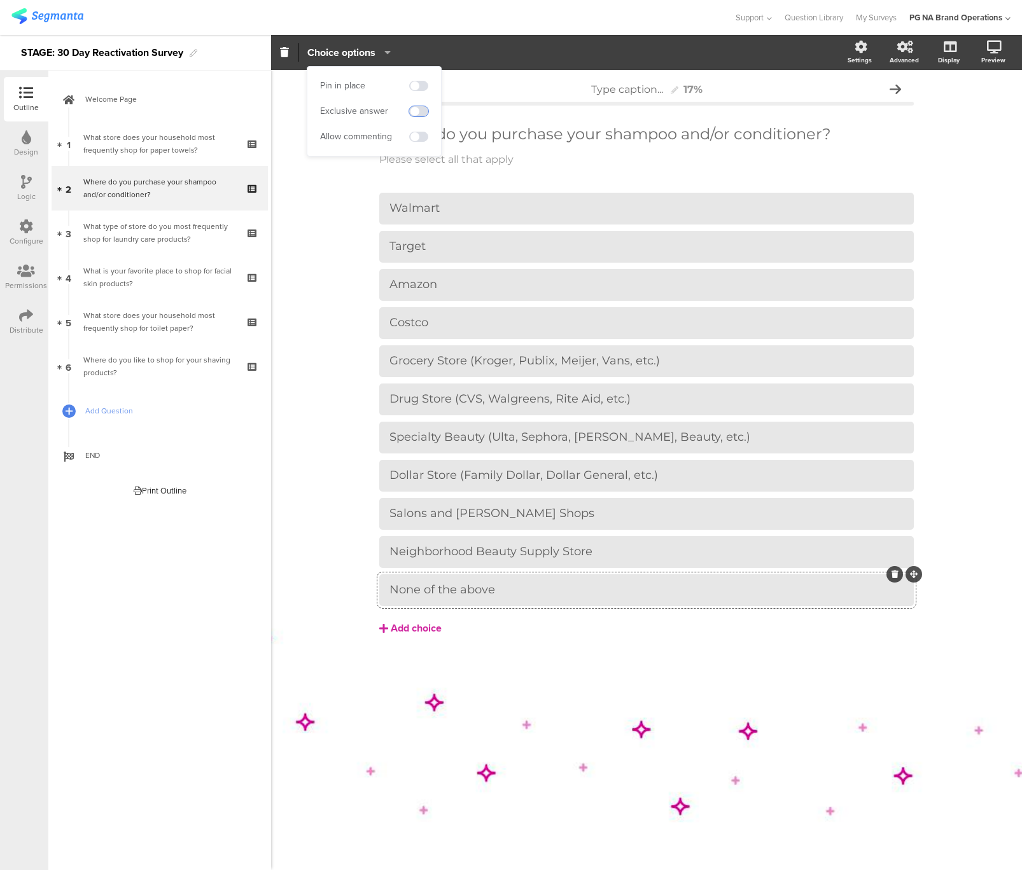
drag, startPoint x: 414, startPoint y: 110, endPoint x: 358, endPoint y: 229, distance: 131.5
click at [413, 110] on span at bounding box center [418, 111] width 19 height 10
click at [337, 314] on div "Type caption... 17% Where do you purchase your shampoo and/or conditioner? Wher…" at bounding box center [646, 470] width 751 height 800
click at [323, 255] on div "Type caption... 17% Where do you purchase your shampoo and/or conditioner? Wher…" at bounding box center [646, 470] width 751 height 800
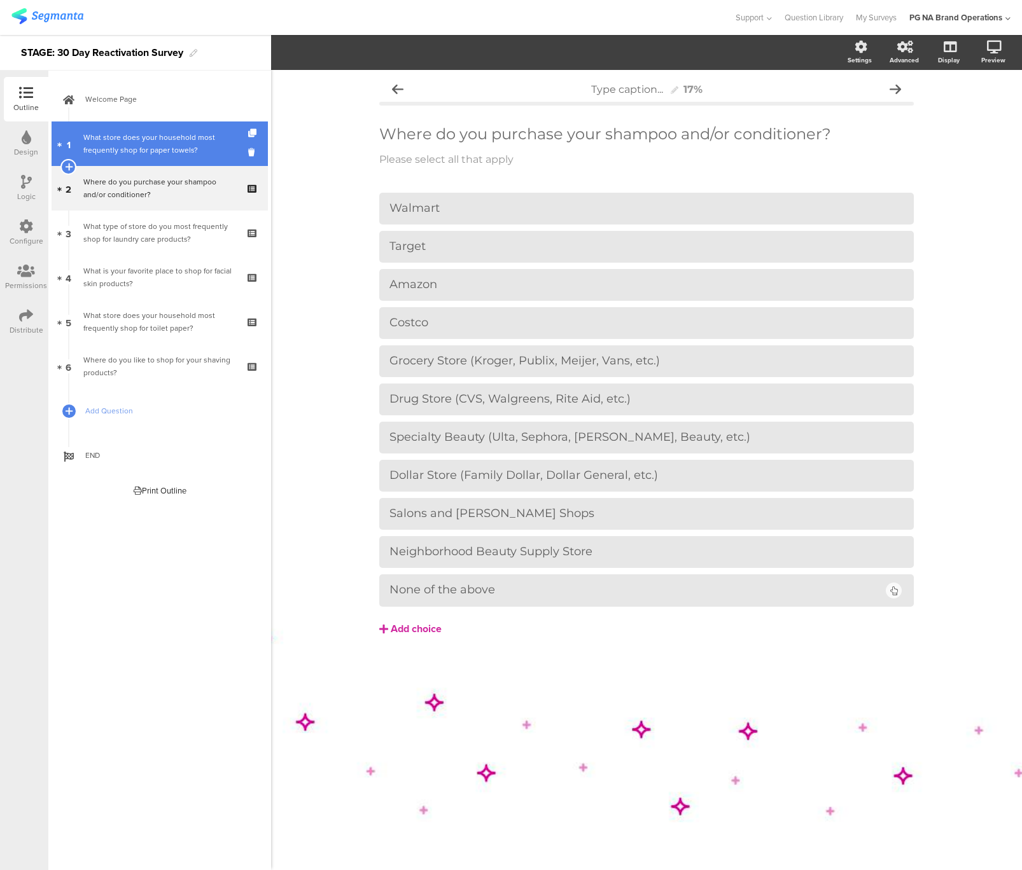
click at [164, 149] on div "What store does your household most frequently shop for paper towels?" at bounding box center [159, 143] width 152 height 25
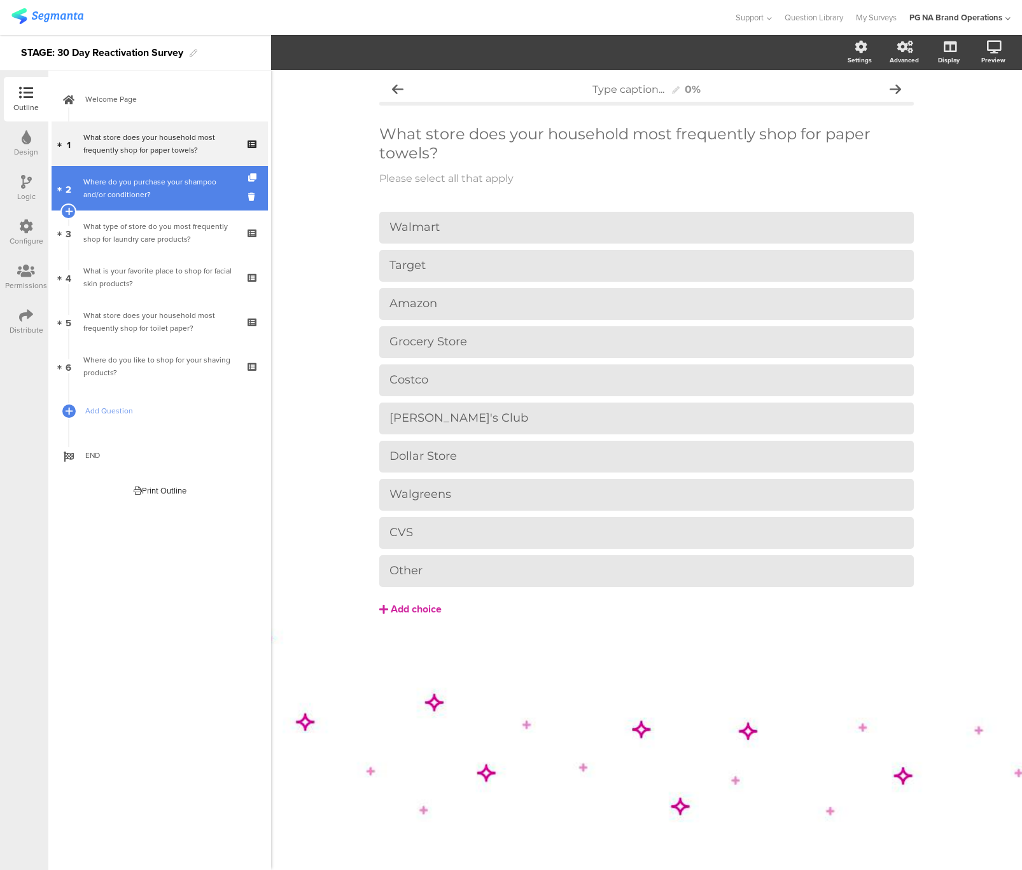
click at [163, 197] on div "Where do you purchase your shampoo and/or conditioner?" at bounding box center [159, 188] width 152 height 25
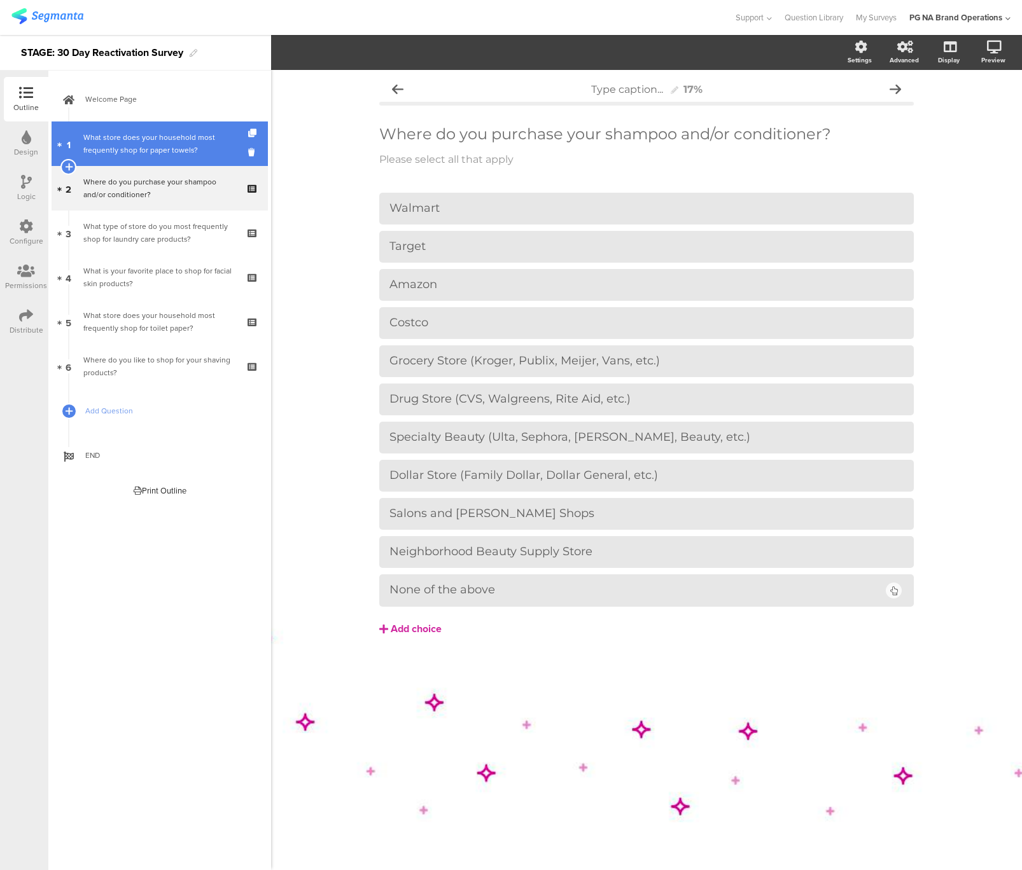
click at [152, 148] on div "What store does your household most frequently shop for paper towels?" at bounding box center [159, 143] width 152 height 25
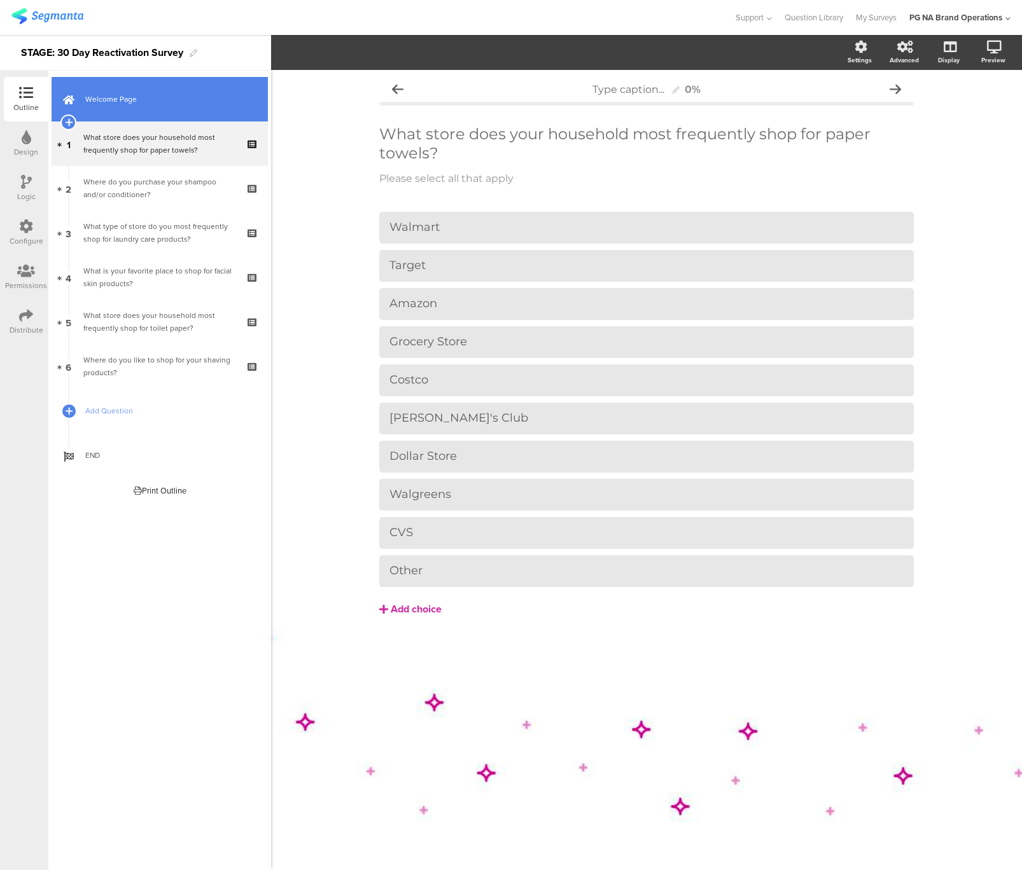
drag, startPoint x: 180, startPoint y: 185, endPoint x: 238, endPoint y: 107, distance: 96.8
click at [180, 185] on div "Where do you purchase your shampoo and/or conditioner?" at bounding box center [159, 188] width 152 height 25
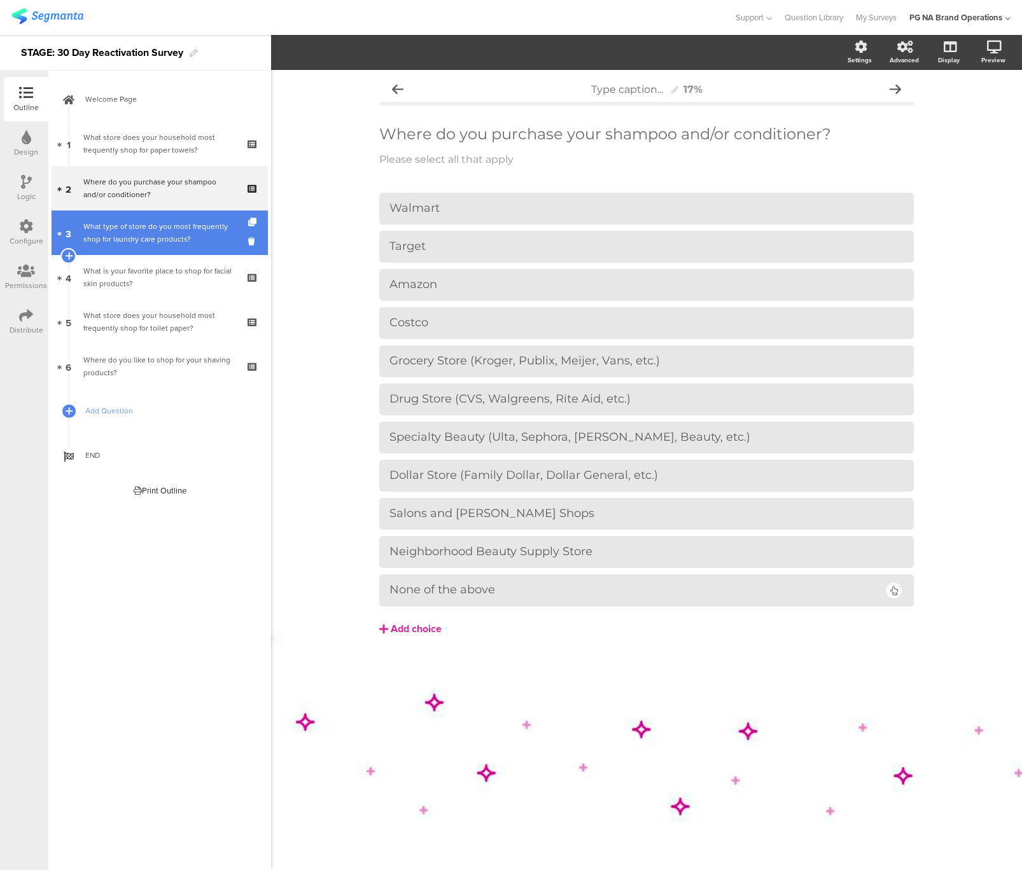
click at [130, 239] on div "What type of store do you most frequently shop for laundry care products?" at bounding box center [159, 232] width 152 height 25
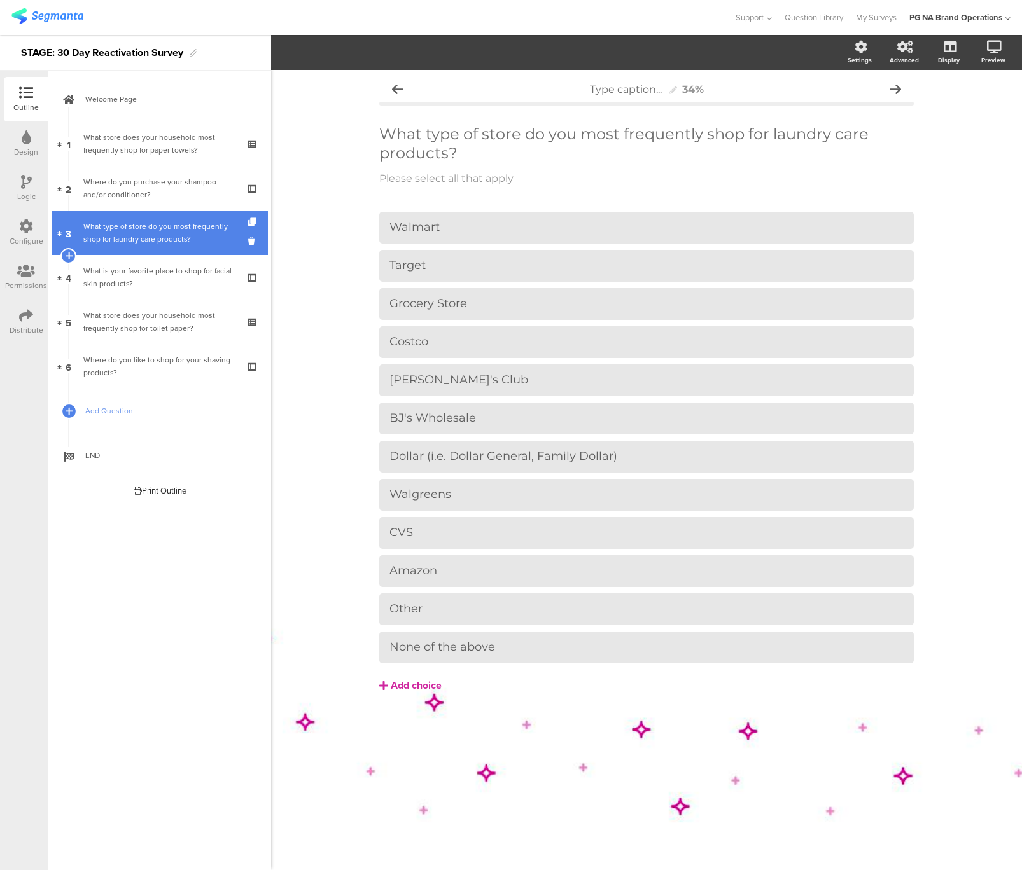
drag, startPoint x: 184, startPoint y: 275, endPoint x: 223, endPoint y: 220, distance: 67.6
click at [184, 275] on div "What is your favorite place to shop for facial skin products?" at bounding box center [159, 277] width 152 height 25
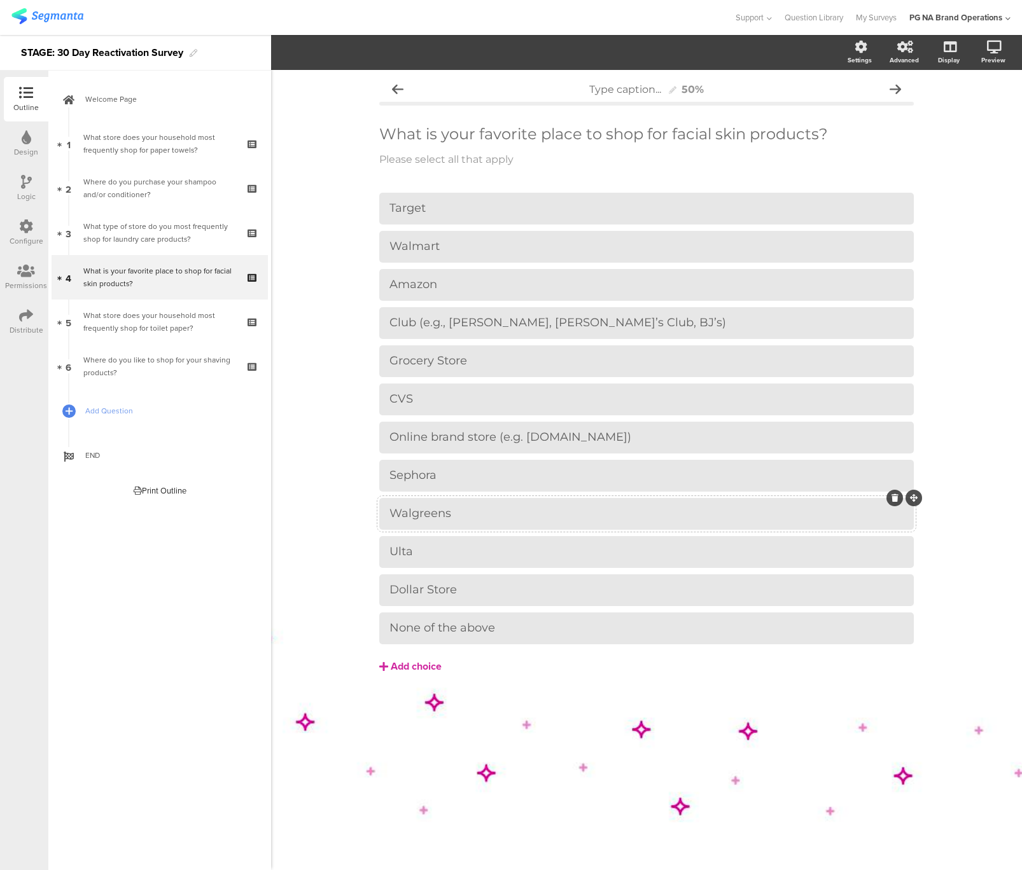
drag, startPoint x: 524, startPoint y: 437, endPoint x: 555, endPoint y: 520, distance: 89.0
click at [524, 437] on div "Online brand store (e.g. Olay.com)" at bounding box center [646, 437] width 514 height 15
click at [342, 379] on div "Type caption... 50% What is your favorite place to shop for facial skin product…" at bounding box center [646, 470] width 751 height 800
click at [609, 643] on div at bounding box center [646, 629] width 534 height 32
click at [387, 52] on icon "button" at bounding box center [384, 52] width 13 height 10
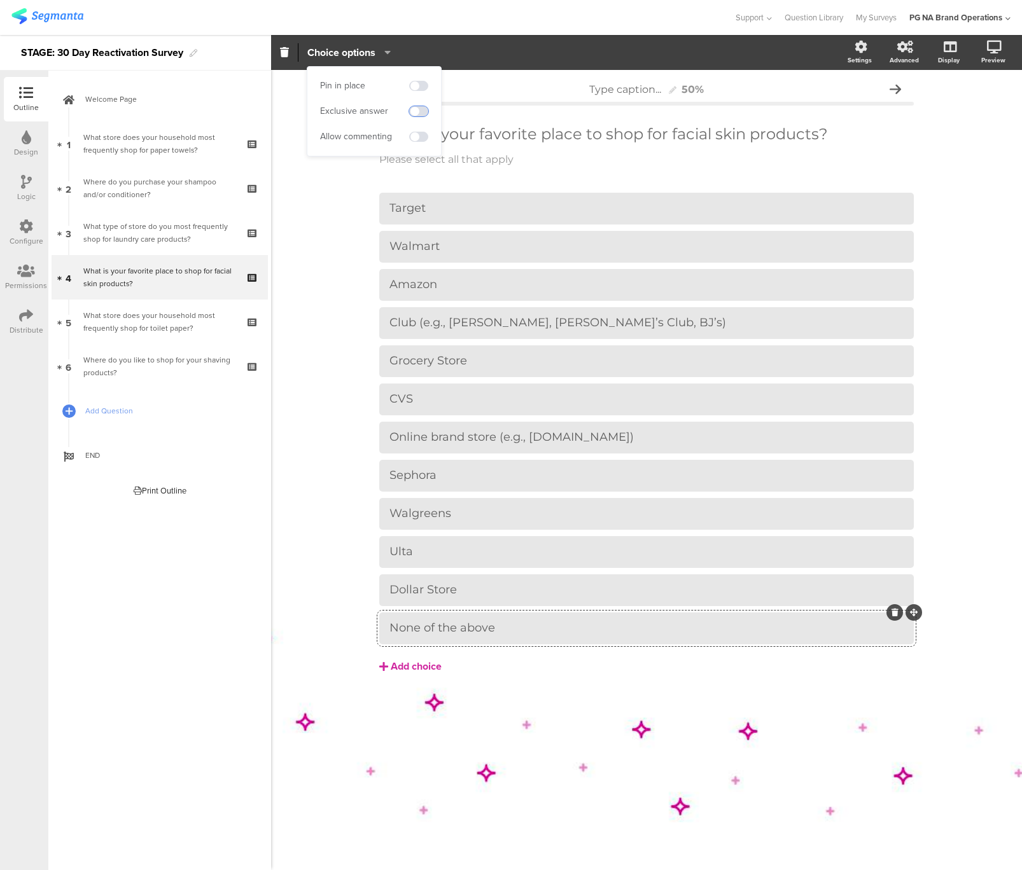
click at [412, 113] on span at bounding box center [418, 111] width 19 height 10
click at [312, 287] on div "Type caption... 50% What is your favorite place to shop for facial skin product…" at bounding box center [646, 470] width 751 height 800
click at [333, 214] on div "Type caption... 50% What is your favorite place to shop for facial skin product…" at bounding box center [646, 470] width 751 height 800
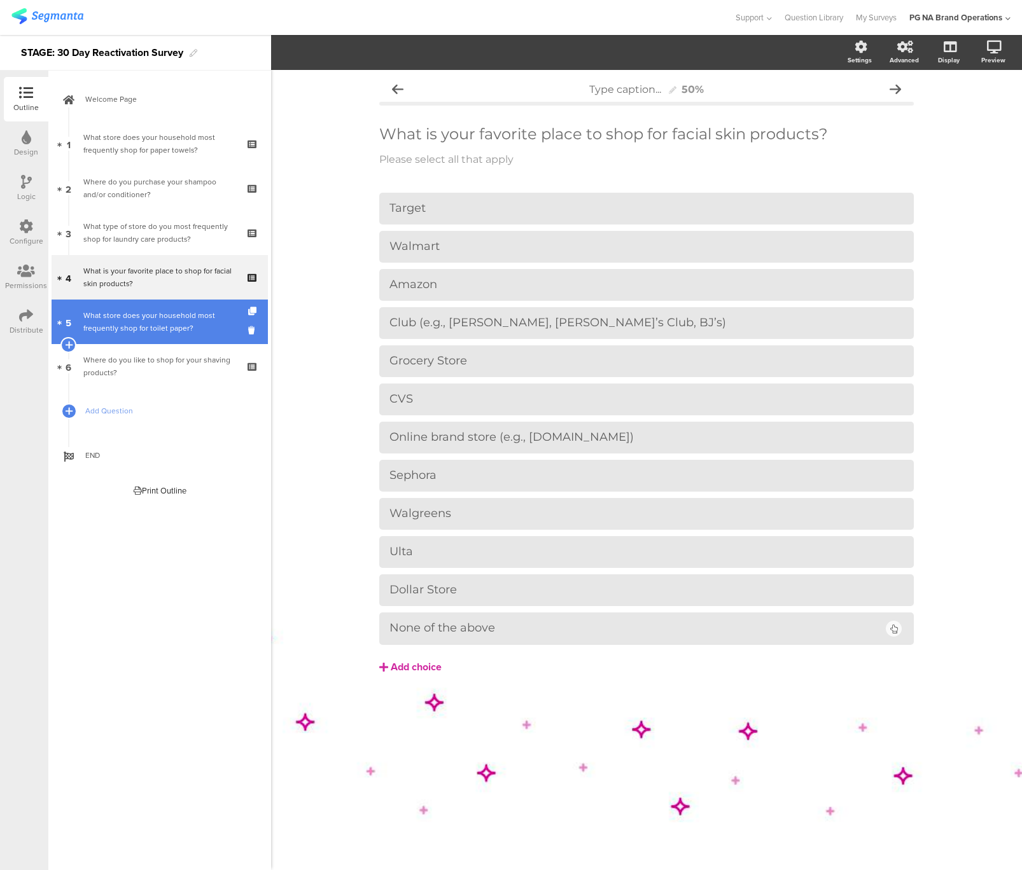
drag, startPoint x: 185, startPoint y: 324, endPoint x: 199, endPoint y: 323, distance: 13.4
click at [185, 324] on div "What store does your household most frequently shop for toilet paper?" at bounding box center [159, 321] width 152 height 25
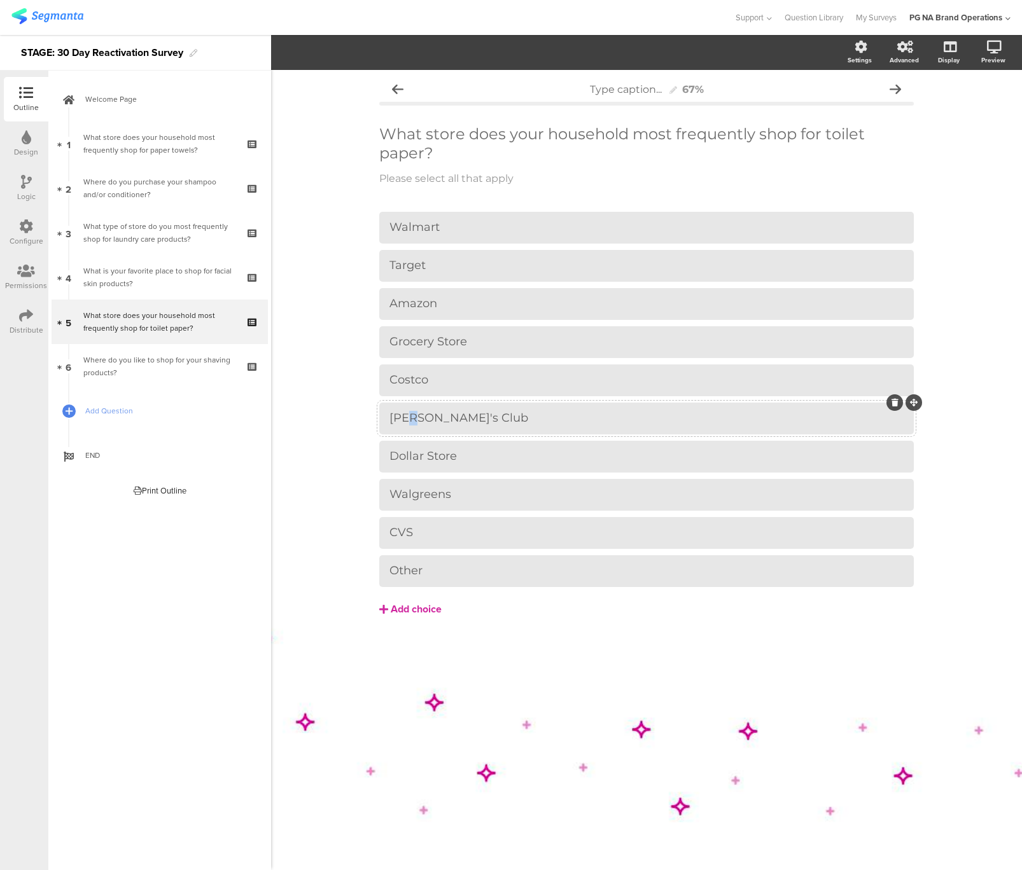
click at [415, 419] on div "Sam's Club" at bounding box center [646, 418] width 514 height 15
click at [339, 375] on div "Type caption... 67% What store does your household most frequently shop for toi…" at bounding box center [646, 470] width 751 height 800
click at [417, 415] on div "Sam's Club" at bounding box center [646, 418] width 514 height 15
click at [491, 421] on div "Sam’s Club" at bounding box center [646, 418] width 514 height 15
click at [344, 441] on div "Type caption... 67% What store does your household most frequently shop for toi…" at bounding box center [646, 470] width 751 height 800
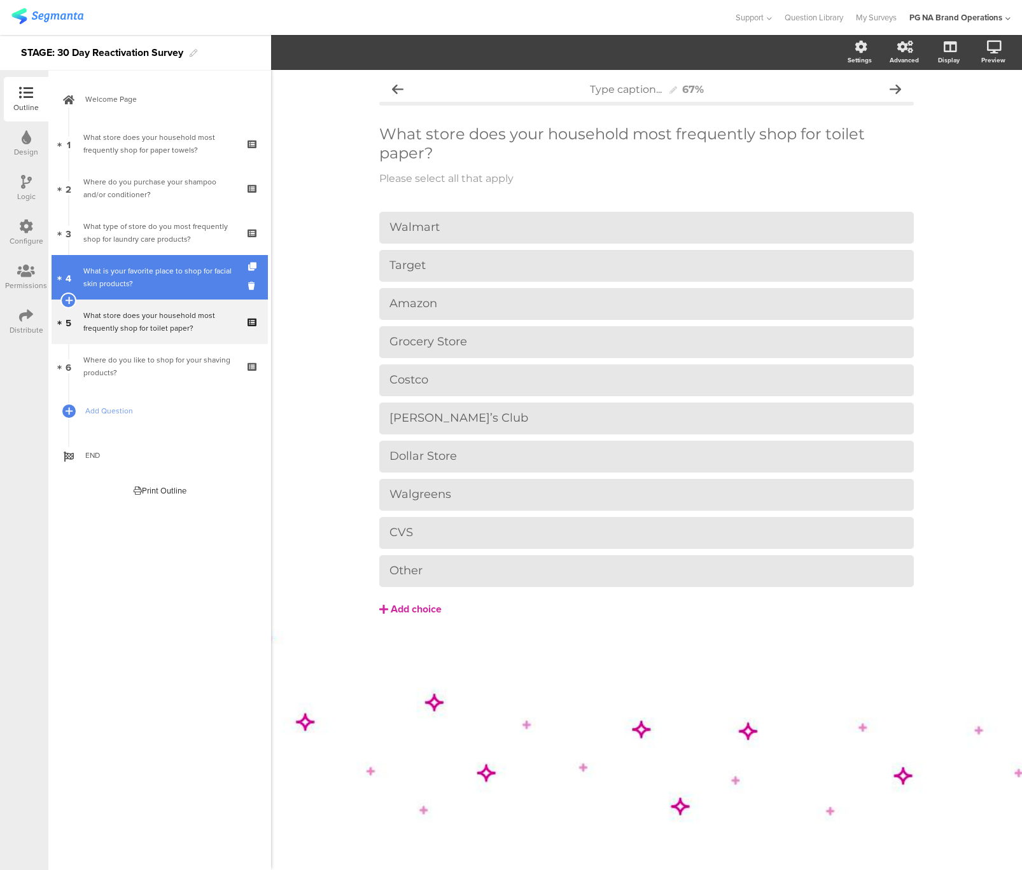
click at [141, 275] on div "What is your favorite place to shop for facial skin products?" at bounding box center [159, 277] width 152 height 25
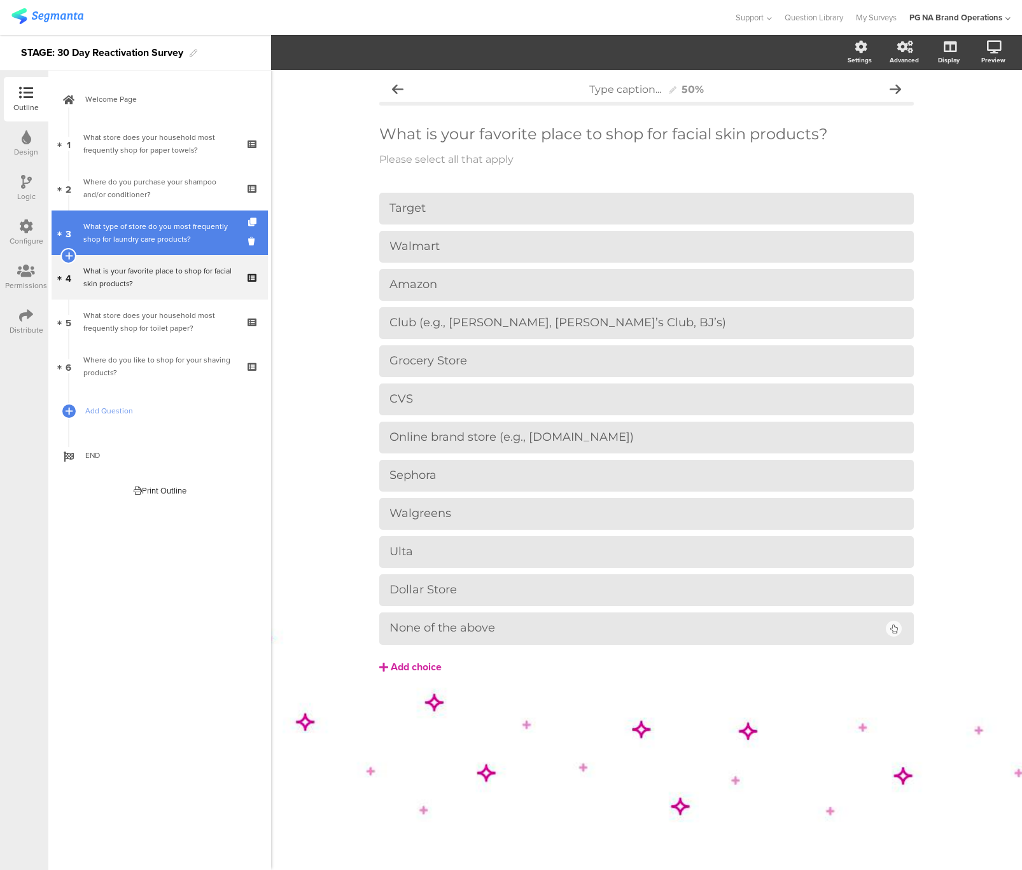
click at [143, 226] on div "What type of store do you most frequently shop for laundry care products?" at bounding box center [159, 232] width 152 height 25
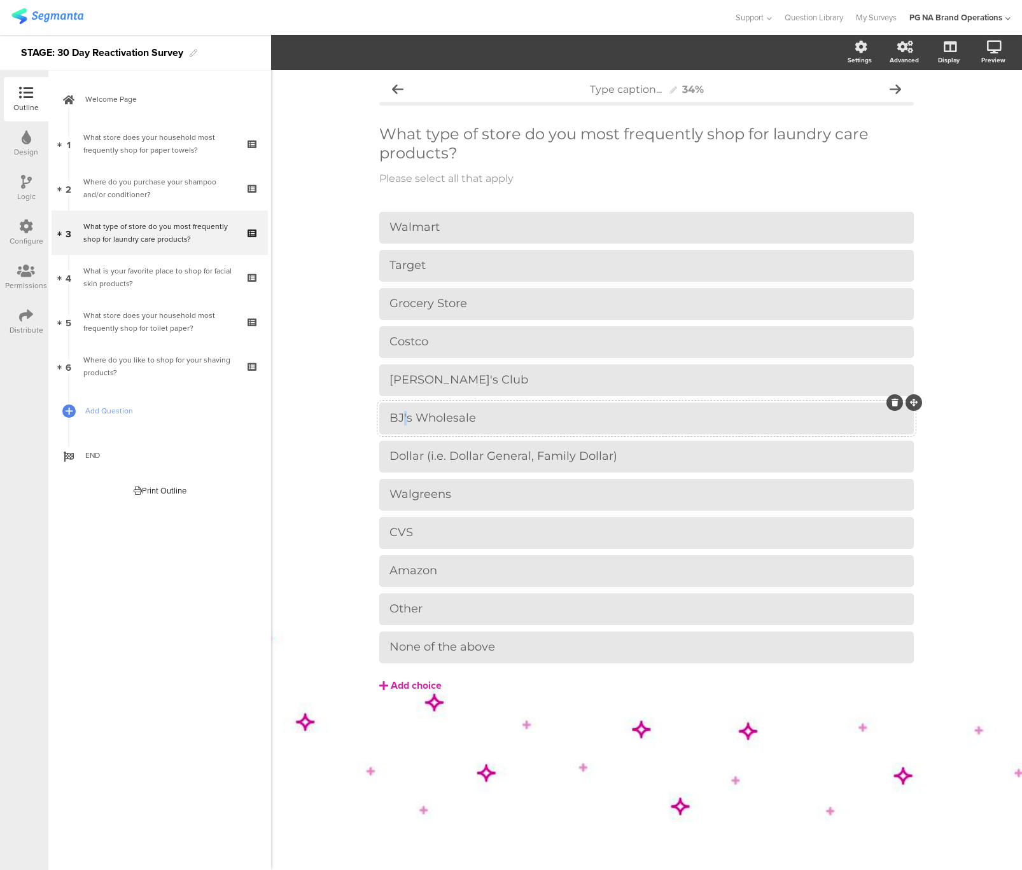
click at [406, 417] on div "BJ's Wholesale" at bounding box center [646, 418] width 514 height 15
paste div
click at [318, 330] on div "Type caption... 34% What type of store do you most frequently shop for laundry …" at bounding box center [646, 470] width 751 height 800
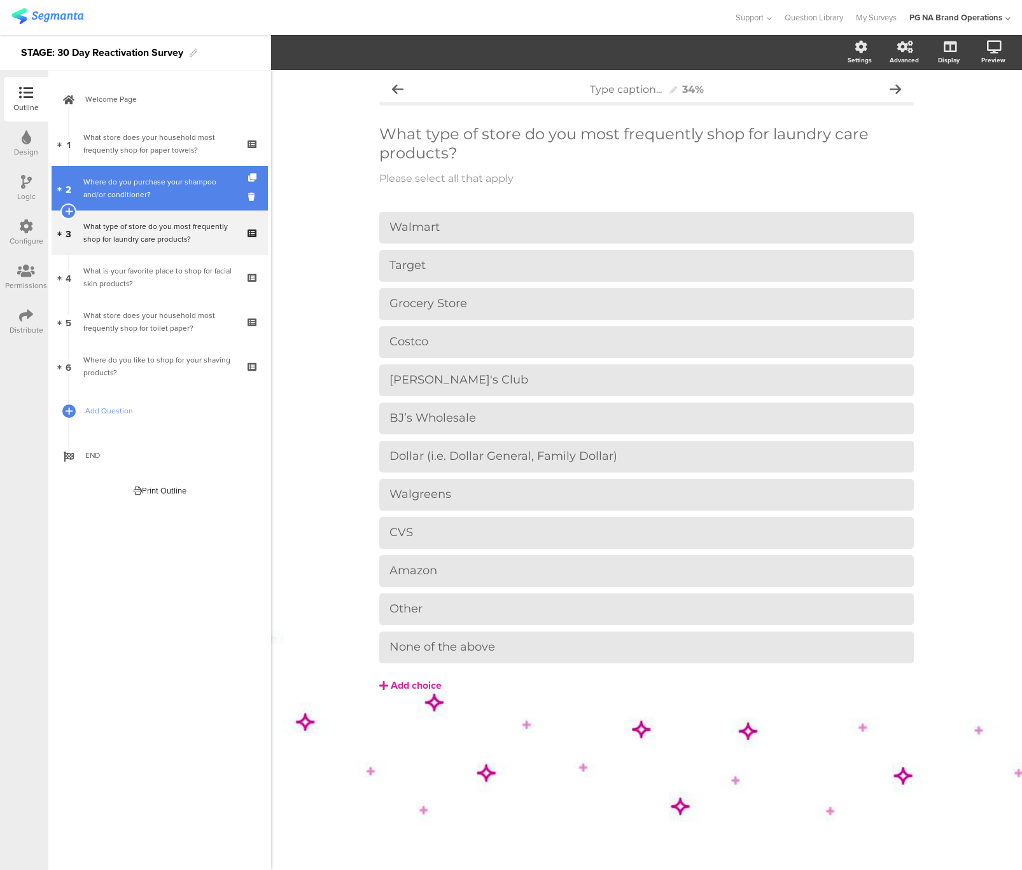
click at [128, 187] on div "Where do you purchase your shampoo and/or conditioner?" at bounding box center [159, 188] width 152 height 25
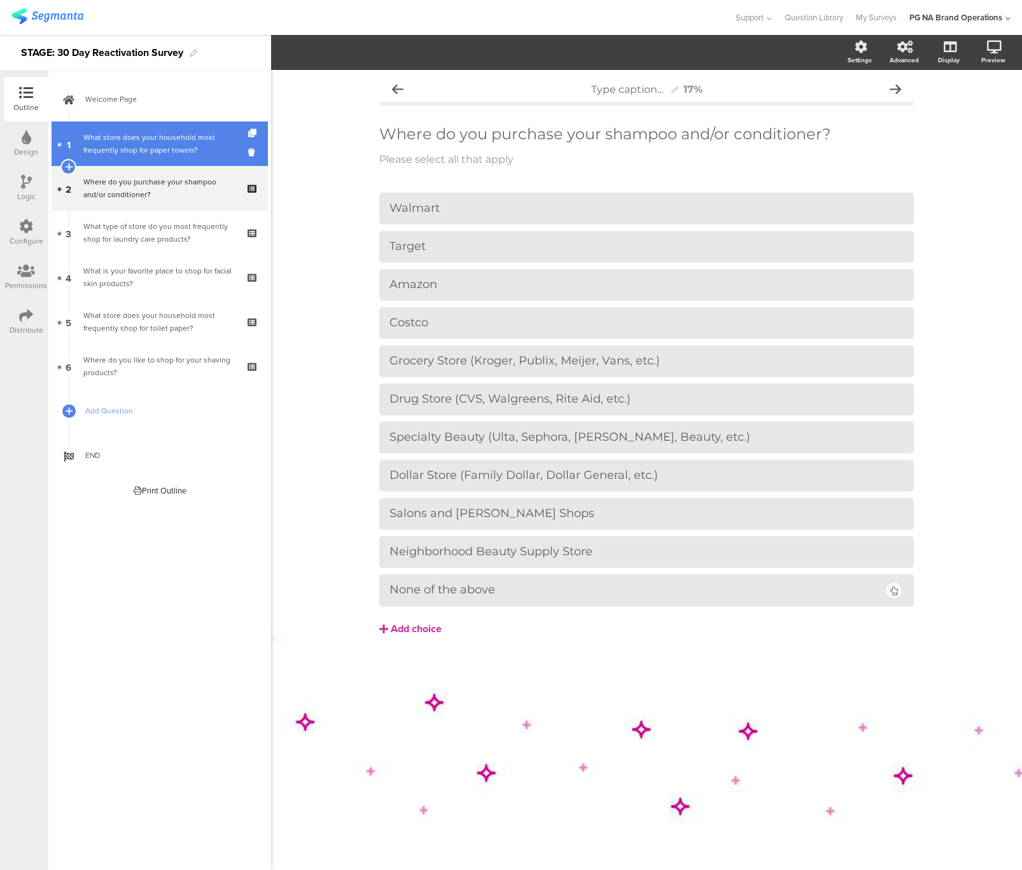
click at [135, 152] on div "What store does your household most frequently shop for paper towels?" at bounding box center [159, 143] width 152 height 25
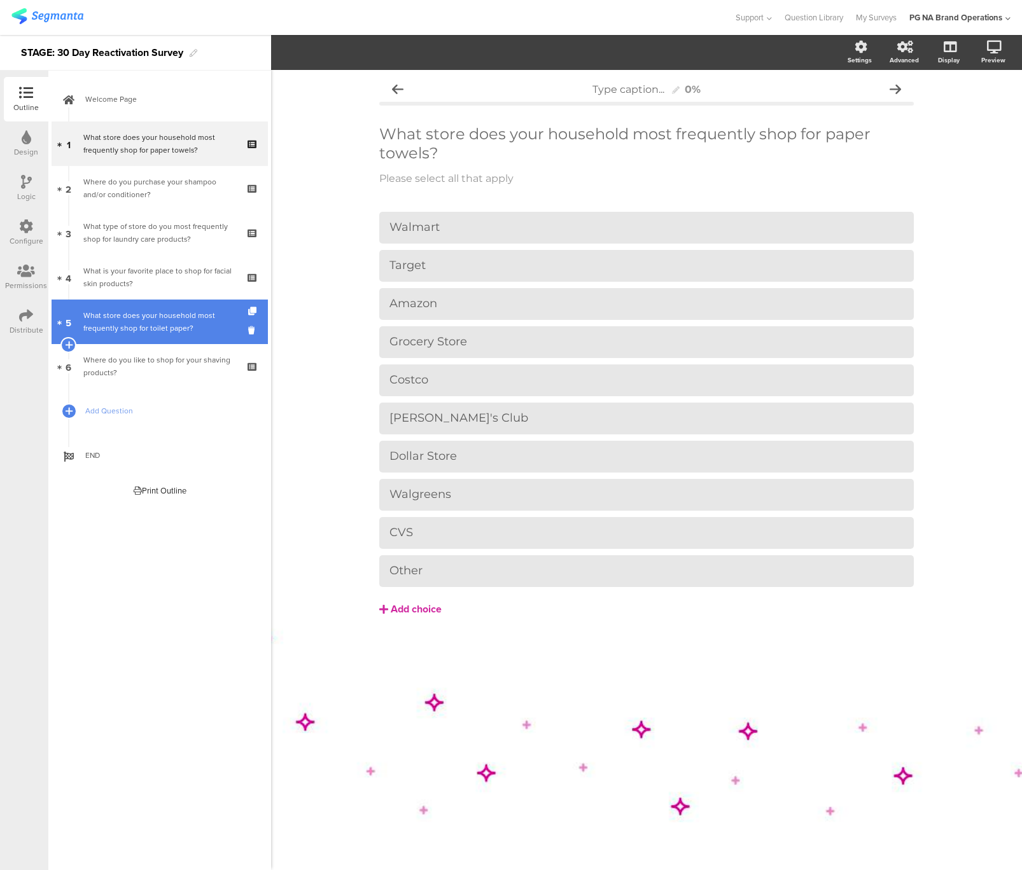
click at [151, 333] on div "What store does your household most frequently shop for toilet paper?" at bounding box center [159, 321] width 152 height 25
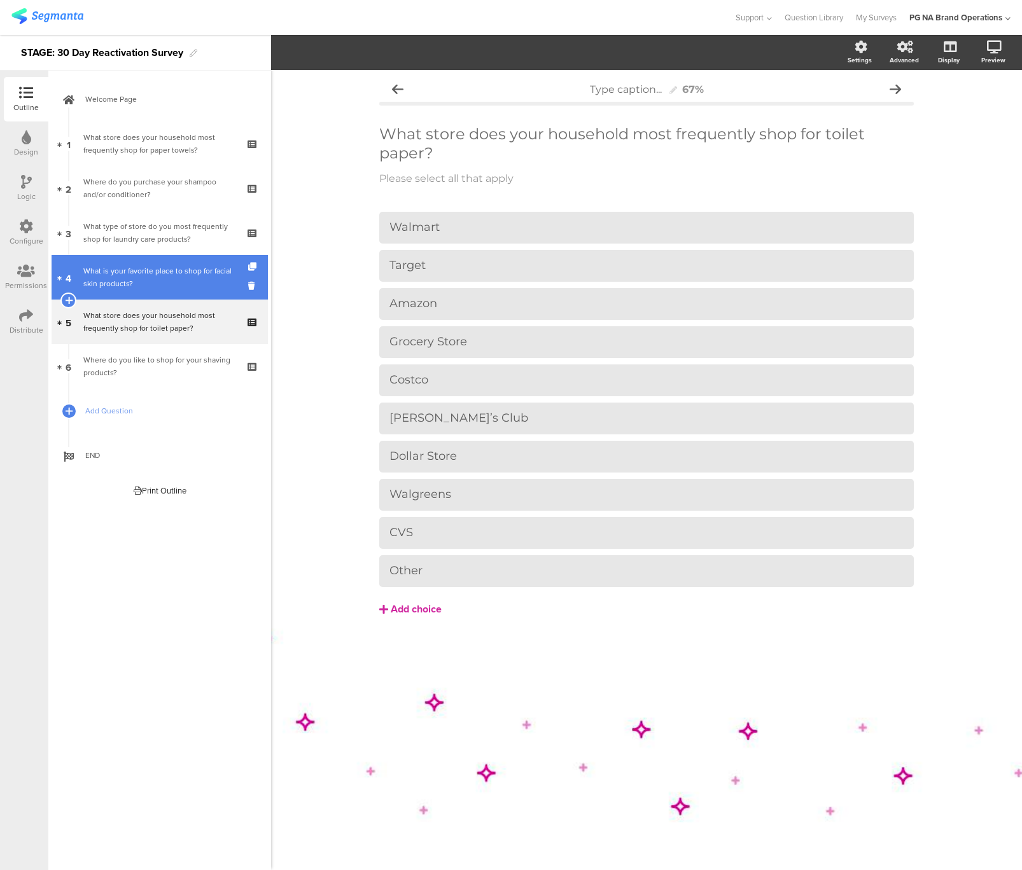
drag, startPoint x: 169, startPoint y: 364, endPoint x: 247, endPoint y: 297, distance: 102.9
click at [169, 364] on div "Where do you like to shop for your shaving products?" at bounding box center [159, 366] width 152 height 25
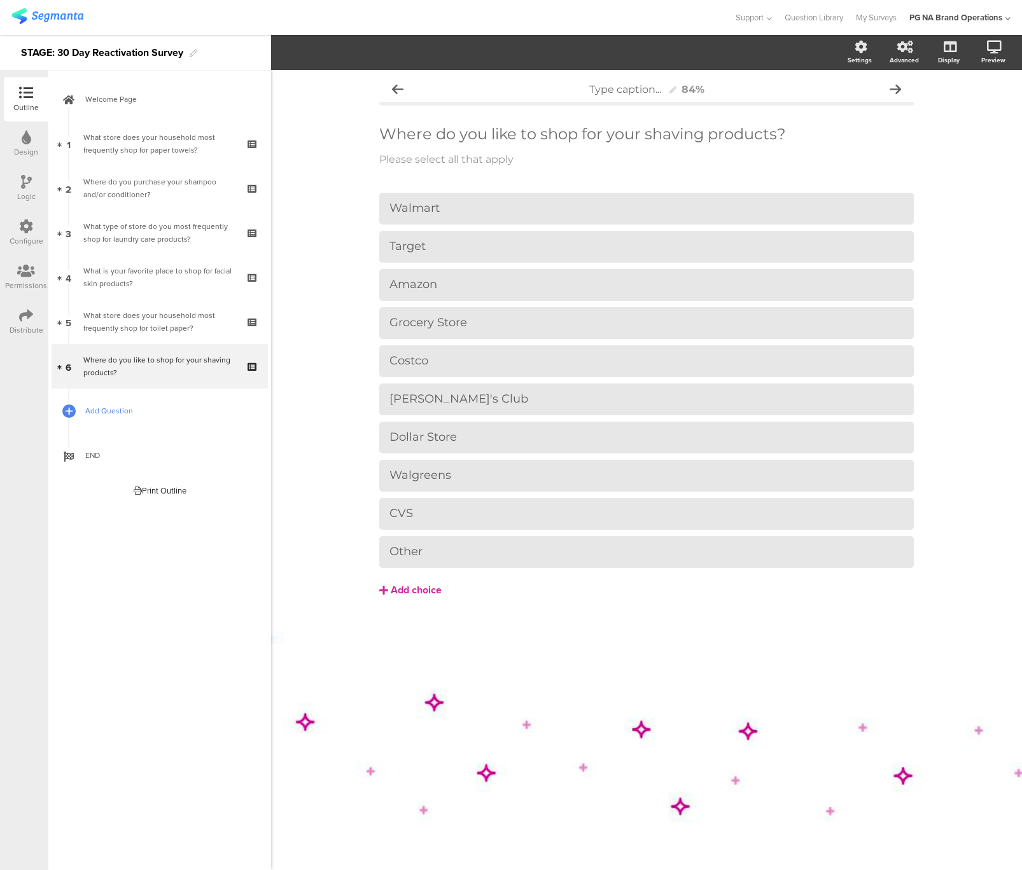
drag, startPoint x: 181, startPoint y: 456, endPoint x: 207, endPoint y: 408, distance: 53.8
click at [181, 456] on span "END" at bounding box center [166, 455] width 163 height 13
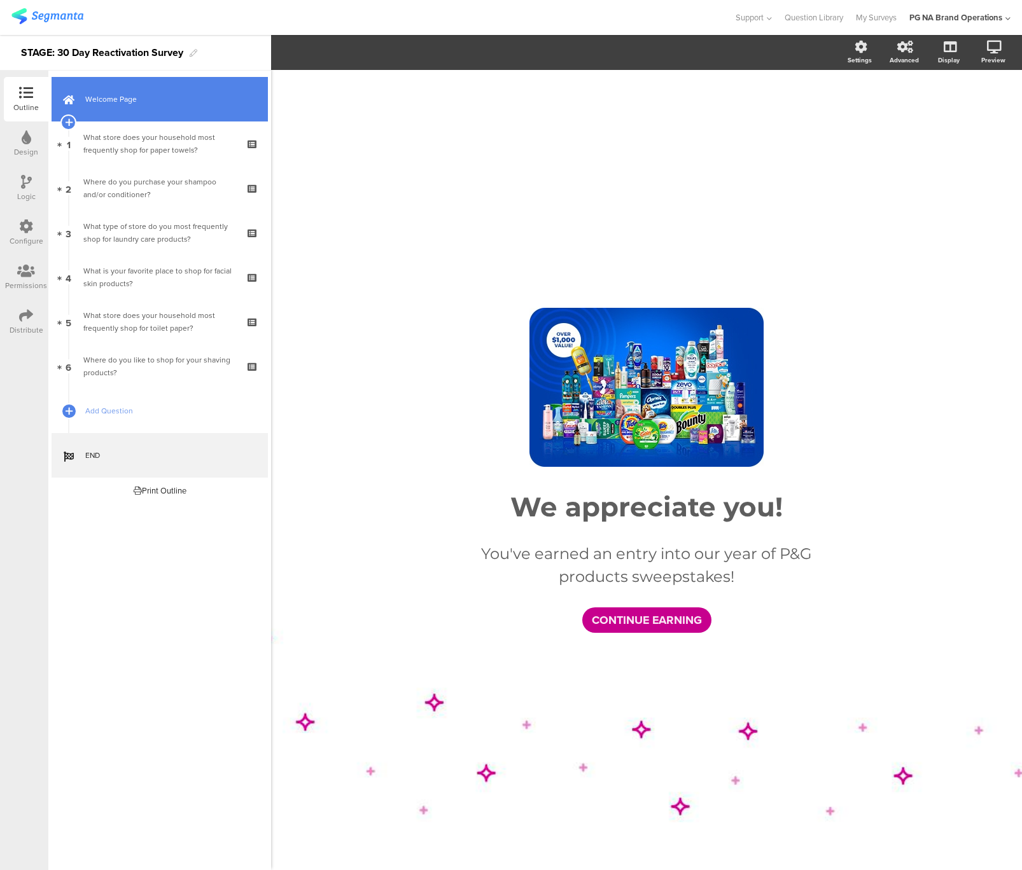
click at [178, 106] on link "Welcome Page" at bounding box center [160, 99] width 216 height 45
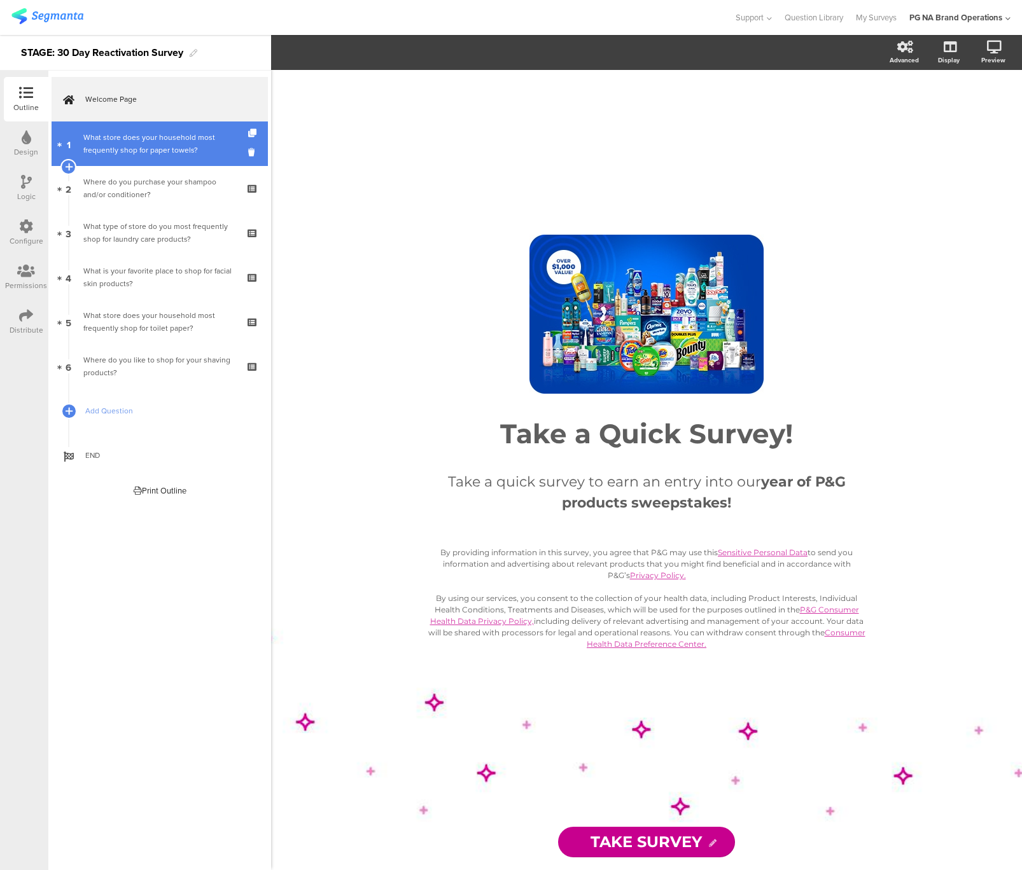
click at [122, 154] on div "What store does your household most frequently shop for paper towels?" at bounding box center [159, 143] width 152 height 25
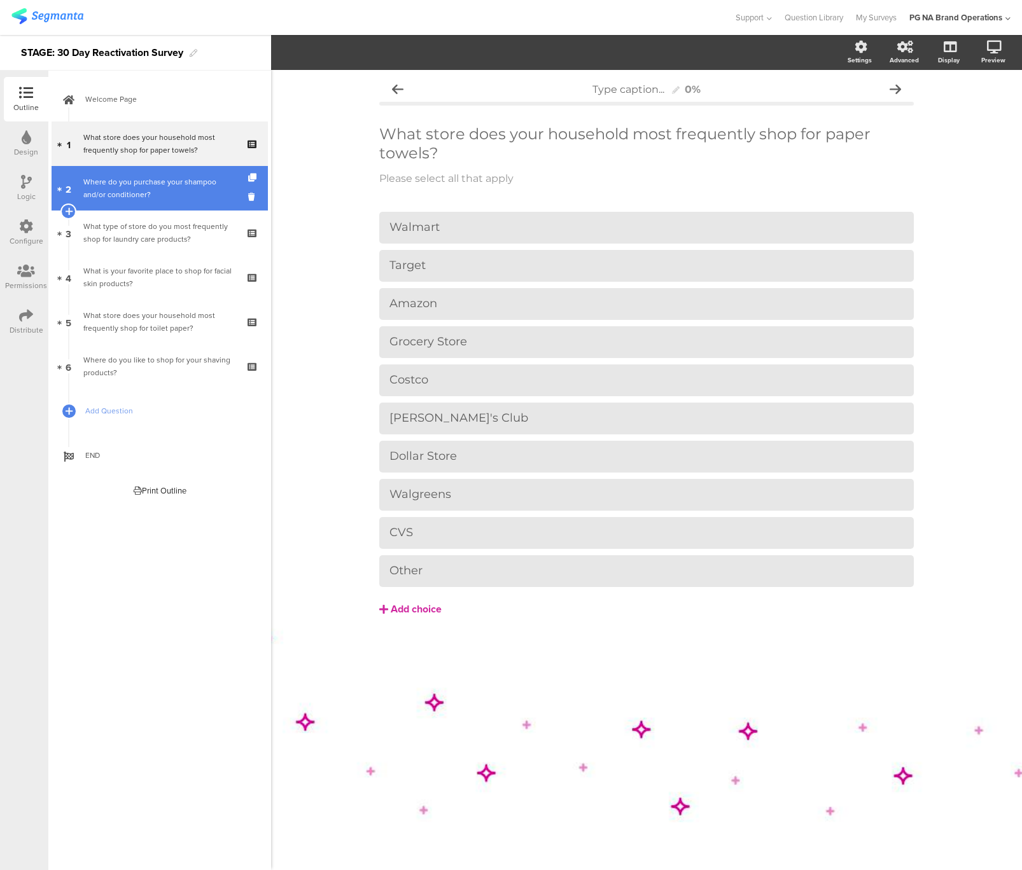
click at [144, 185] on div "Where do you purchase your shampoo and/or conditioner?" at bounding box center [159, 188] width 152 height 25
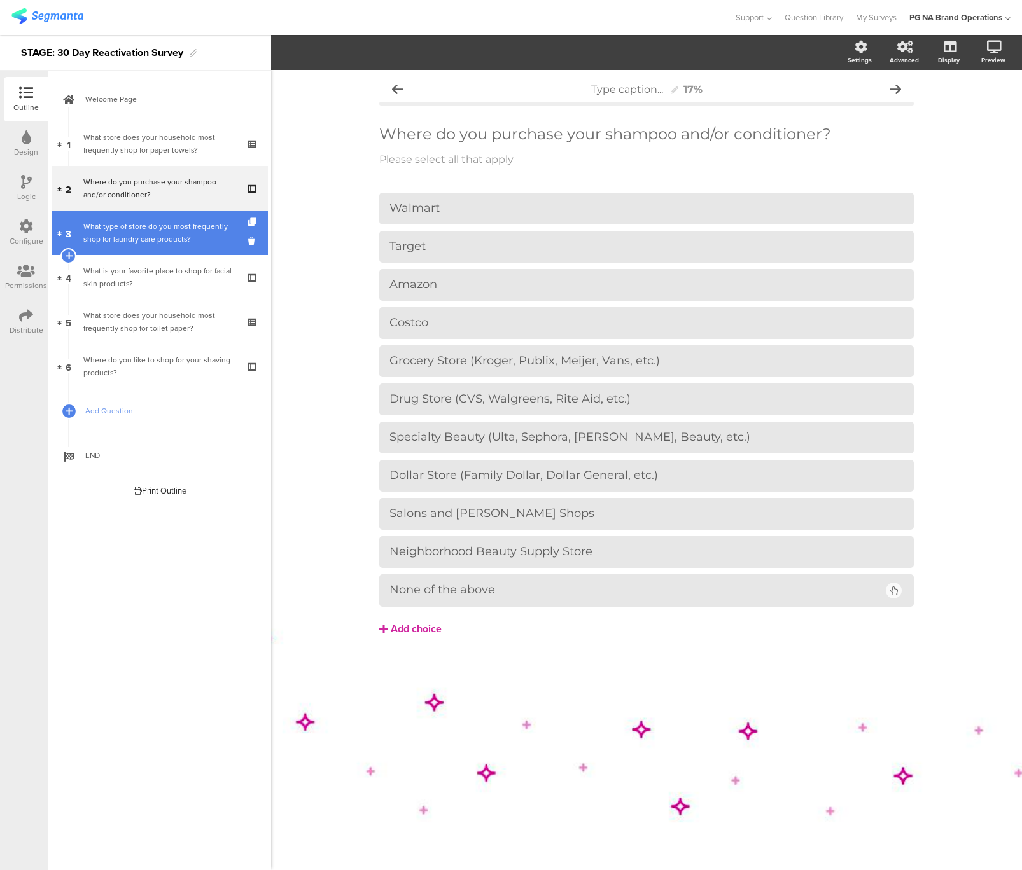
click at [154, 237] on div "What type of store do you most frequently shop for laundry care products?" at bounding box center [159, 232] width 152 height 25
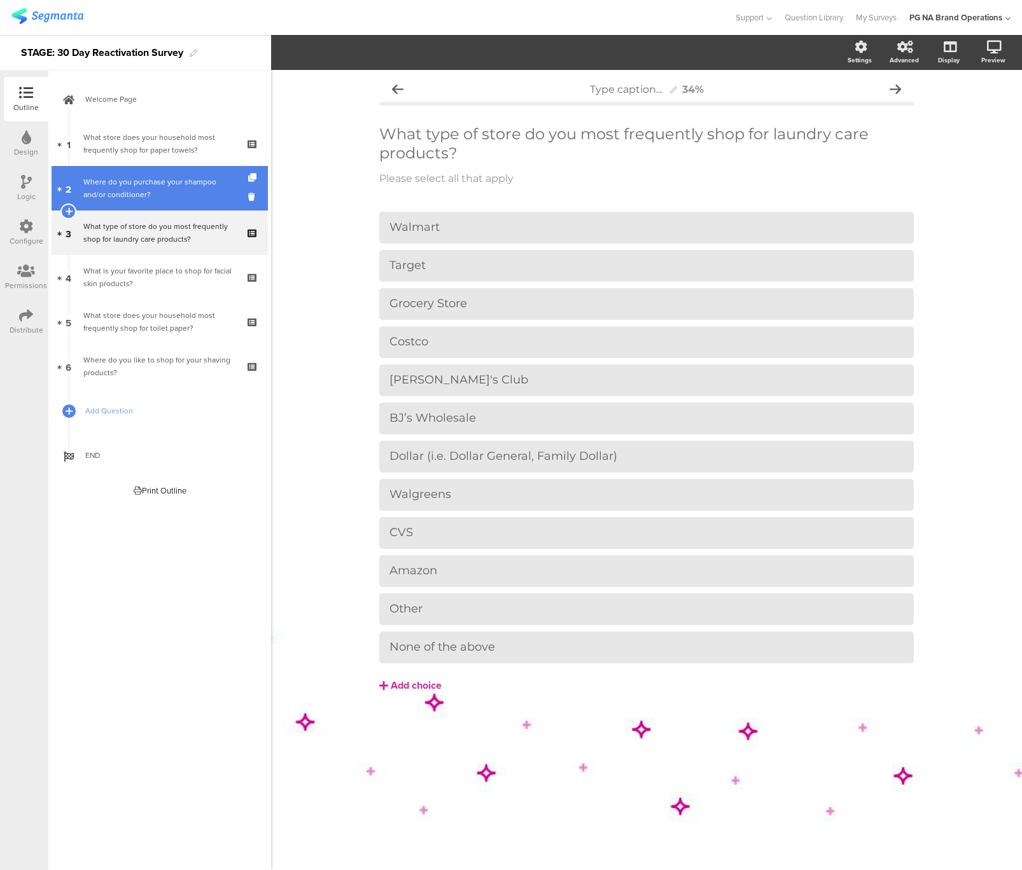
click at [155, 192] on div "Where do you purchase your shampoo and/or conditioner?" at bounding box center [159, 188] width 152 height 25
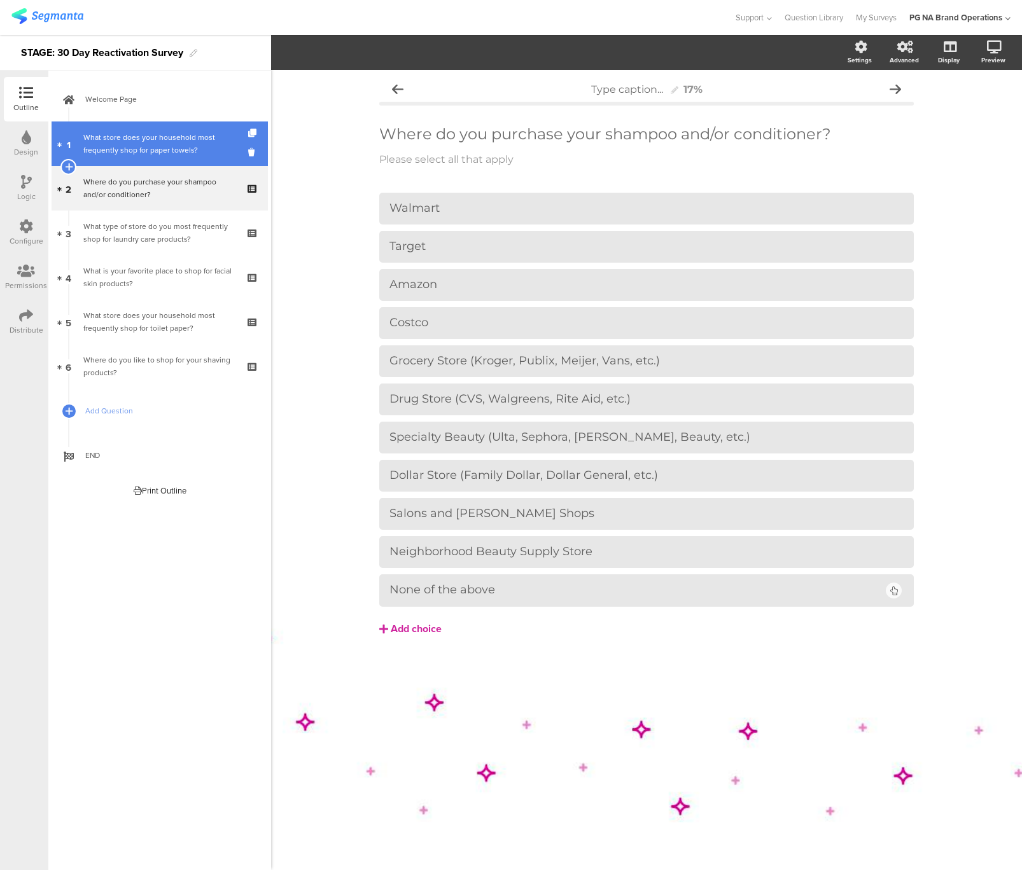
click at [160, 148] on div "What store does your household most frequently shop for paper towels?" at bounding box center [159, 143] width 152 height 25
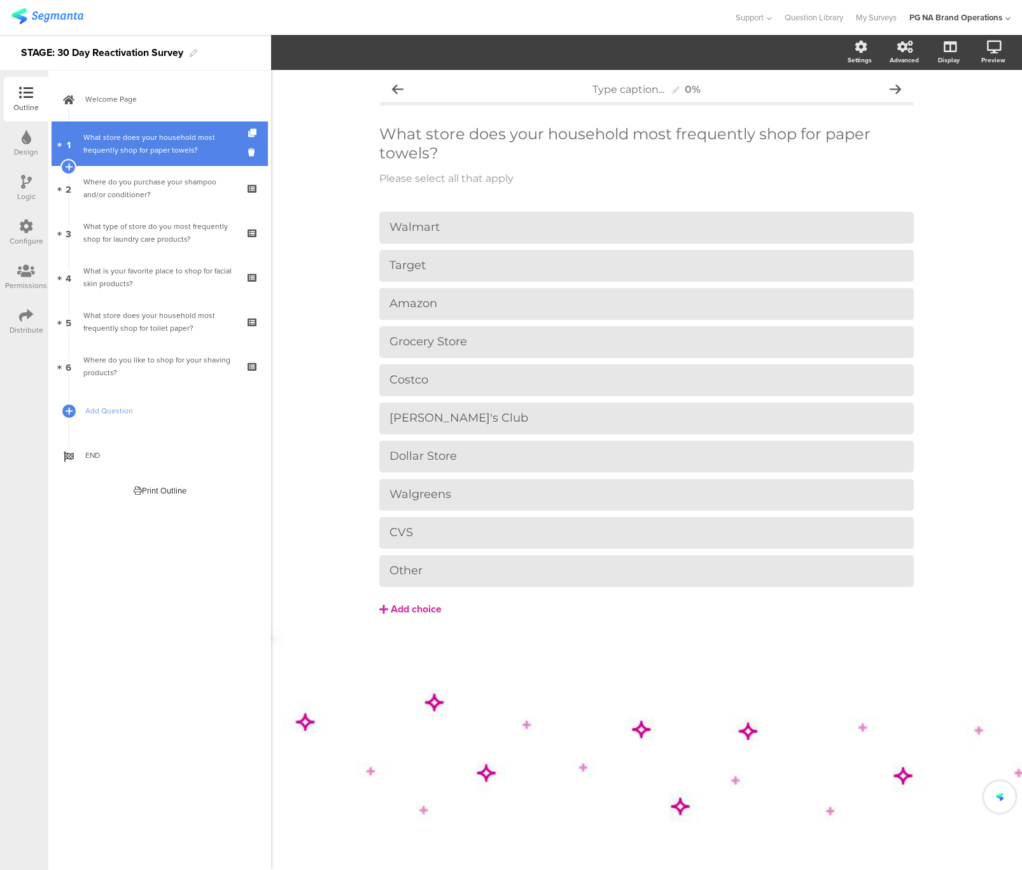
click at [164, 146] on div "What store does your household most frequently shop for paper towels?" at bounding box center [159, 143] width 152 height 25
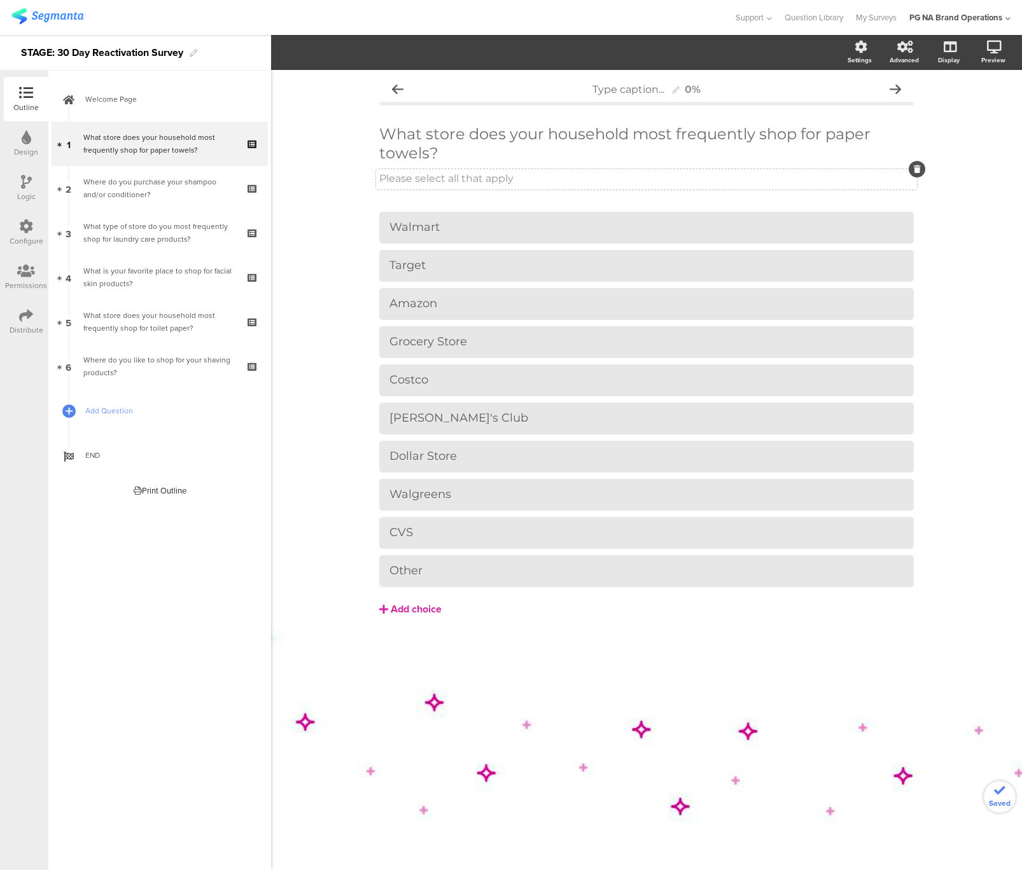
click at [436, 181] on p "Please select all that apply" at bounding box center [646, 178] width 534 height 12
click at [316, 55] on icon "button" at bounding box center [315, 52] width 11 height 11
click at [414, 177] on div "Please select all that apply Please select all that apply" at bounding box center [646, 179] width 541 height 20
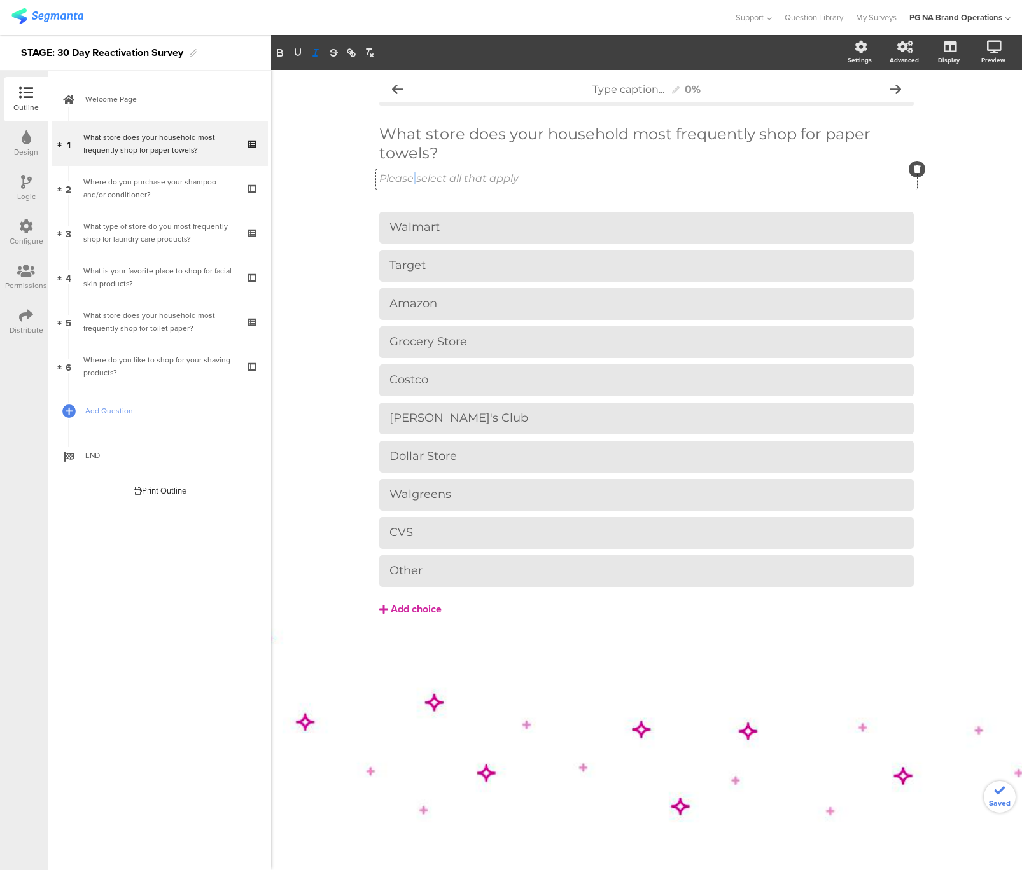
click at [414, 177] on em "Please select all that apply" at bounding box center [448, 178] width 139 height 12
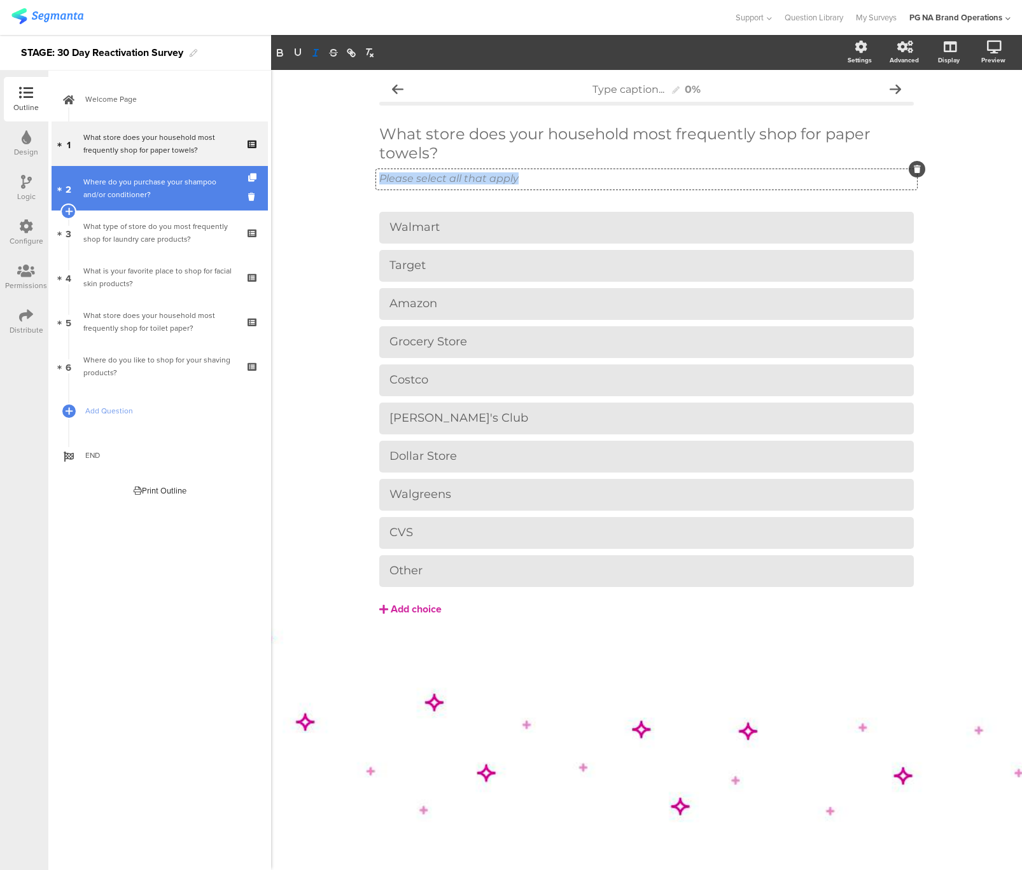
click at [161, 192] on div "Where do you purchase your shampoo and/or conditioner?" at bounding box center [159, 188] width 152 height 25
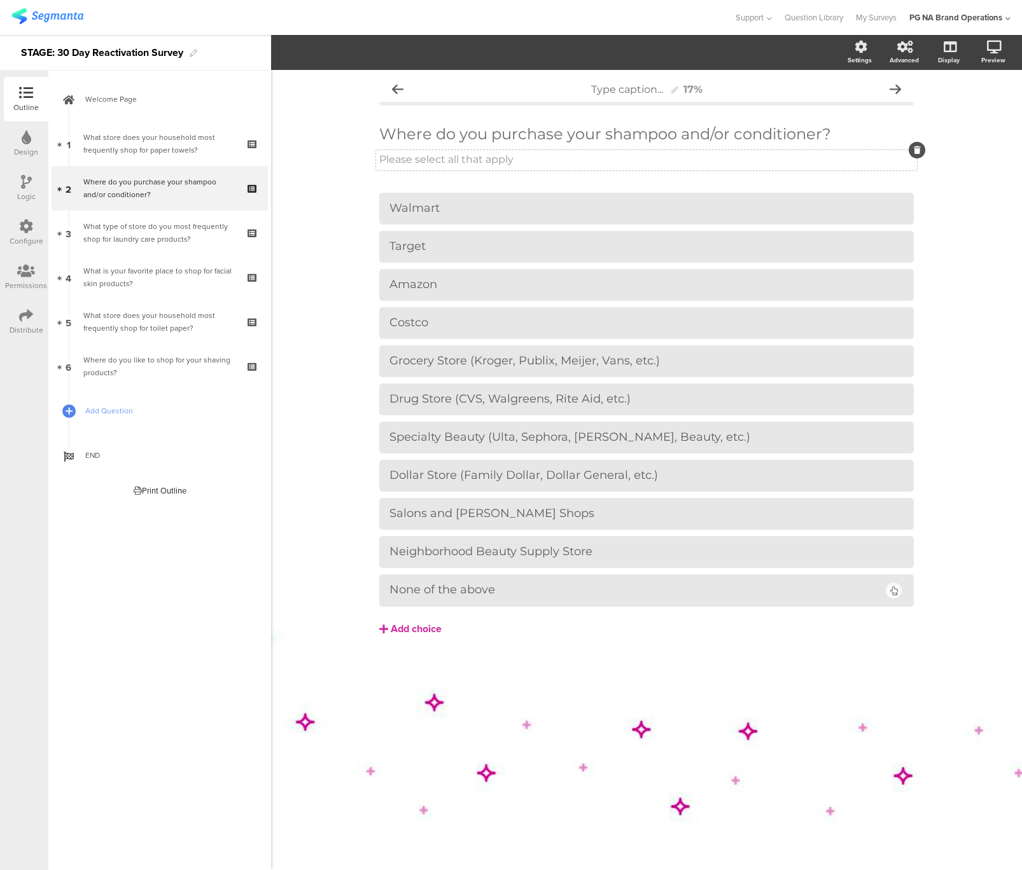
click at [379, 159] on div "Please select all that apply Please select all that apply" at bounding box center [646, 160] width 541 height 20
click at [379, 159] on p "Please select all that apply" at bounding box center [646, 159] width 534 height 12
click at [318, 53] on icon "button" at bounding box center [315, 52] width 11 height 11
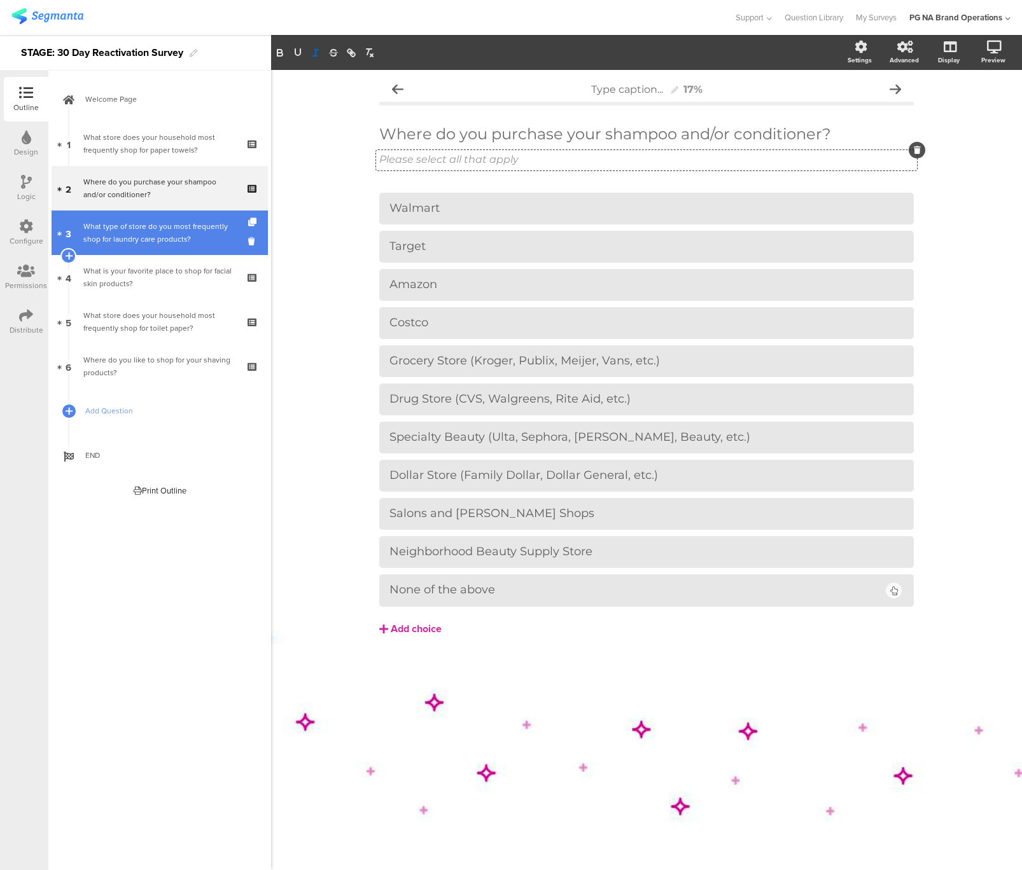
click at [147, 234] on div "What type of store do you most frequently shop for laundry care products?" at bounding box center [159, 232] width 152 height 25
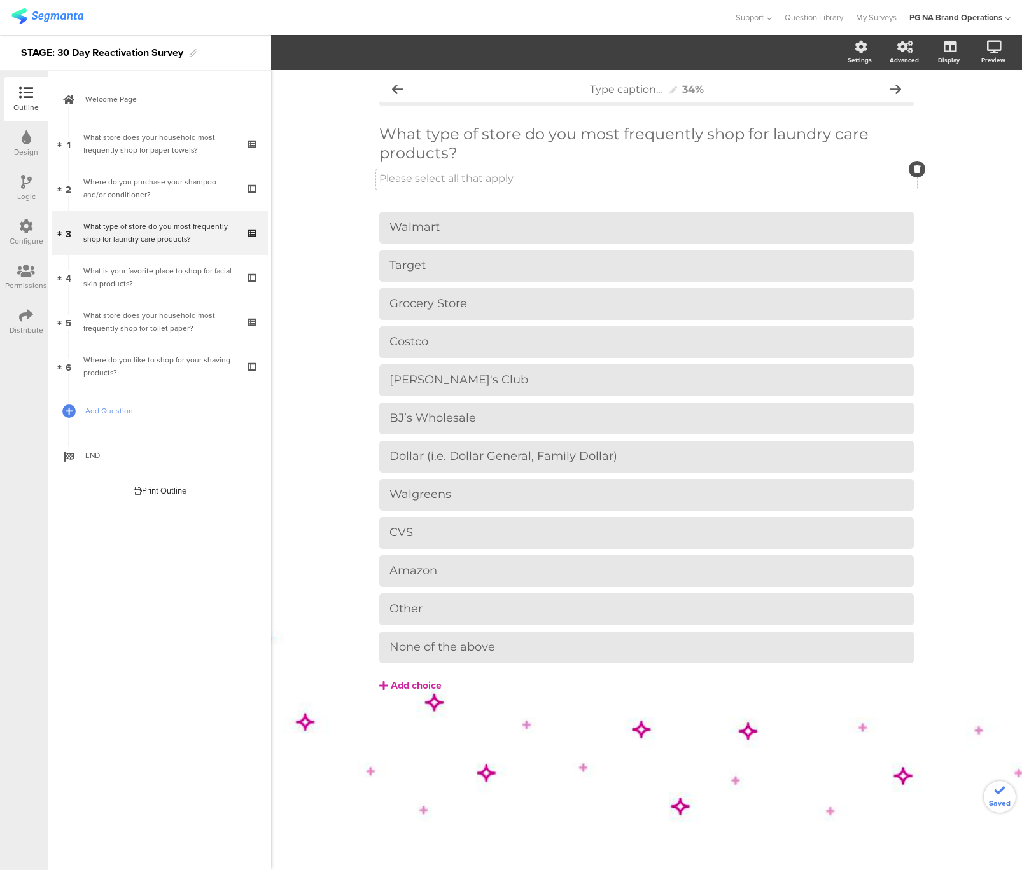
click at [419, 181] on p "Please select all that apply" at bounding box center [646, 178] width 534 height 12
click at [314, 53] on icon "button" at bounding box center [315, 52] width 11 height 11
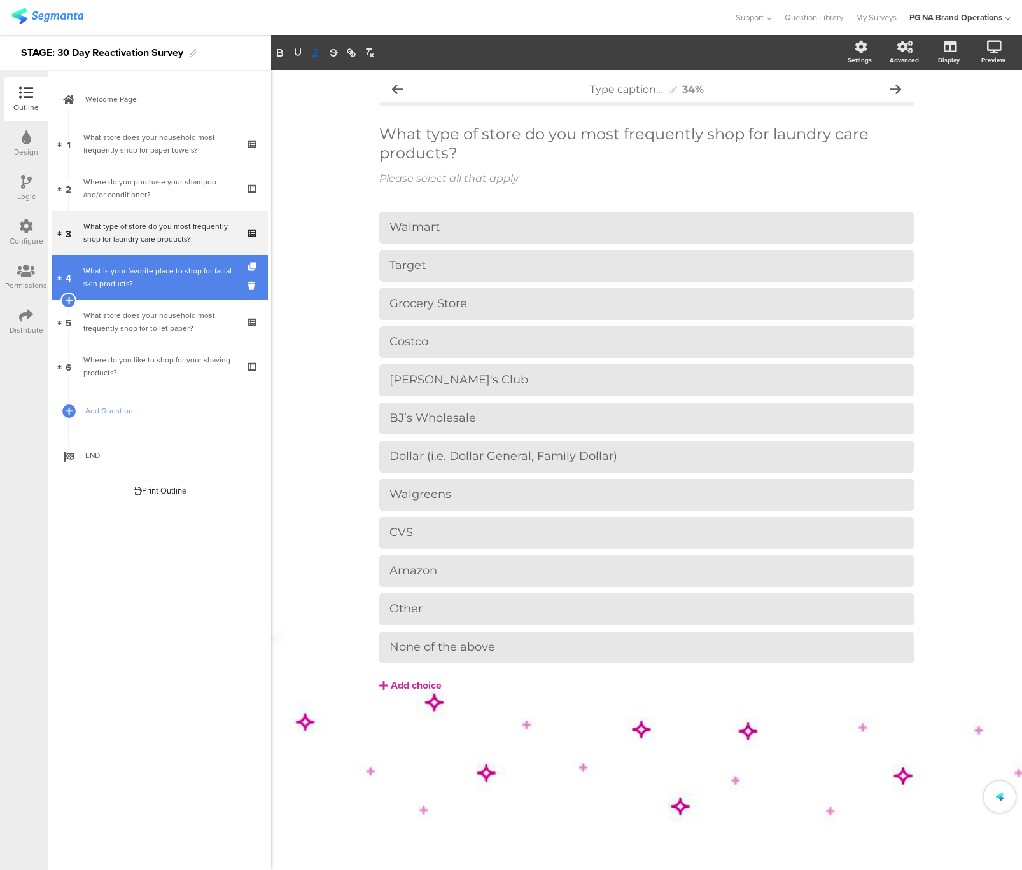
click at [164, 272] on div "What is your favorite place to shop for facial skin products?" at bounding box center [159, 277] width 152 height 25
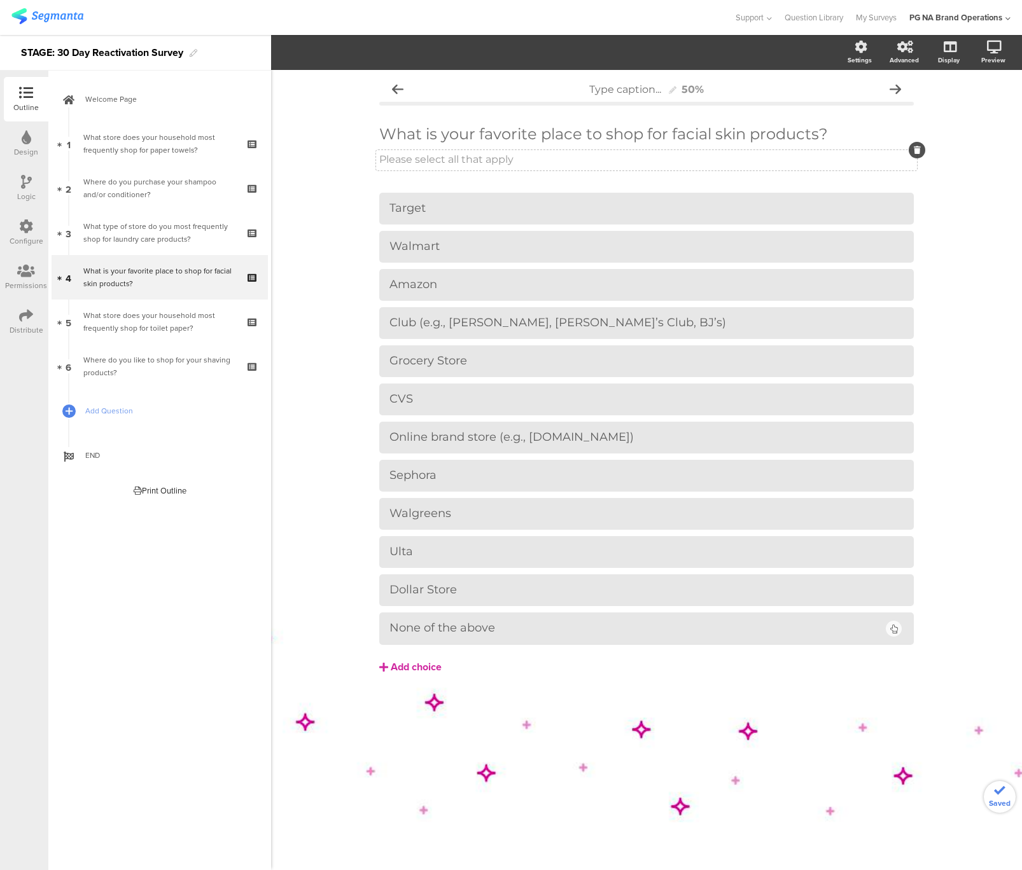
click at [403, 160] on div "Please select all that apply Please select all that apply" at bounding box center [646, 160] width 541 height 20
drag, startPoint x: 403, startPoint y: 160, endPoint x: 380, endPoint y: 118, distance: 47.5
click at [403, 160] on p "Please select all that apply" at bounding box center [646, 159] width 534 height 12
click at [319, 52] on icon "button" at bounding box center [315, 52] width 11 height 11
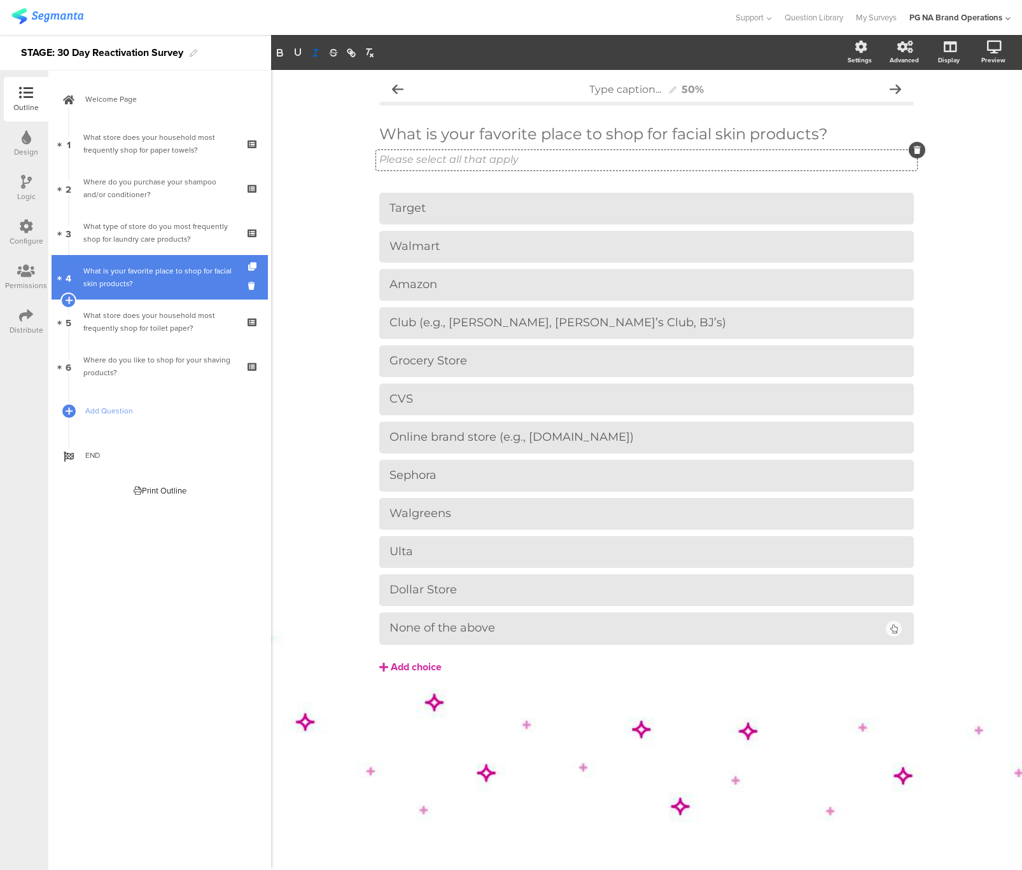
drag, startPoint x: 170, startPoint y: 319, endPoint x: 252, endPoint y: 279, distance: 91.6
click at [170, 319] on div "What store does your household most frequently shop for toilet paper?" at bounding box center [159, 321] width 152 height 25
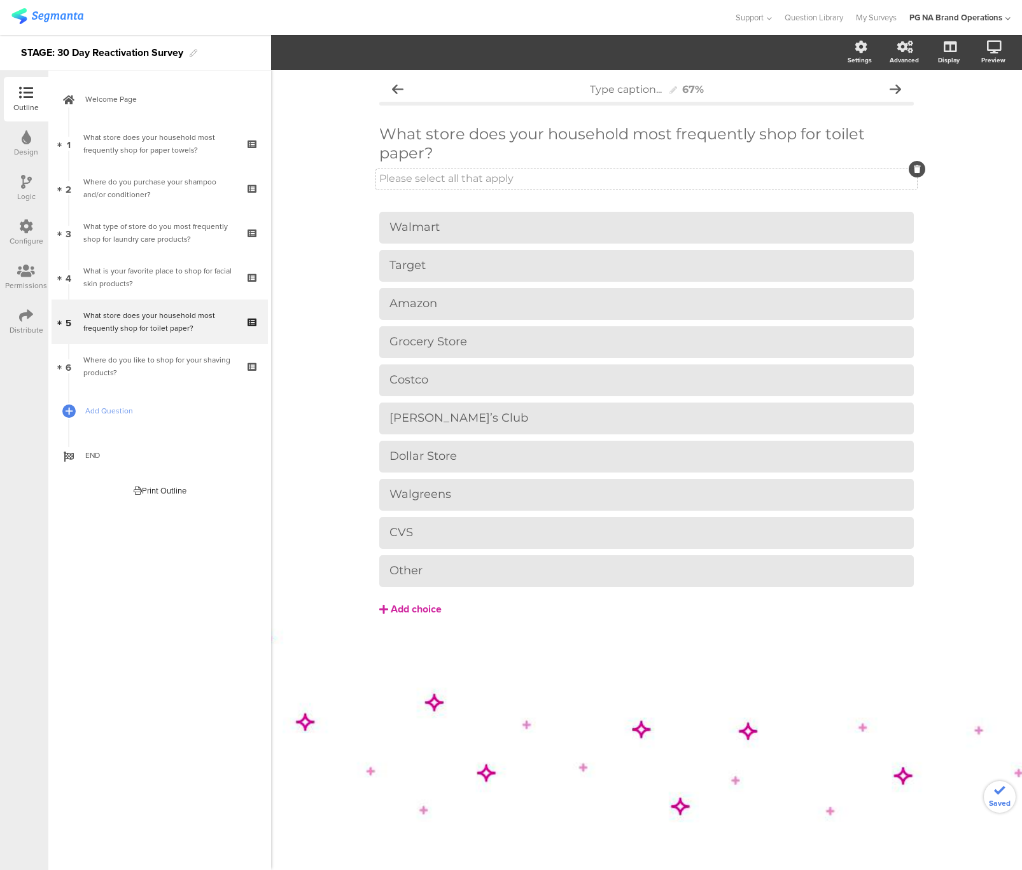
click at [414, 179] on p "Please select all that apply" at bounding box center [646, 178] width 534 height 12
click at [319, 52] on icon "button" at bounding box center [315, 52] width 11 height 11
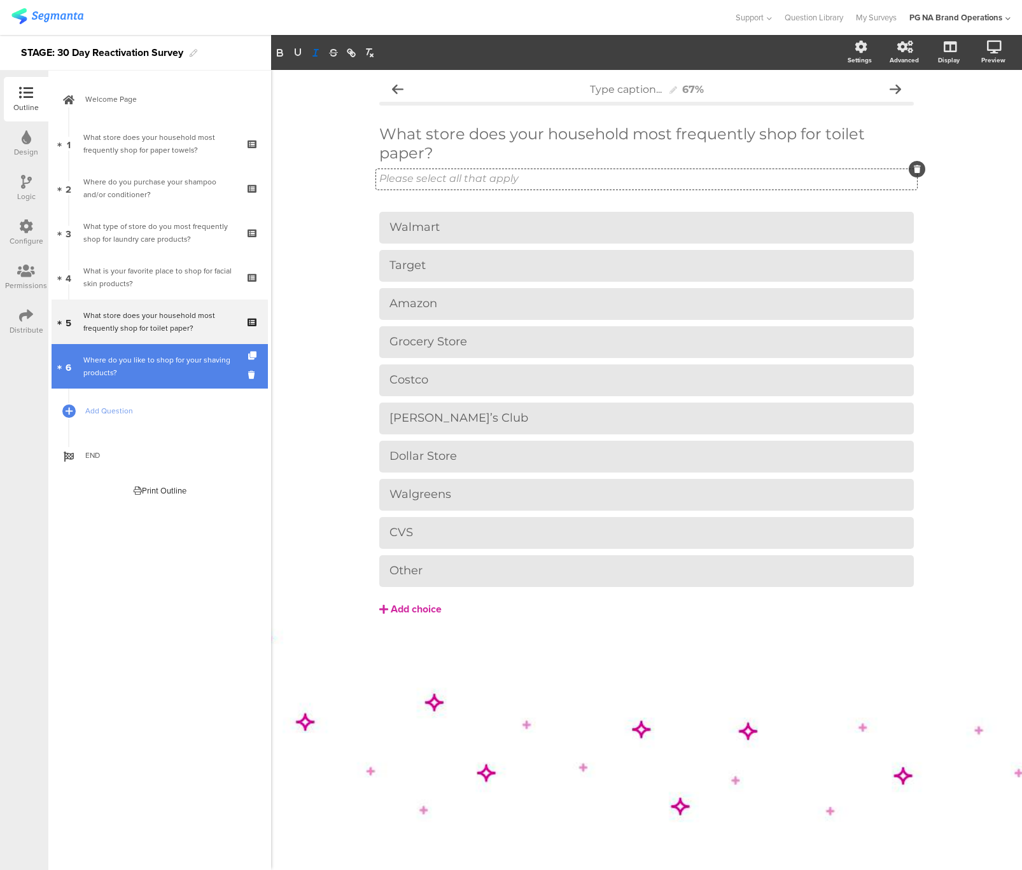
click at [188, 366] on div "Where do you like to shop for your shaving products?" at bounding box center [159, 366] width 152 height 25
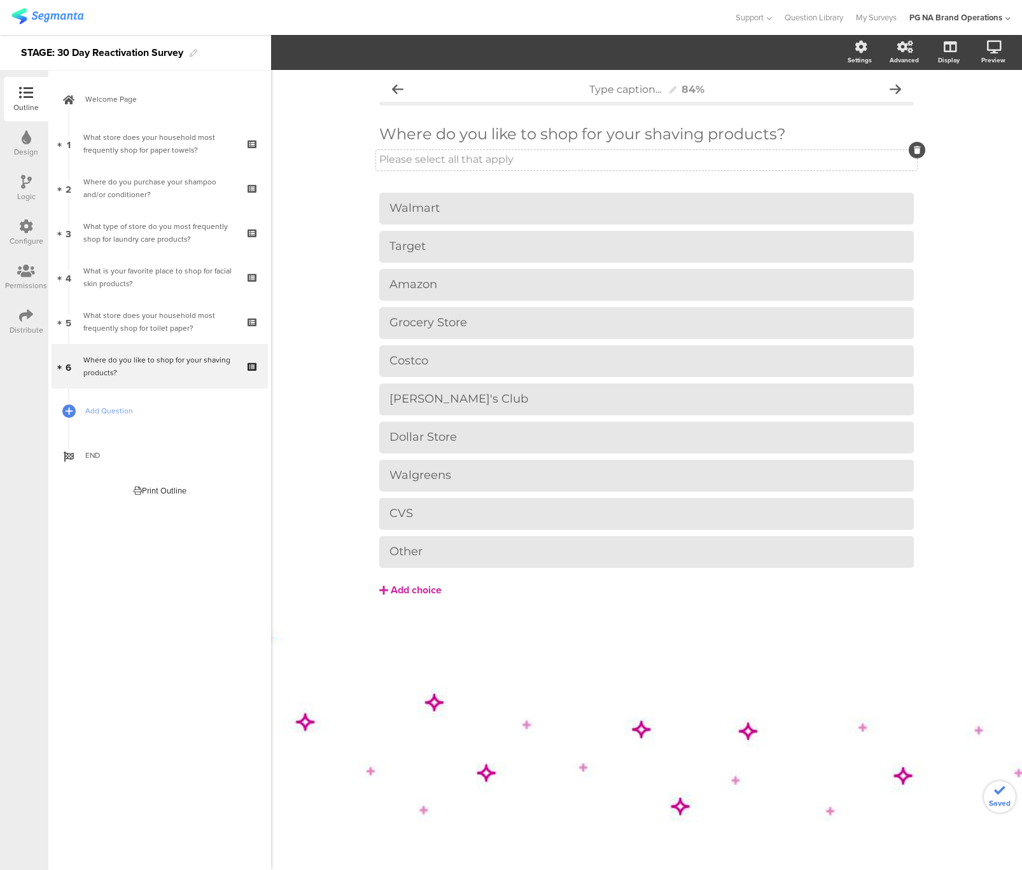
click at [444, 164] on p "Please select all that apply" at bounding box center [646, 159] width 534 height 12
click at [313, 55] on icon "button" at bounding box center [315, 52] width 11 height 11
click at [327, 235] on div "Type caption... 84% Where do you like to shop for your shaving products? Where …" at bounding box center [646, 470] width 751 height 800
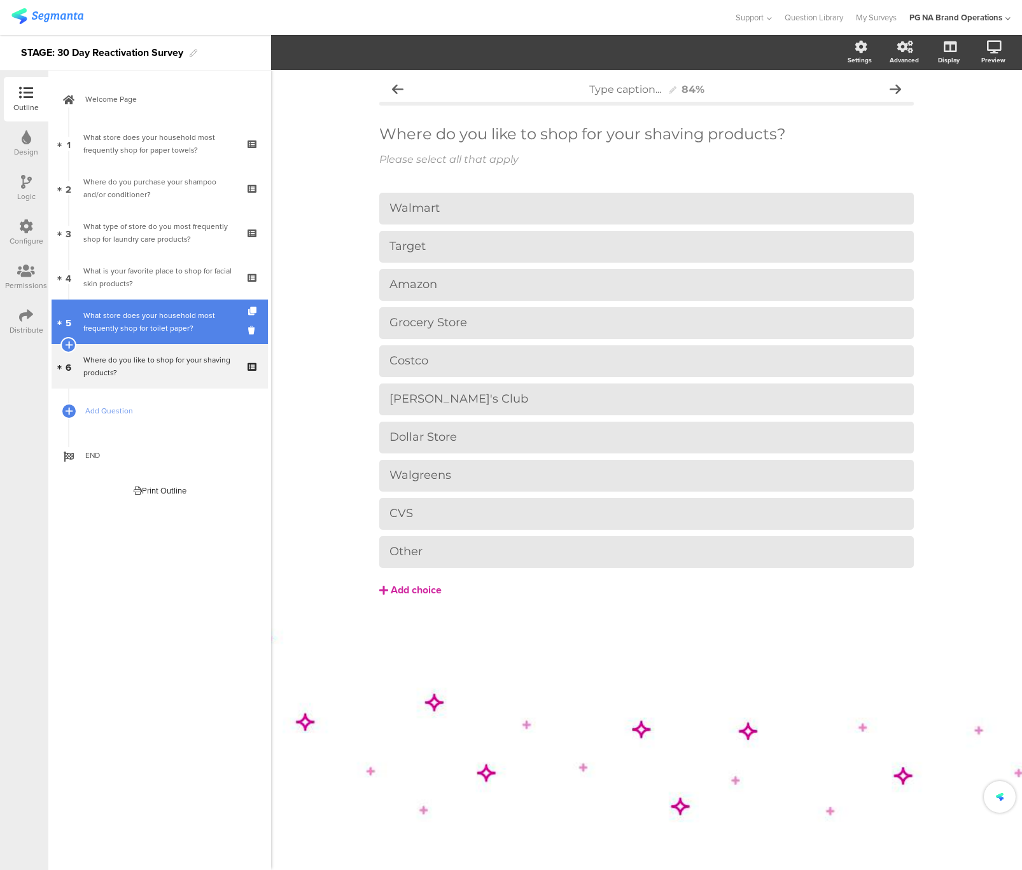
click at [162, 326] on div "What store does your household most frequently shop for toilet paper?" at bounding box center [159, 321] width 152 height 25
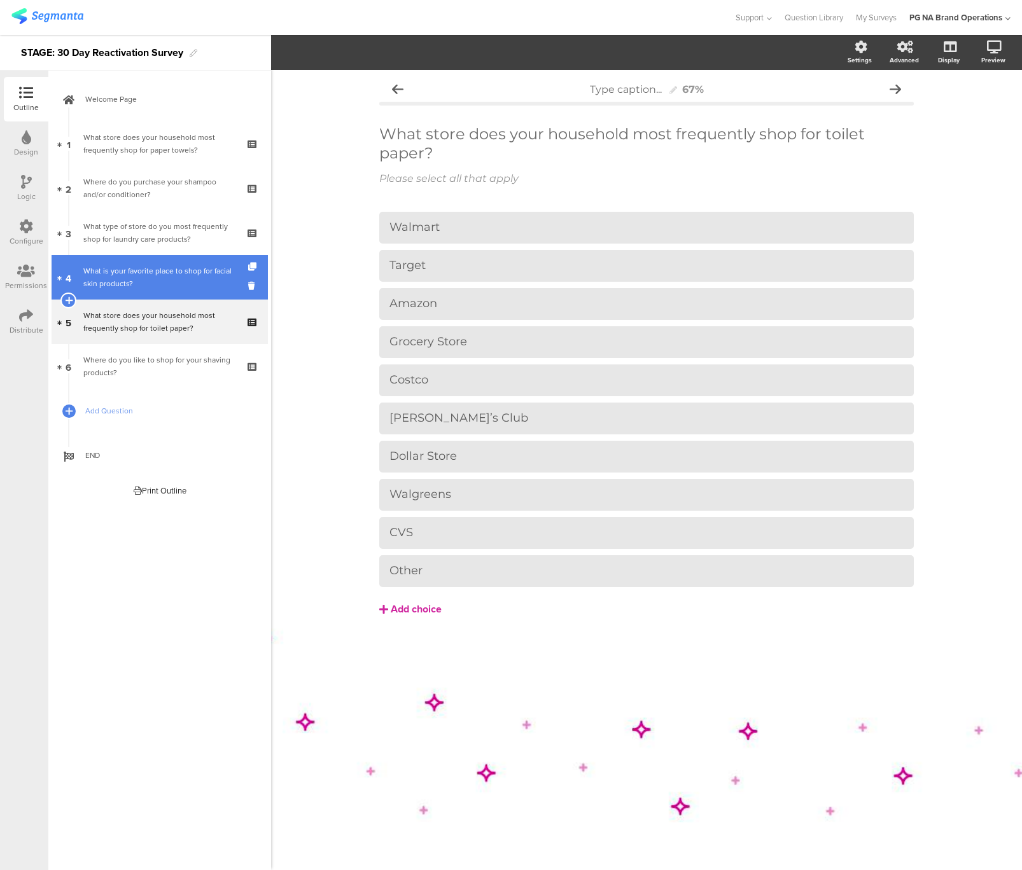
click at [158, 269] on div "What is your favorite place to shop for facial skin products?" at bounding box center [159, 277] width 152 height 25
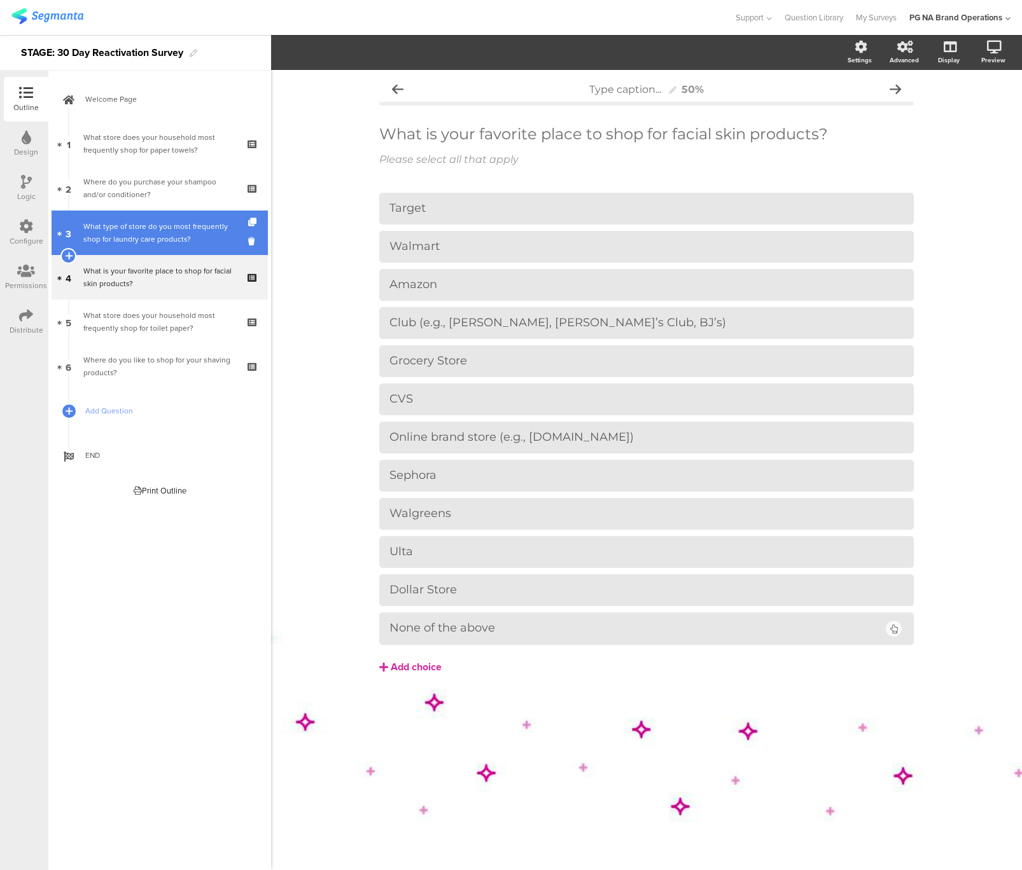
click at [165, 213] on link "3 What type of store do you most frequently shop for laundry care products?" at bounding box center [160, 233] width 216 height 45
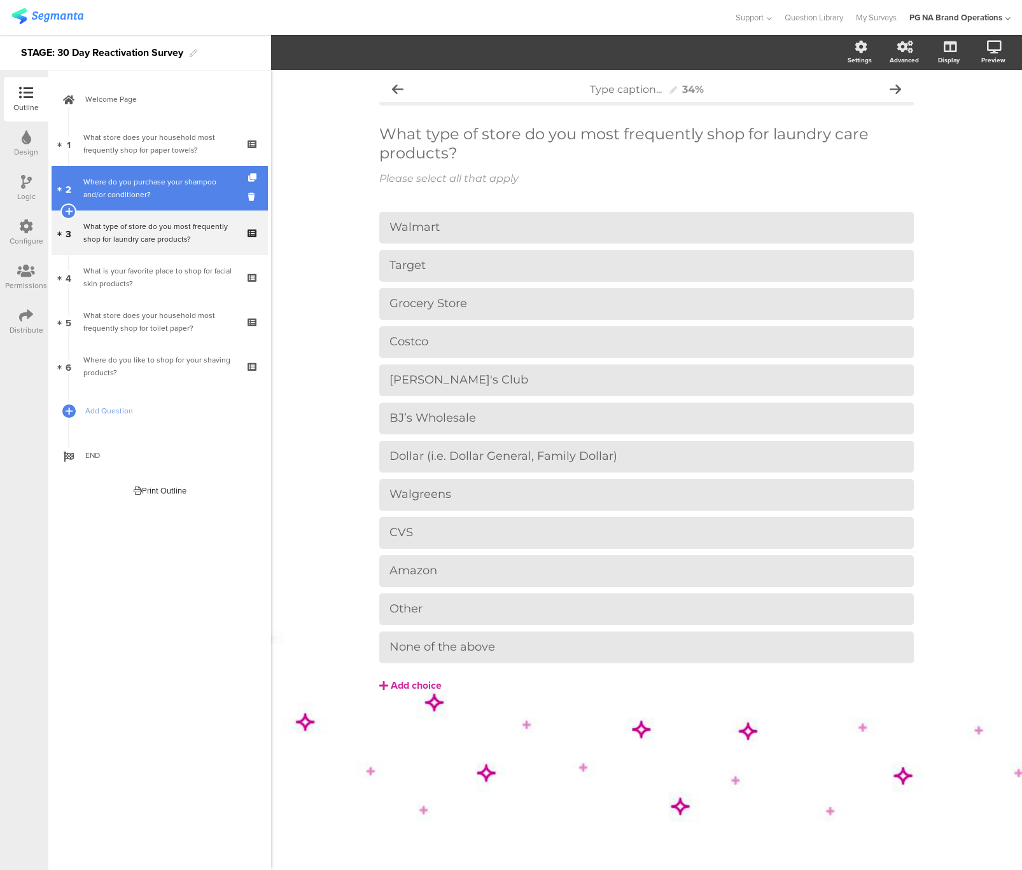
click at [166, 185] on div "Where do you purchase your shampoo and/or conditioner?" at bounding box center [159, 188] width 152 height 25
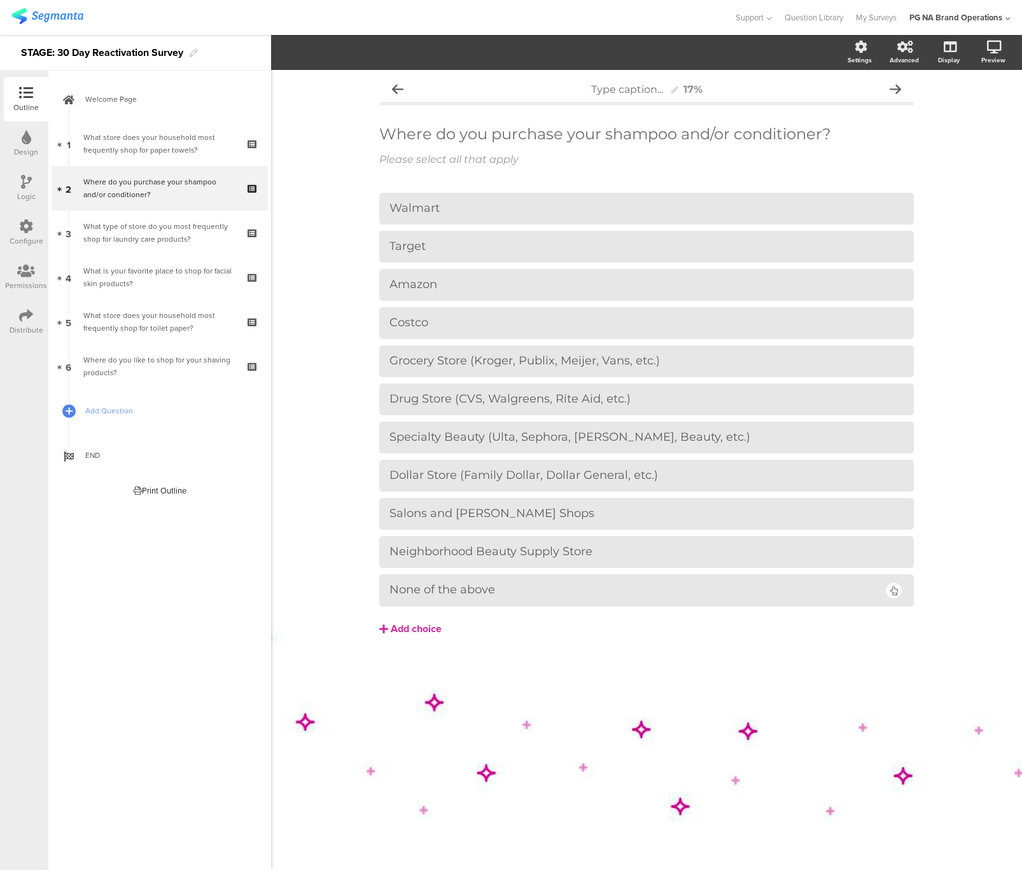
click at [22, 141] on icon at bounding box center [27, 137] width 10 height 14
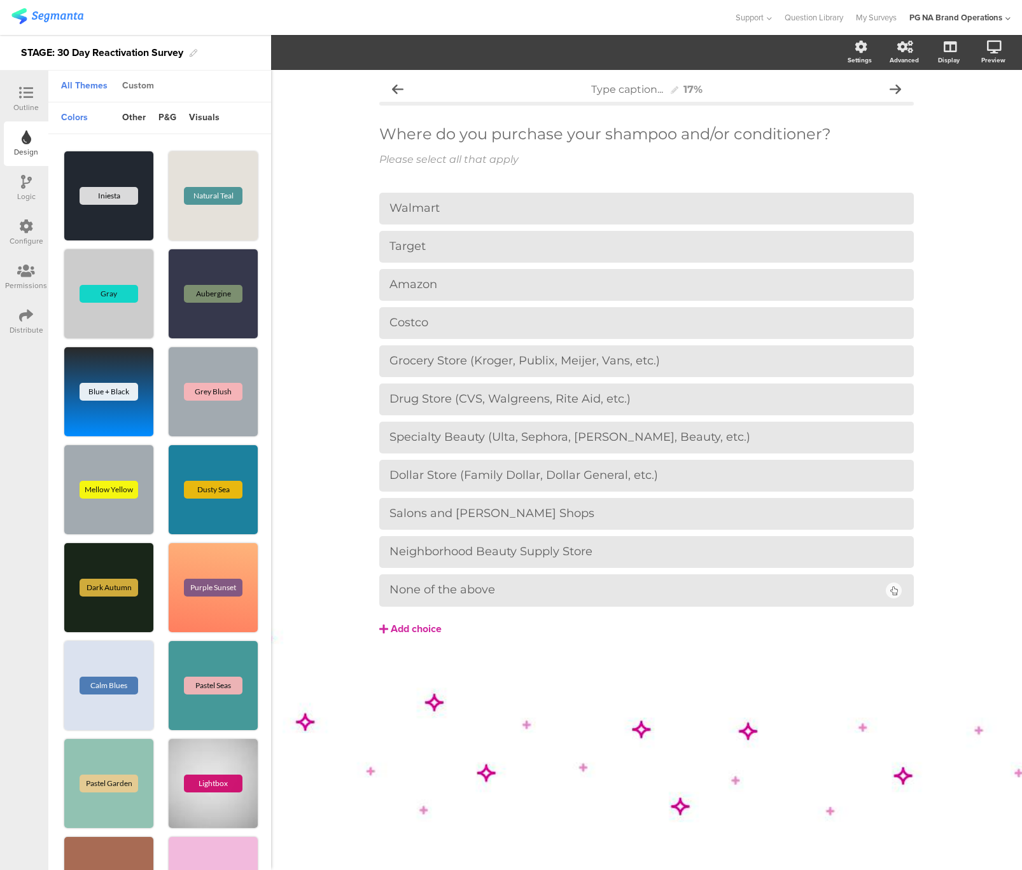
click at [143, 86] on div "Custom" at bounding box center [138, 87] width 45 height 22
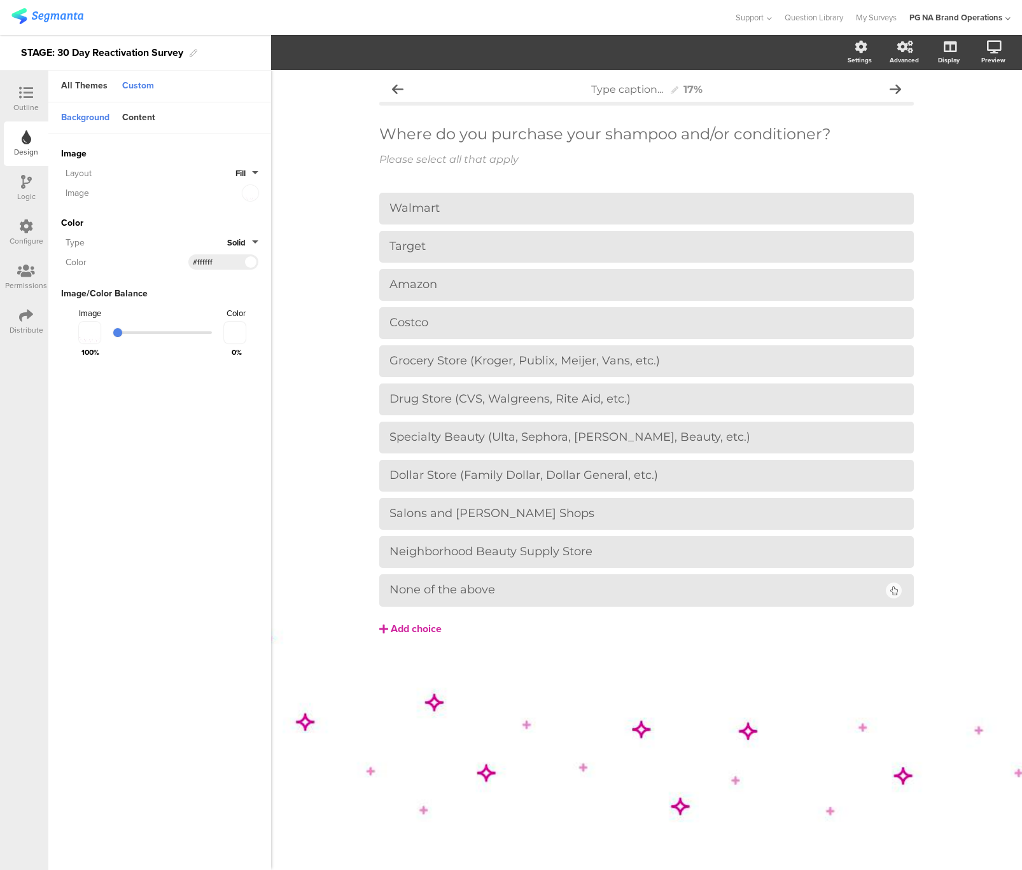
click at [218, 263] on input "#ffffff" at bounding box center [212, 262] width 38 height 10
paste input "003ca5"
type input "#003ca5"
click at [148, 690] on sg-customize-design "Background Content Image Invalid URL or Upload File Layout Fill Image Color Typ…" at bounding box center [159, 468] width 223 height 732
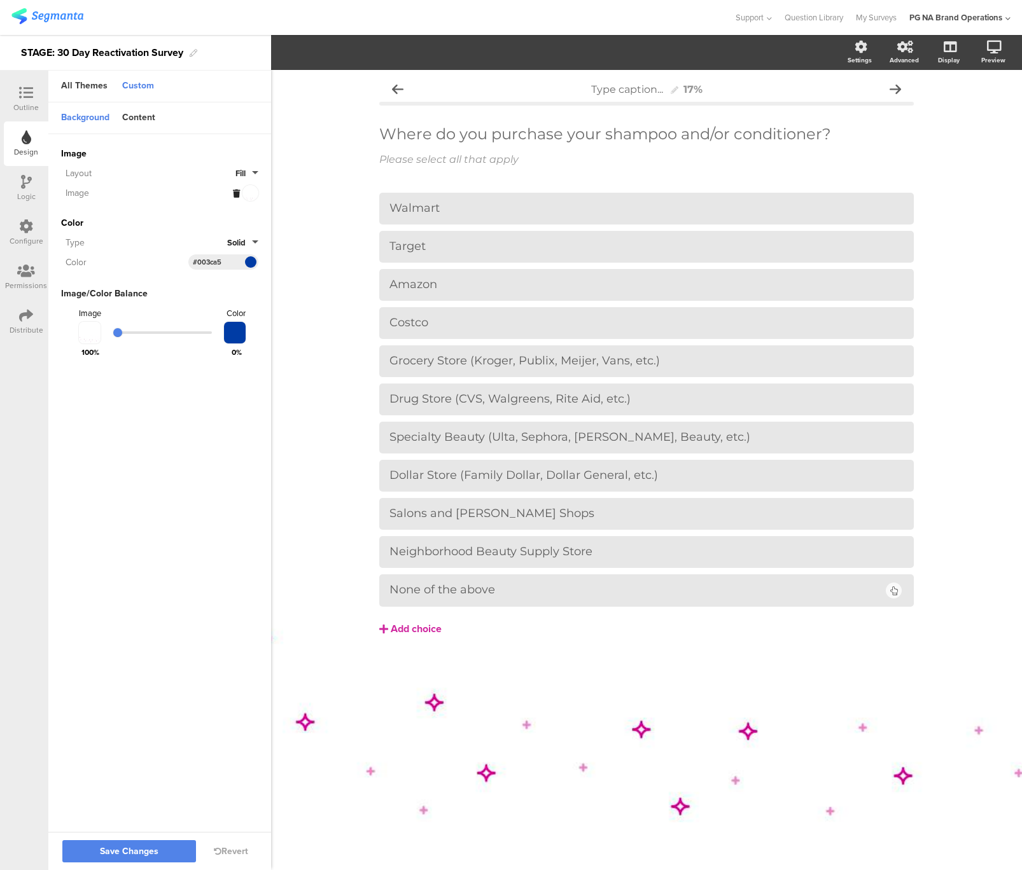
click at [238, 191] on icon at bounding box center [236, 194] width 7 height 8
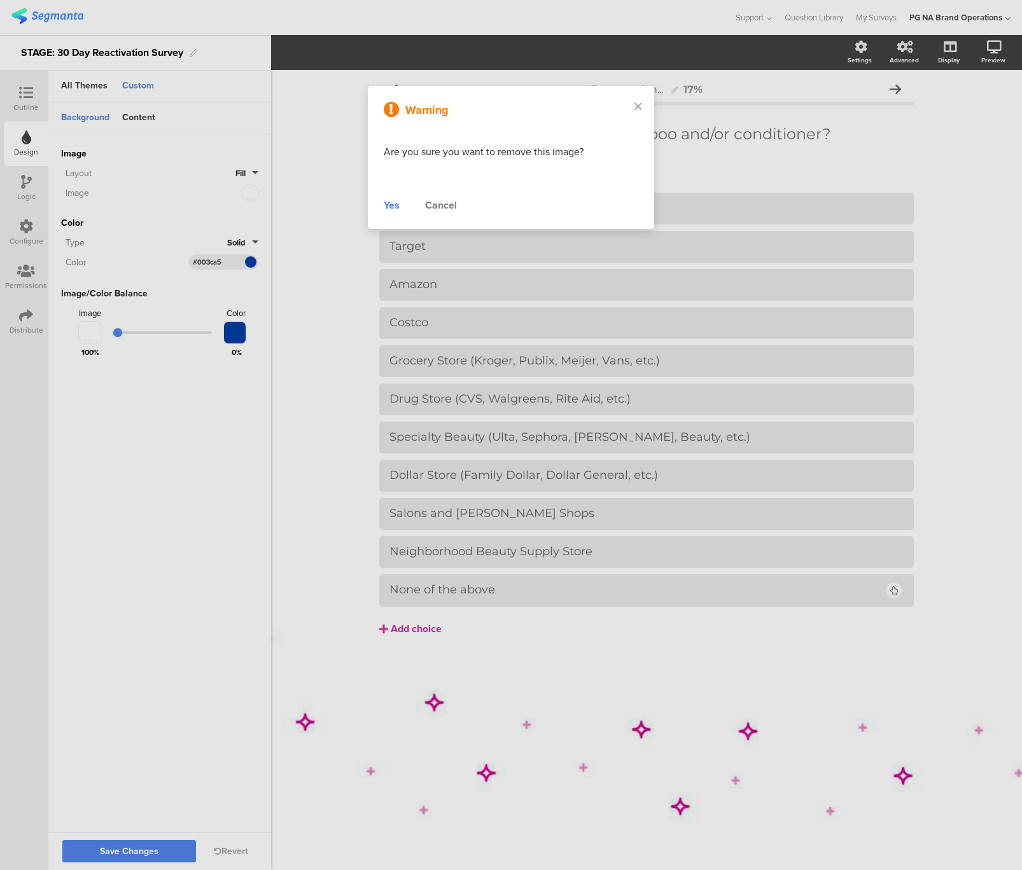
click at [386, 201] on div "Yes" at bounding box center [392, 205] width 16 height 15
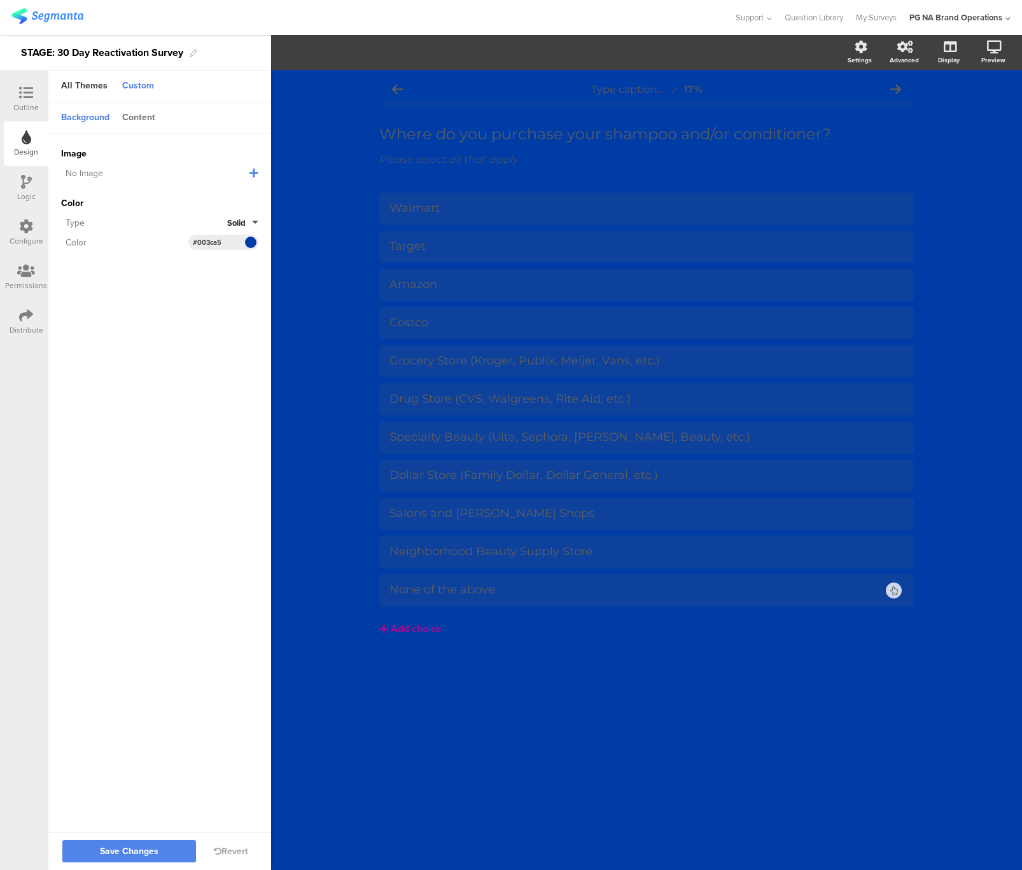
click at [145, 119] on div "Content" at bounding box center [139, 119] width 46 height 22
click at [218, 156] on input "#5e5e5e" at bounding box center [212, 155] width 38 height 10
click at [197, 432] on sg-customize-design "Background Content Image No Image Invalid URL or Upload File Color Type Solid C…" at bounding box center [159, 468] width 223 height 732
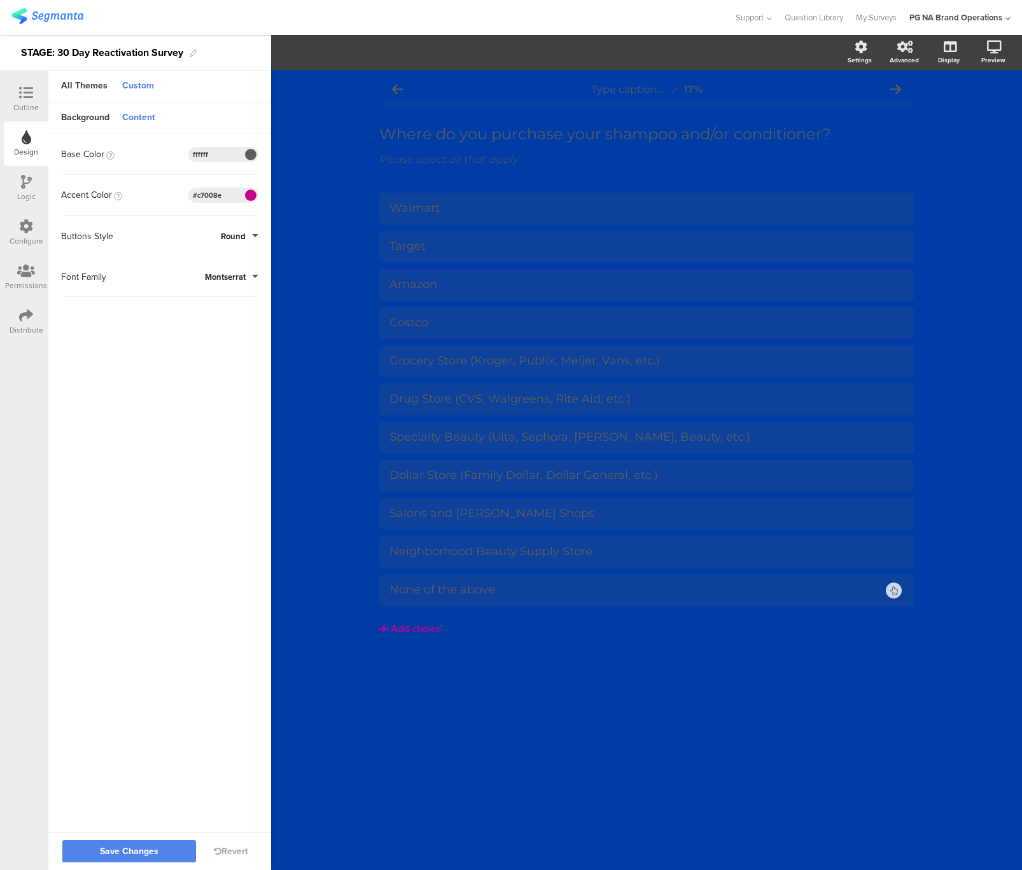
click at [252, 153] on span at bounding box center [250, 155] width 15 height 8
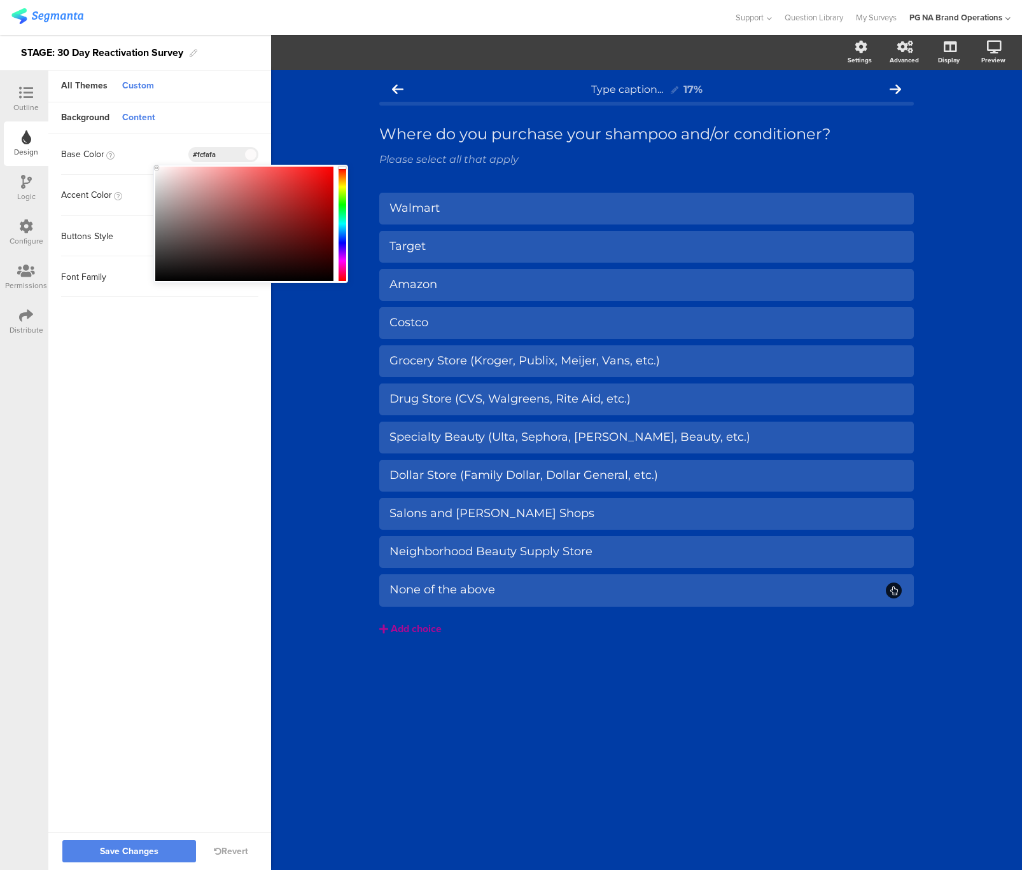
type input "#ffffff"
drag, startPoint x: 173, startPoint y: 181, endPoint x: 119, endPoint y: 141, distance: 67.3
click at [119, 141] on body "You are using an unsupported version of Internet Explorer. Unsupported browsers…" at bounding box center [511, 435] width 1022 height 870
click at [176, 406] on sg-customize-design "Background Content Image No Image Invalid URL or Upload File Color Type Solid C…" at bounding box center [159, 468] width 223 height 732
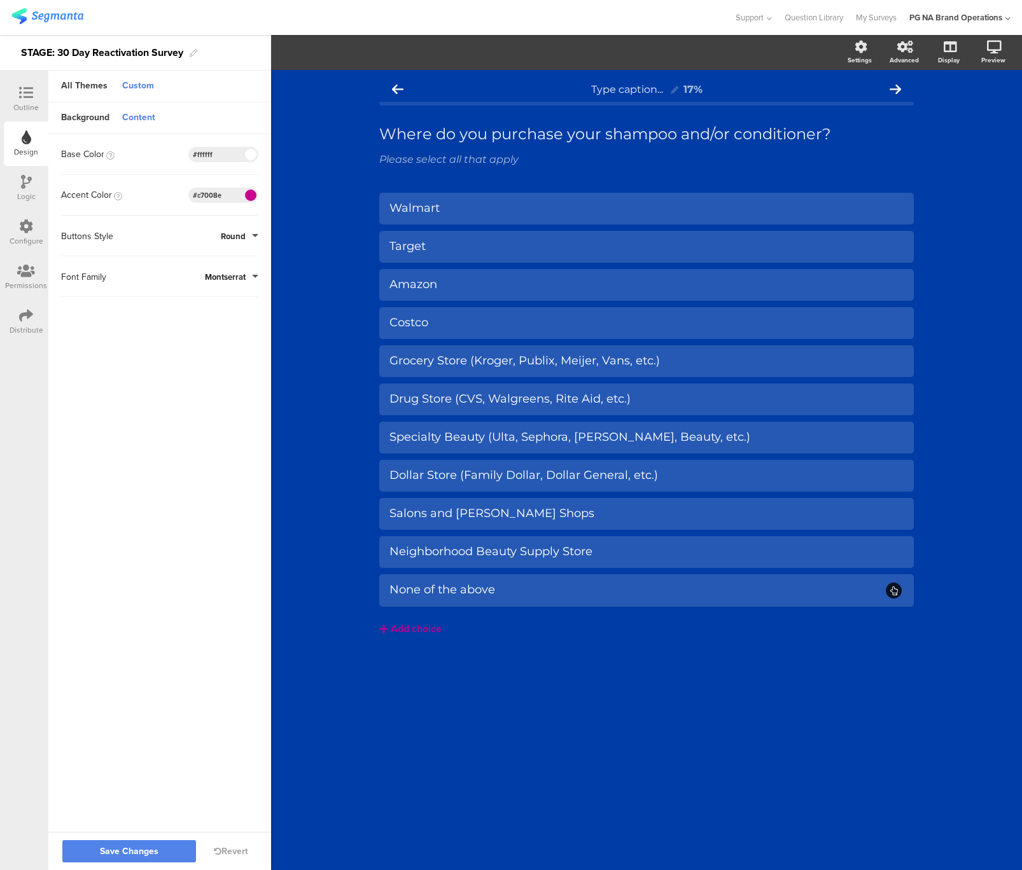
click at [212, 193] on input "#c7008e" at bounding box center [212, 195] width 38 height 10
paste input "fadb36"
type input "#fadb36"
click at [180, 466] on sg-customize-design "Background Content Image No Image Invalid URL or Upload File Color Type Solid C…" at bounding box center [159, 468] width 223 height 732
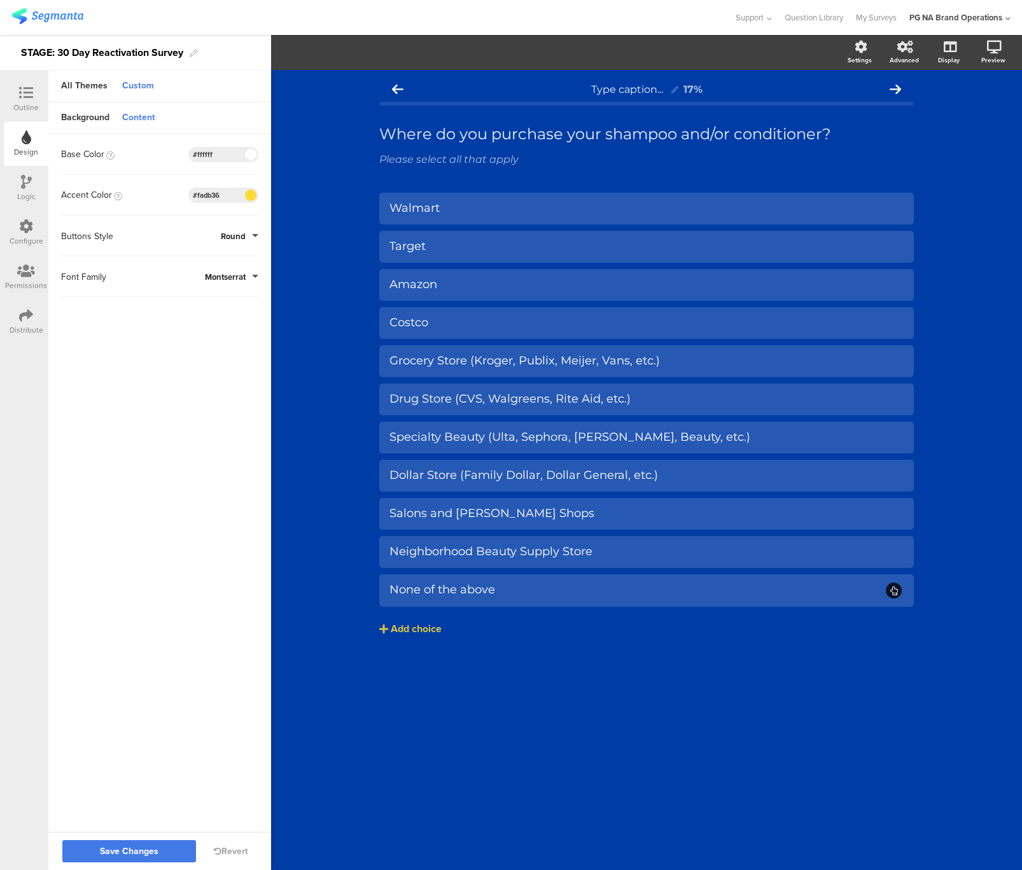
click at [132, 852] on span "Save Changes" at bounding box center [129, 852] width 59 height 0
click at [37, 98] on div at bounding box center [25, 94] width 25 height 16
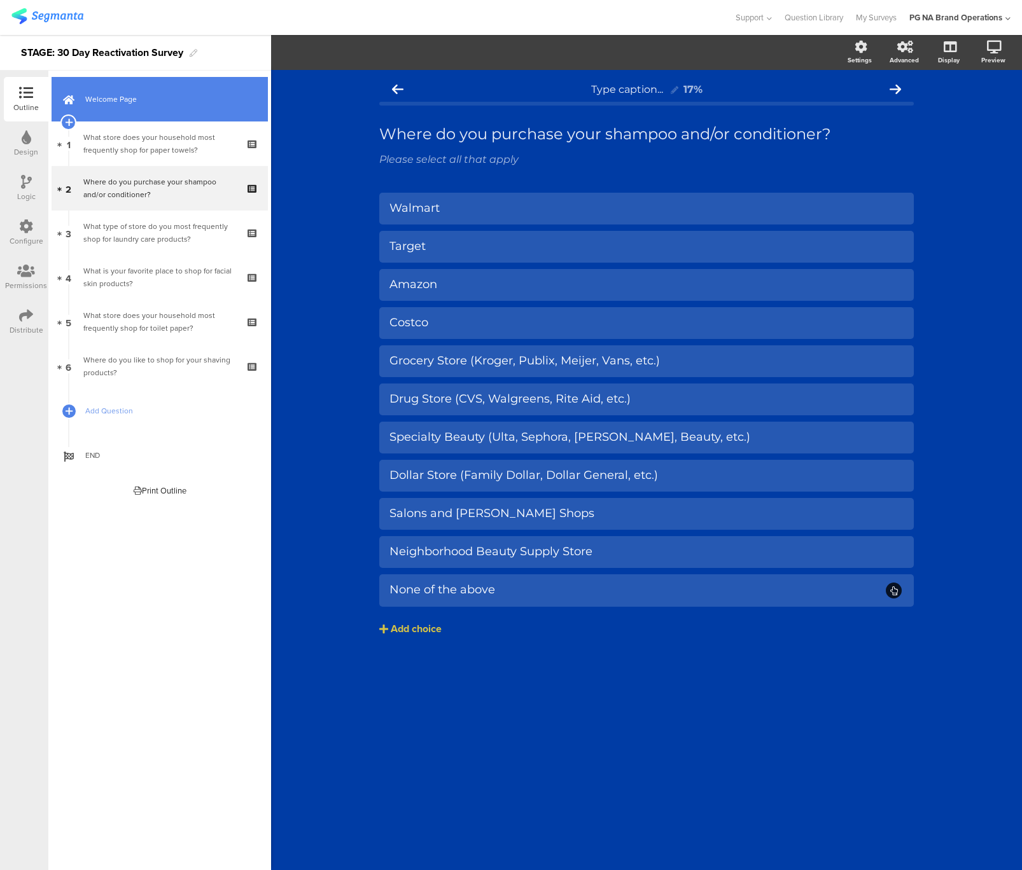
click at [144, 98] on span "Welcome Page" at bounding box center [166, 99] width 163 height 13
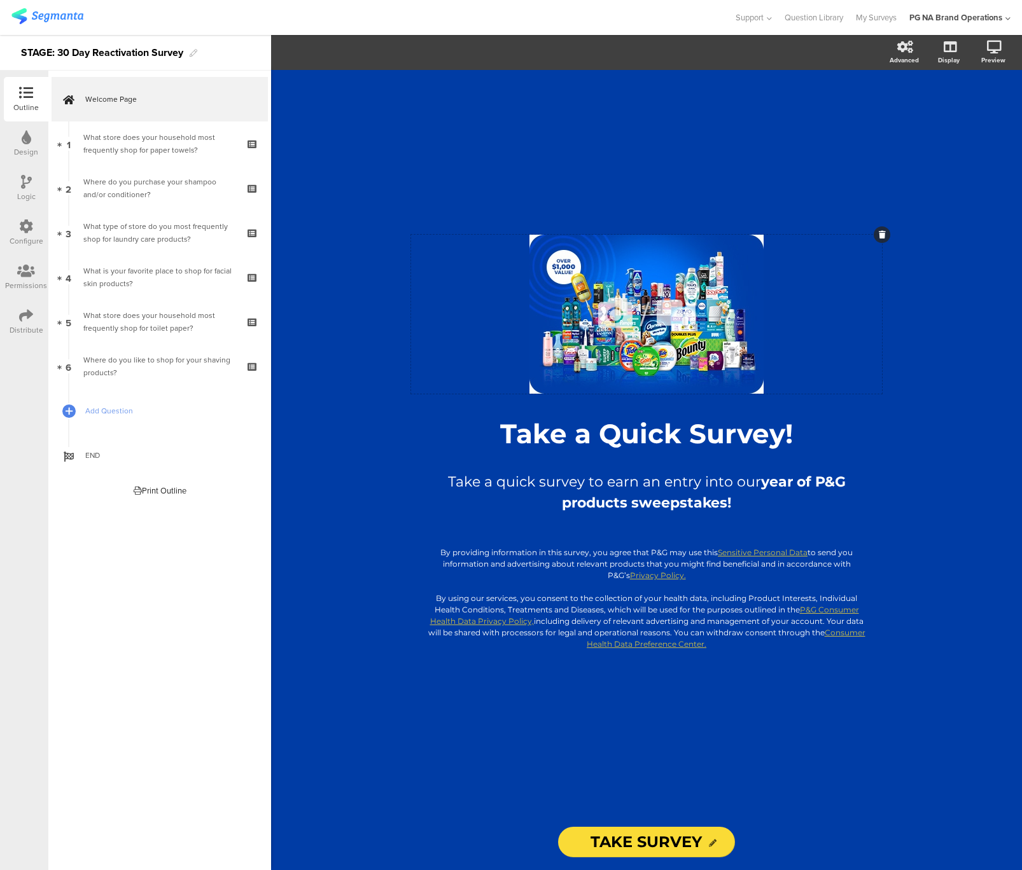
click at [615, 317] on icon at bounding box center [615, 312] width 43 height 43
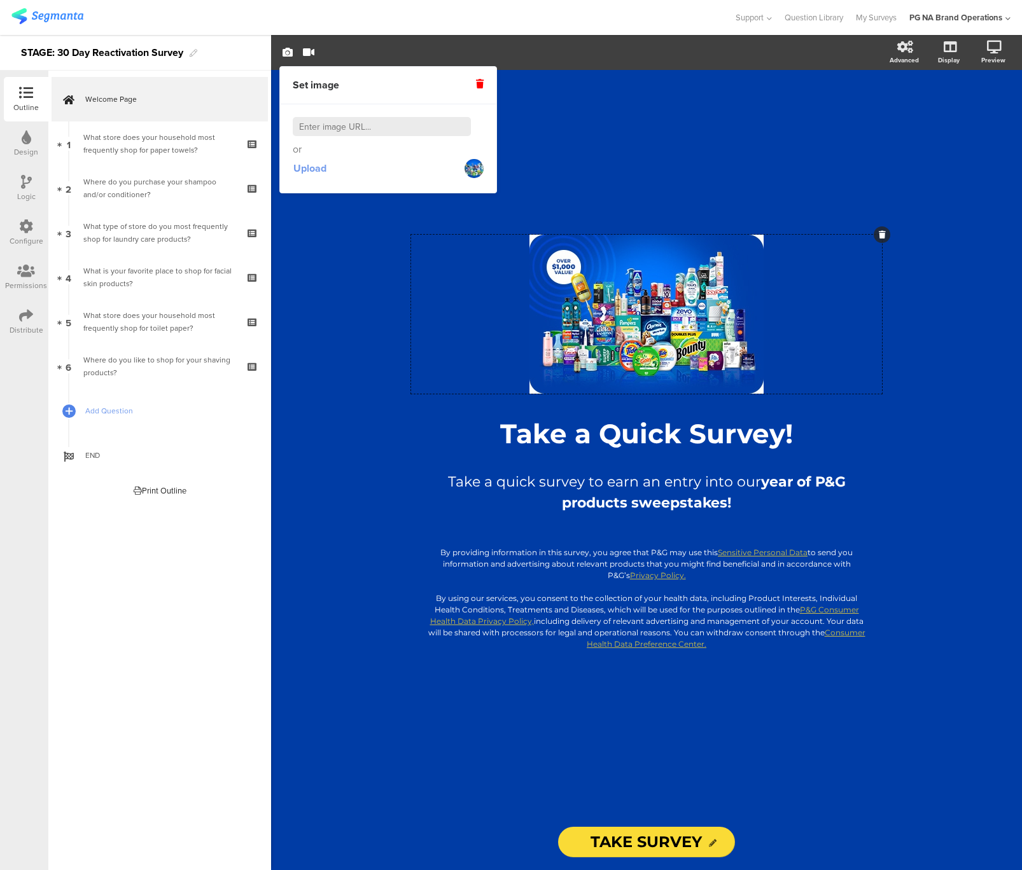
click at [299, 169] on span "Upload" at bounding box center [309, 168] width 33 height 15
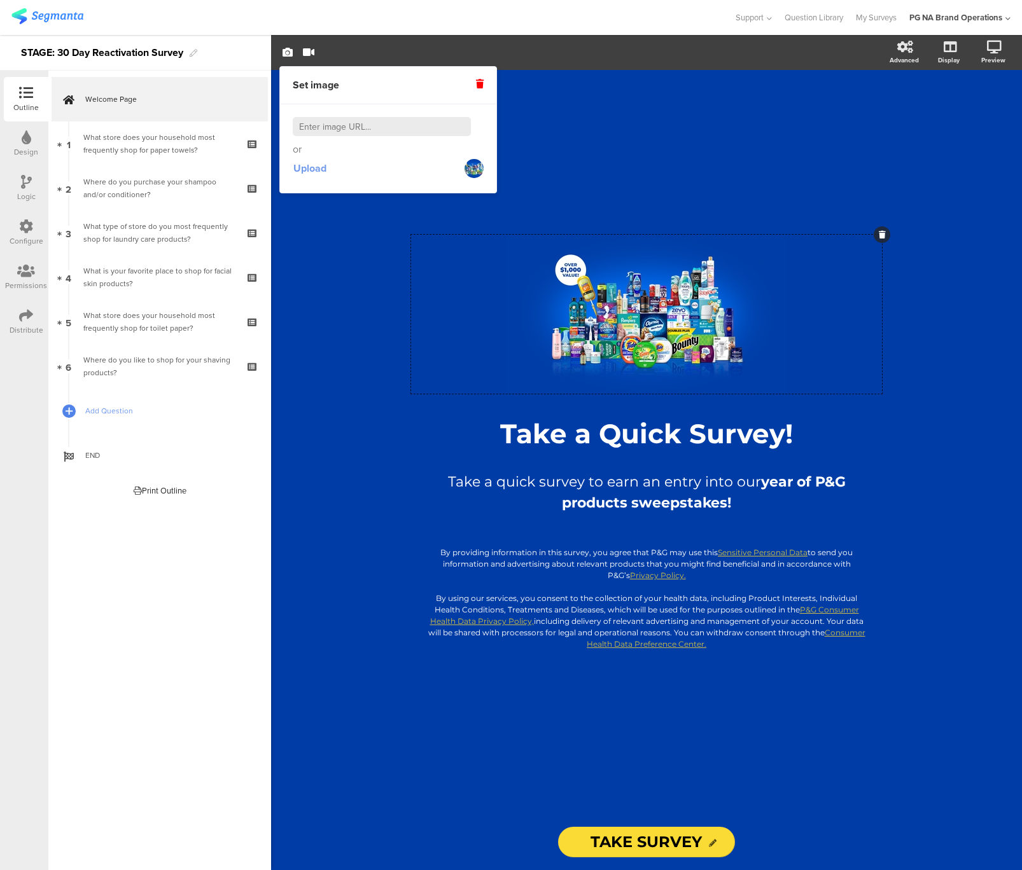
click at [311, 171] on span "Upload" at bounding box center [309, 168] width 33 height 15
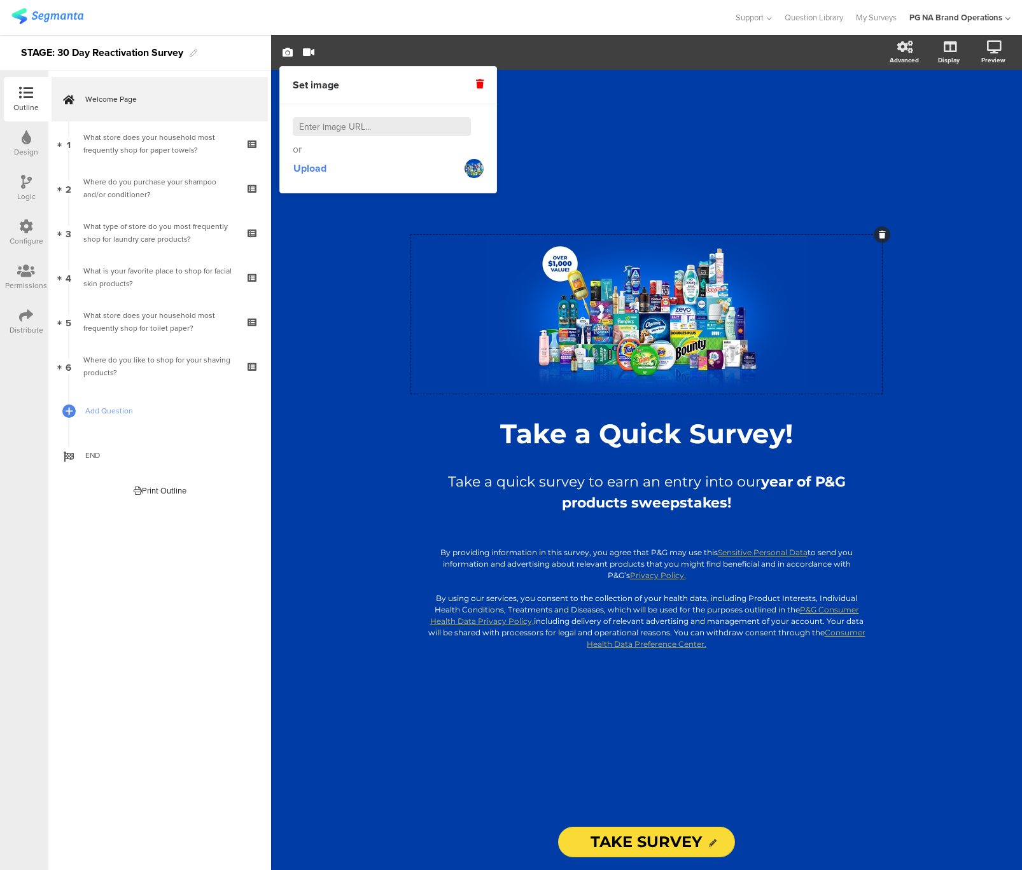
click at [666, 174] on div "/ Take a Quick Survey! Take a Quick Survey! Take a quick survey to earn an entr…" at bounding box center [646, 442] width 509 height 744
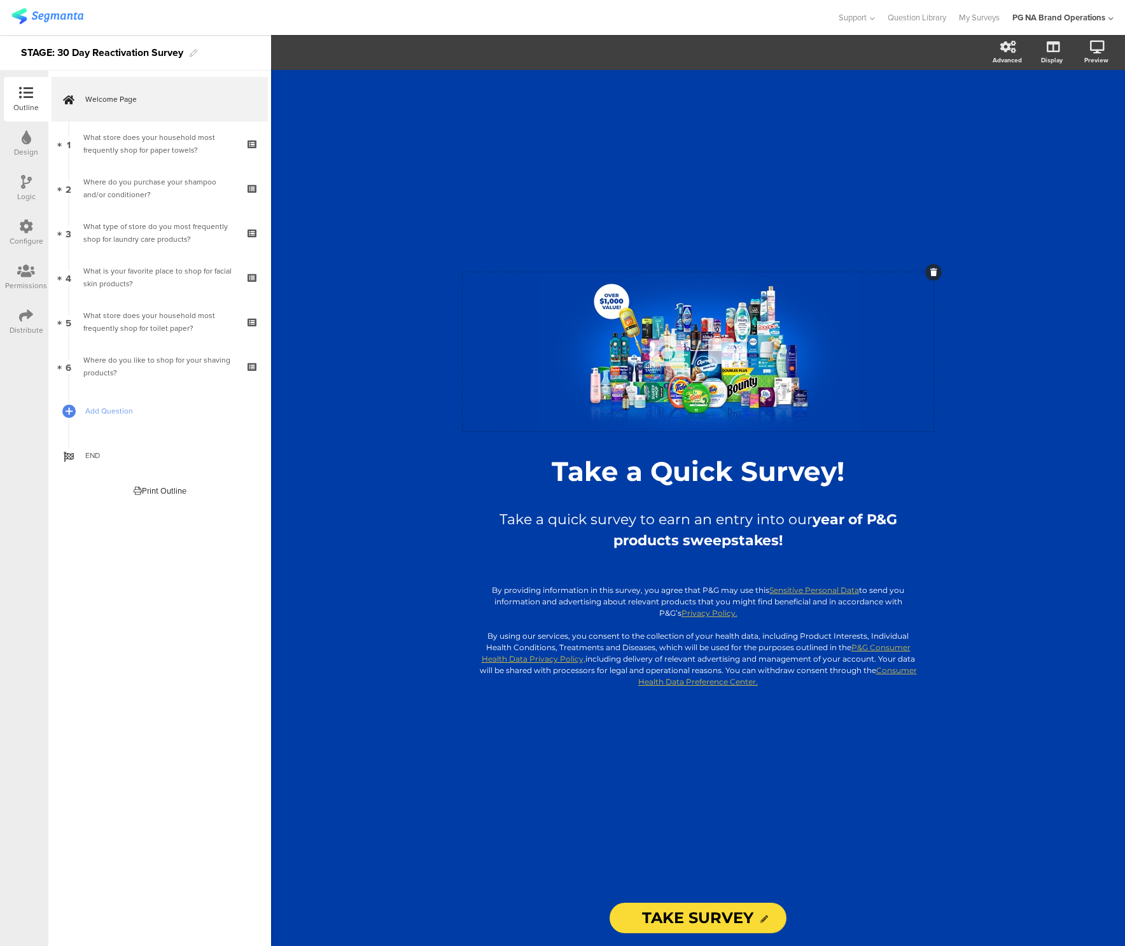
click at [662, 359] on icon at bounding box center [666, 351] width 43 height 43
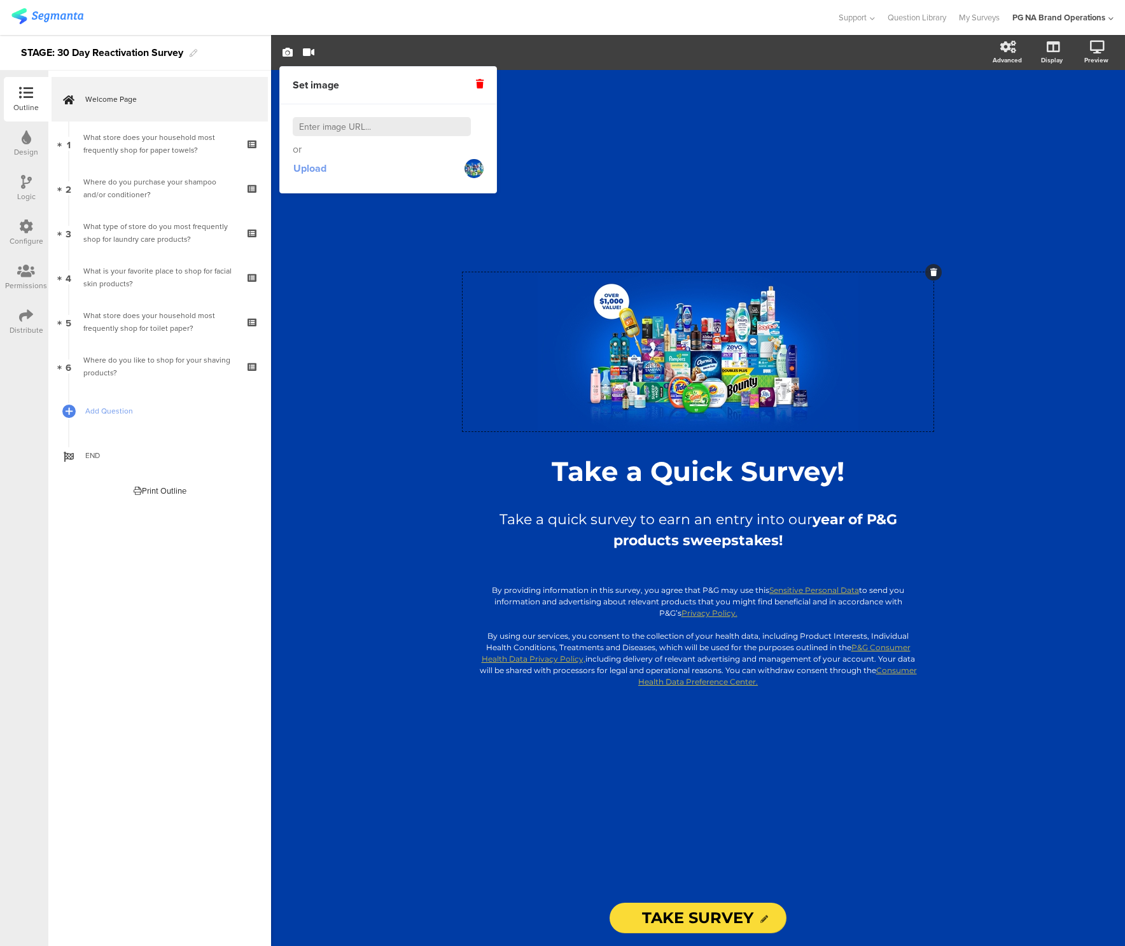
click at [310, 167] on span "Upload" at bounding box center [309, 168] width 33 height 15
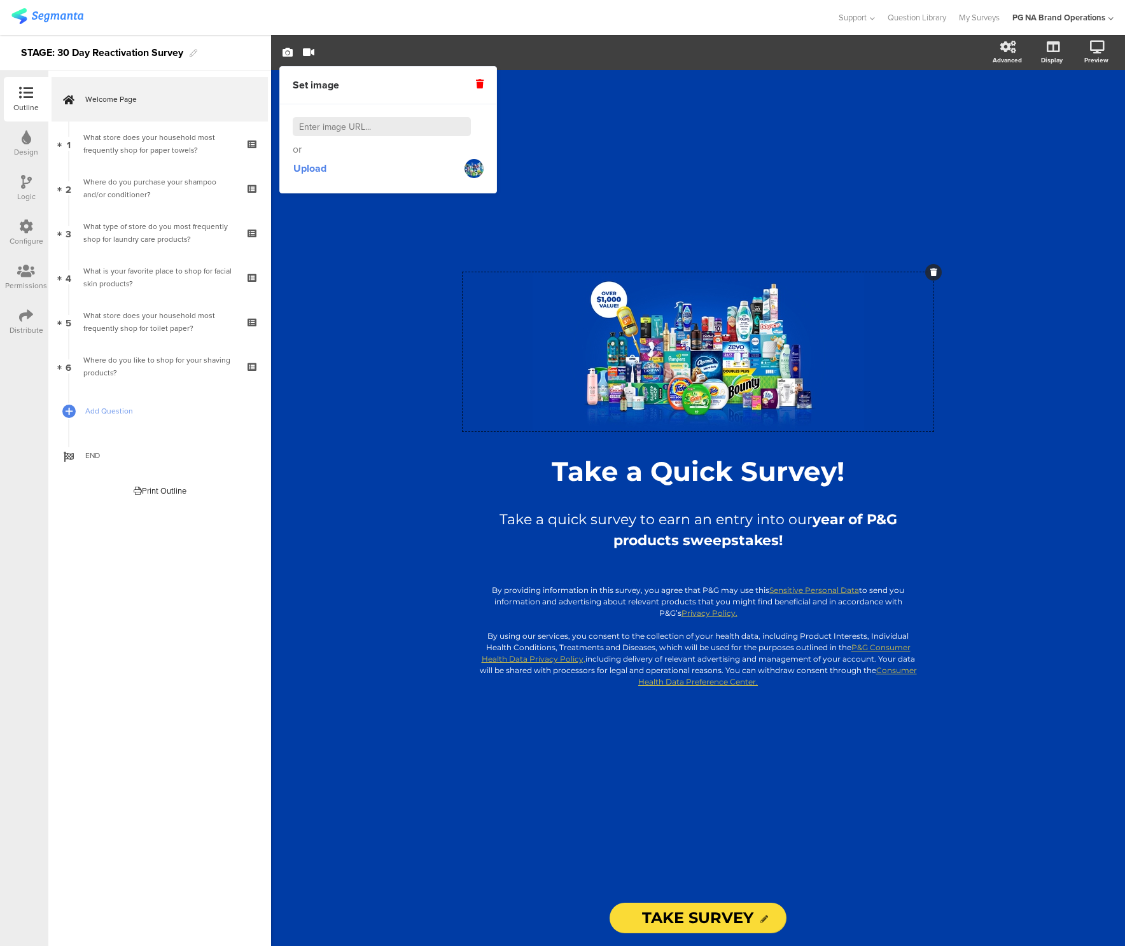
click at [677, 151] on div "/ Take a Quick Survey! Take a Quick Survey! Take a quick survey to earn an entr…" at bounding box center [697, 480] width 509 height 820
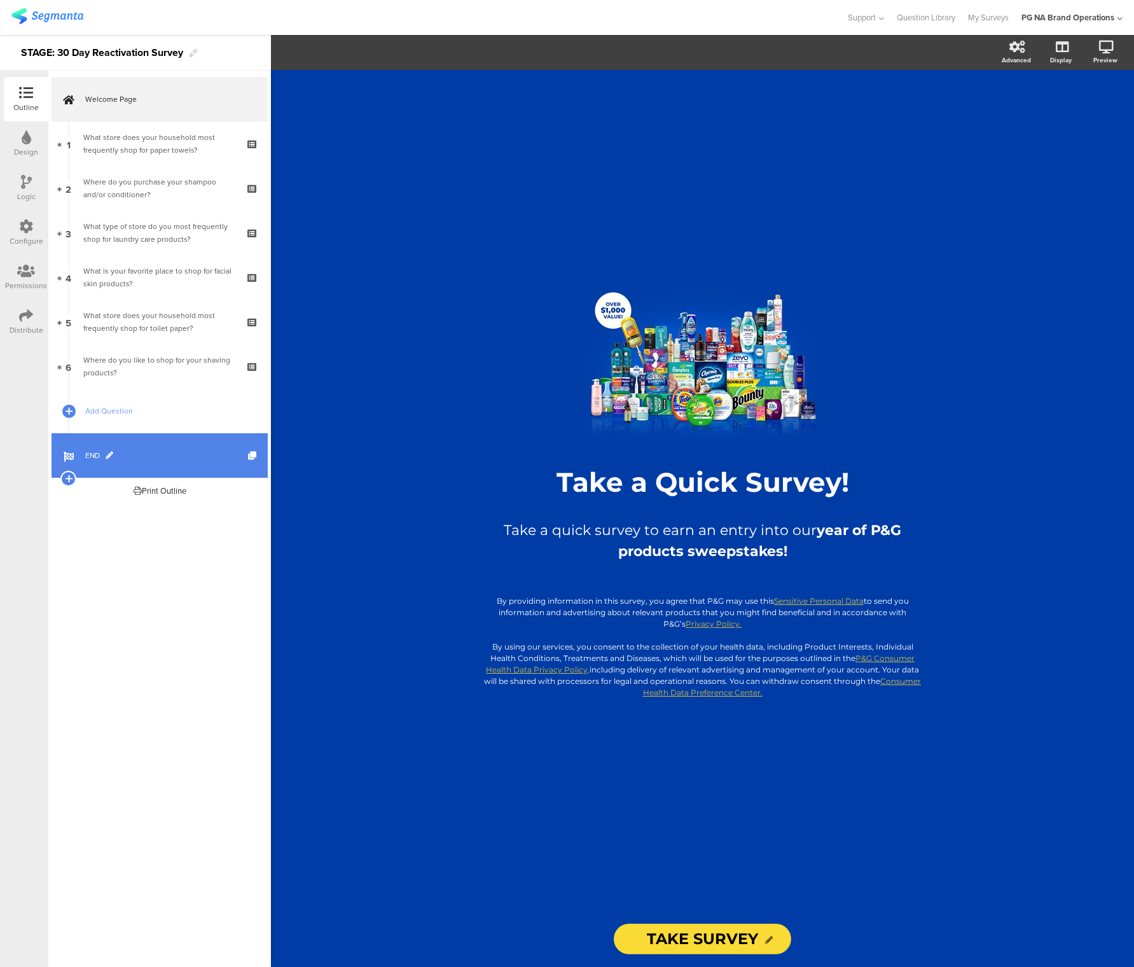
click at [137, 450] on span "END" at bounding box center [166, 455] width 163 height 13
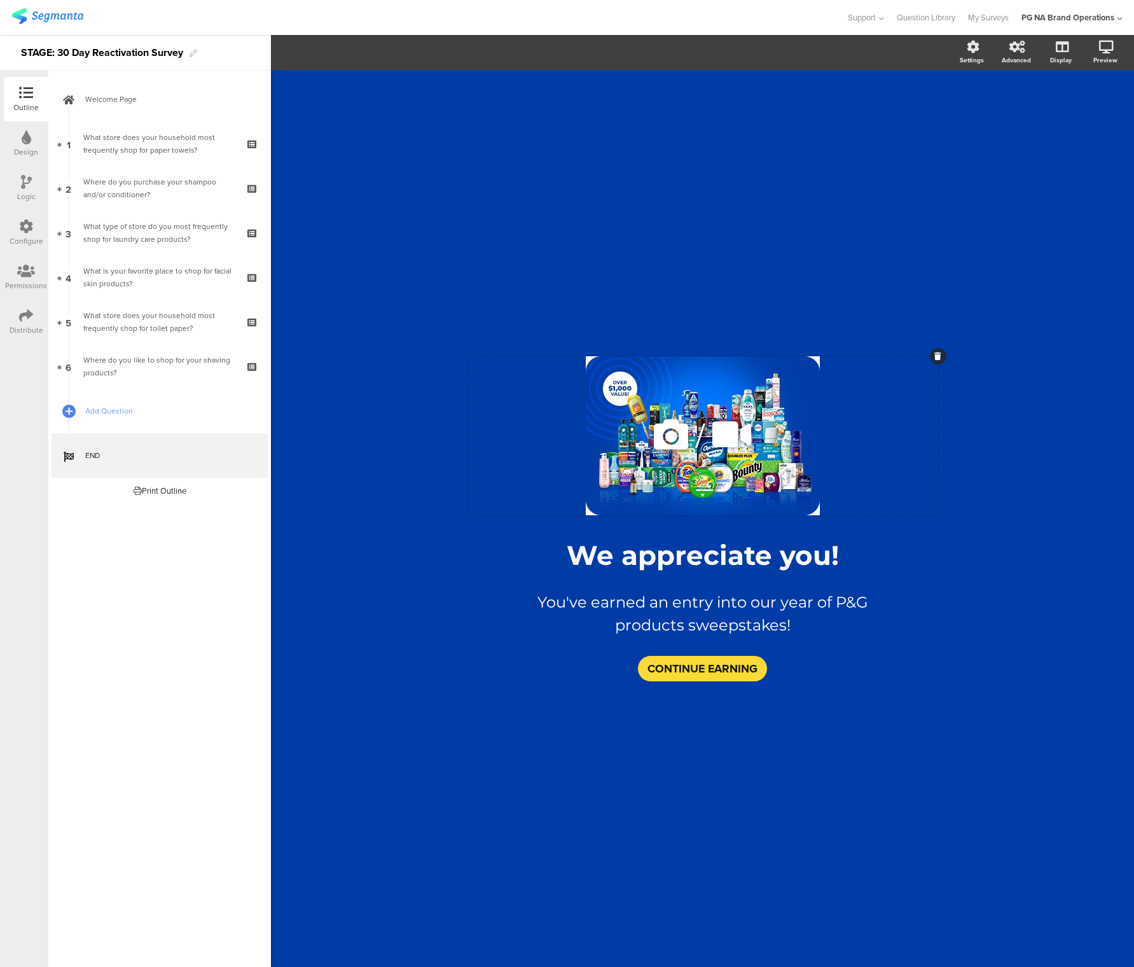
click at [667, 433] on icon at bounding box center [671, 434] width 43 height 43
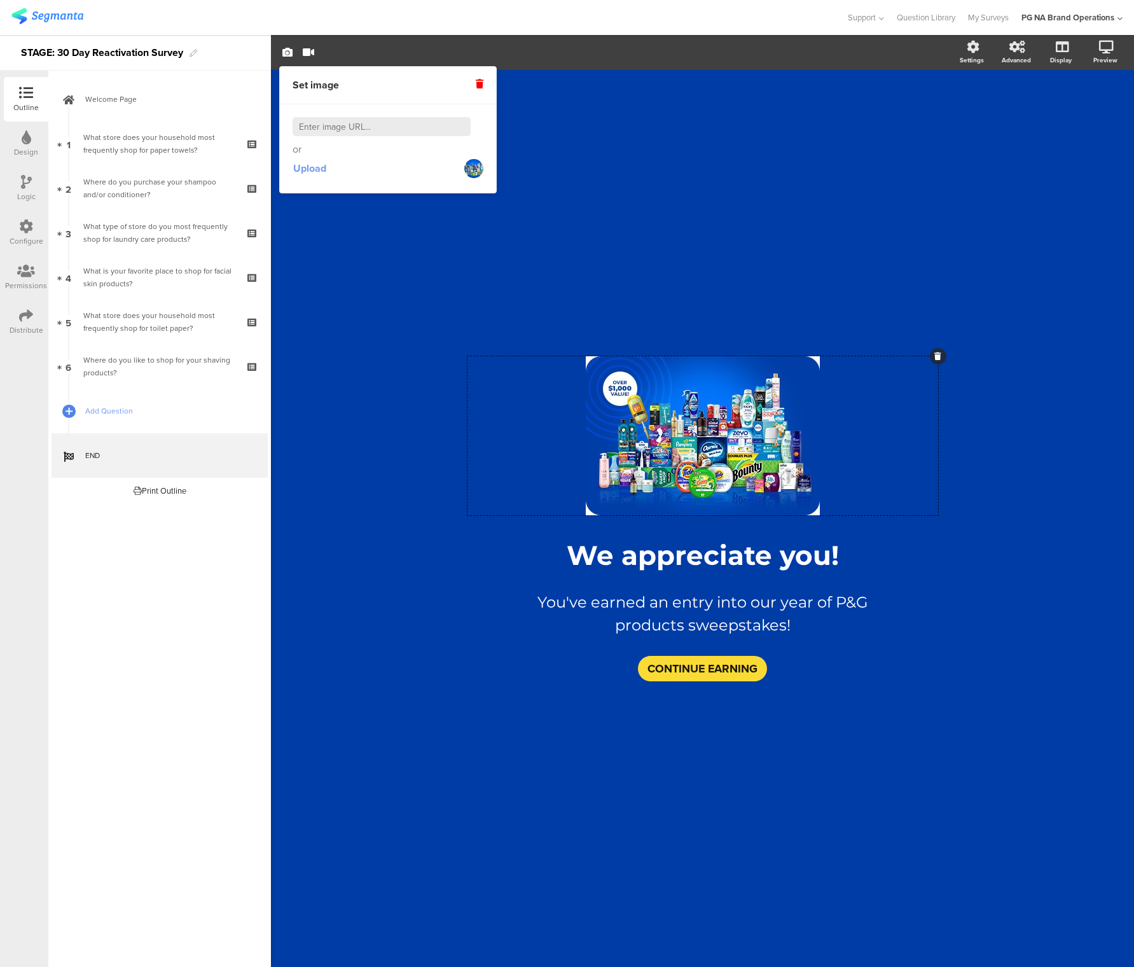
click at [317, 169] on span "Upload" at bounding box center [309, 168] width 33 height 15
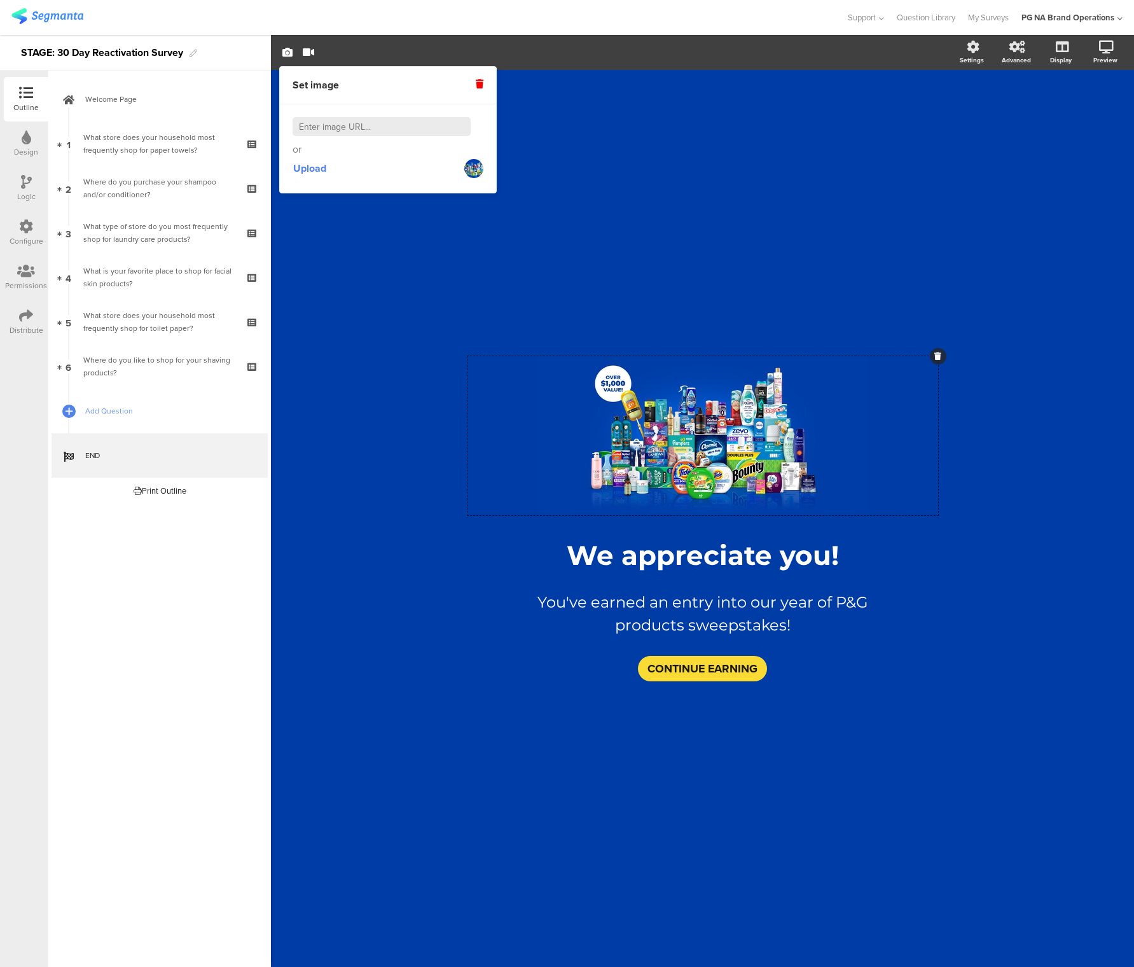
click at [696, 170] on div "/ We appreciate you! We appreciate you! You've earned an entry into our year of…" at bounding box center [703, 512] width 534 height 884
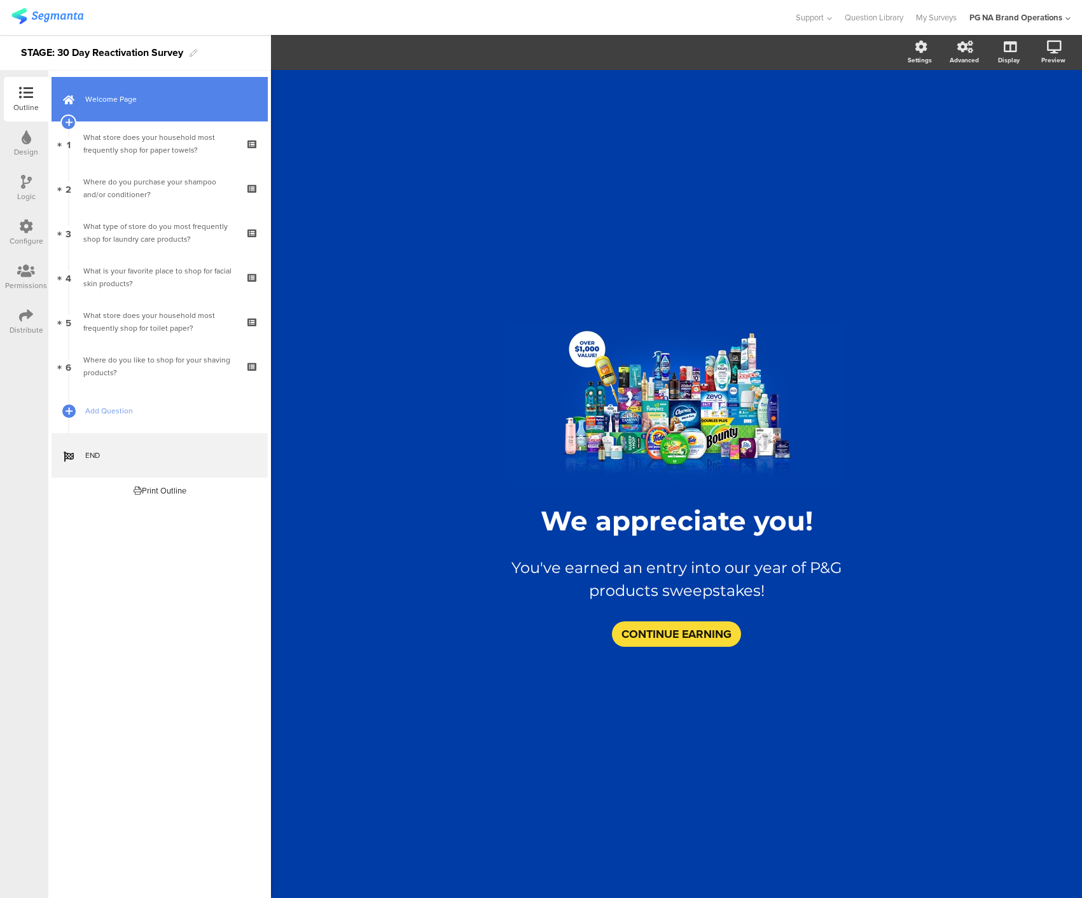
click at [167, 107] on link "Welcome Page" at bounding box center [160, 99] width 216 height 45
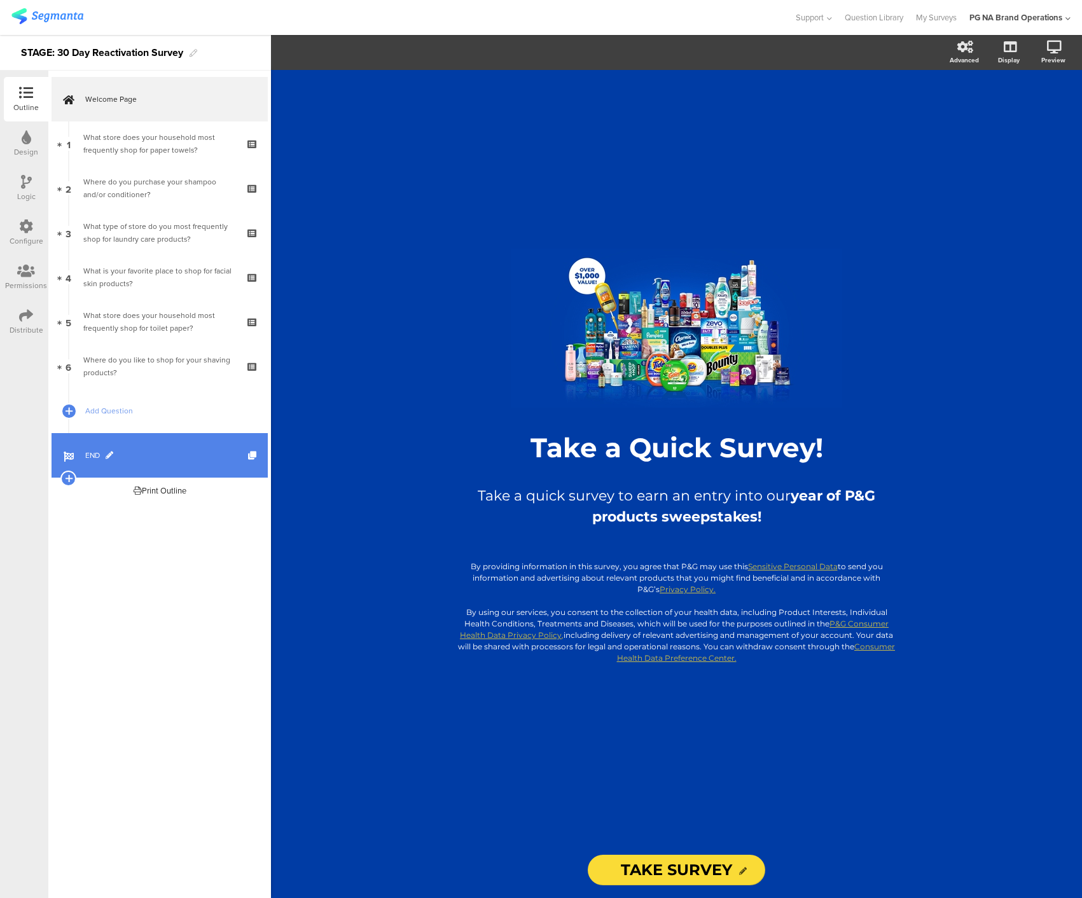
click at [175, 450] on span "END" at bounding box center [166, 455] width 163 height 13
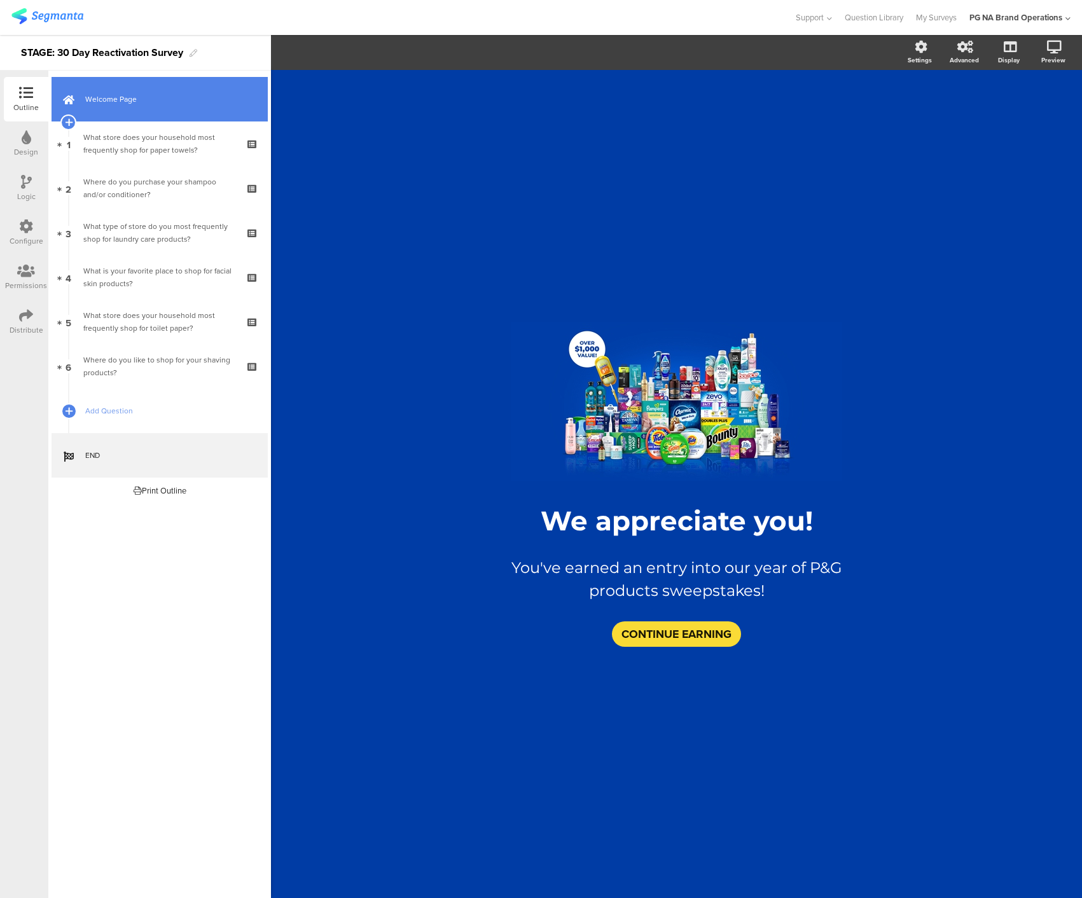
click at [190, 112] on link "Welcome Page" at bounding box center [160, 99] width 216 height 45
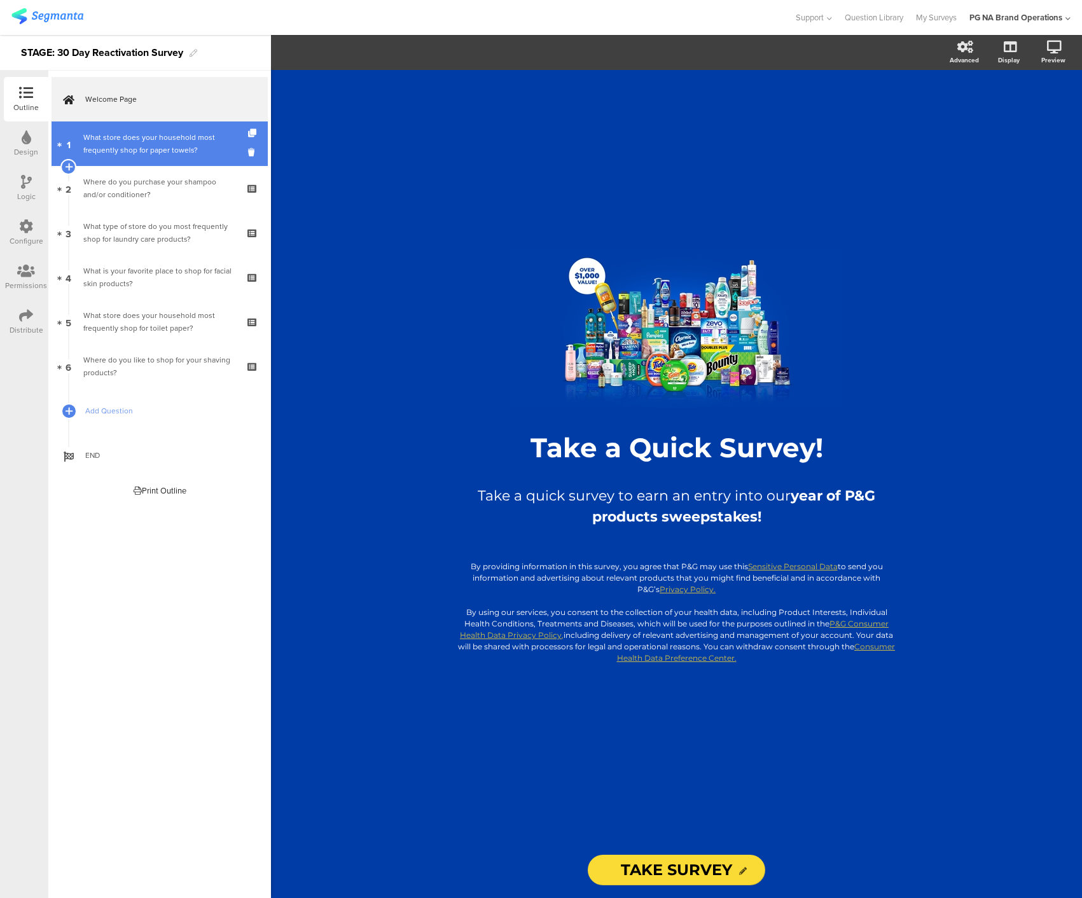
click at [183, 138] on div "What store does your household most frequently shop for paper towels?" at bounding box center [159, 143] width 152 height 25
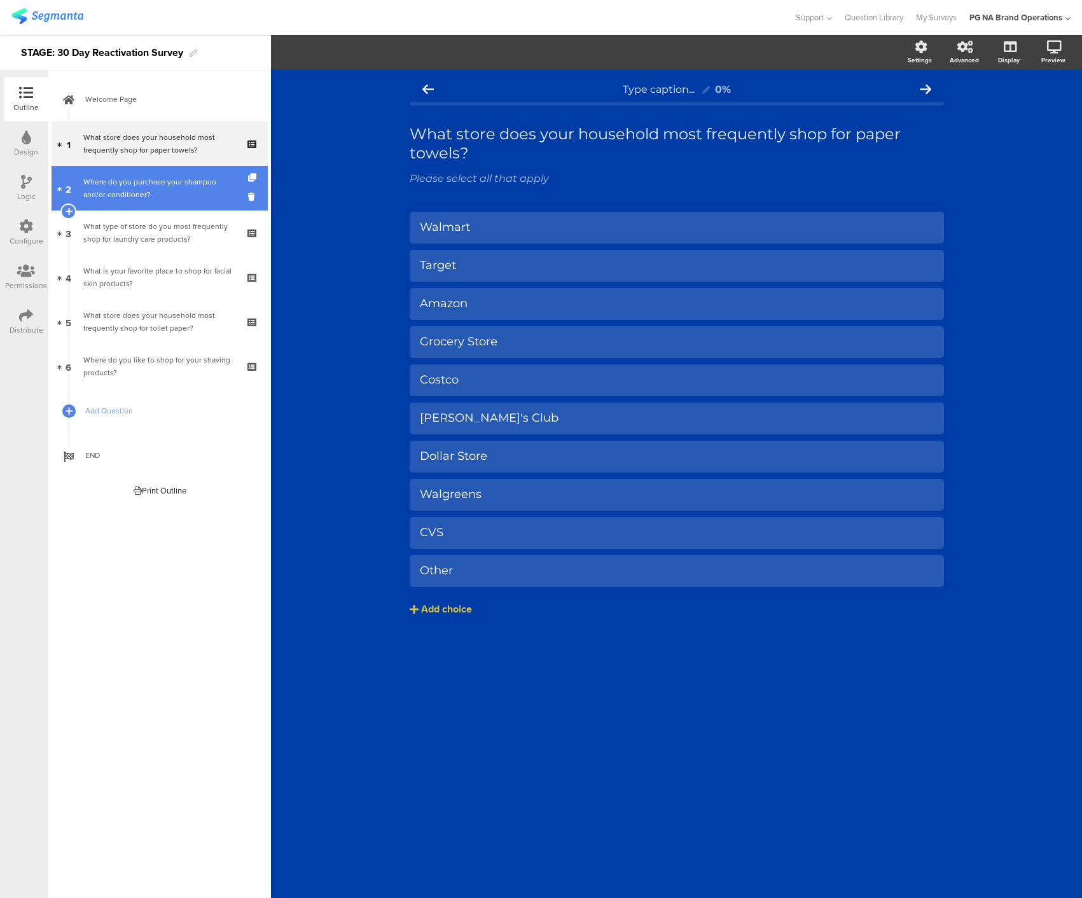
click at [173, 178] on div "Where do you purchase your shampoo and/or conditioner?" at bounding box center [159, 188] width 152 height 25
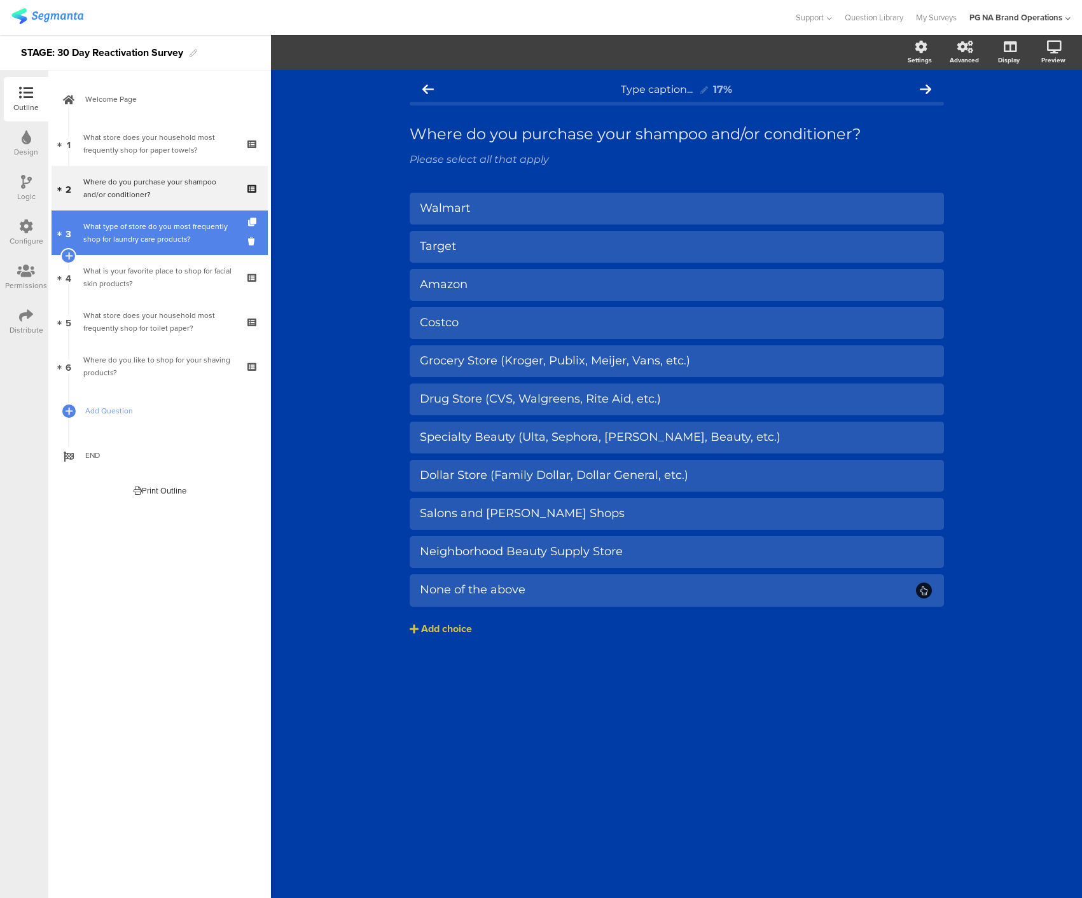
click at [176, 226] on div "What type of store do you most frequently shop for laundry care products?" at bounding box center [159, 232] width 152 height 25
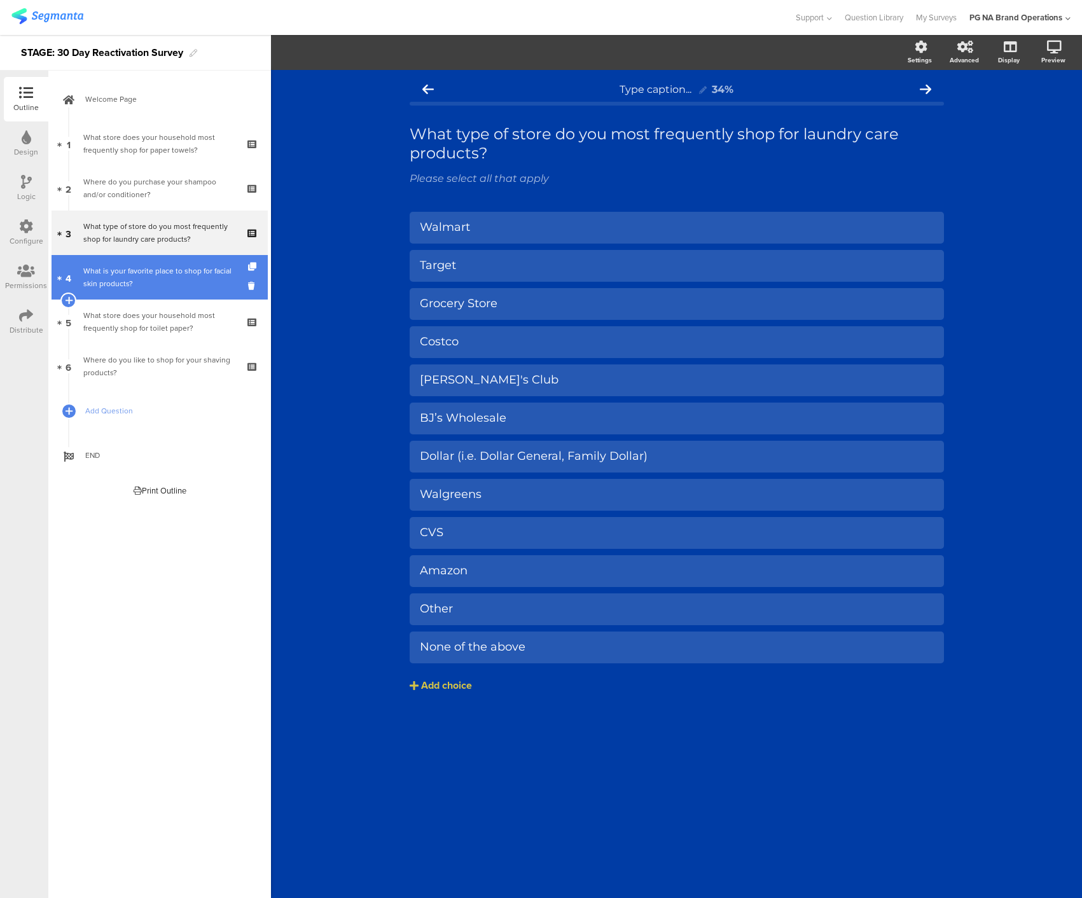
click at [191, 275] on div "What is your favorite place to shop for facial skin products?" at bounding box center [159, 277] width 152 height 25
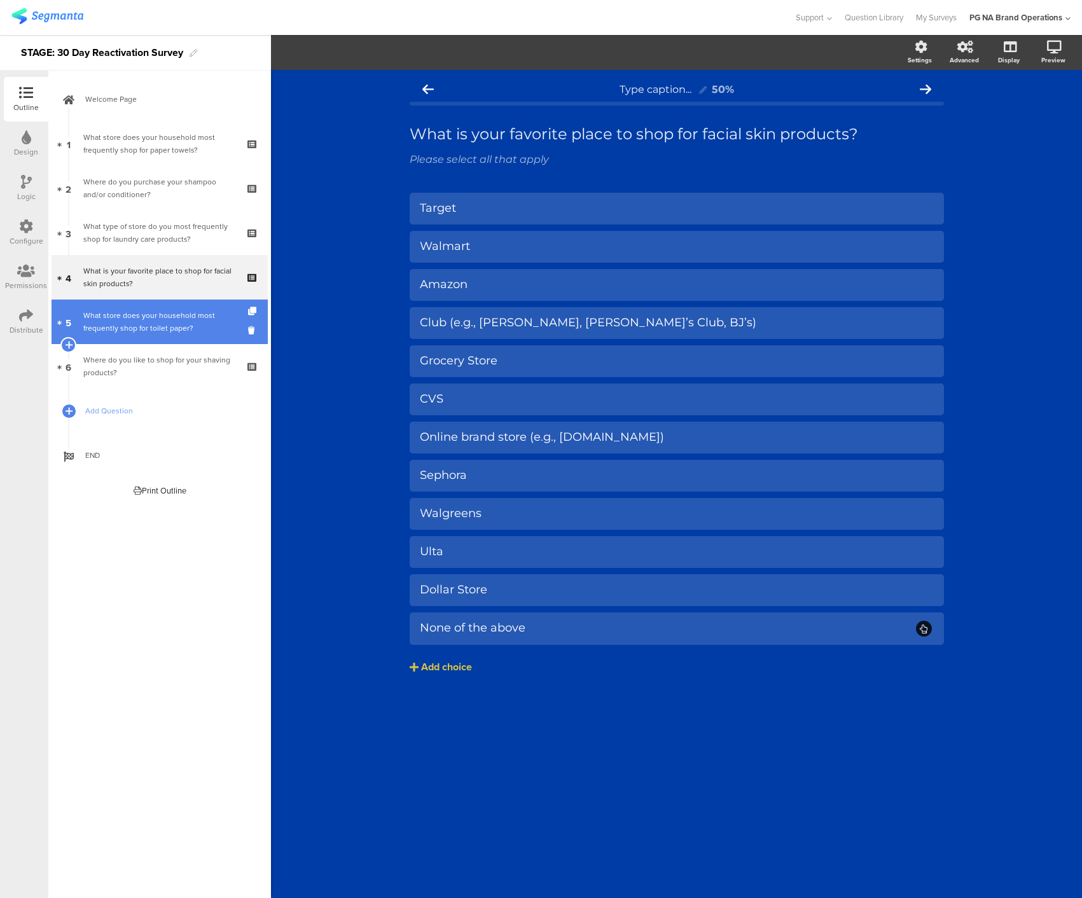
click at [190, 333] on div "What store does your household most frequently shop for toilet paper?" at bounding box center [159, 321] width 152 height 25
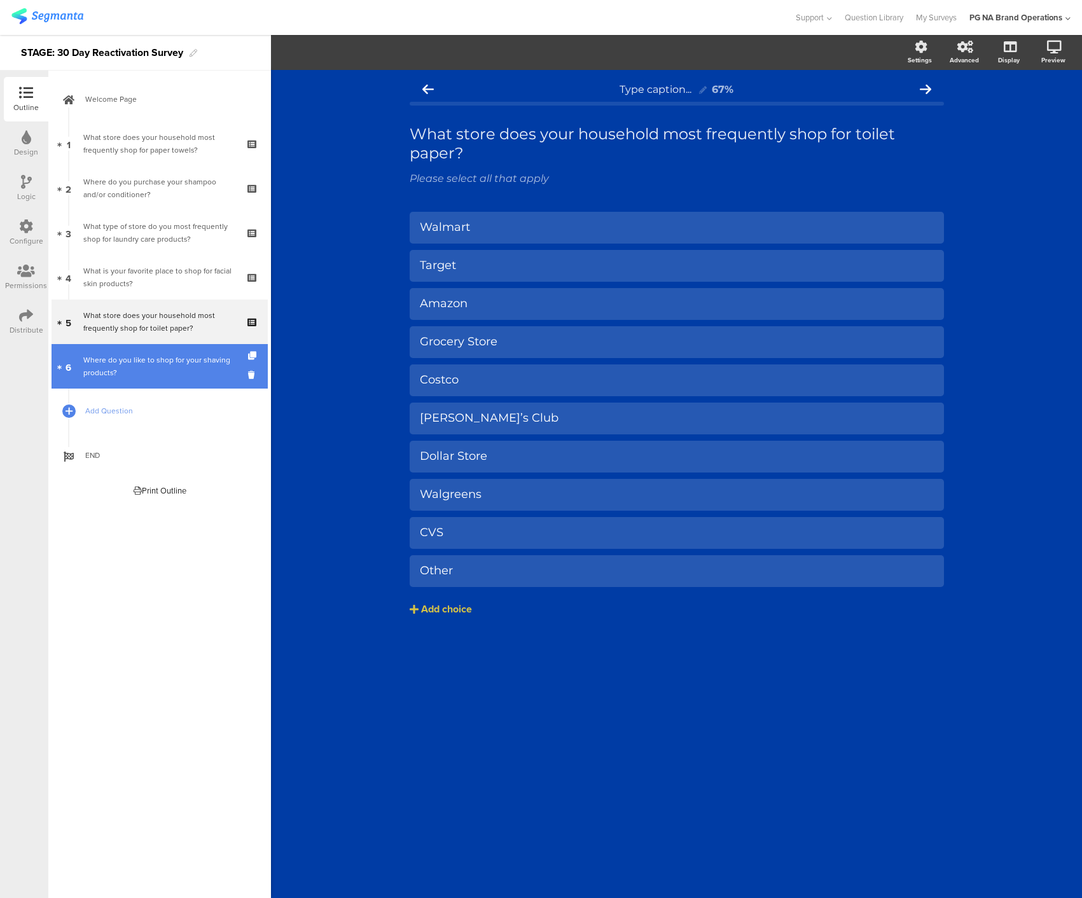
click at [188, 375] on div "Where do you like to shop for your shaving products?" at bounding box center [159, 366] width 152 height 25
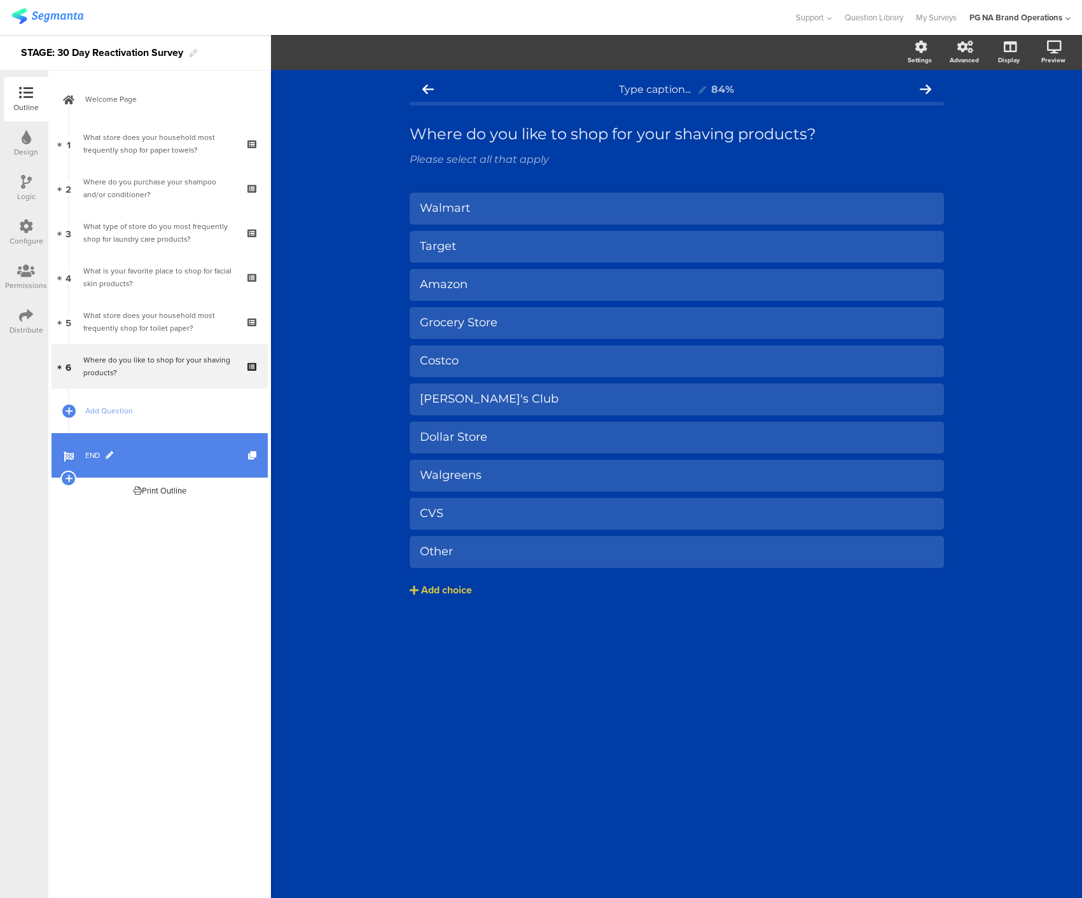
click at [186, 451] on span "END" at bounding box center [166, 455] width 163 height 13
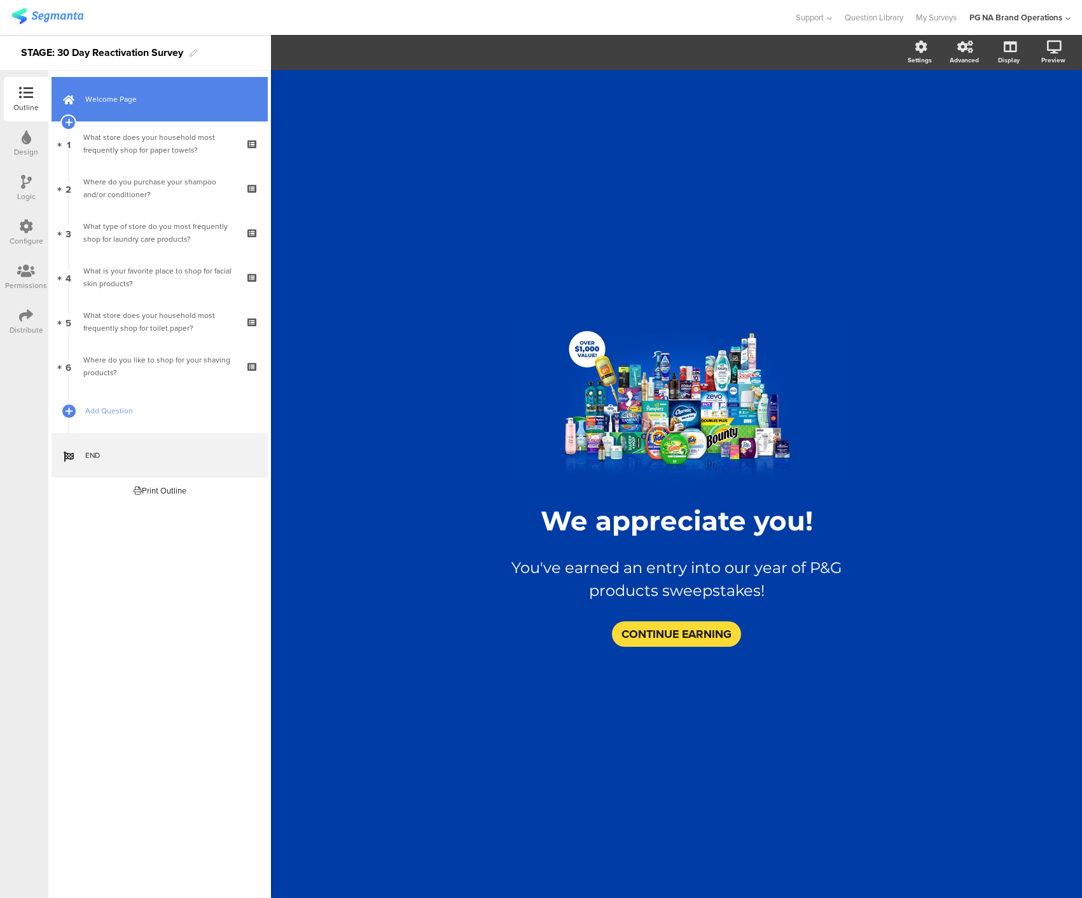
click at [167, 108] on link "Welcome Page" at bounding box center [160, 99] width 216 height 45
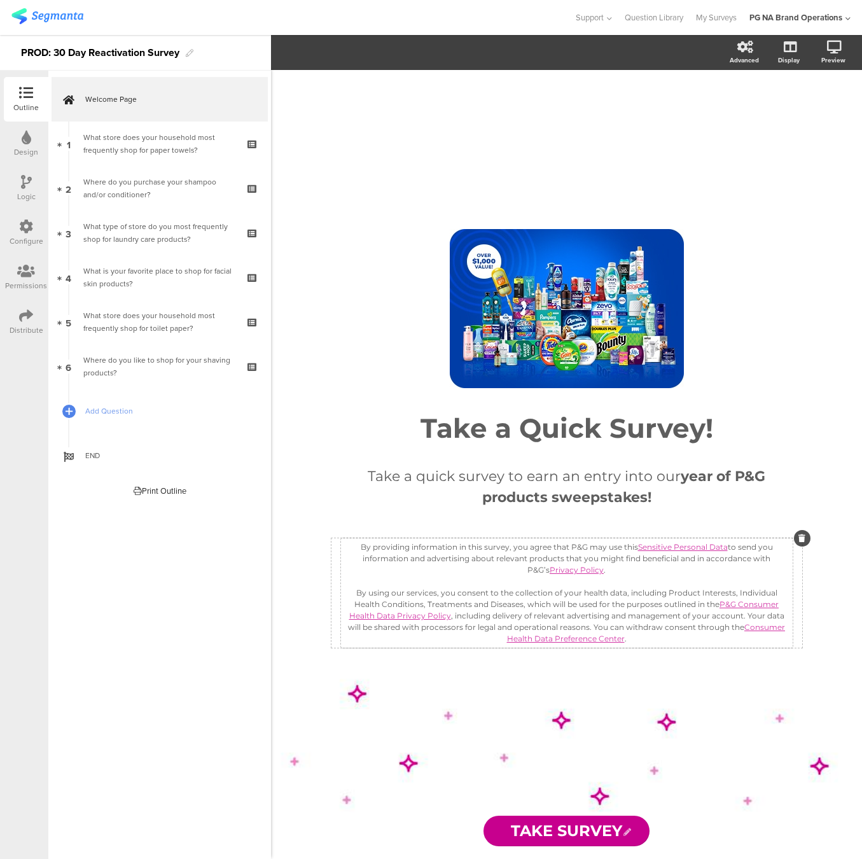
click at [421, 551] on div "By providing information in this survey, you agree that P&G may use this Sensit…" at bounding box center [566, 592] width 445 height 103
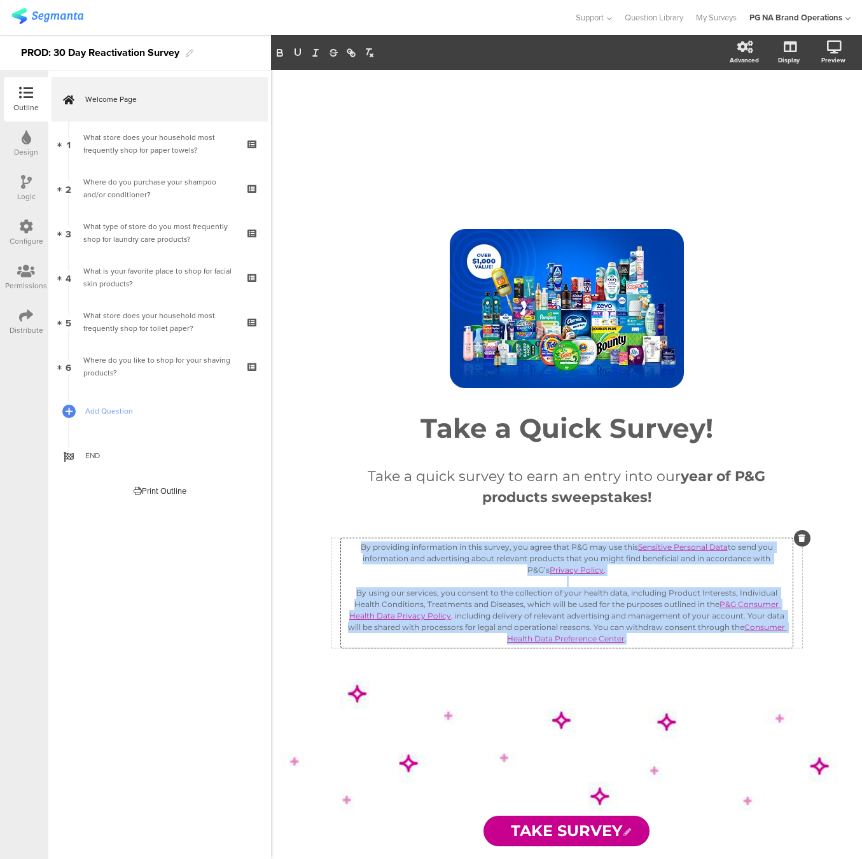
click at [660, 579] on p at bounding box center [566, 581] width 445 height 11
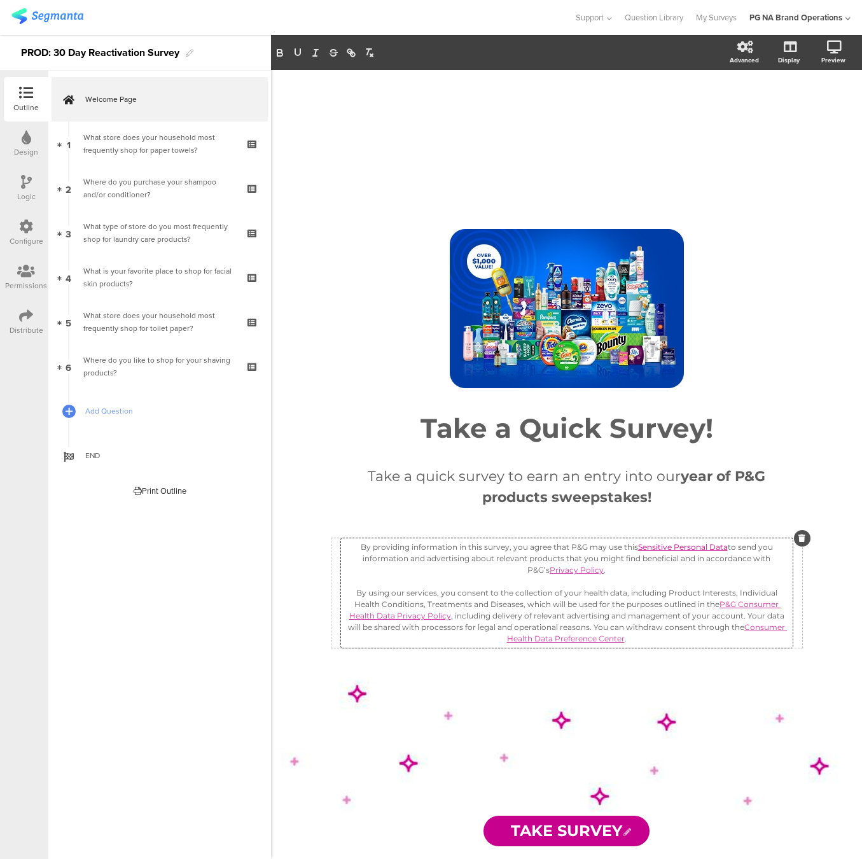
click at [663, 547] on link "Sensitive Personal Data" at bounding box center [683, 547] width 90 height 10
click at [783, 569] on link at bounding box center [766, 570] width 33 height 10
click at [725, 569] on input "[URL][DOMAIN_NAME]" at bounding box center [725, 570] width 108 height 17
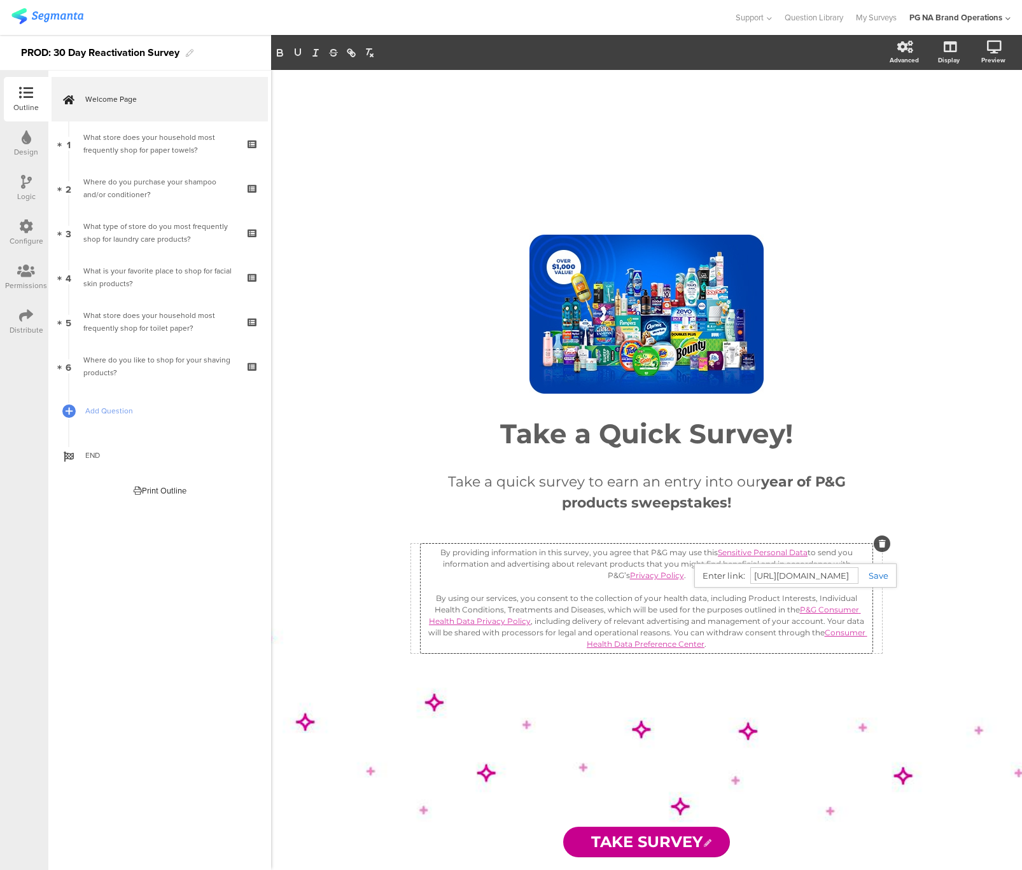
drag, startPoint x: 596, startPoint y: 583, endPoint x: 603, endPoint y: 584, distance: 7.7
click at [596, 583] on p at bounding box center [646, 587] width 445 height 11
click at [641, 576] on link "Privacy Policy" at bounding box center [657, 576] width 54 height 10
click at [843, 597] on link at bounding box center [826, 599] width 33 height 10
click at [733, 599] on input "[URL][DOMAIN_NAME]" at bounding box center [705, 598] width 108 height 17
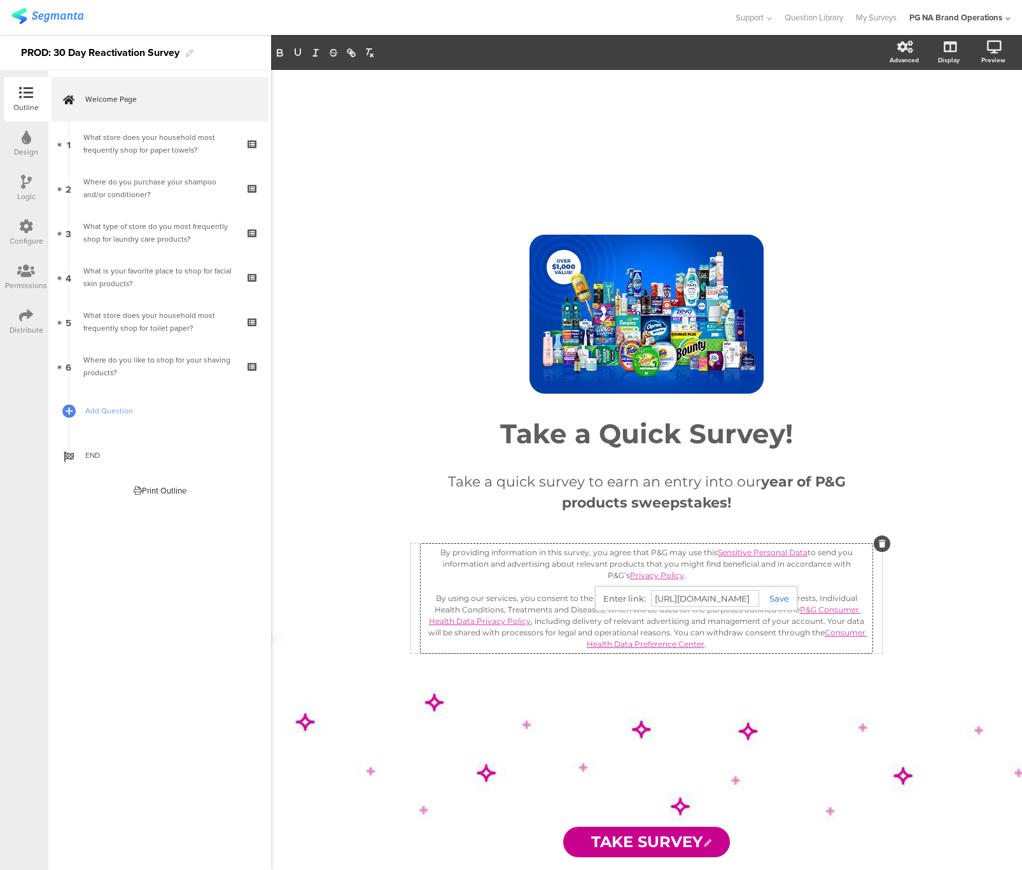
click at [733, 599] on input "[URL][DOMAIN_NAME]" at bounding box center [705, 598] width 108 height 17
click at [534, 582] on p at bounding box center [646, 587] width 445 height 11
click at [812, 615] on p "By using our services, you consent to the collection of your health data, inclu…" at bounding box center [646, 621] width 445 height 57
click at [747, 642] on link at bounding box center [730, 644] width 33 height 10
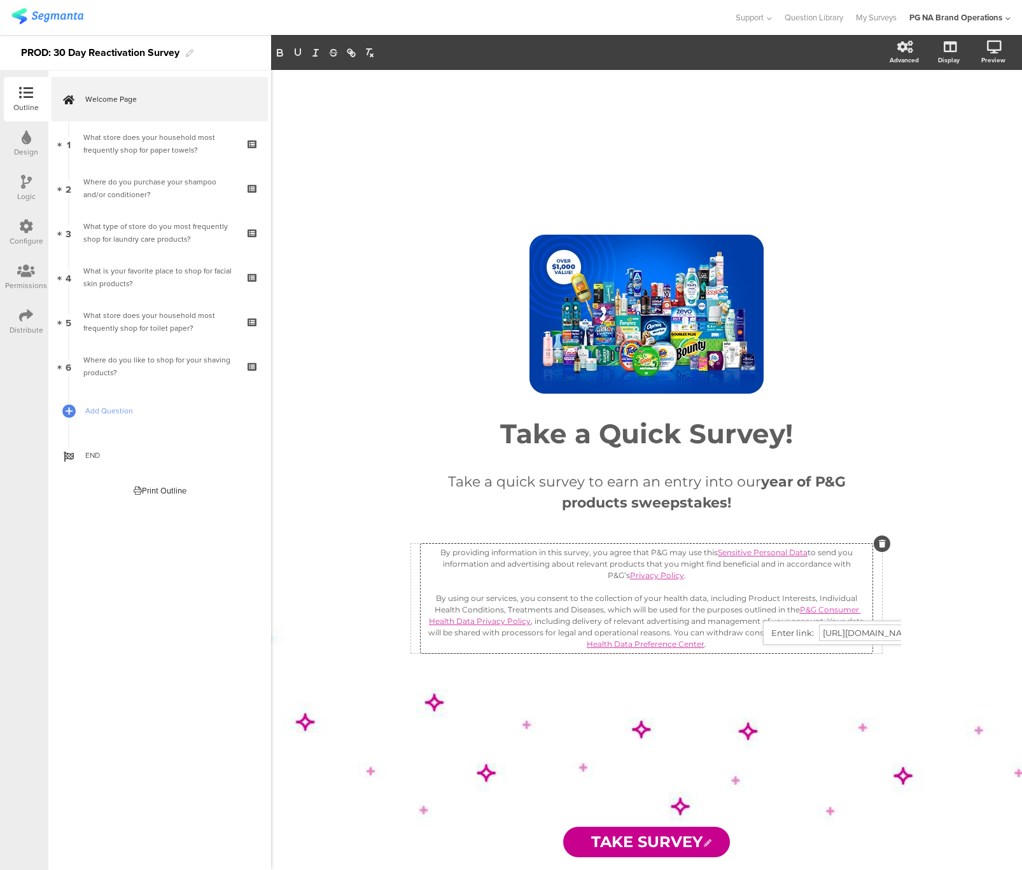
click at [861, 631] on input "https://privacypolicy.pg.com/CHD-en" at bounding box center [873, 633] width 108 height 17
click at [822, 570] on p "By providing information in this survey, you agree that P&G may use this Sensit…" at bounding box center [646, 564] width 445 height 34
click at [814, 632] on link "Consumer Health Data Preference Center" at bounding box center [727, 638] width 281 height 21
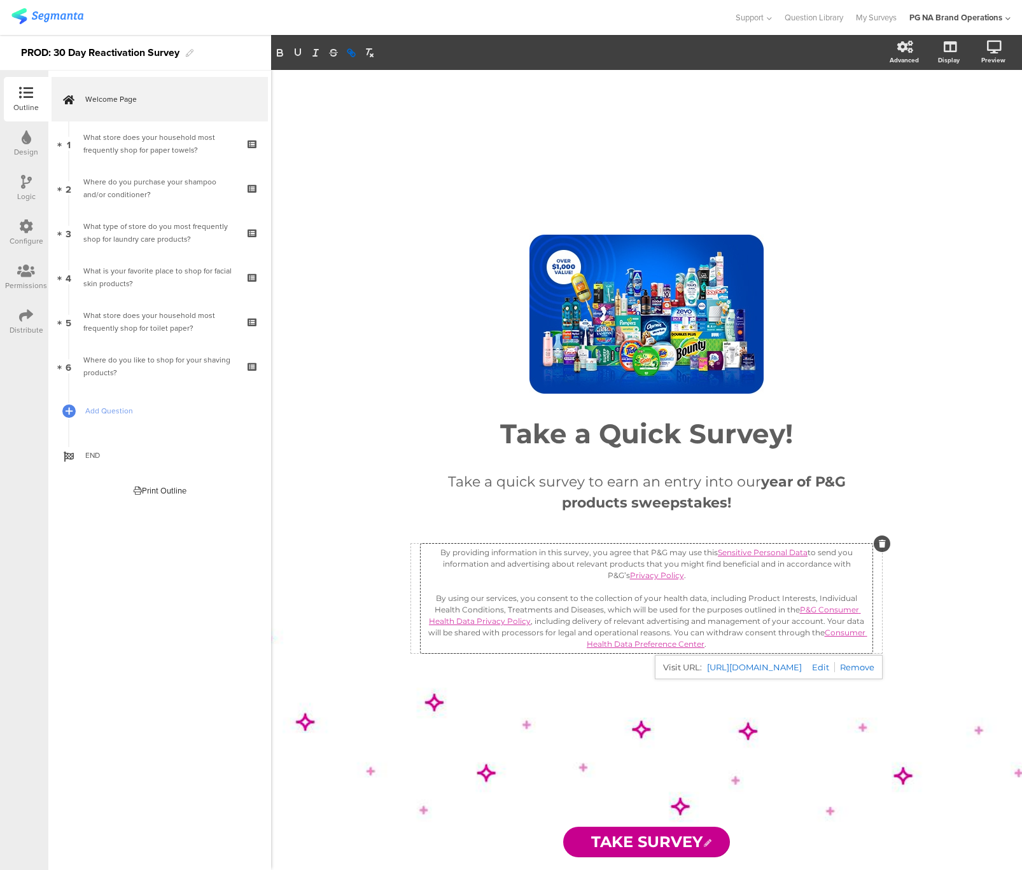
click at [835, 668] on link at bounding box center [818, 667] width 33 height 10
type input "https://preferencecenter.pg.com/en-us/healthdata/"
click at [844, 658] on input "https://preferencecenter.pg.com/en-us/healthdata/" at bounding box center [875, 656] width 108 height 17
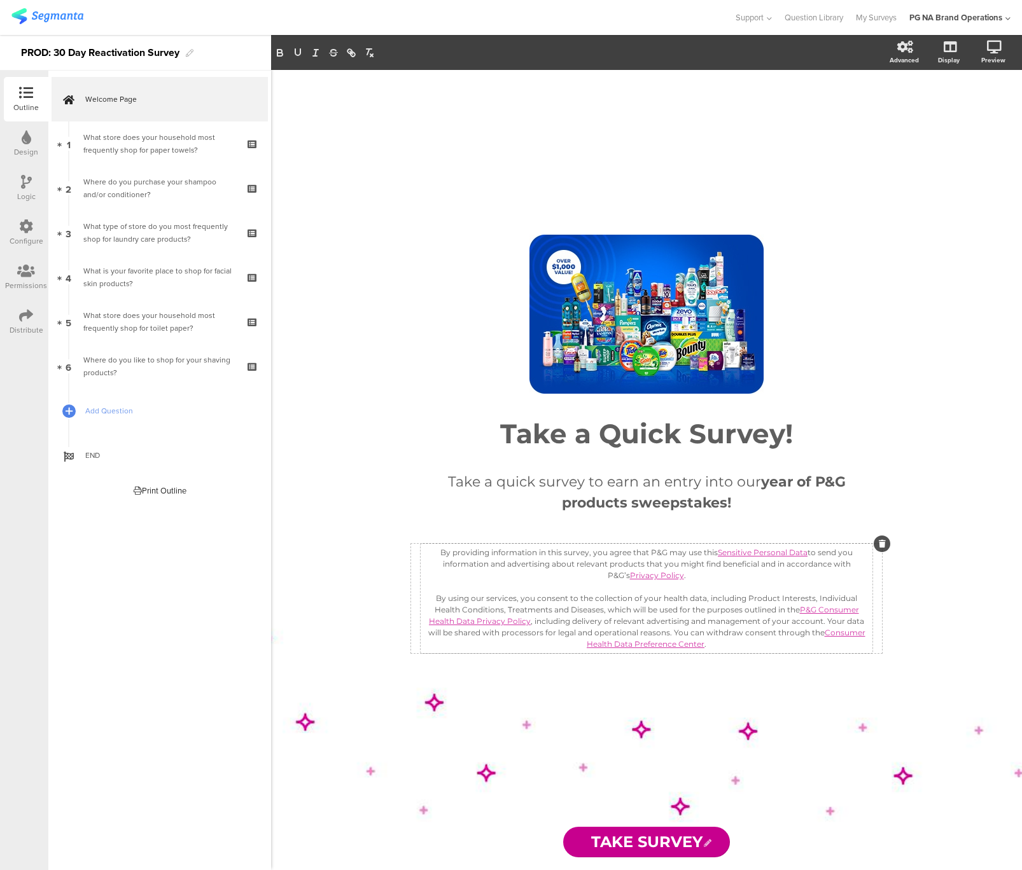
click at [861, 596] on div "/ Take a Quick Survey! Take a Quick Survey! Take a quick survey to earn an entr…" at bounding box center [646, 470] width 534 height 800
click at [321, 288] on div "/ Take a Quick Survey! Take a Quick Survey! Take a quick survey to earn an entr…" at bounding box center [646, 470] width 751 height 800
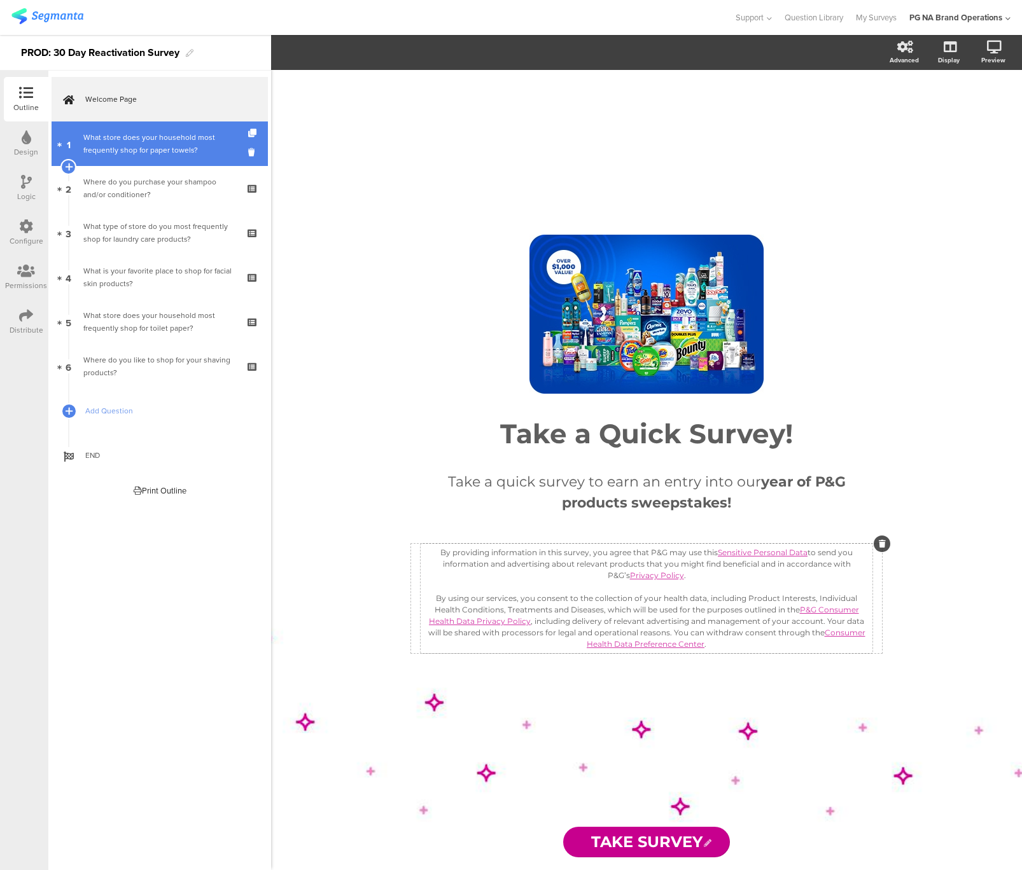
click at [147, 141] on div "What store does your household most frequently shop for paper towels?" at bounding box center [159, 143] width 152 height 25
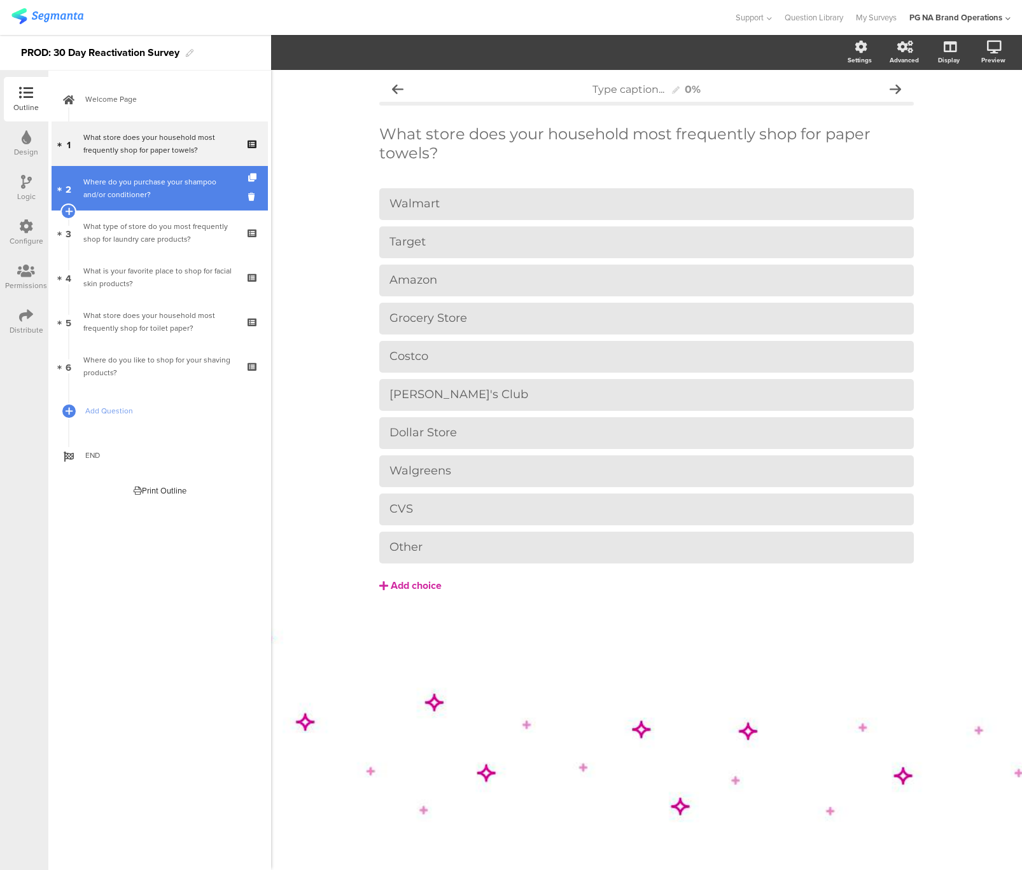
click at [164, 192] on div "Where do you purchase your shampoo and/or conditioner?" at bounding box center [159, 188] width 152 height 25
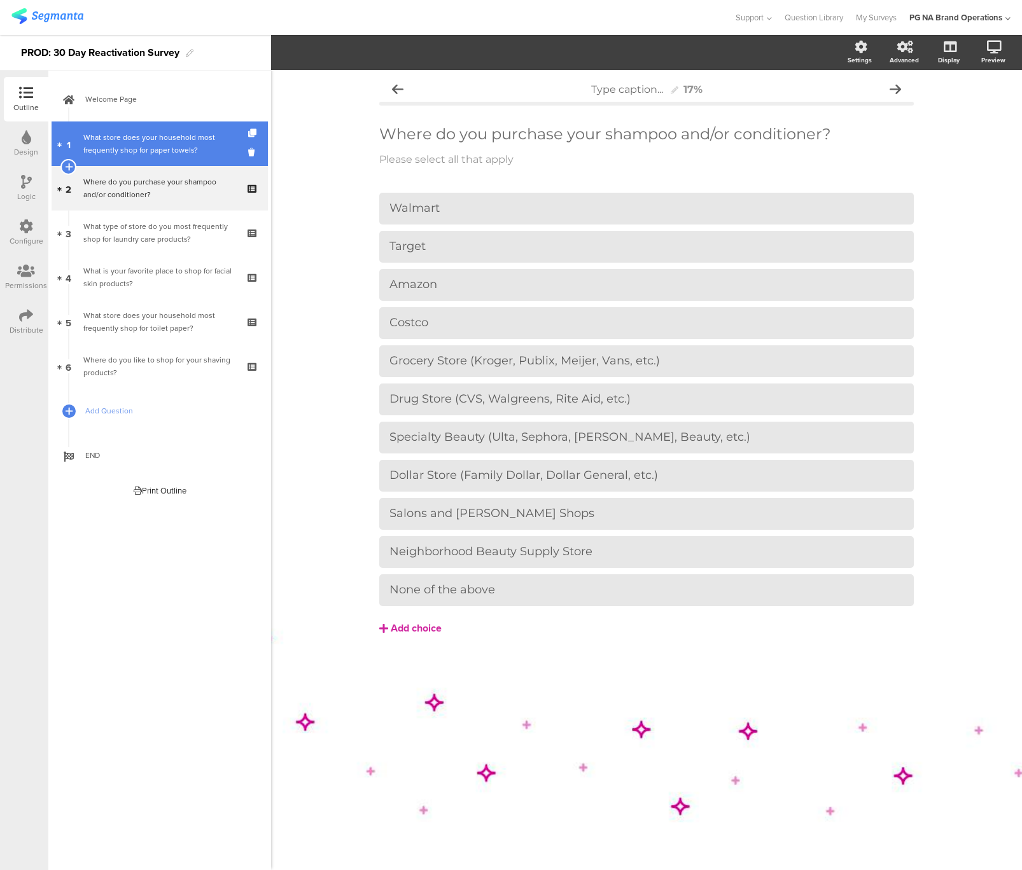
click at [172, 144] on div "What store does your household most frequently shop for paper towels?" at bounding box center [159, 143] width 152 height 25
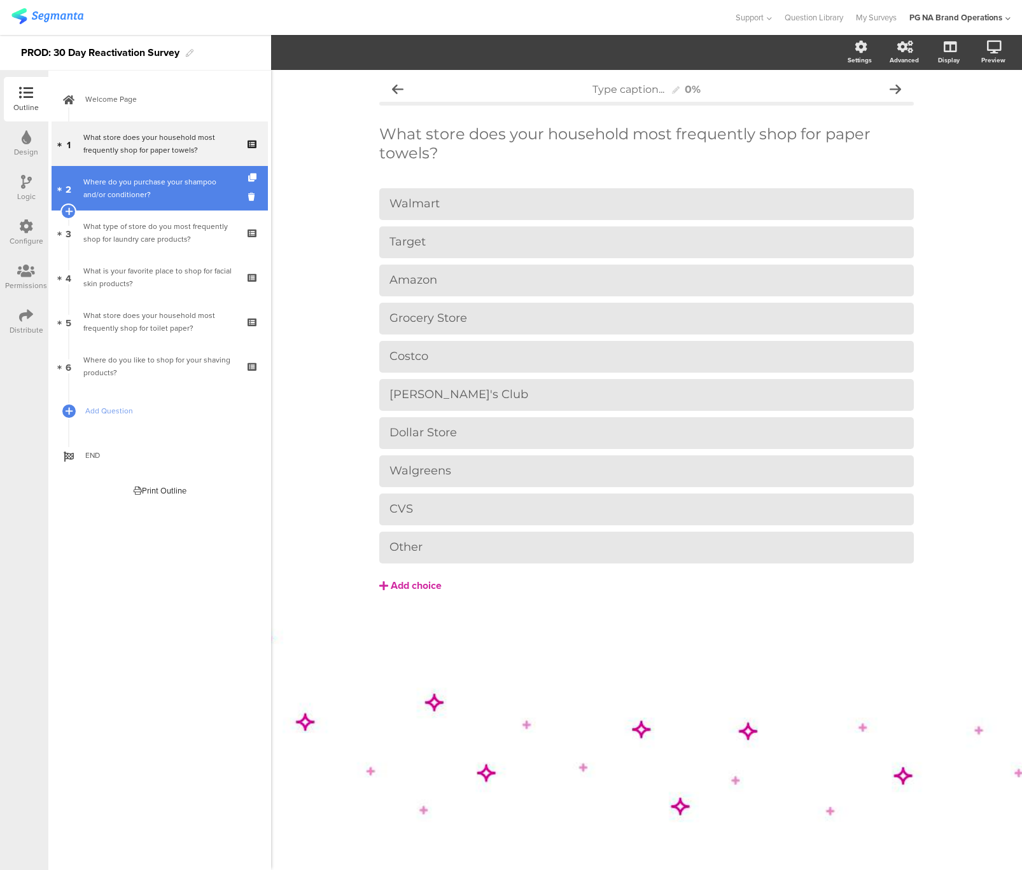
click at [123, 179] on div "Where do you purchase your shampoo and/or conditioner?" at bounding box center [159, 188] width 152 height 25
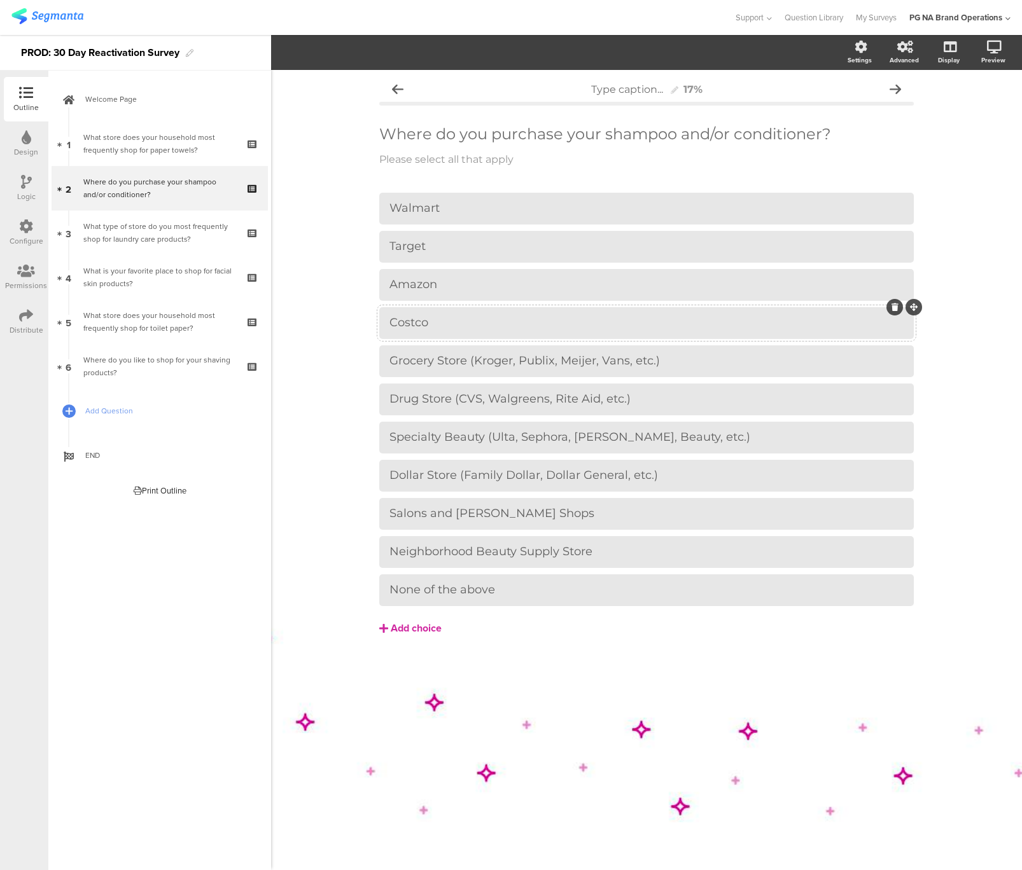
click at [418, 322] on div "Costco" at bounding box center [646, 323] width 514 height 15
copy div "Costco"
click at [423, 364] on div "Grocery Store (Kroger, Publix, Meijer, Vans, etc.)" at bounding box center [646, 361] width 514 height 15
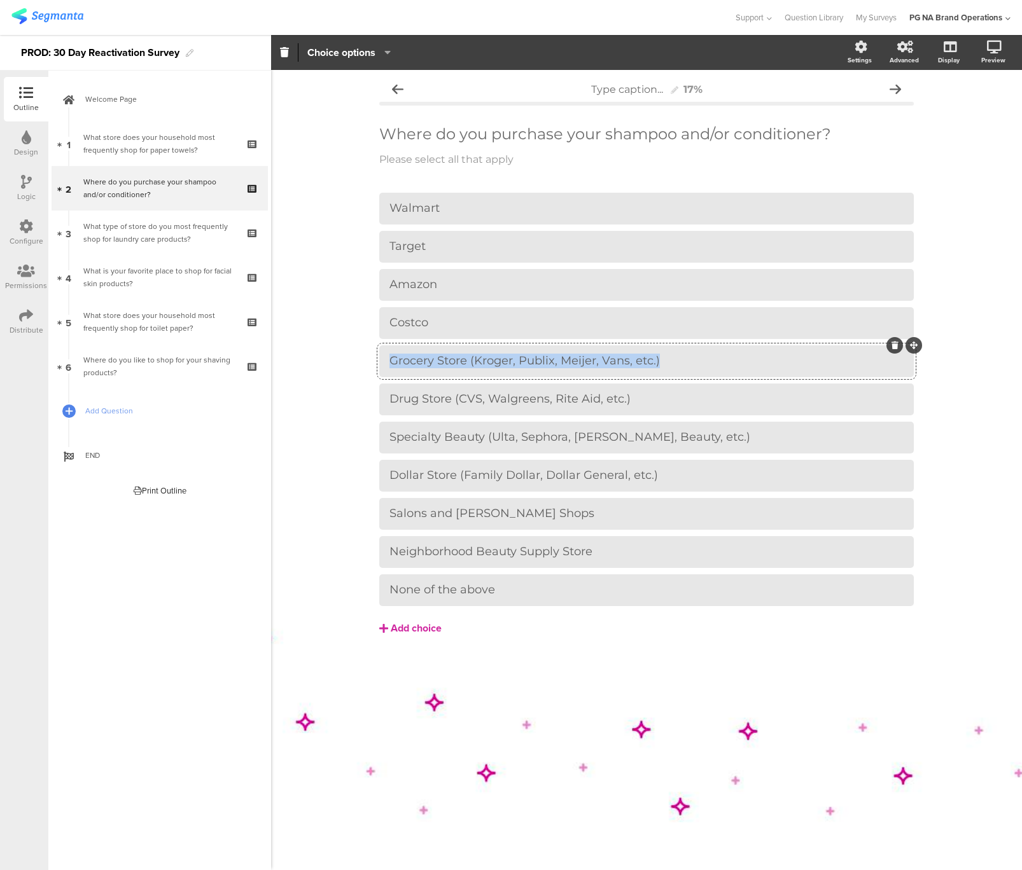
click at [423, 364] on div "Grocery Store (Kroger, Publix, Meijer, Vans, etc.)" at bounding box center [646, 361] width 514 height 15
copy div "Grocery Store (Kroger, Publix, Meijer, Vans, etc.)"
click at [420, 399] on div "Drug Store (CVS, Walgreens, Rite Aid, etc.)" at bounding box center [646, 399] width 514 height 15
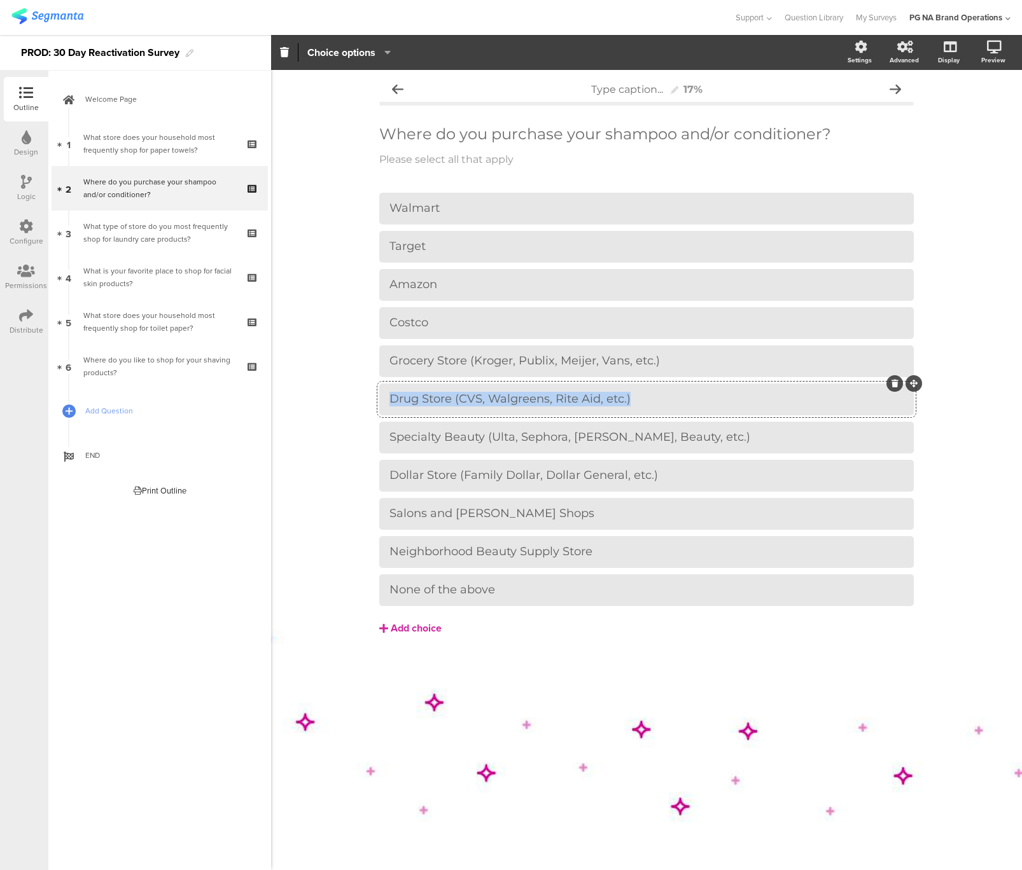
click at [420, 399] on div "Drug Store (CVS, Walgreens, Rite Aid, etc.)" at bounding box center [646, 399] width 514 height 15
copy div "Drug Store (CVS, Walgreens, Rite Aid, etc.)"
click at [401, 436] on div "Specialty Beauty (Ulta, Sephora, Sally, Beauty, etc.)" at bounding box center [646, 437] width 514 height 15
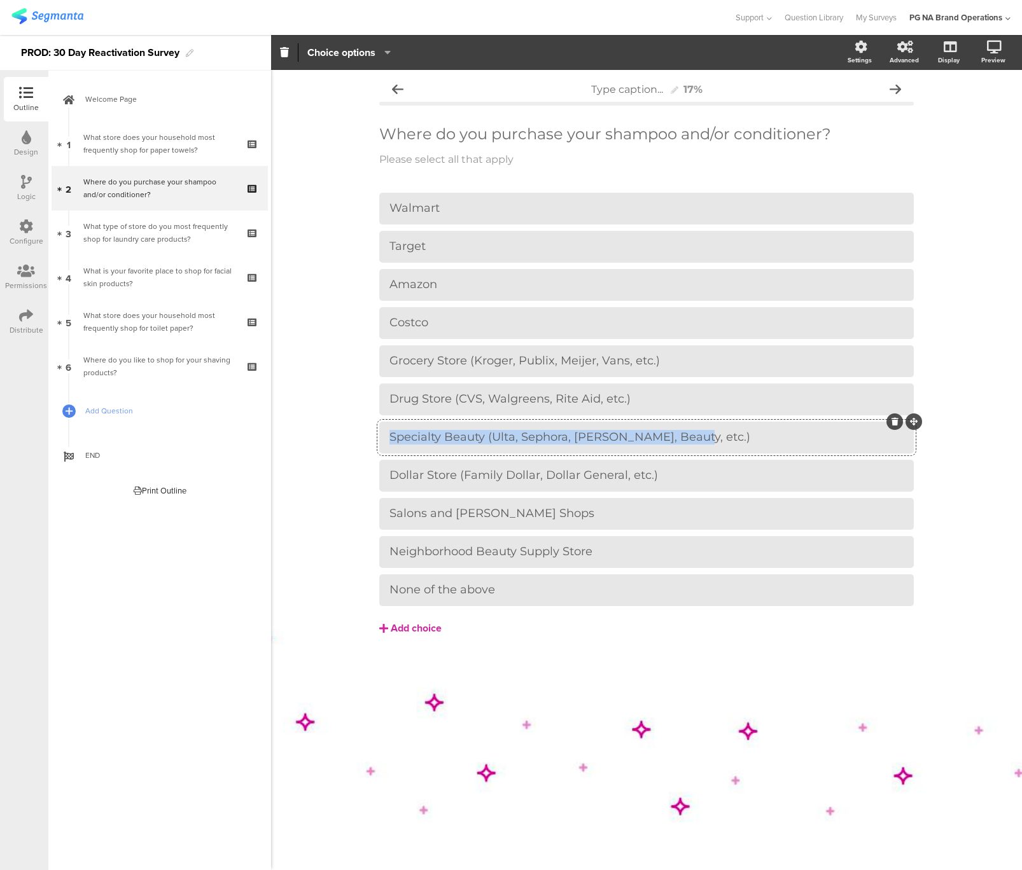
click at [401, 436] on div "Specialty Beauty (Ulta, Sephora, Sally, Beauty, etc.)" at bounding box center [646, 437] width 514 height 15
copy div "Specialty Beauty (Ulta, Sephora, Sally, Beauty, etc.)"
click at [426, 479] on div "Dollar Store (Family Dollar, Dollar General, etc.)" at bounding box center [646, 475] width 514 height 15
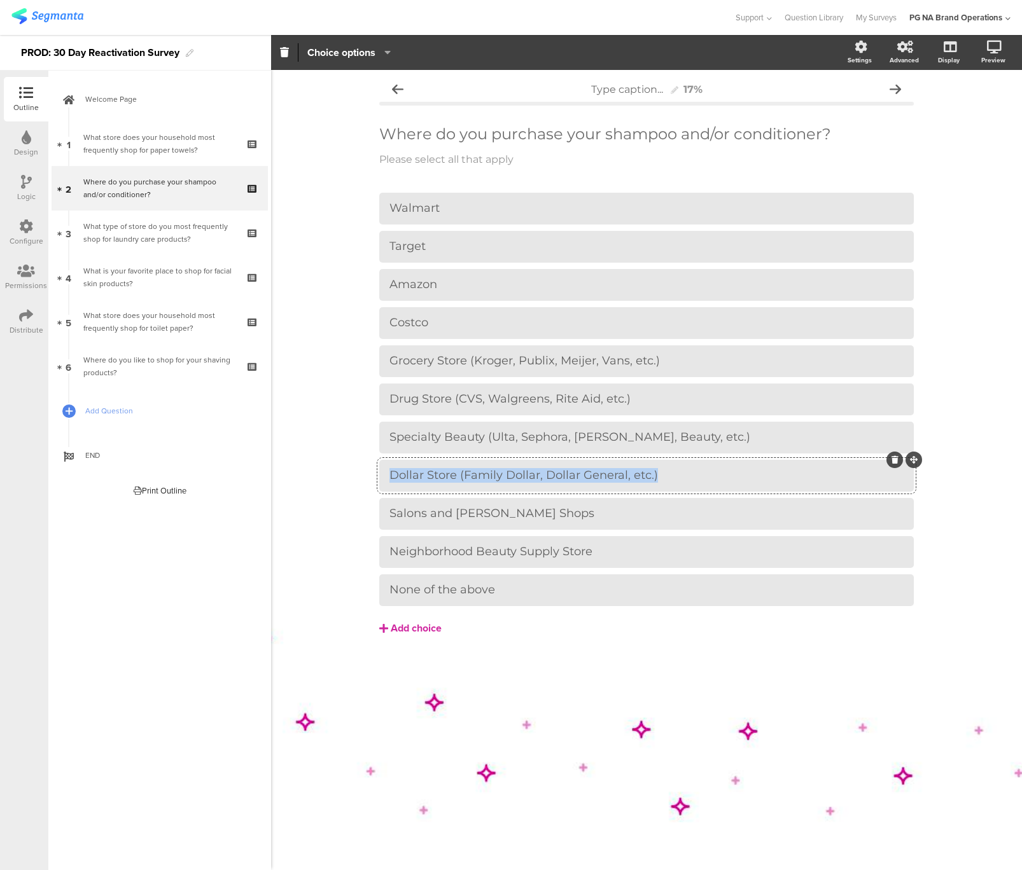
click at [426, 479] on div "Dollar Store (Family Dollar, Dollar General, etc.)" at bounding box center [646, 475] width 514 height 15
copy div "Dollar Store (Family Dollar, Dollar General, etc.)"
click at [402, 509] on div "Salons and Barber Shops" at bounding box center [646, 513] width 514 height 15
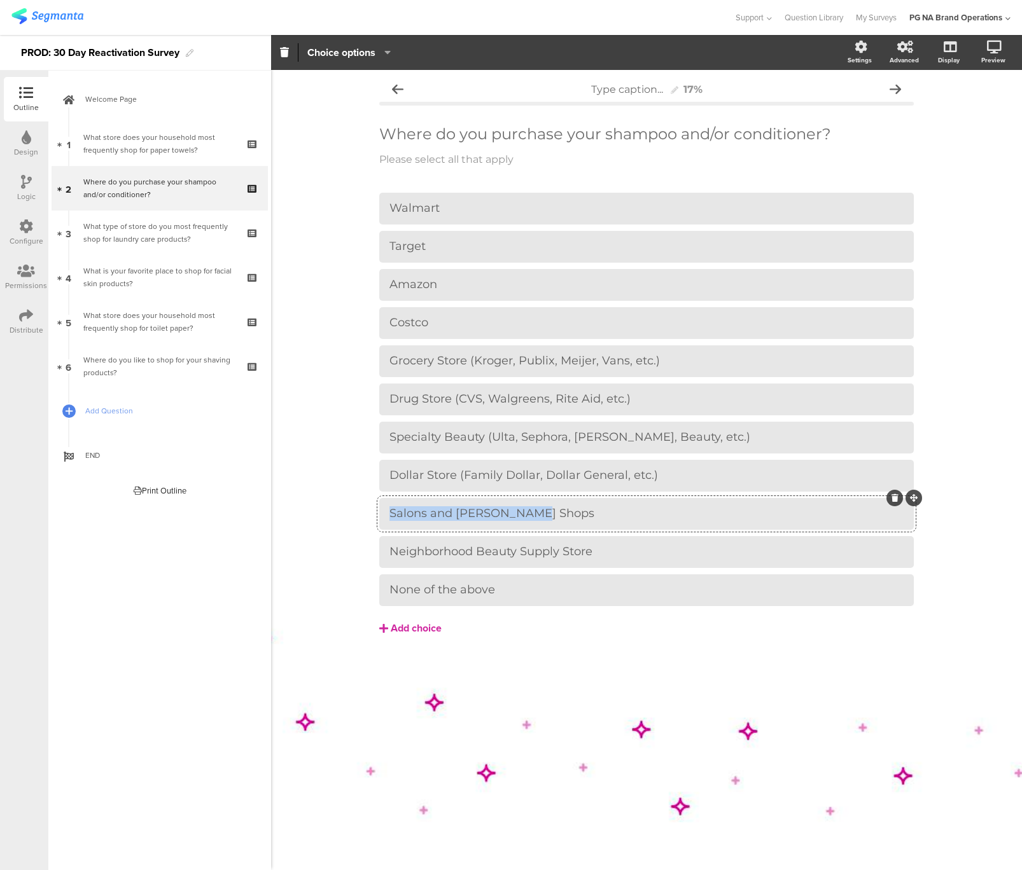
copy div "Salons and Barber Shops"
click at [454, 554] on div "Neighborhood Beauty Supply Store" at bounding box center [646, 552] width 514 height 15
click at [454, 553] on div "Neighborhood Beauty Supply Store" at bounding box center [646, 552] width 514 height 15
copy div "Neighborhood Beauty Supply Store"
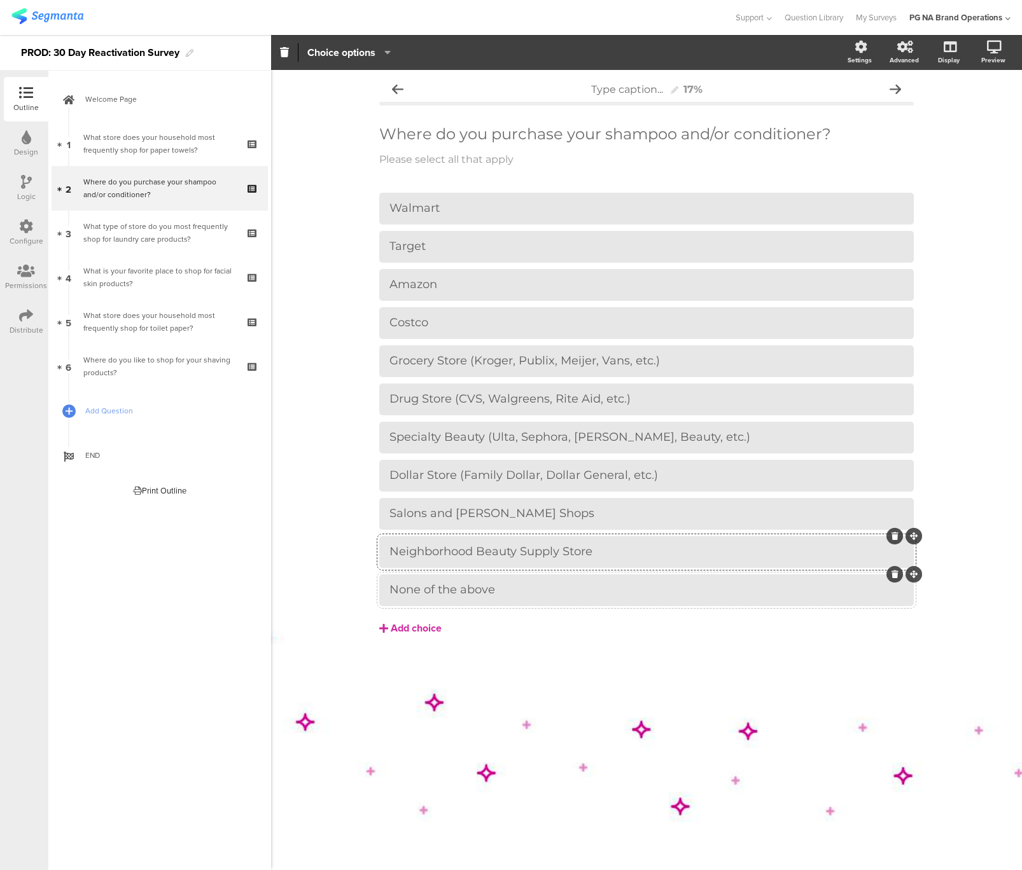
click at [414, 594] on div "None of the above" at bounding box center [646, 590] width 514 height 15
copy div "None of the above"
click at [350, 185] on div "Type caption... 17% Where do you purchase your shampoo and/or conditioner? Wher…" at bounding box center [646, 470] width 751 height 800
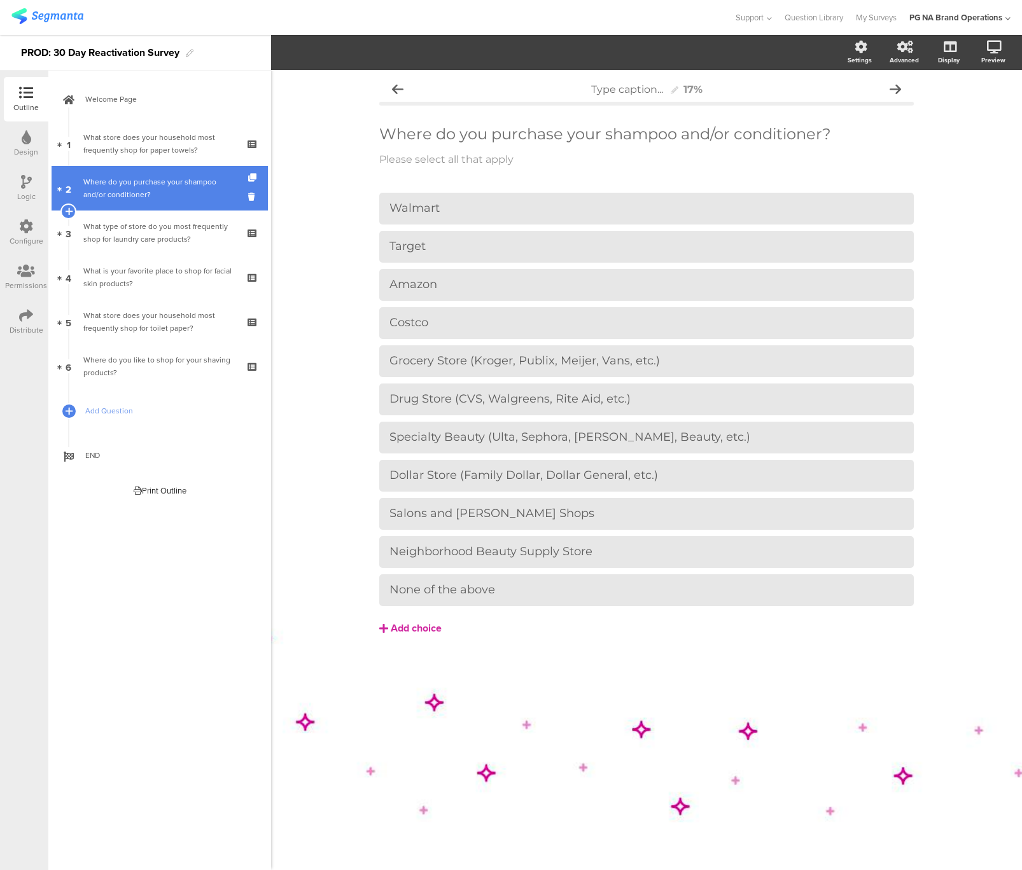
drag, startPoint x: 153, startPoint y: 232, endPoint x: 225, endPoint y: 165, distance: 98.1
click at [153, 232] on div "What type of store do you most frequently shop for laundry care products?" at bounding box center [159, 232] width 152 height 25
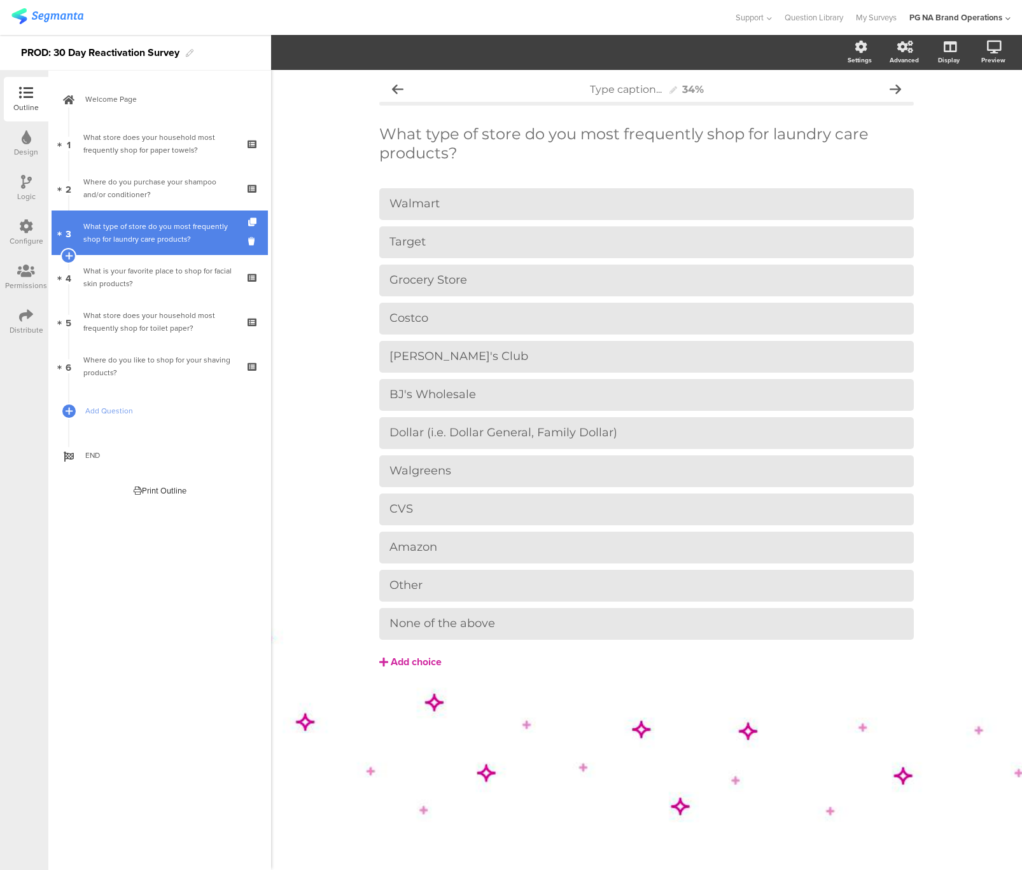
drag, startPoint x: 193, startPoint y: 280, endPoint x: 225, endPoint y: 242, distance: 49.6
click at [193, 280] on div "What is your favorite place to shop for facial skin products?" at bounding box center [159, 277] width 152 height 25
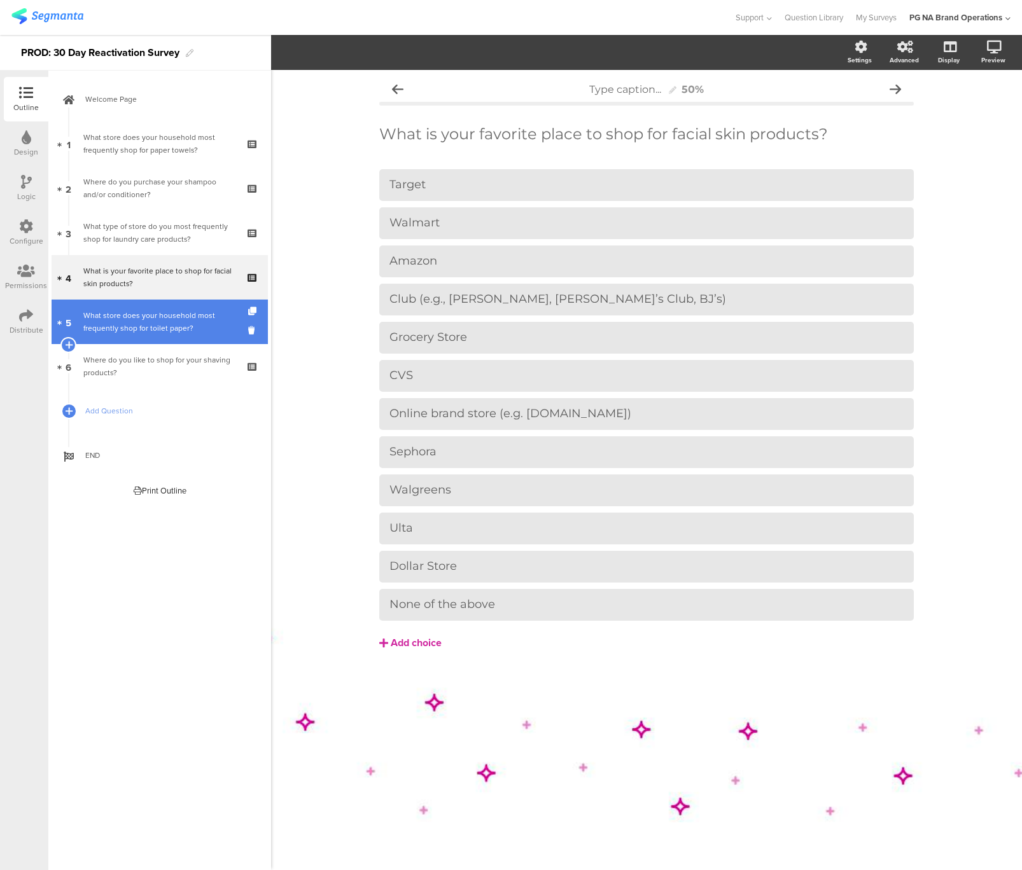
click at [176, 326] on div "What store does your household most frequently shop for toilet paper?" at bounding box center [159, 321] width 152 height 25
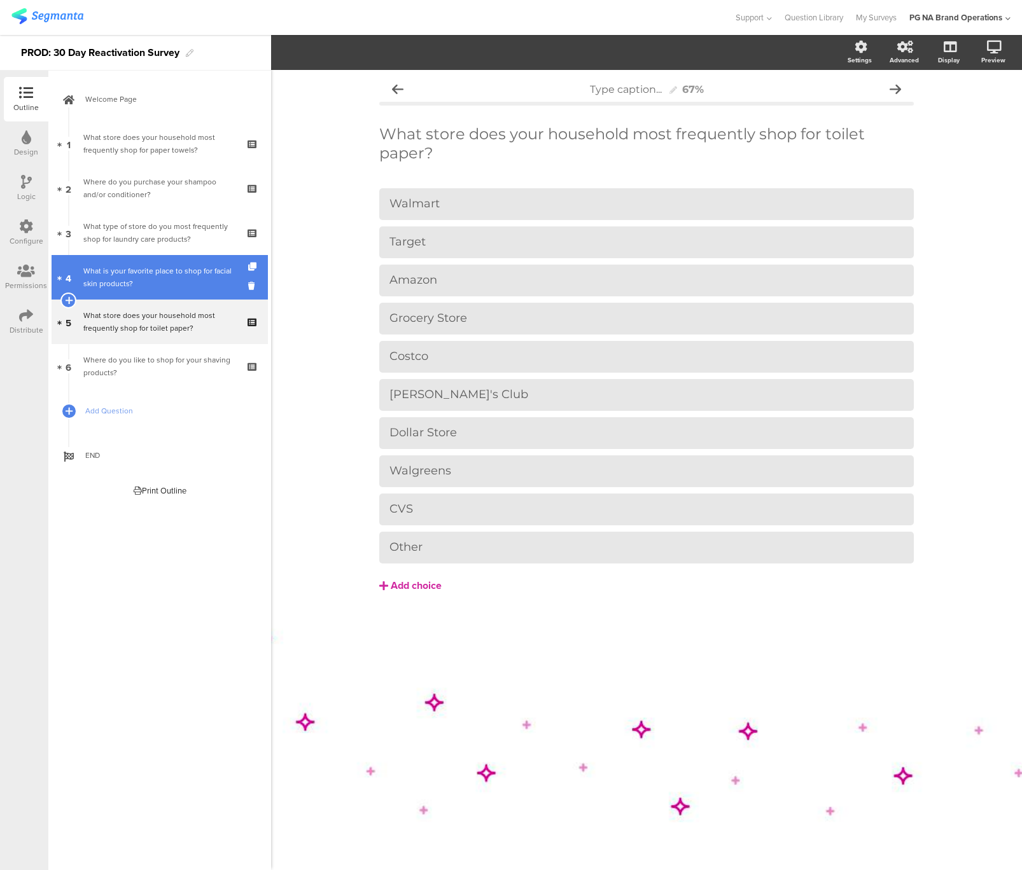
click at [152, 373] on div "Where do you like to shop for your shaving products?" at bounding box center [159, 366] width 152 height 25
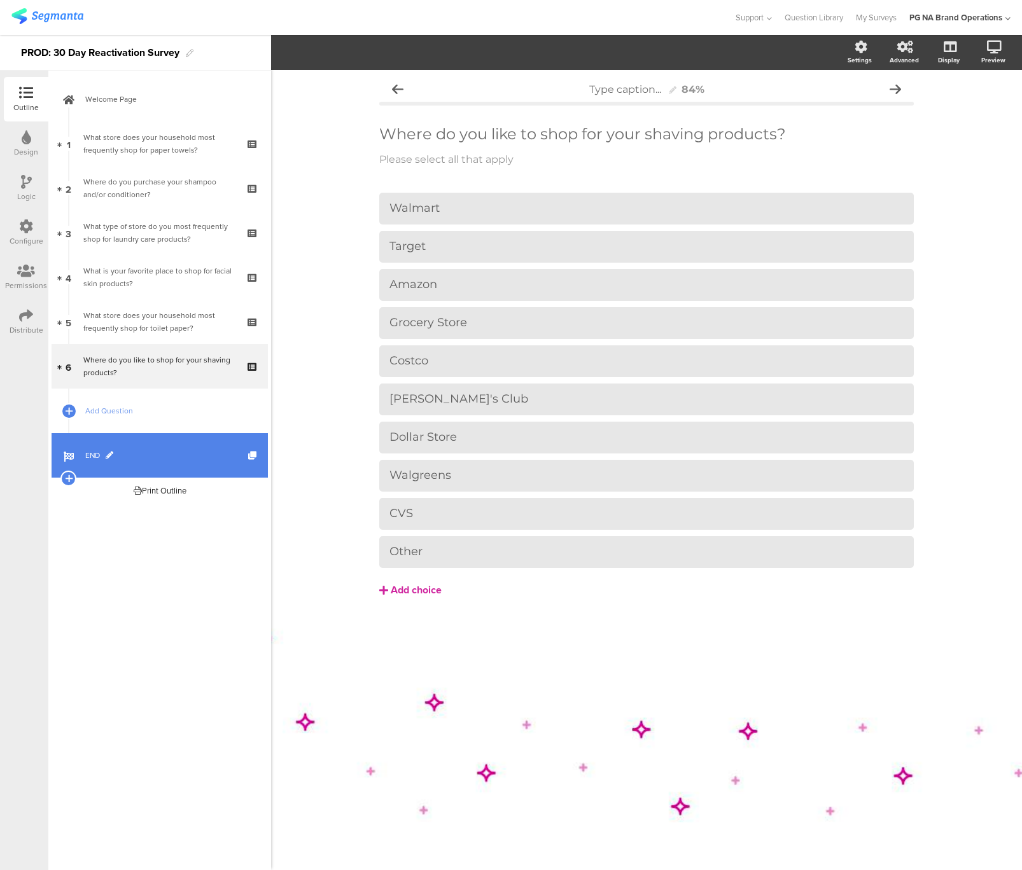
click at [183, 443] on link "END" at bounding box center [160, 455] width 216 height 45
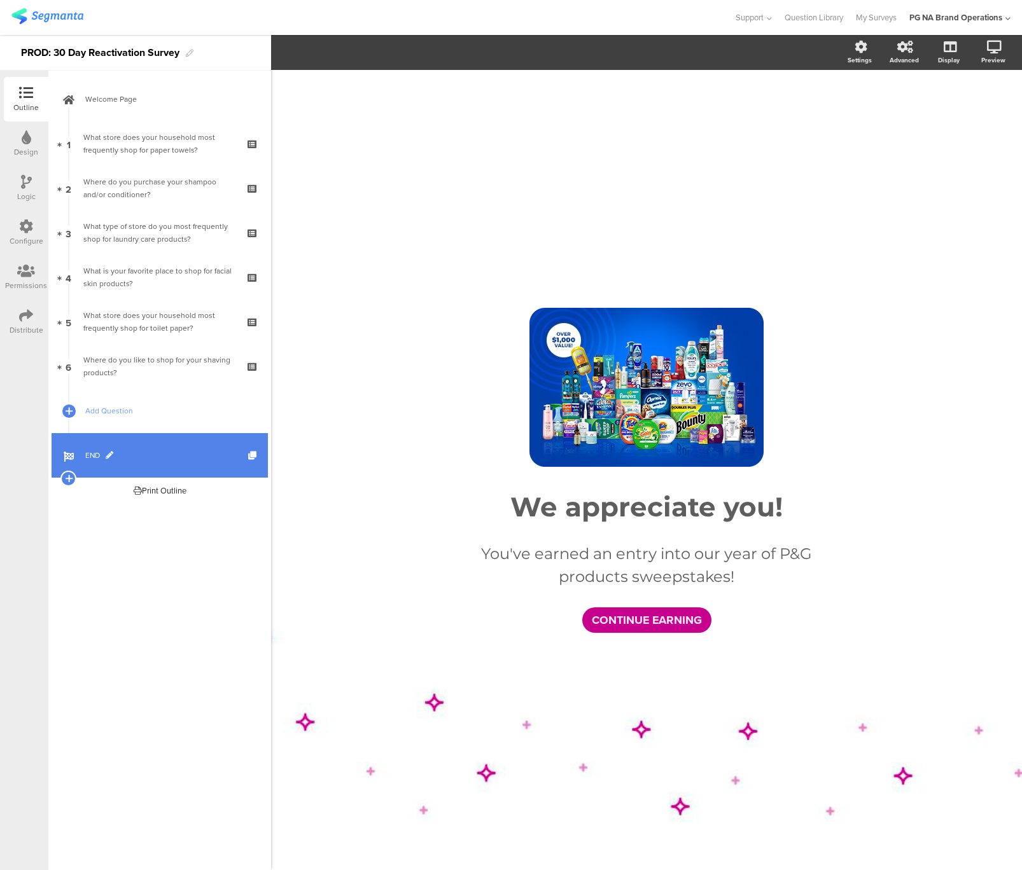
click at [207, 449] on span "END" at bounding box center [166, 455] width 163 height 13
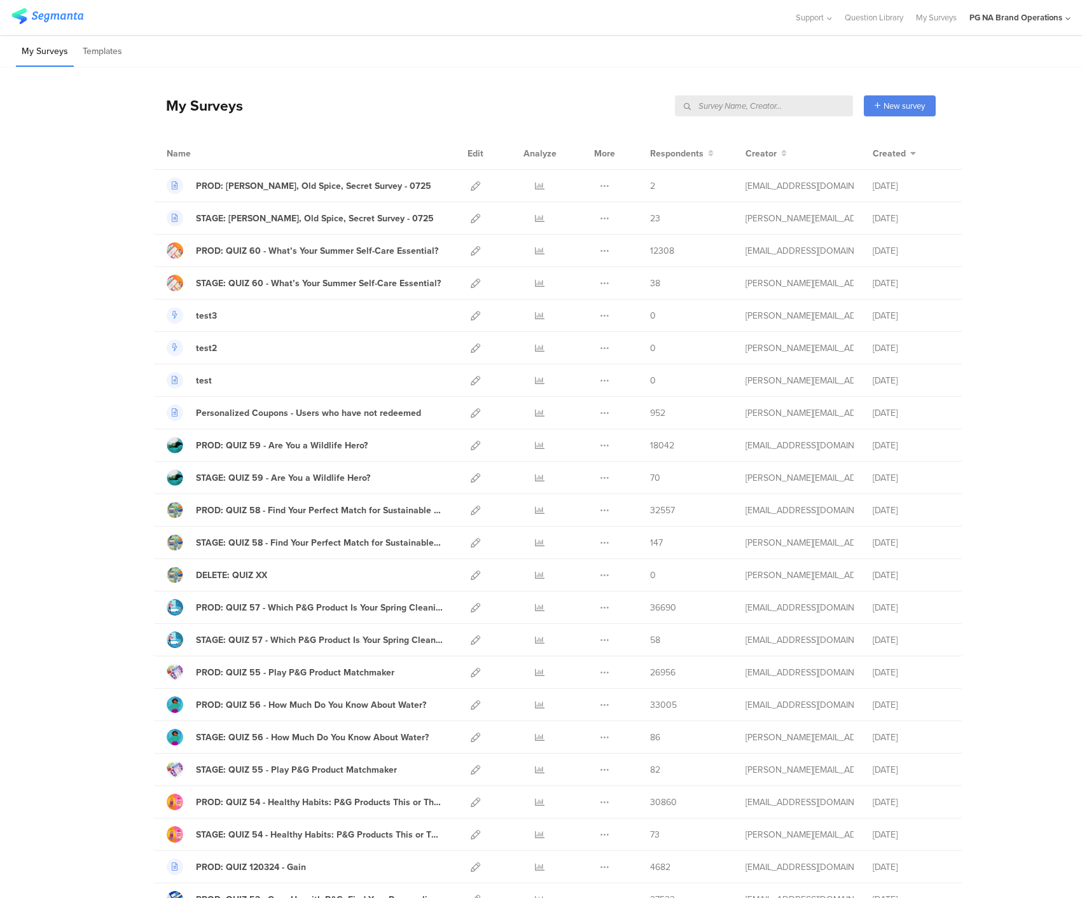
click at [804, 104] on input "text" at bounding box center [764, 105] width 178 height 21
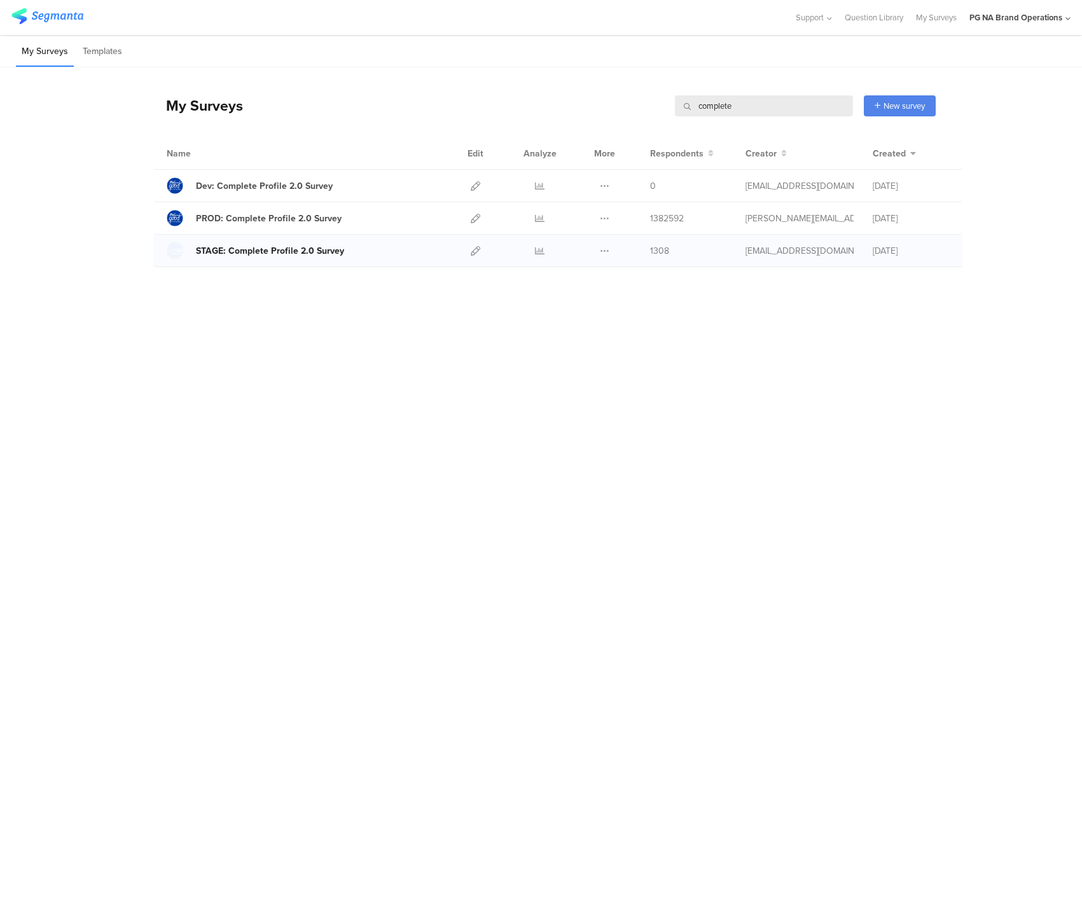
click at [176, 256] on div at bounding box center [175, 250] width 17 height 17
click at [178, 253] on div at bounding box center [175, 250] width 17 height 17
click at [739, 104] on input "complete" at bounding box center [764, 105] width 178 height 21
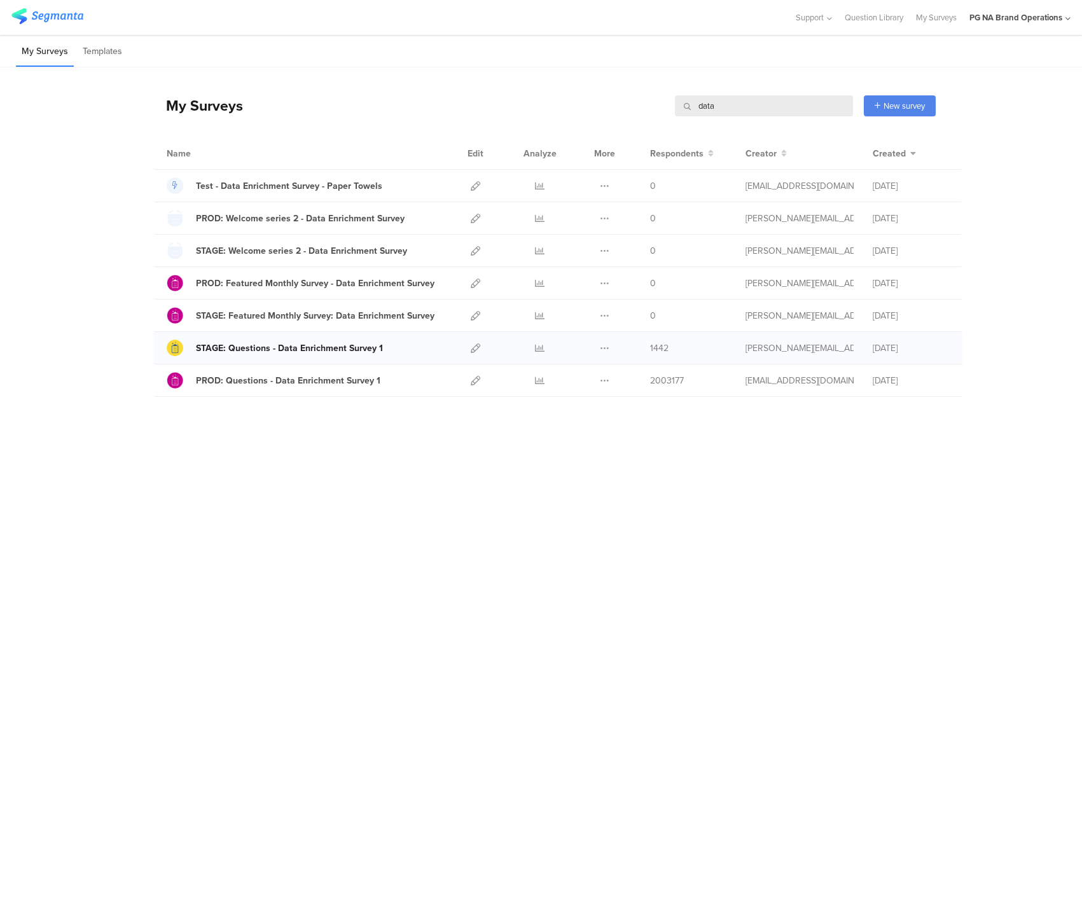
click at [171, 347] on div at bounding box center [175, 348] width 17 height 17
click at [778, 108] on input "data" at bounding box center [764, 105] width 178 height 21
type input "p"
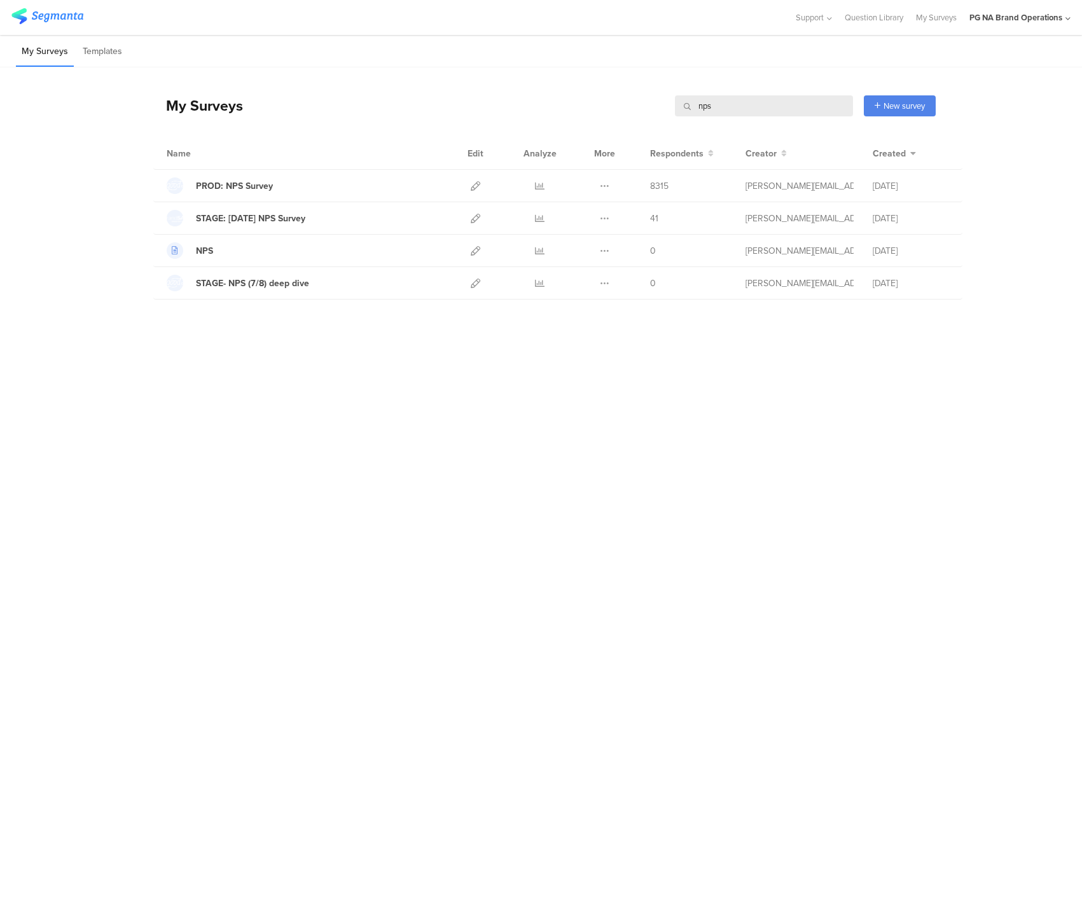
click at [746, 108] on input "nps" at bounding box center [764, 105] width 178 height 21
click at [179, 218] on div at bounding box center [175, 218] width 17 height 17
click at [754, 102] on input "nps" at bounding box center [764, 105] width 178 height 21
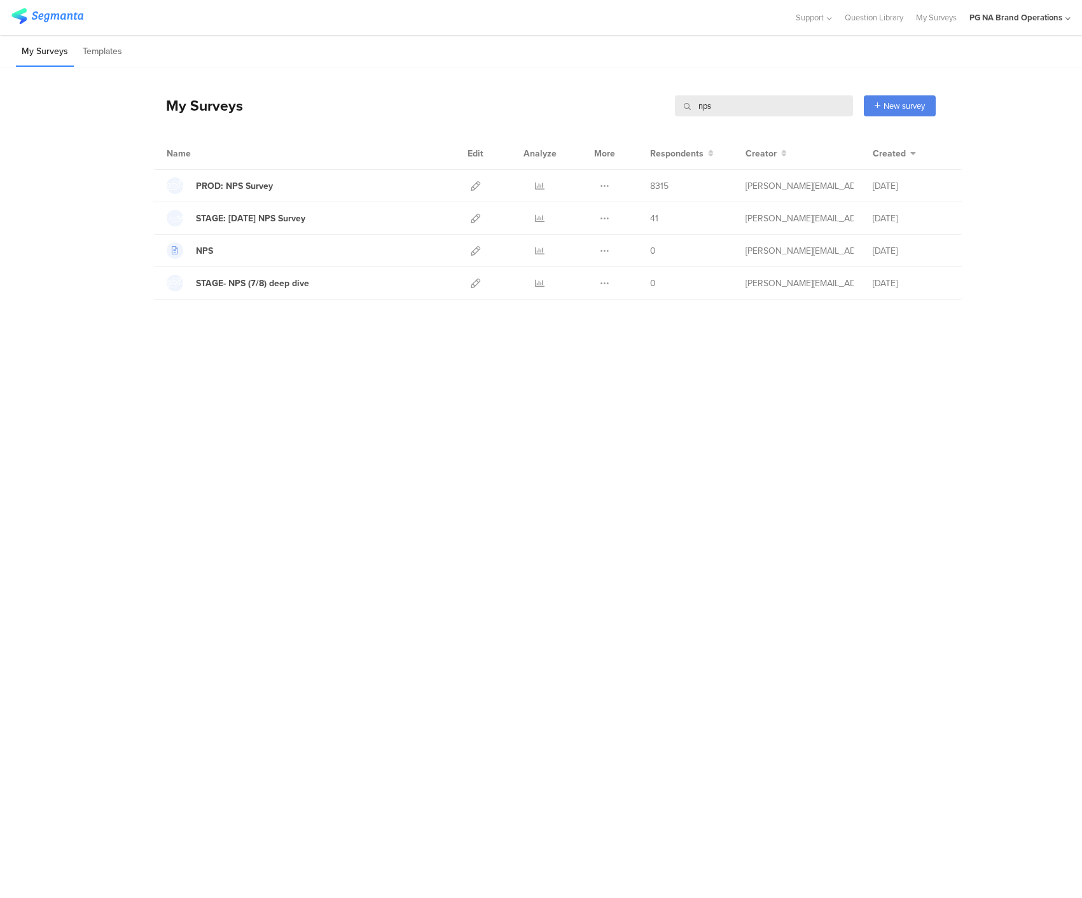
click at [754, 102] on input "nps" at bounding box center [764, 105] width 178 height 21
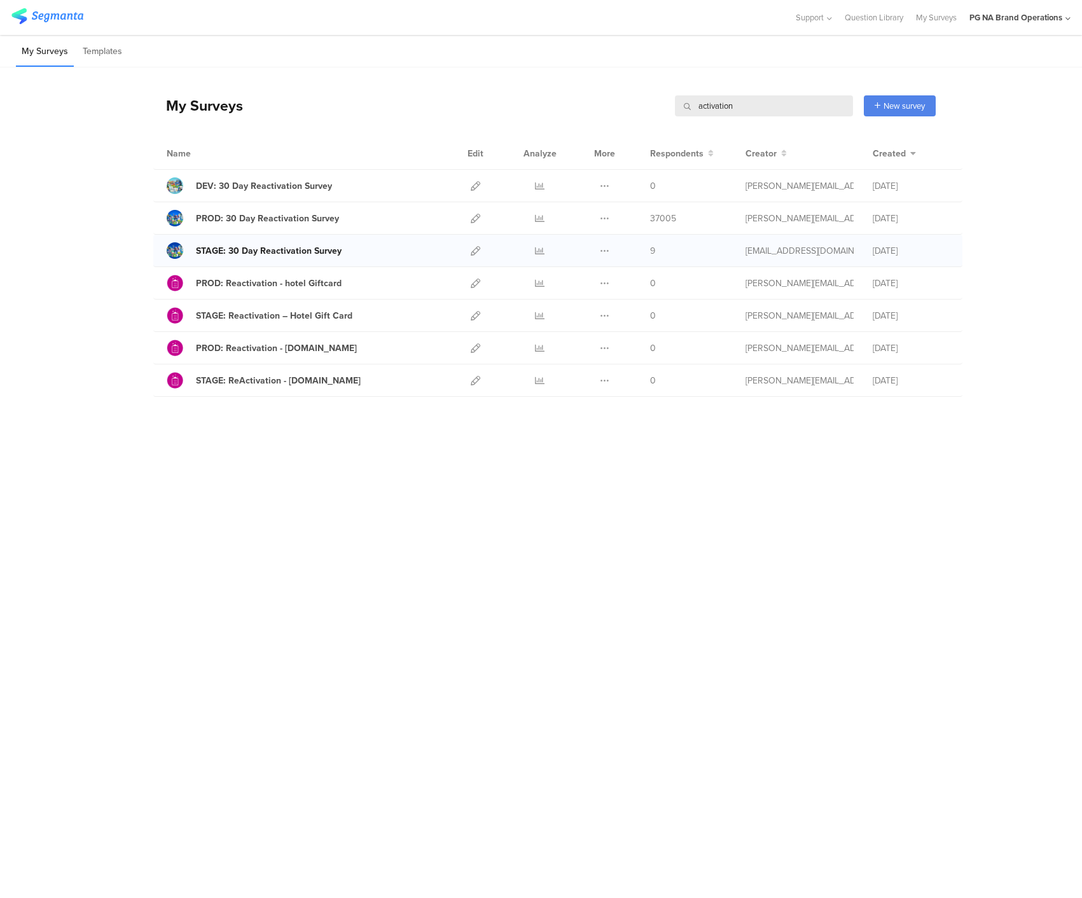
type input "activation"
click at [174, 255] on div at bounding box center [175, 250] width 17 height 17
